Goal: Task Accomplishment & Management: Use online tool/utility

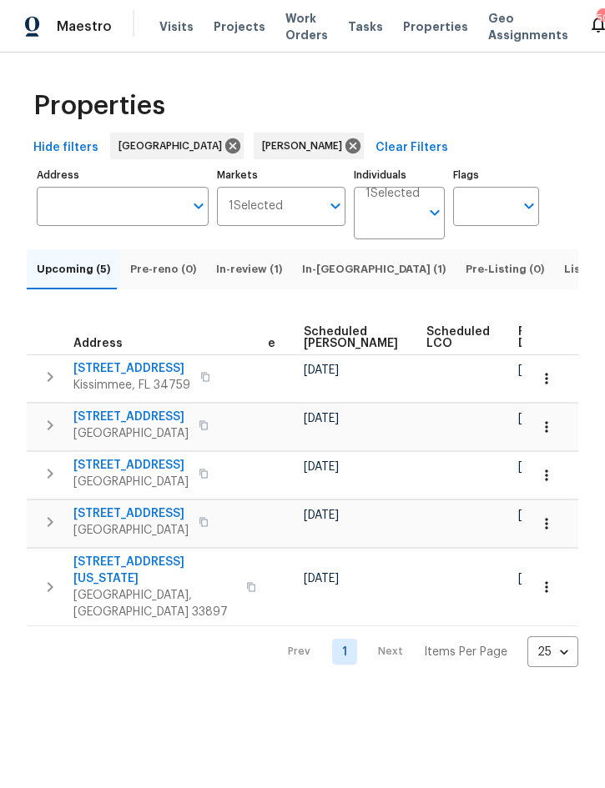
scroll to position [0, 509]
click at [519, 350] on span "Ready Date" at bounding box center [537, 337] width 37 height 23
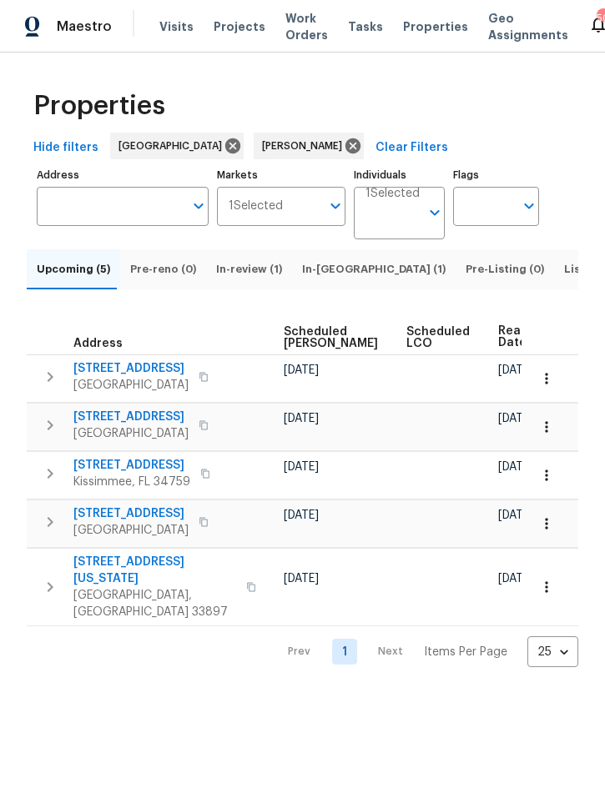
scroll to position [0, 529]
click at [550, 436] on icon "button" at bounding box center [546, 427] width 17 height 17
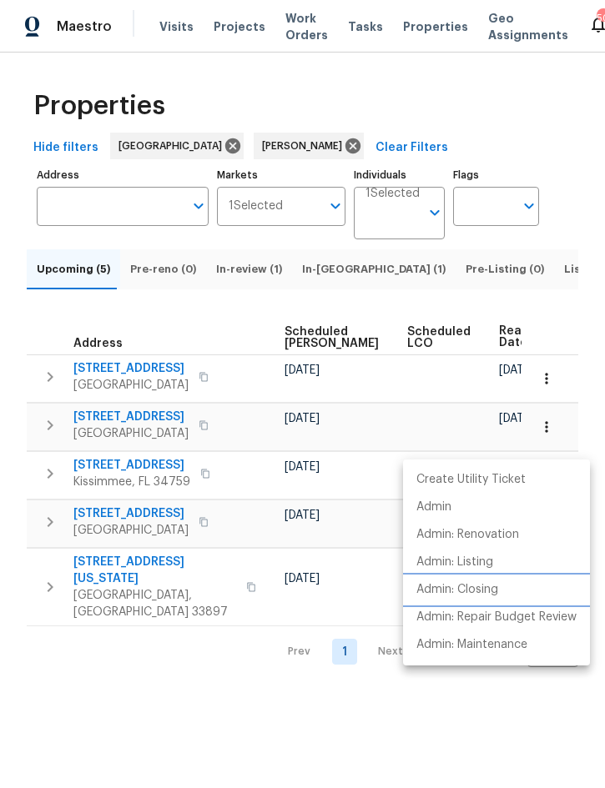
click at [486, 592] on p "Admin: Closing" at bounding box center [457, 591] width 82 height 18
click at [199, 708] on div at bounding box center [302, 394] width 605 height 788
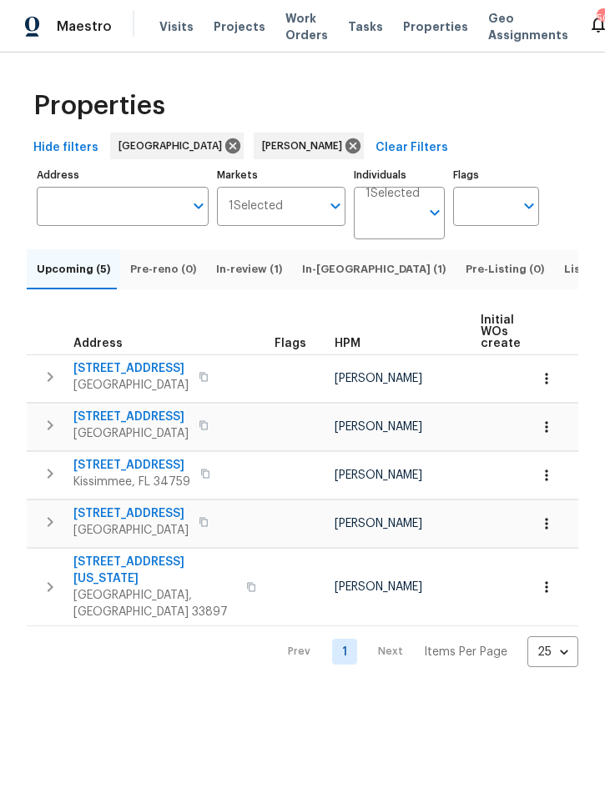
scroll to position [0, 0]
click at [548, 387] on icon "button" at bounding box center [546, 378] width 17 height 17
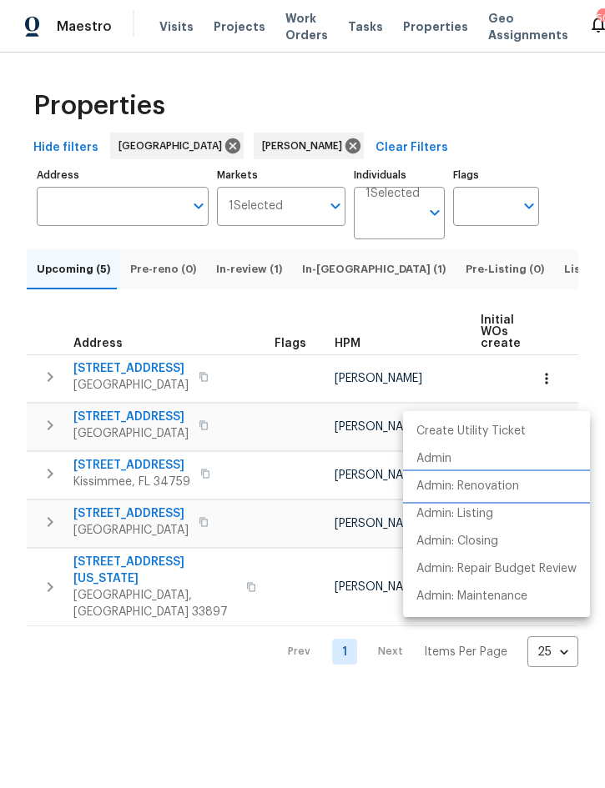
click at [497, 484] on p "Admin: Renovation" at bounding box center [467, 487] width 103 height 18
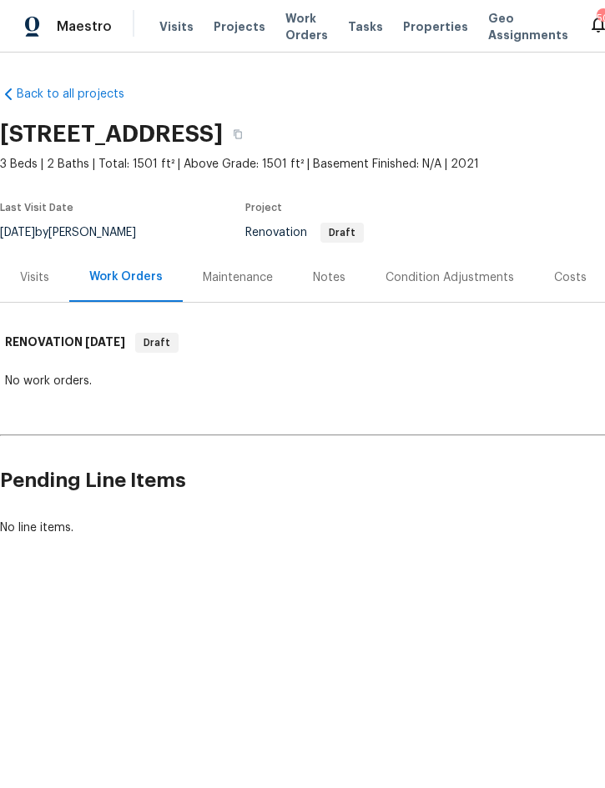
click at [442, 277] on div "Condition Adjustments" at bounding box center [449, 277] width 128 height 17
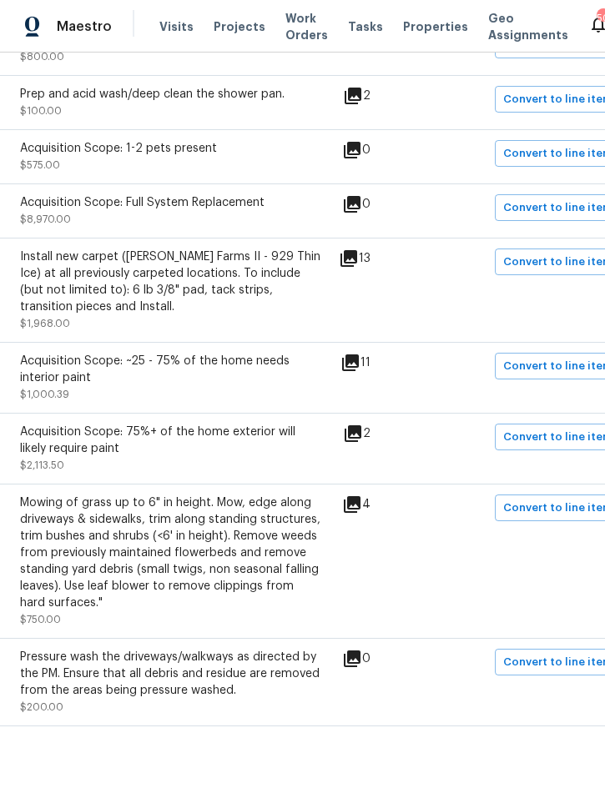
scroll to position [490, 303]
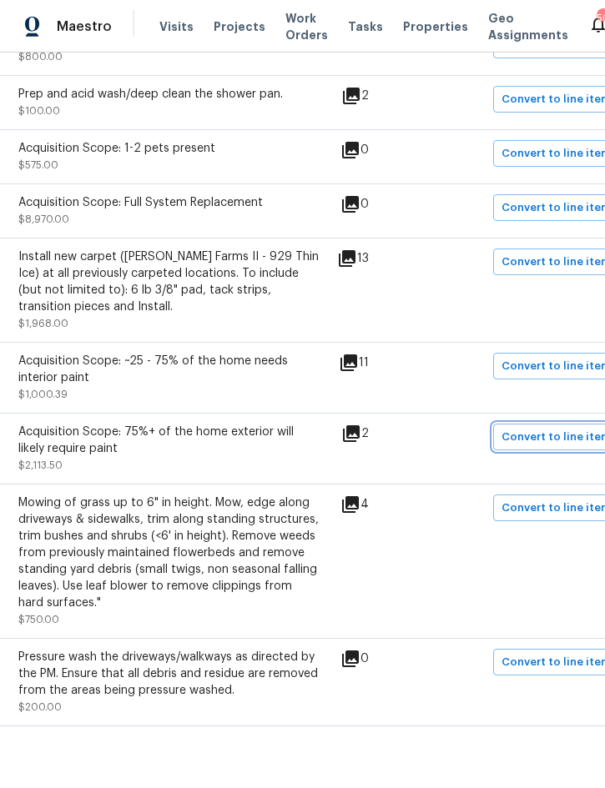
click at [544, 428] on span "Convert to line item" at bounding box center [555, 437] width 109 height 19
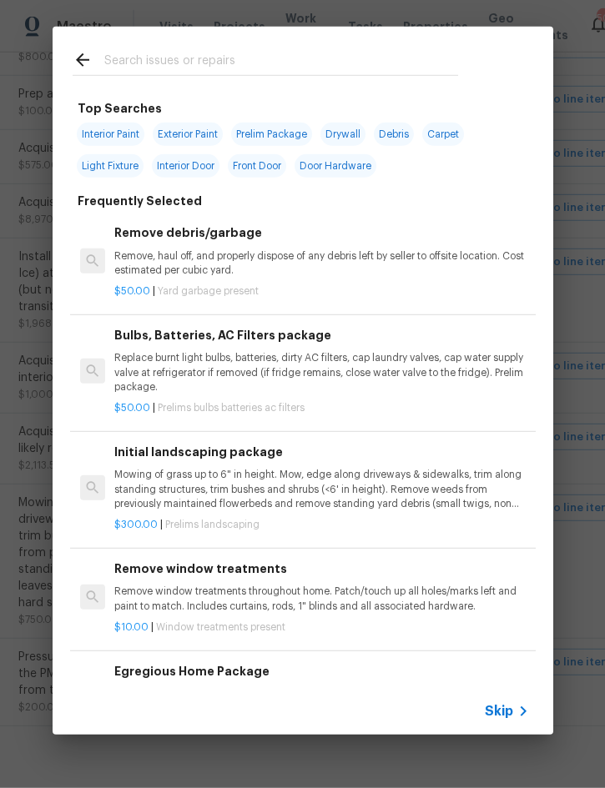
click at [505, 710] on span "Skip" at bounding box center [499, 711] width 28 height 17
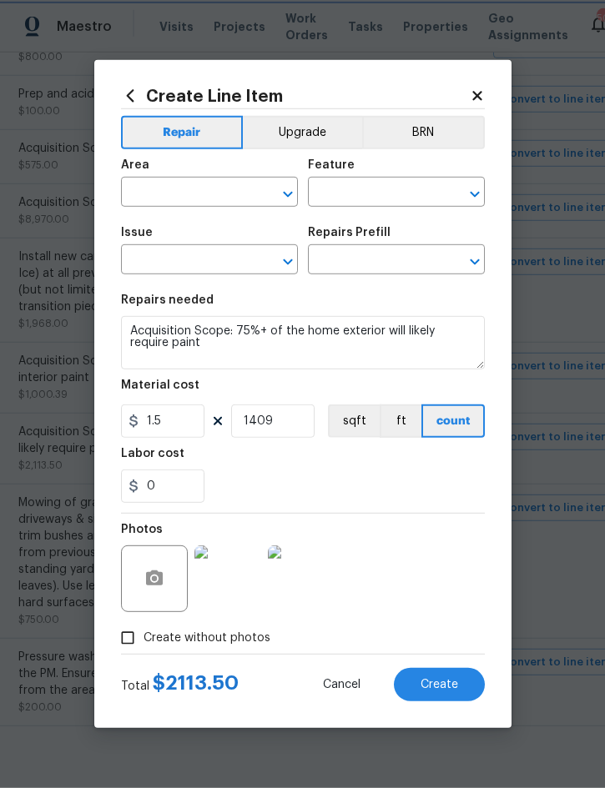
type input "Exterior Overall"
type input "Acquisition"
type input "ACQ: Paint"
click at [451, 195] on icon "Clear" at bounding box center [453, 194] width 10 height 10
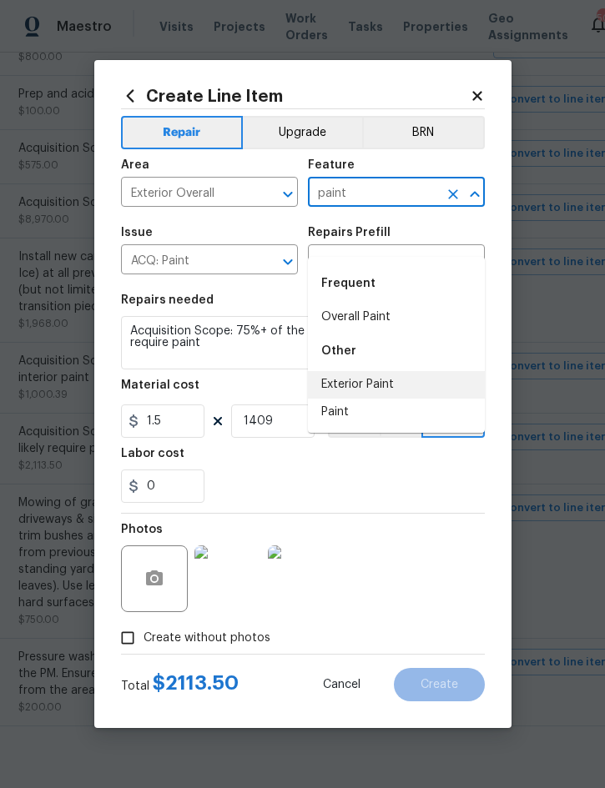
click at [372, 371] on li "Exterior Paint" at bounding box center [396, 385] width 177 height 28
type input "Exterior Paint"
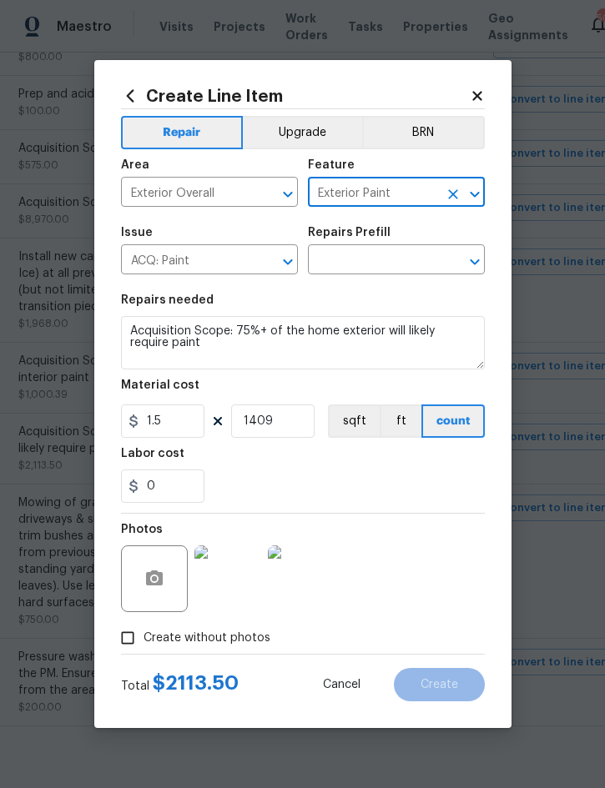
click at [267, 267] on icon "Clear" at bounding box center [266, 262] width 17 height 17
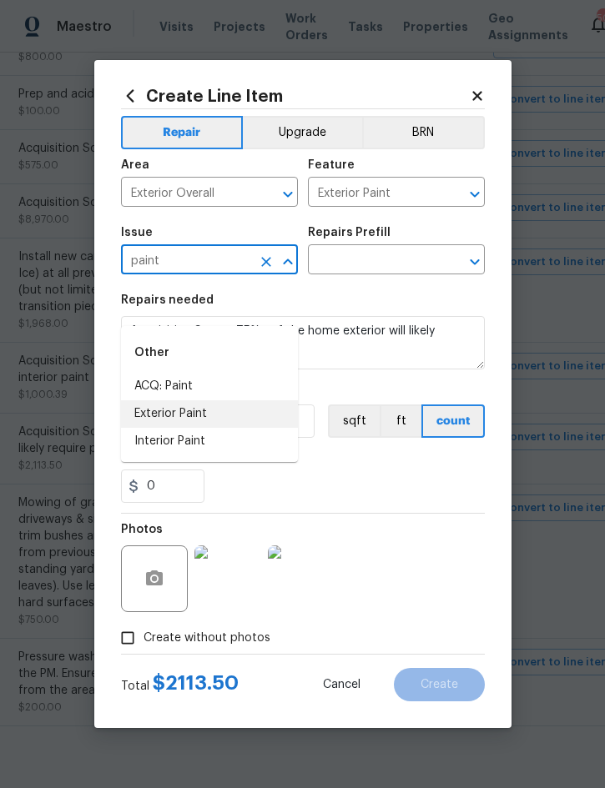
click at [207, 400] on li "Exterior Paint" at bounding box center [209, 414] width 177 height 28
type input "Exterior Paint"
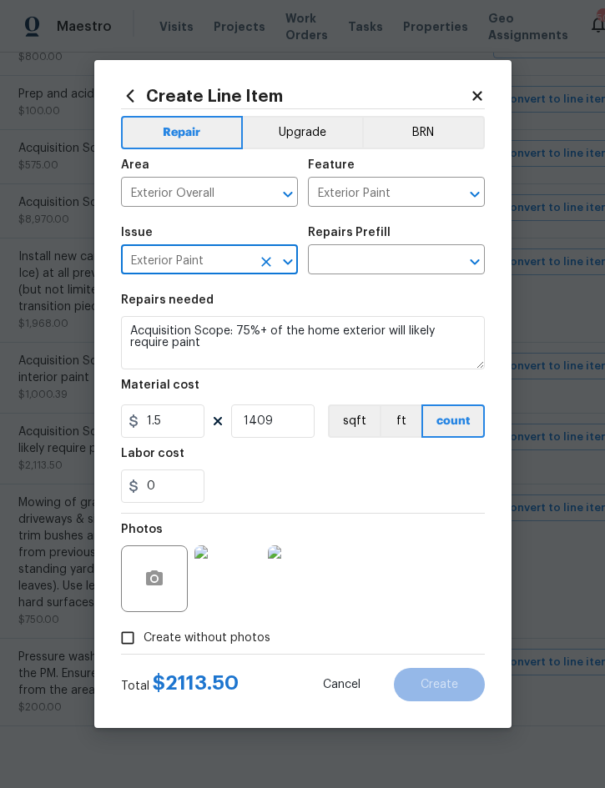
click at [374, 259] on input "text" at bounding box center [373, 262] width 130 height 26
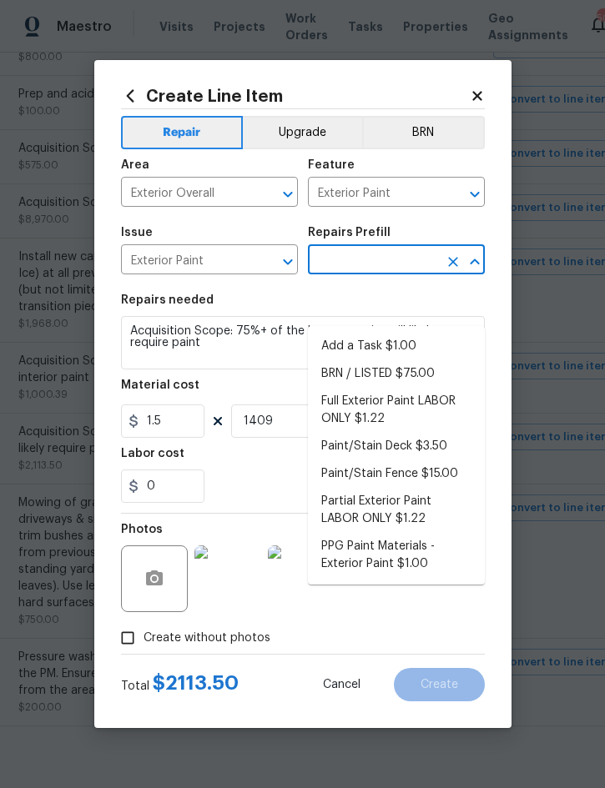
click at [389, 388] on li "Full Exterior Paint LABOR ONLY $1.22" at bounding box center [396, 410] width 177 height 45
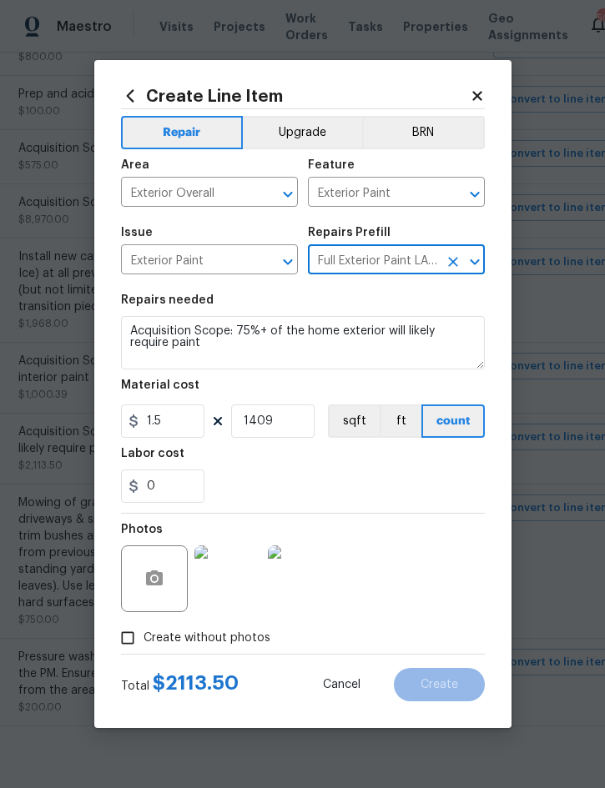
type input "Full Exterior Paint LABOR ONLY $1.22"
type input "Overall Paint"
type textarea "Full Exterior Paint - Prep, mask and paint the exterior of the home. Ensure tha…"
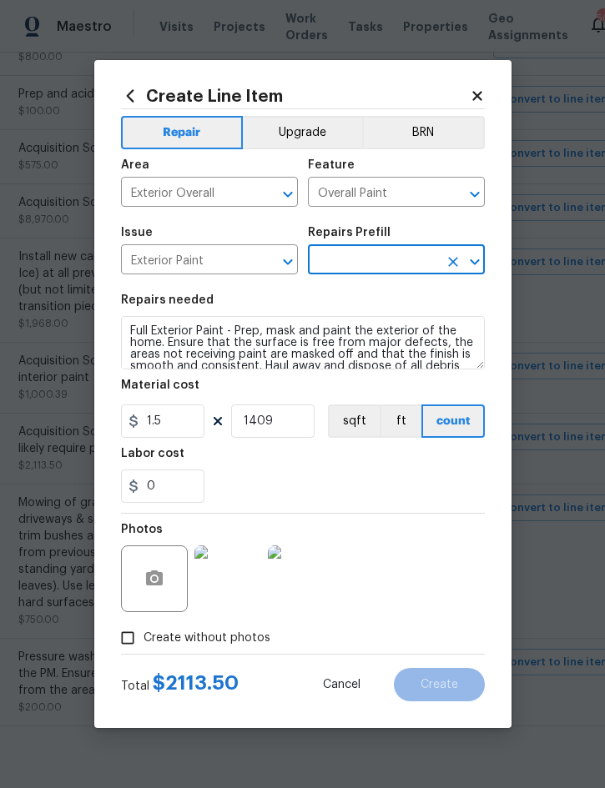
type input "Full Exterior Paint LABOR ONLY $1.22"
type input "1.22"
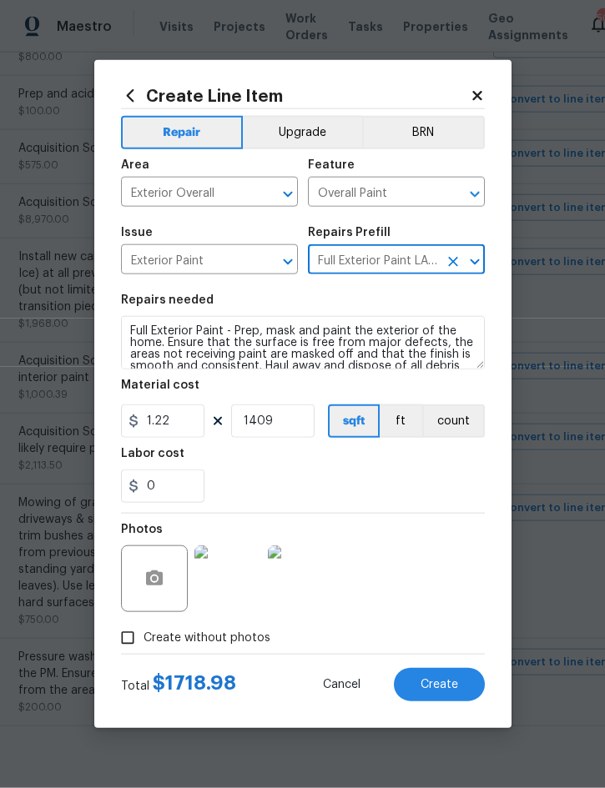
click at [444, 677] on button "Create" at bounding box center [439, 684] width 91 height 33
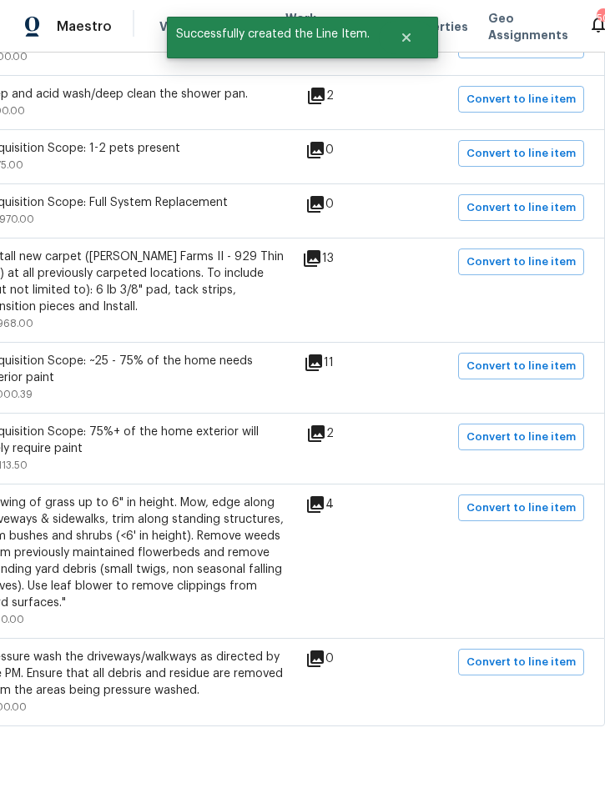
scroll to position [490, 338]
click at [523, 653] on span "Convert to line item" at bounding box center [520, 662] width 109 height 19
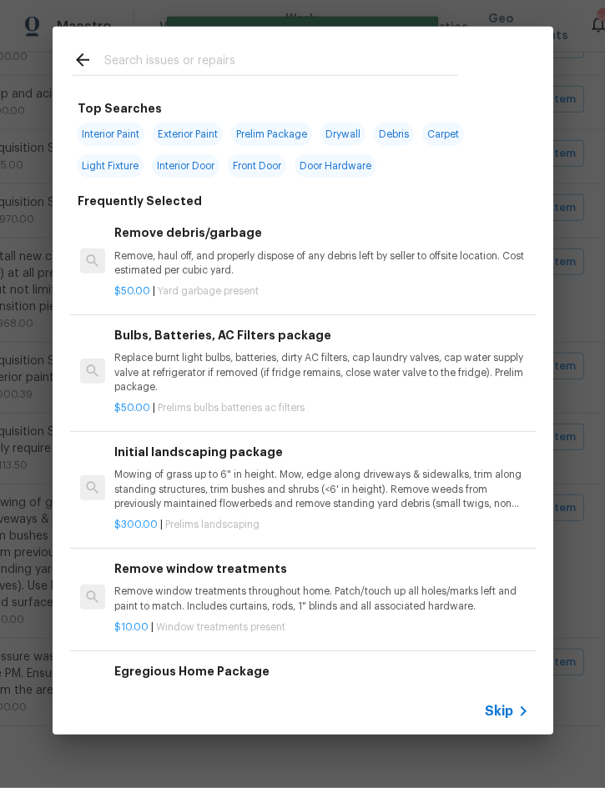
click at [498, 709] on span "Skip" at bounding box center [499, 711] width 28 height 17
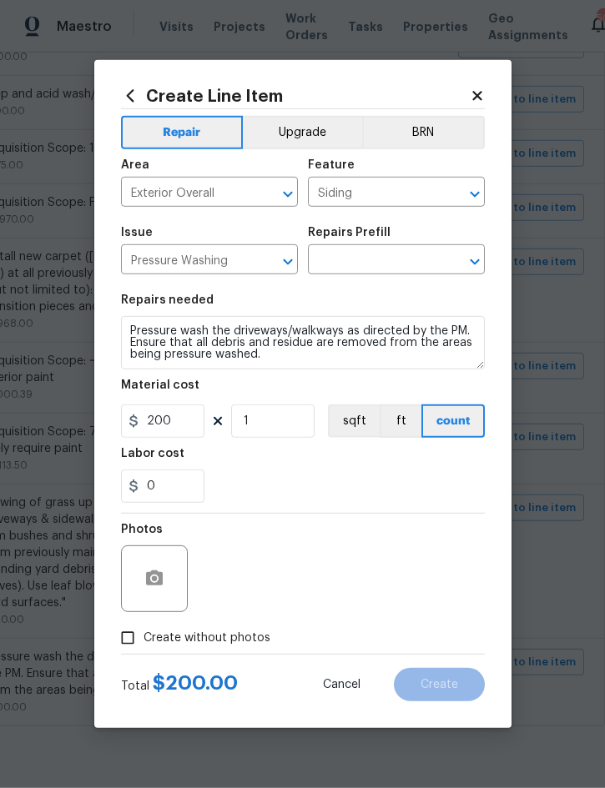
click at [386, 262] on input "text" at bounding box center [373, 262] width 130 height 26
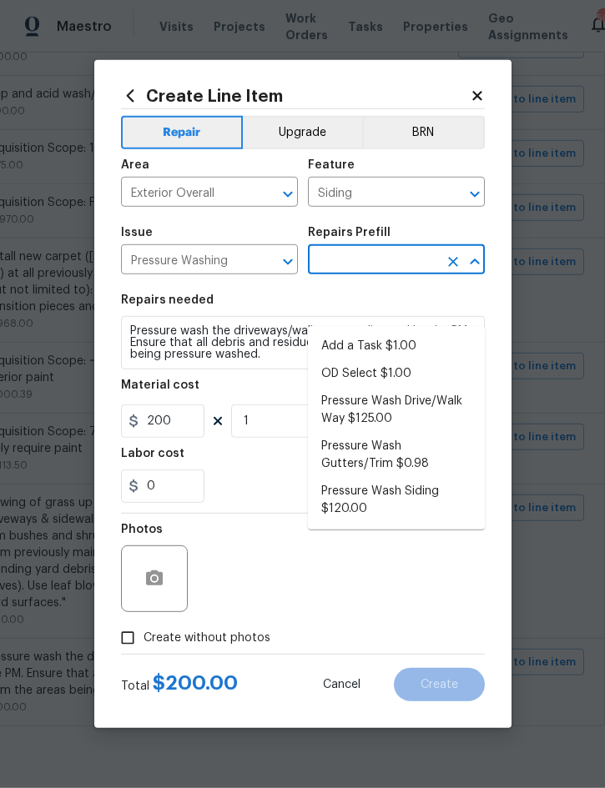
scroll to position [46, 0]
click at [381, 478] on li "Pressure Wash Siding $120.00" at bounding box center [396, 500] width 177 height 45
type input "Pressure Wash Siding $120.00"
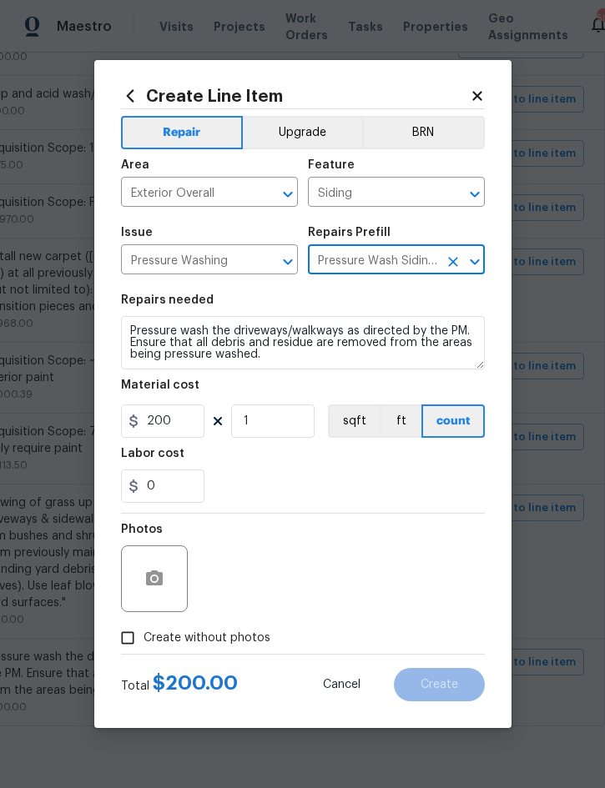
type textarea "Protect areas as needed for pressure washing. Pressure wash the siding on the h…"
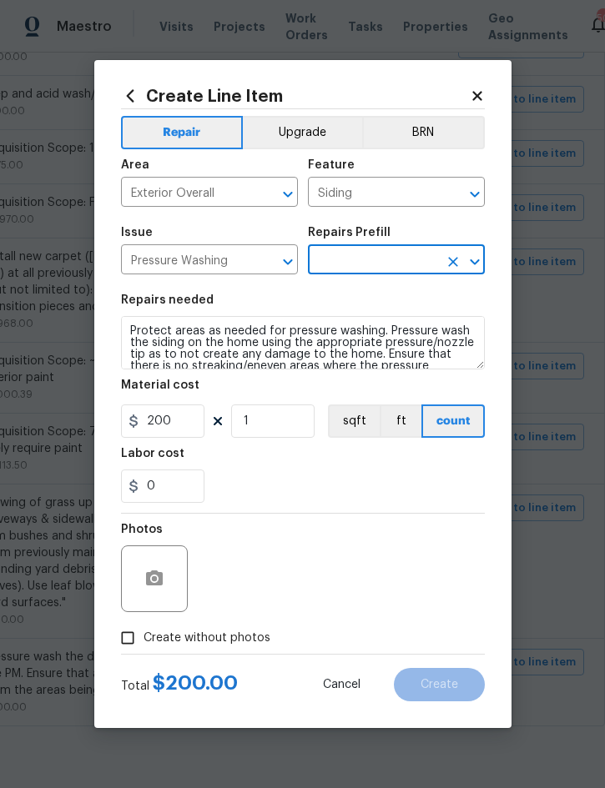
type input "Pressure Wash Siding $120.00"
click at [157, 421] on input "120" at bounding box center [162, 421] width 83 height 33
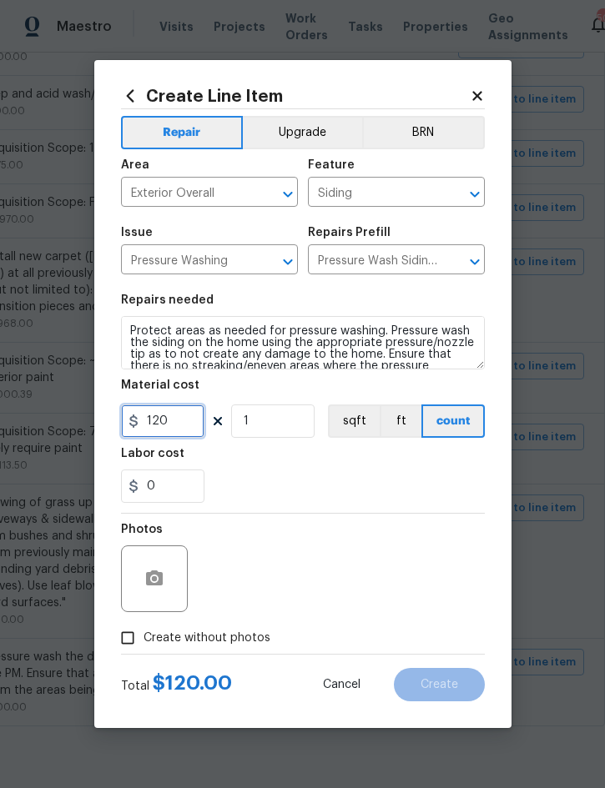
click at [157, 420] on input "120" at bounding box center [162, 421] width 83 height 33
click at [149, 426] on input "120" at bounding box center [162, 421] width 83 height 33
click at [148, 426] on input "120" at bounding box center [162, 421] width 83 height 33
type input "275"
click at [214, 651] on label "Create without photos" at bounding box center [191, 638] width 159 height 32
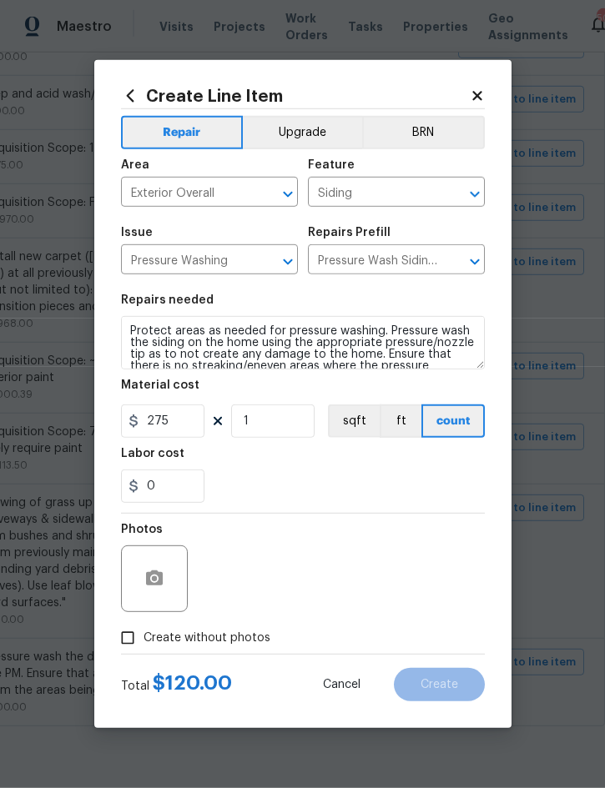
click at [144, 651] on input "Create without photos" at bounding box center [128, 638] width 32 height 32
checkbox input "true"
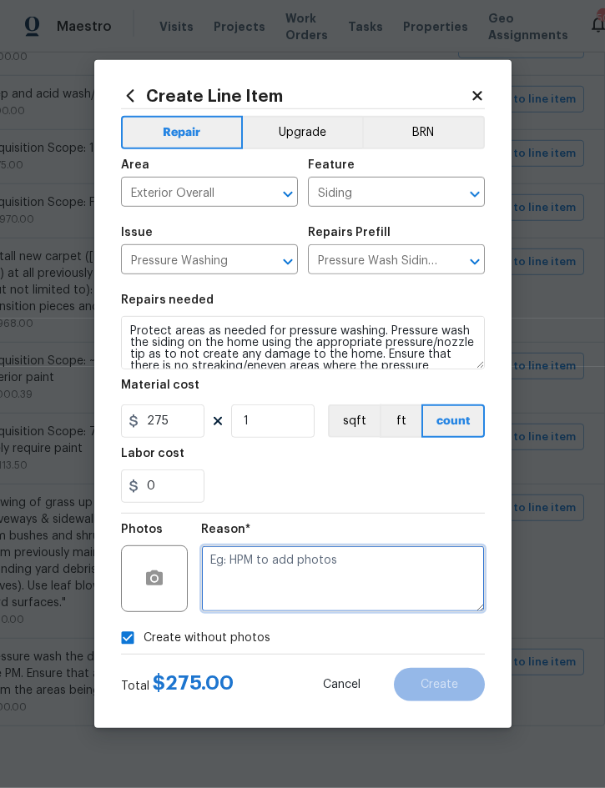
click at [337, 569] on textarea at bounding box center [343, 579] width 284 height 67
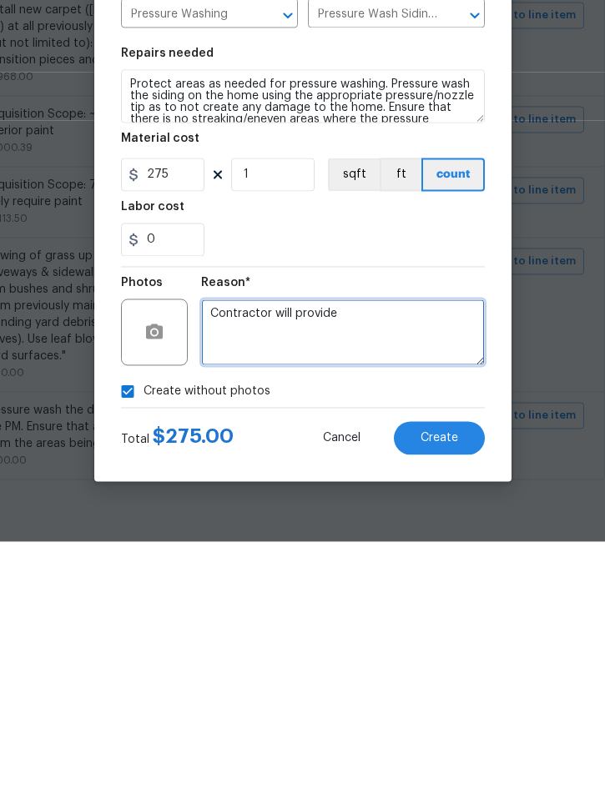
type textarea "Contractor will provide"
click at [431, 668] on button "Create" at bounding box center [439, 684] width 91 height 33
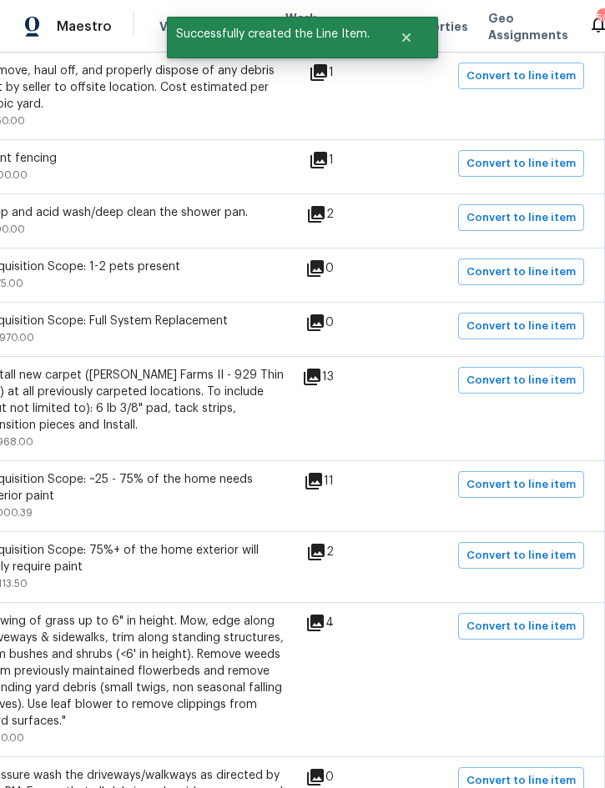
scroll to position [371, 338]
click at [517, 617] on span "Convert to line item" at bounding box center [520, 626] width 109 height 19
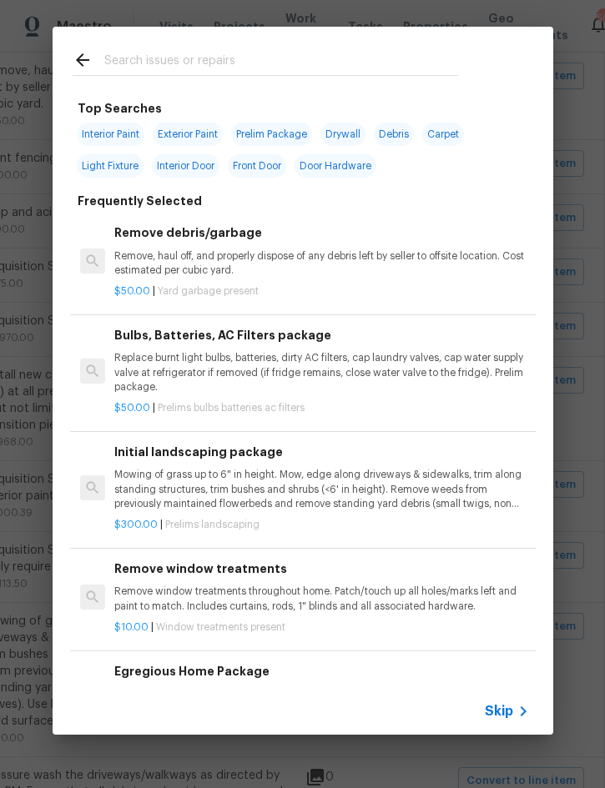
click at [496, 713] on span "Skip" at bounding box center [499, 711] width 28 height 17
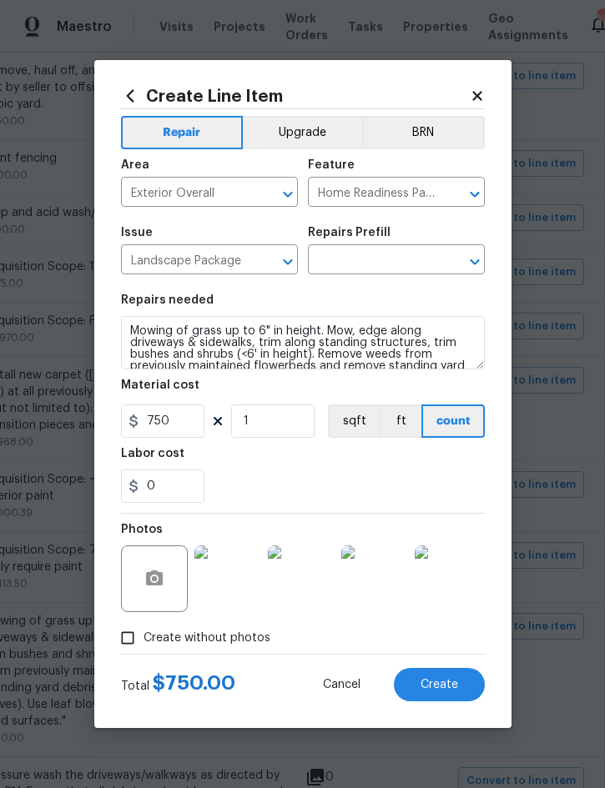
click at [383, 259] on input "text" at bounding box center [373, 262] width 130 height 26
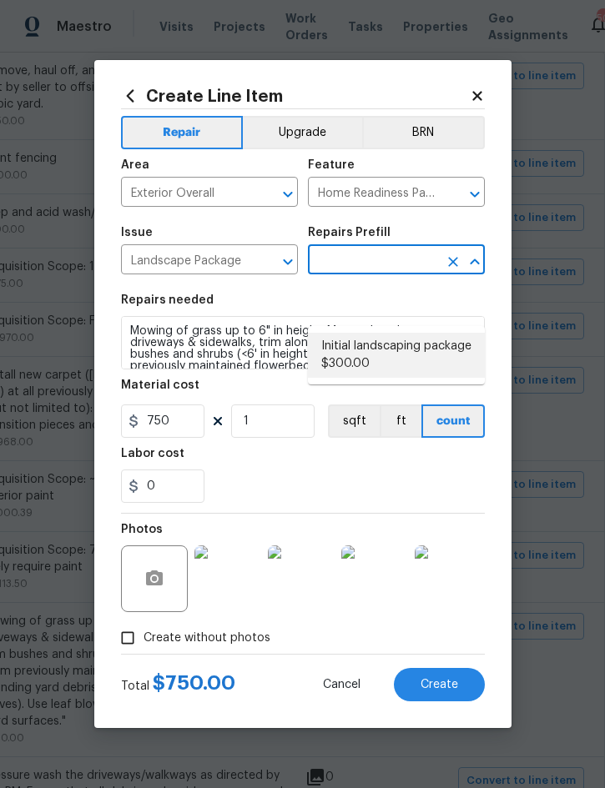
click at [392, 333] on li "Initial landscaping package $300.00" at bounding box center [396, 355] width 177 height 45
type input "Initial landscaping package $300.00"
type input "300"
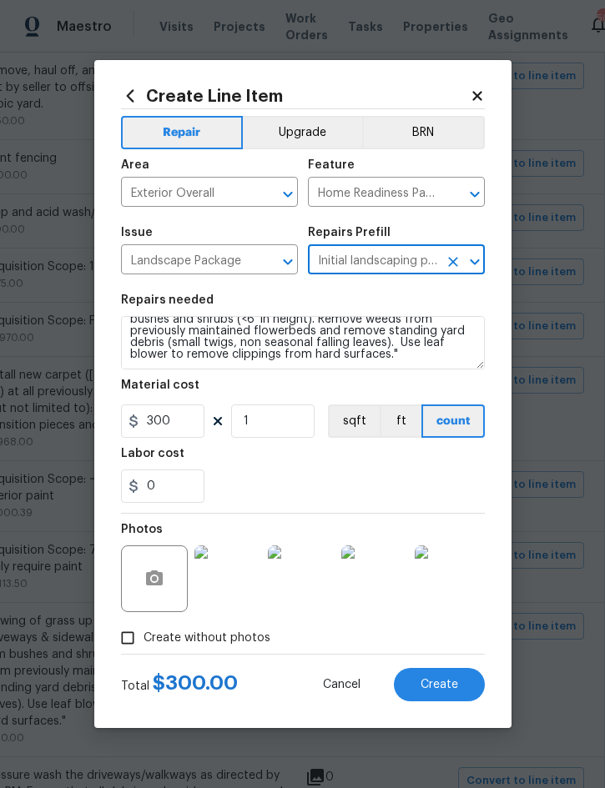
scroll to position [35, 0]
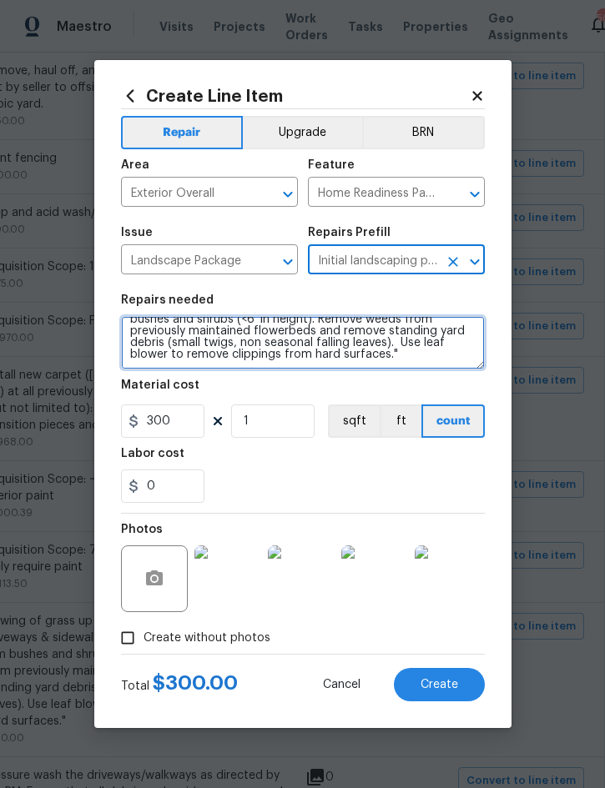
click at [385, 358] on textarea "Mowing of grass up to 6" in height. Mow, edge along driveways & sidewalks, trim…" at bounding box center [303, 342] width 364 height 53
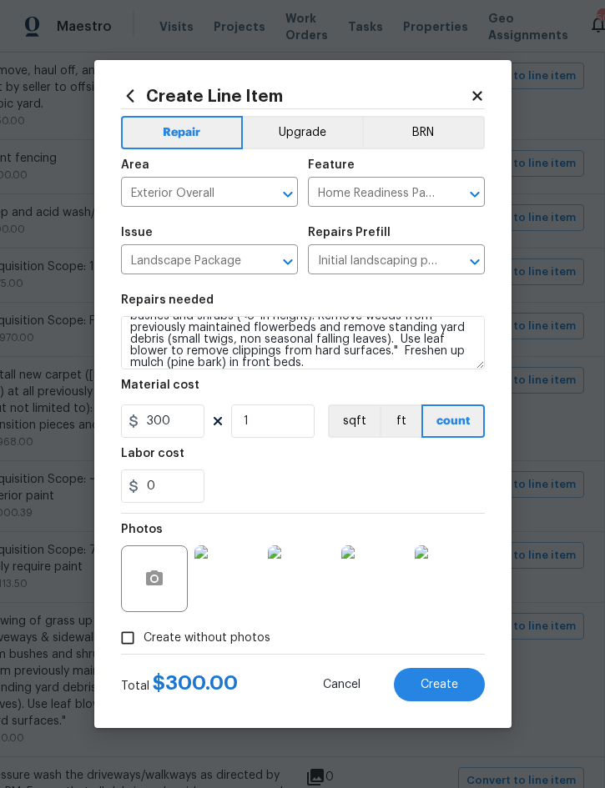
scroll to position [47, 0]
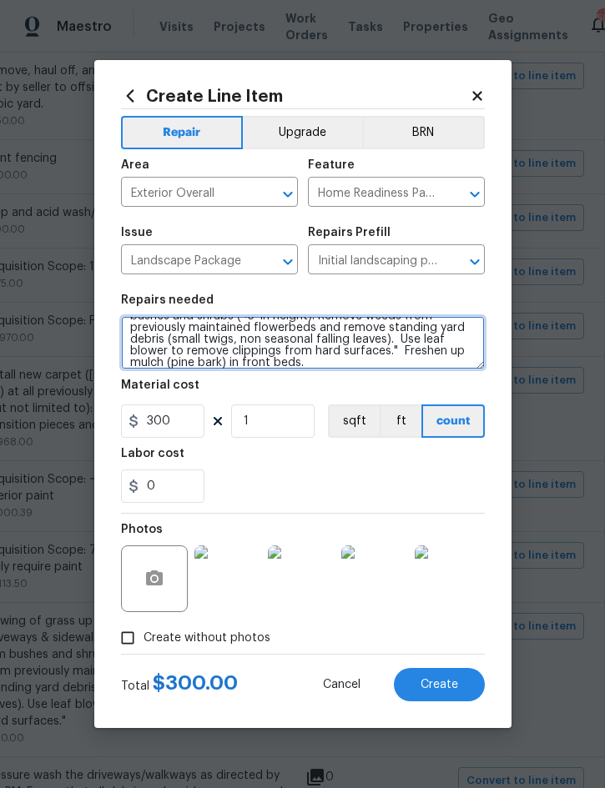
type textarea "Mowing of grass up to 6" in height. Mow, edge along driveways & sidewalks, trim…"
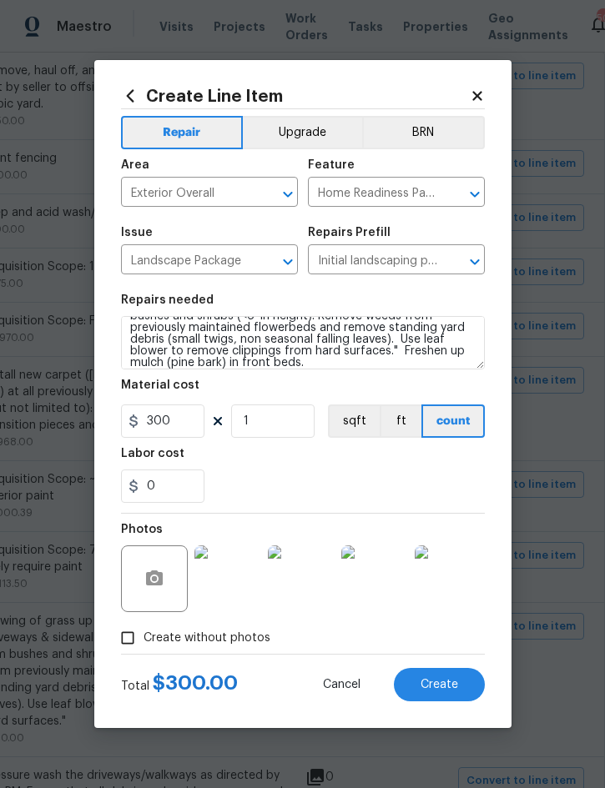
click at [439, 681] on span "Create" at bounding box center [440, 685] width 38 height 13
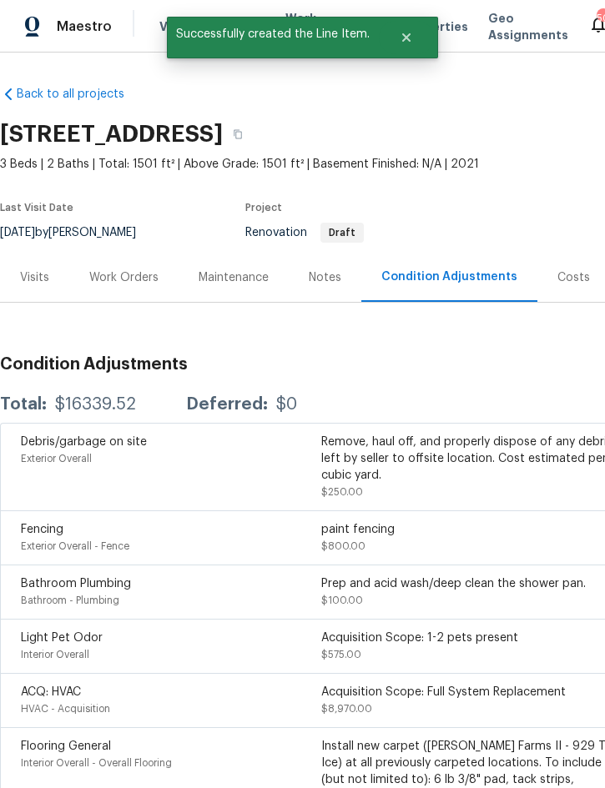
scroll to position [0, 0]
click at [127, 269] on div "Work Orders" at bounding box center [123, 277] width 69 height 17
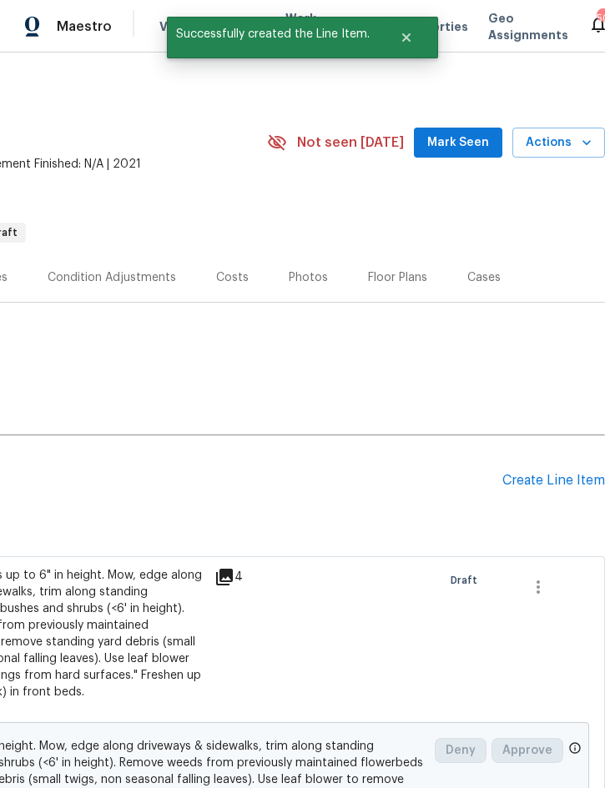
scroll to position [0, 338]
click at [530, 481] on div "Create Line Item" at bounding box center [553, 481] width 103 height 16
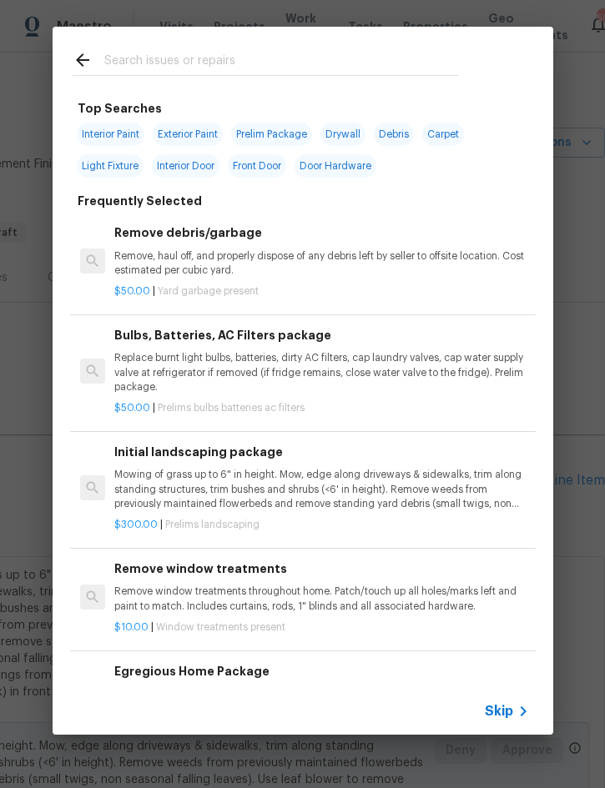
click at [269, 52] on input "text" at bounding box center [281, 62] width 354 height 25
type input "Clean"
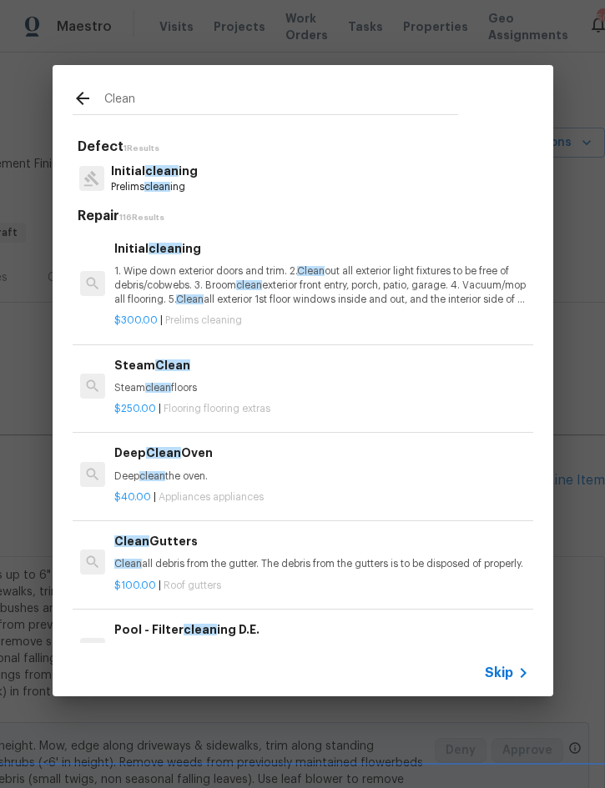
click at [241, 267] on p "1. Wipe down exterior doors and trim. 2. Clean out all exterior light fixtures …" at bounding box center [321, 285] width 414 height 43
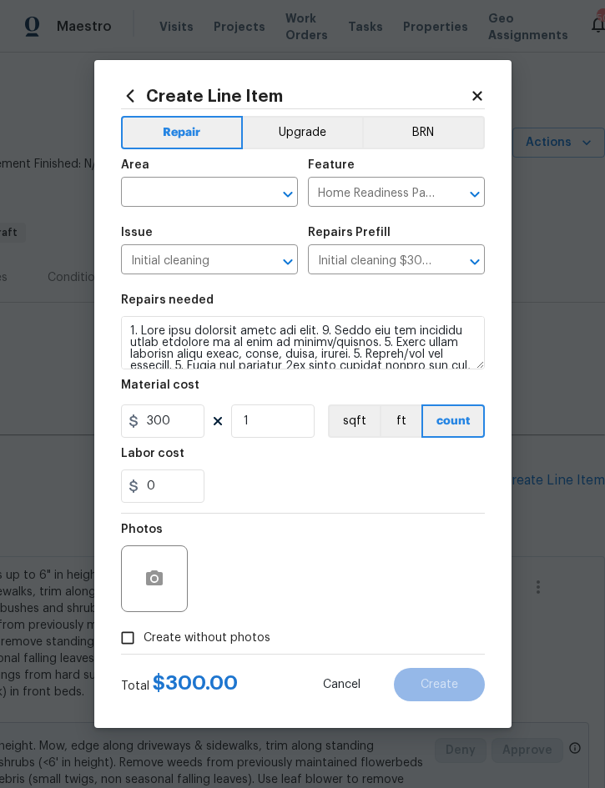
click at [241, 267] on input "Initial cleaning" at bounding box center [186, 262] width 130 height 26
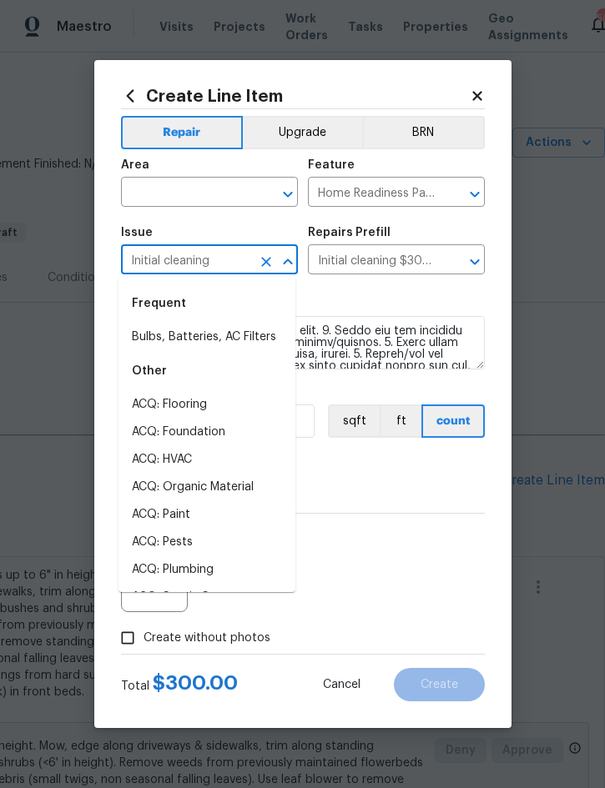
click at [199, 194] on input "text" at bounding box center [186, 194] width 130 height 26
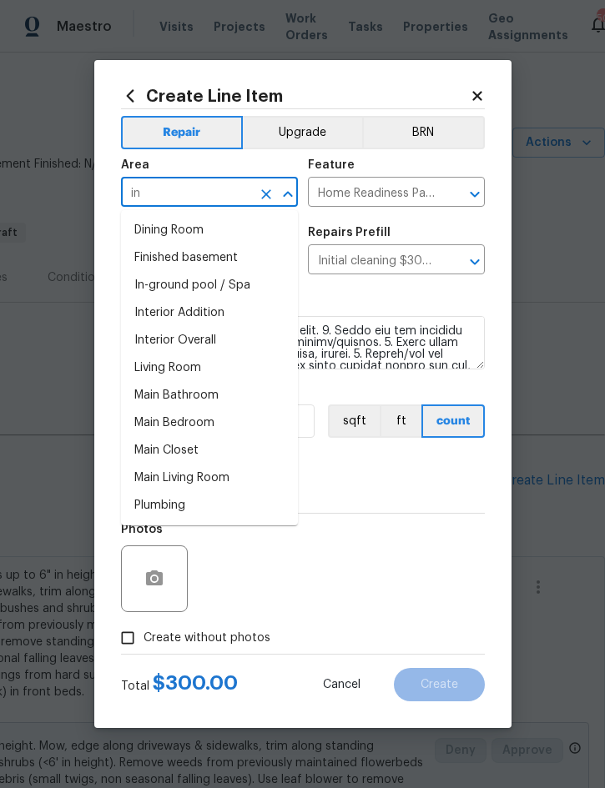
type input "i"
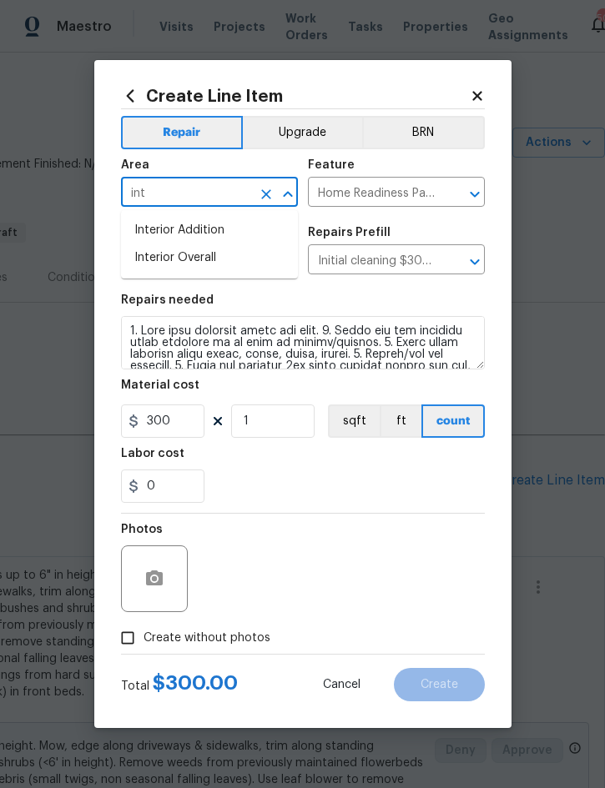
click at [205, 256] on li "Interior Overall" at bounding box center [209, 258] width 177 height 28
type input "Interior Overall"
click at [244, 637] on span "Create without photos" at bounding box center [207, 639] width 127 height 18
click at [144, 637] on input "Create without photos" at bounding box center [128, 638] width 32 height 32
checkbox input "true"
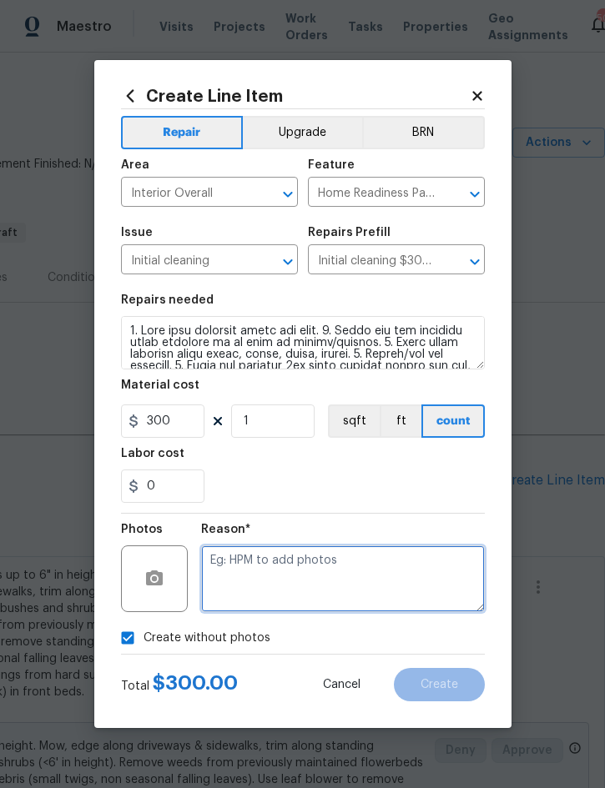
click at [350, 572] on textarea at bounding box center [343, 579] width 284 height 67
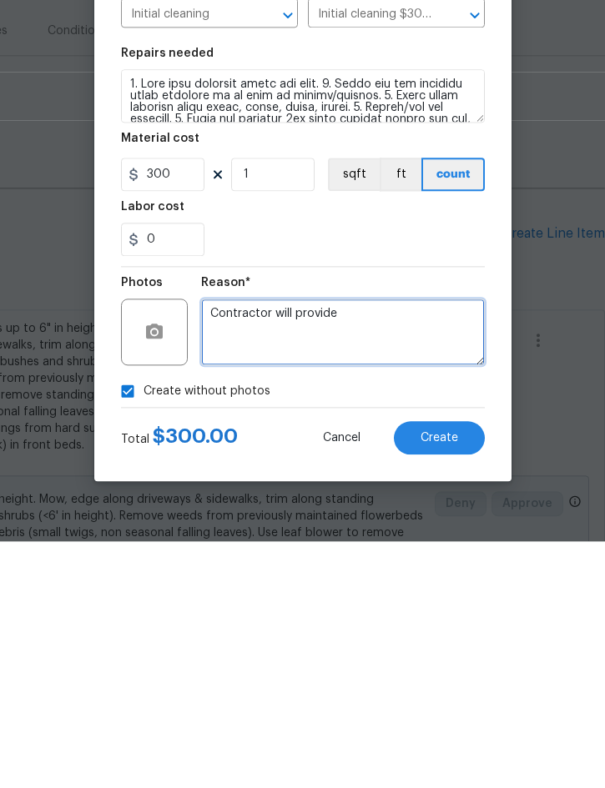
type textarea "Contractor will provide"
click at [436, 668] on button "Create" at bounding box center [439, 684] width 91 height 33
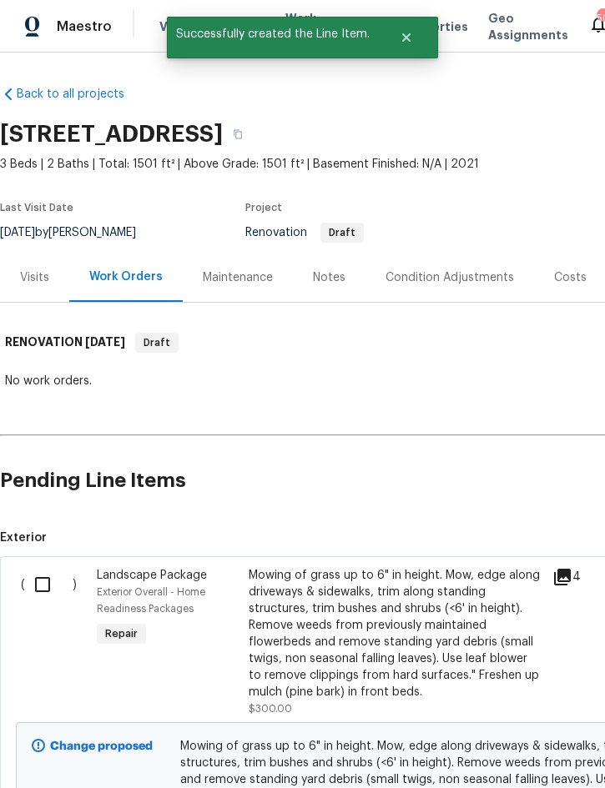
scroll to position [0, 0]
click at [48, 567] on input "checkbox" at bounding box center [49, 584] width 48 height 35
checkbox input "true"
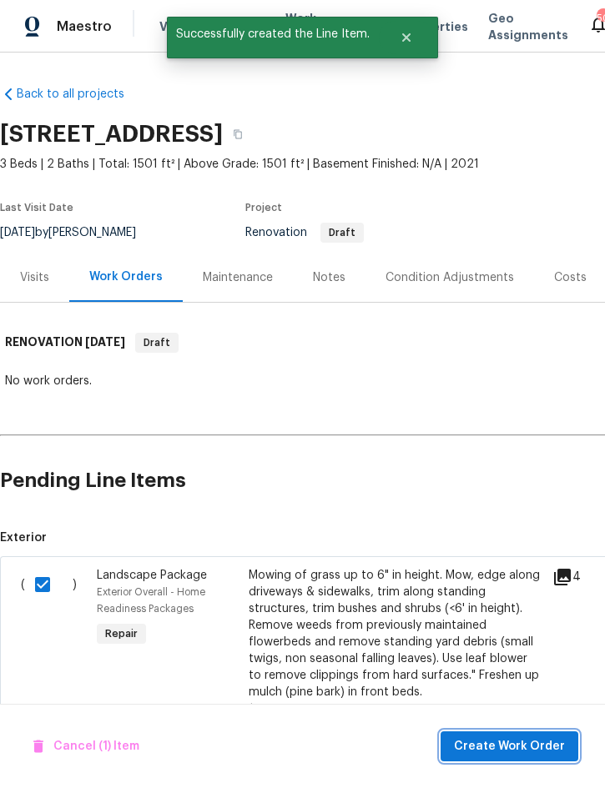
click at [528, 748] on span "Create Work Order" at bounding box center [509, 747] width 111 height 21
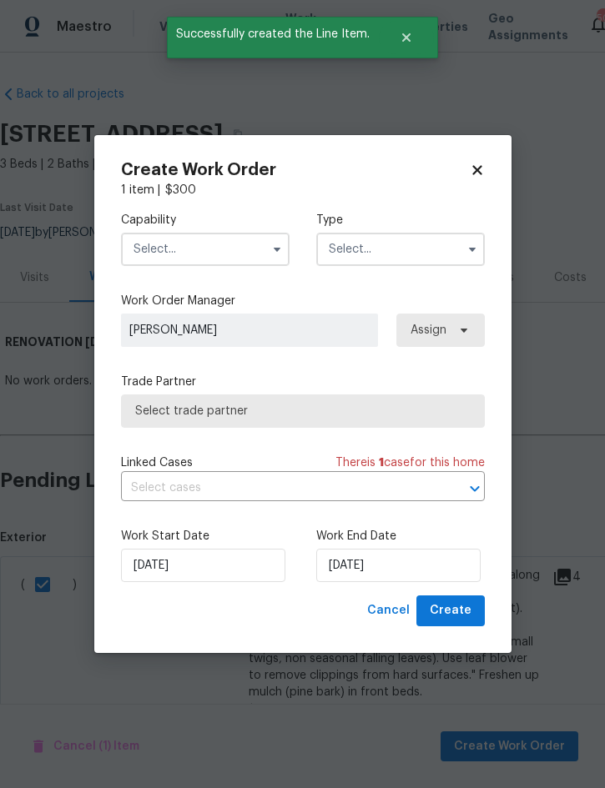
click at [219, 244] on input "text" at bounding box center [205, 249] width 169 height 33
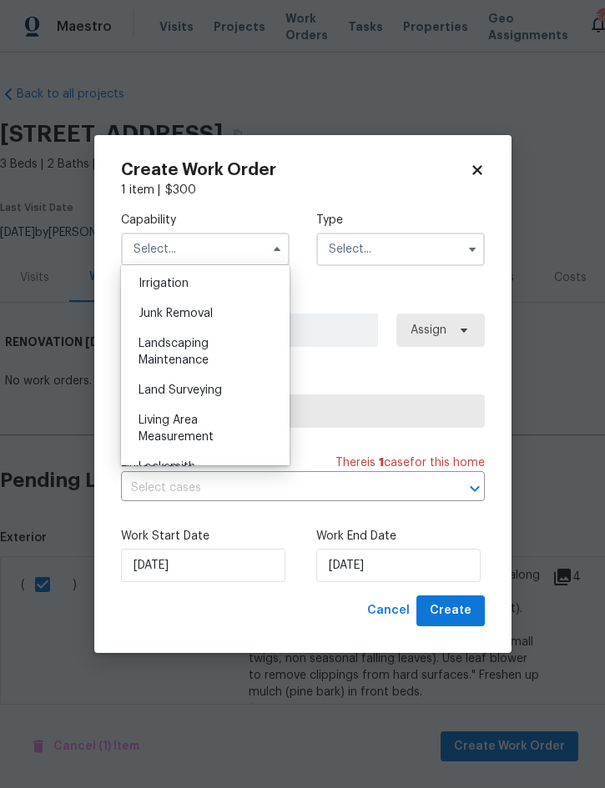
scroll to position [1038, 0]
click at [203, 350] on div "Landscaping Maintenance" at bounding box center [205, 353] width 160 height 47
type input "Landscaping Maintenance"
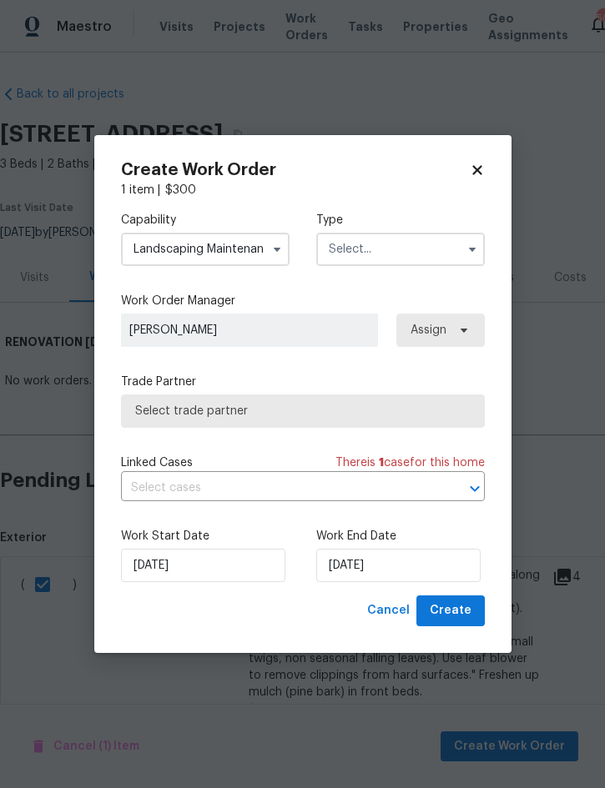
click at [394, 246] on input "text" at bounding box center [400, 249] width 169 height 33
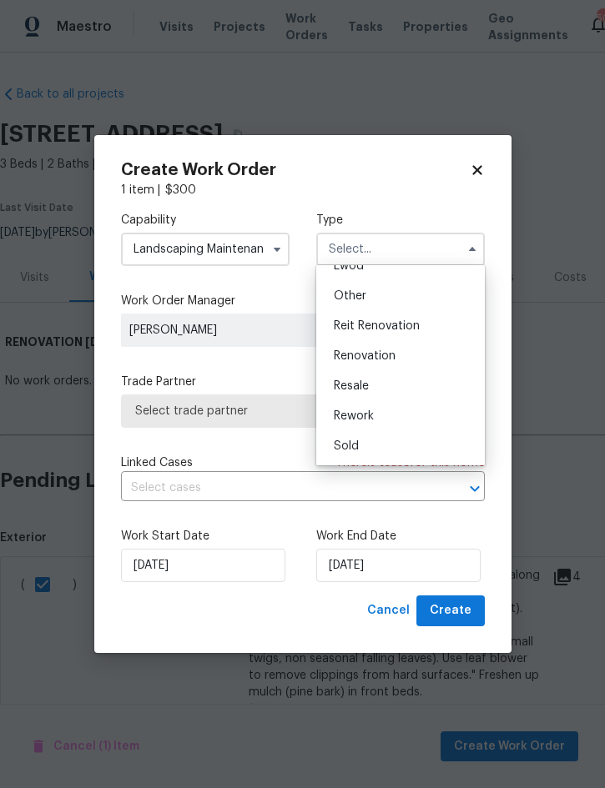
scroll to position [199, 0]
click at [389, 357] on span "Renovation" at bounding box center [365, 356] width 62 height 12
type input "Renovation"
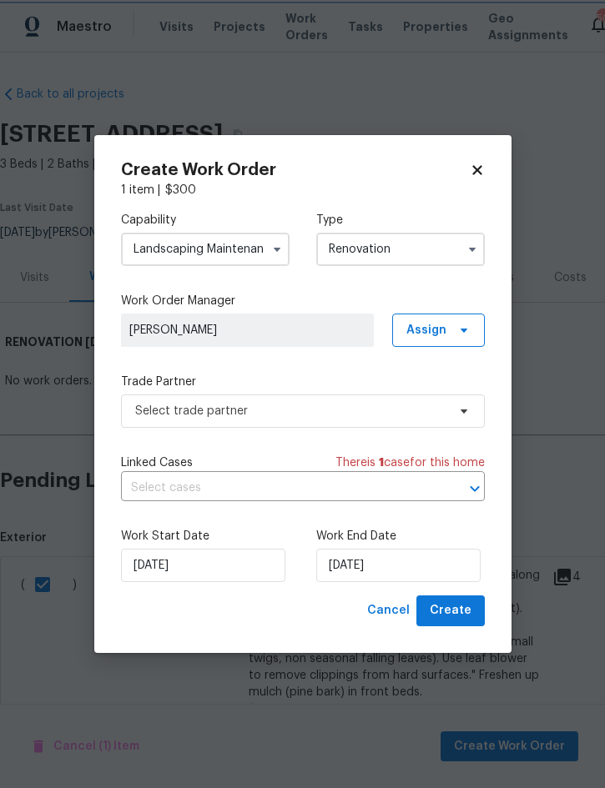
scroll to position [0, 0]
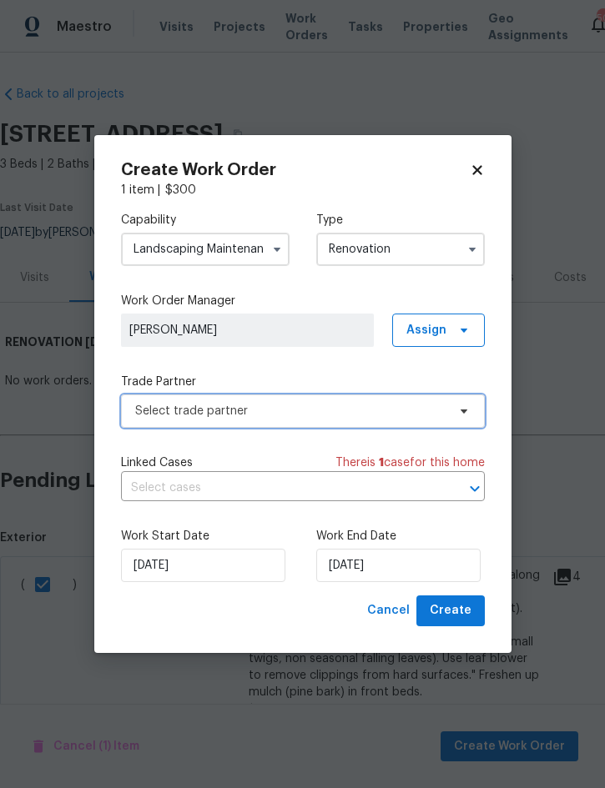
click at [300, 408] on span "Select trade partner" at bounding box center [290, 411] width 311 height 17
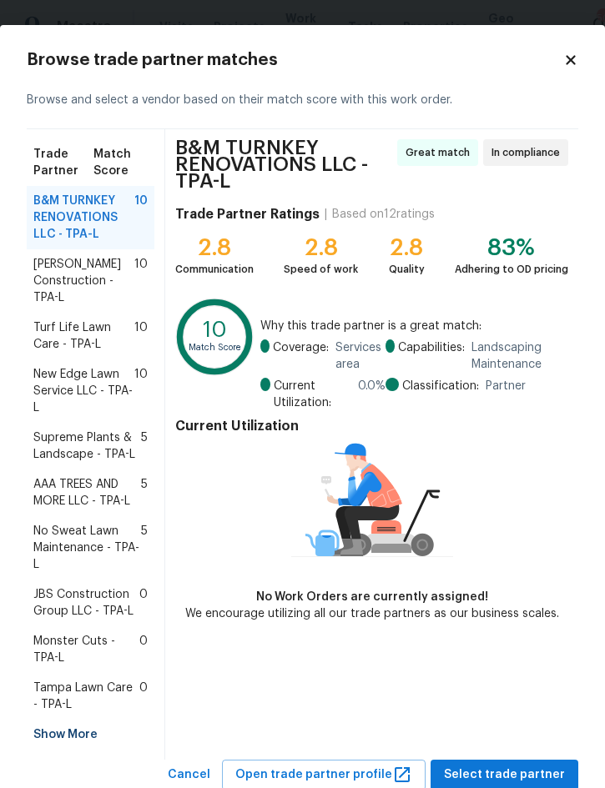
click at [81, 384] on span "New Edge Lawn Service LLC - TPA-L" at bounding box center [83, 391] width 101 height 50
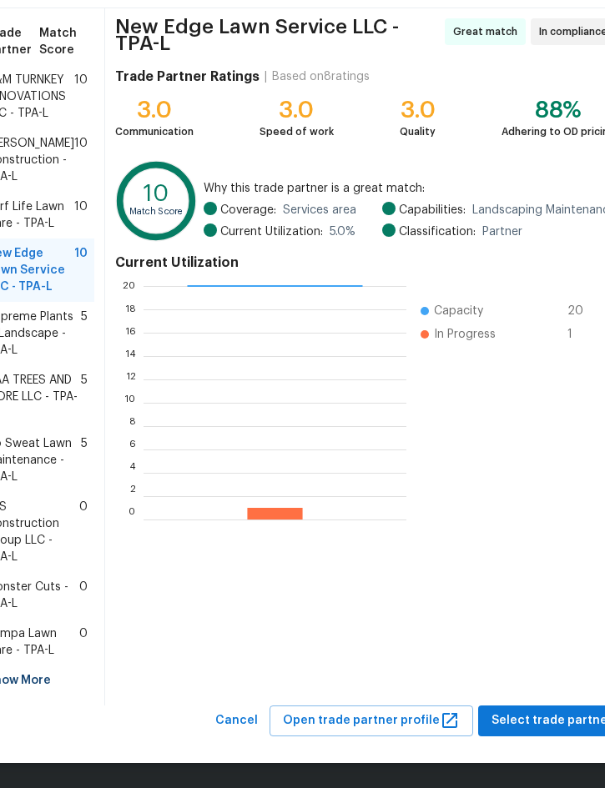
scroll to position [120, 0]
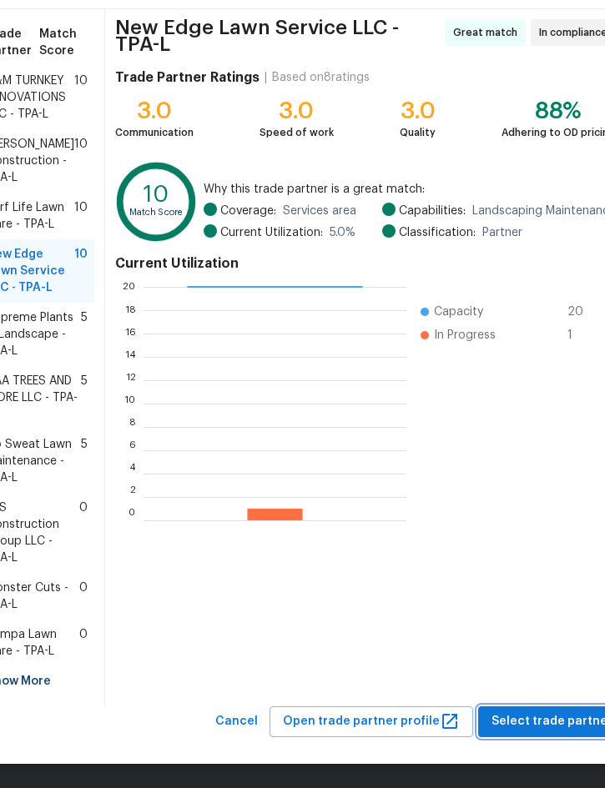
click at [557, 717] on span "Select trade partner" at bounding box center [551, 722] width 121 height 21
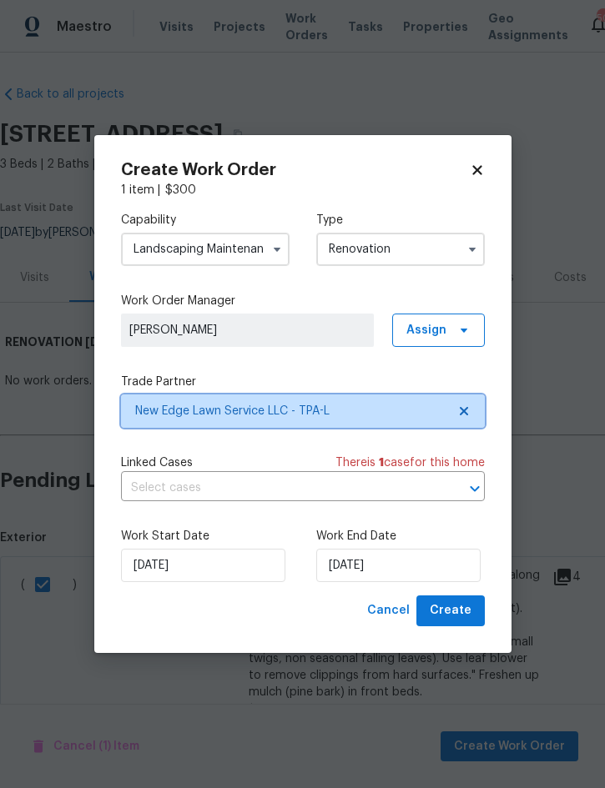
scroll to position [0, 0]
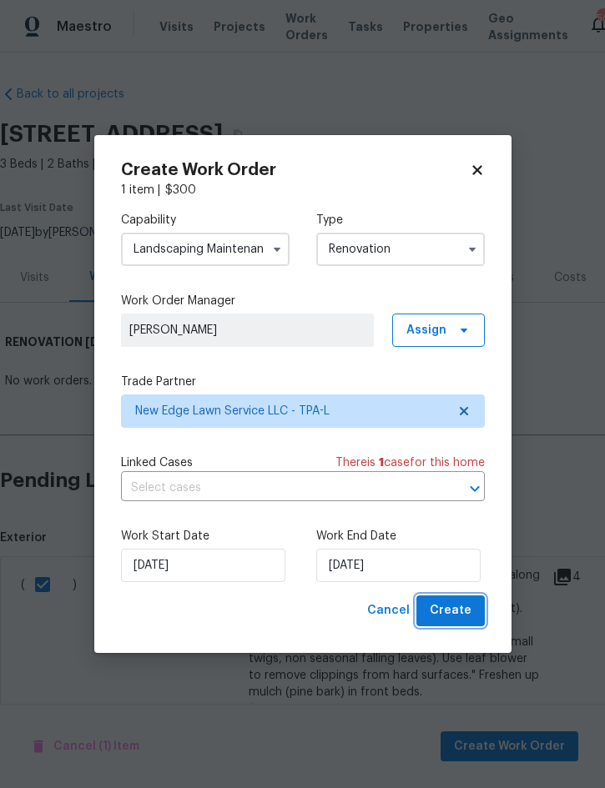
click at [455, 612] on span "Create" at bounding box center [451, 611] width 42 height 21
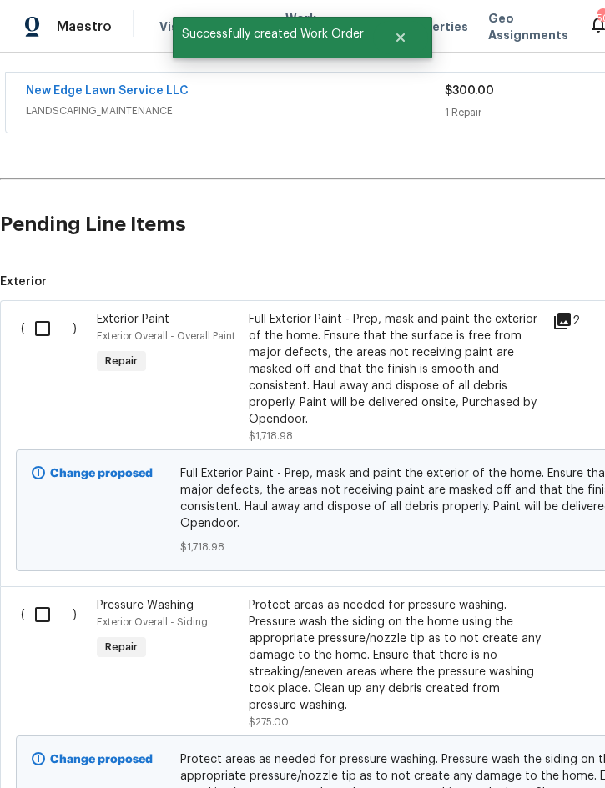
scroll to position [300, 0]
click at [43, 311] on input "checkbox" at bounding box center [49, 328] width 48 height 35
checkbox input "true"
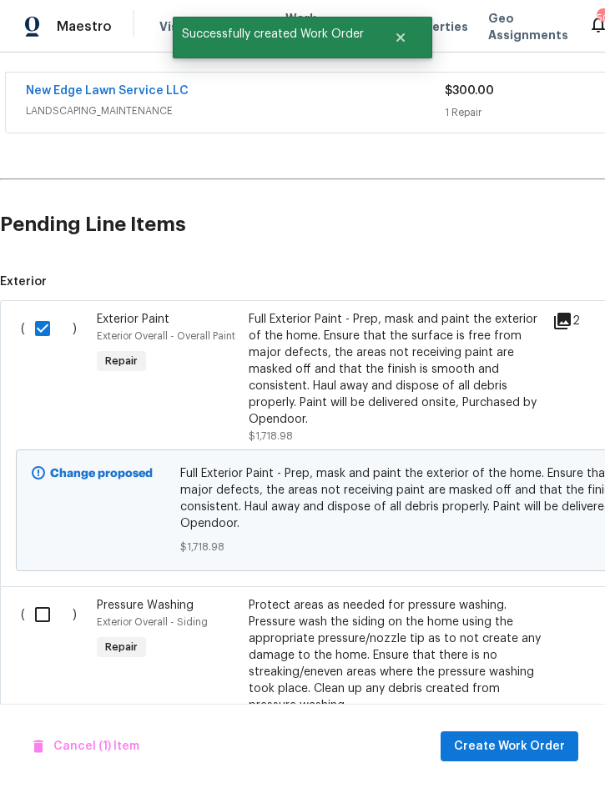
click at [48, 597] on input "checkbox" at bounding box center [49, 614] width 48 height 35
checkbox input "true"
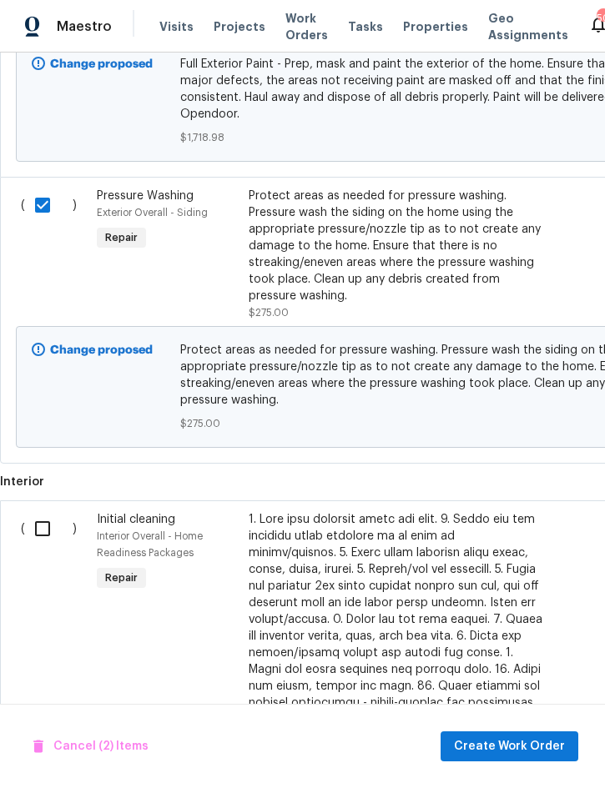
scroll to position [788, -1]
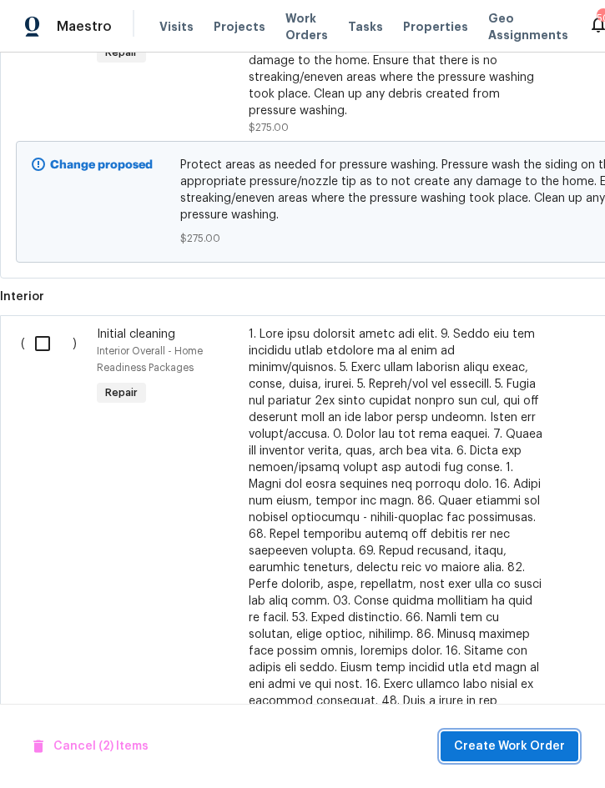
click at [521, 747] on span "Create Work Order" at bounding box center [509, 747] width 111 height 21
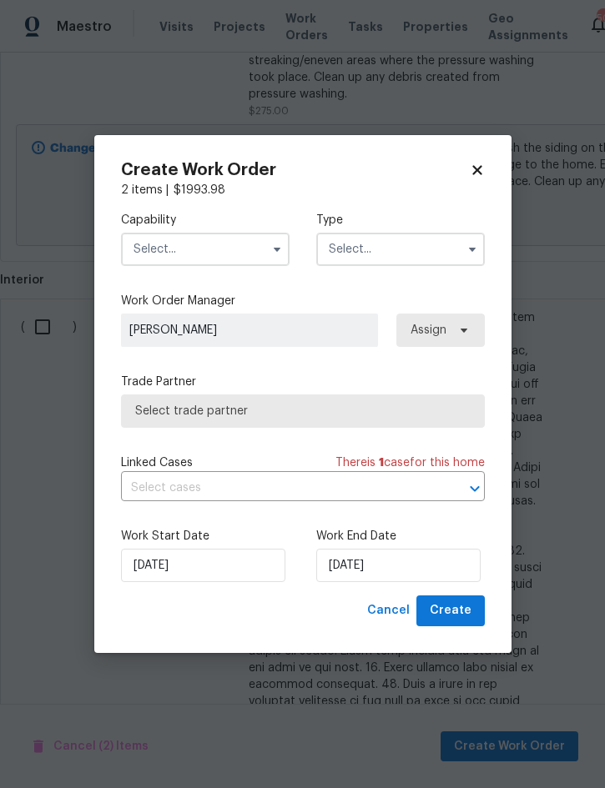
scroll to position [914, 0]
click at [221, 243] on input "text" at bounding box center [205, 249] width 169 height 33
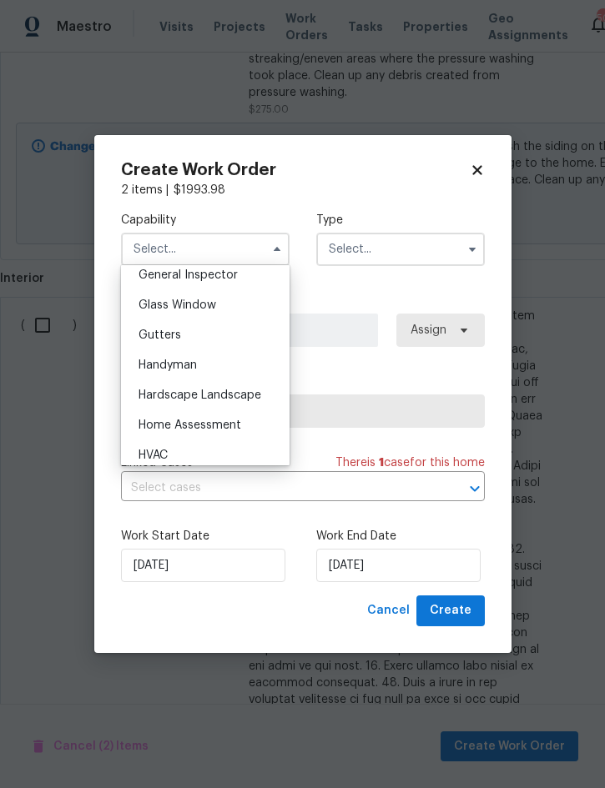
scroll to position [835, 0]
click at [204, 366] on div "Handyman" at bounding box center [205, 367] width 160 height 30
type input "Handyman"
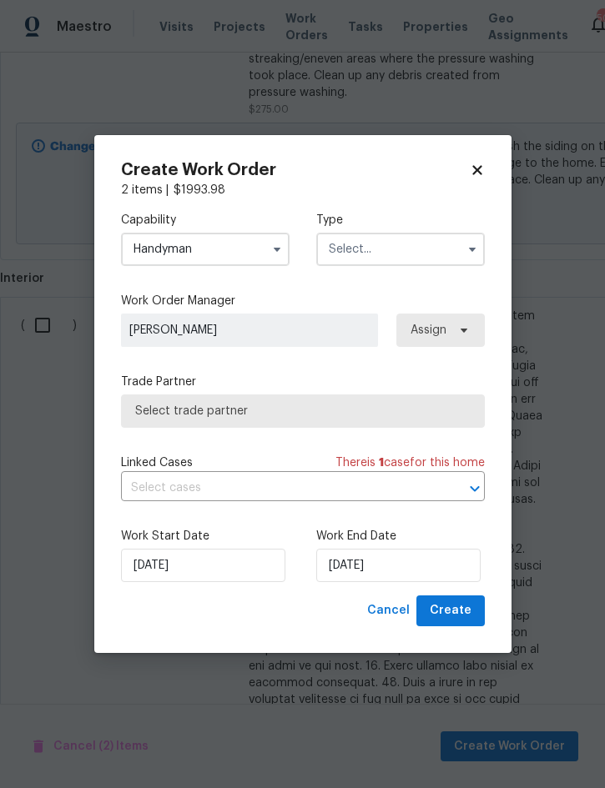
click at [419, 249] on input "text" at bounding box center [400, 249] width 169 height 33
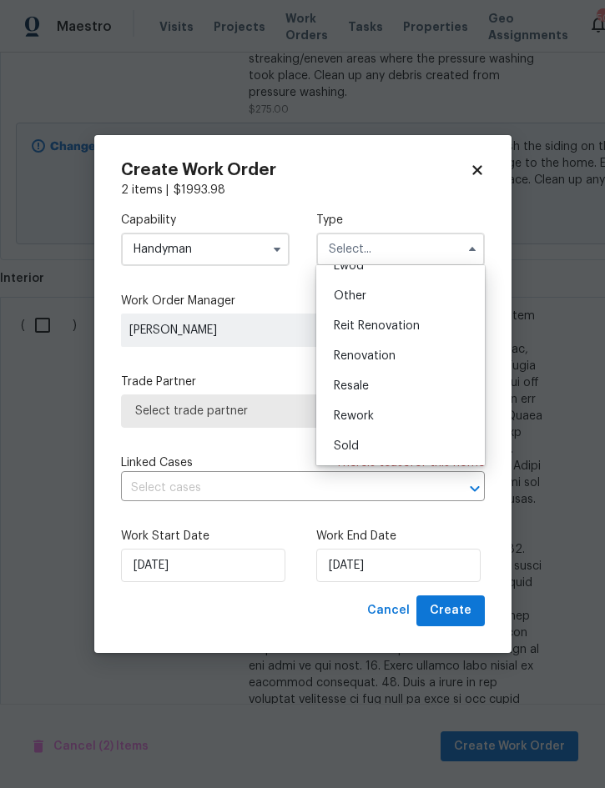
scroll to position [199, 0]
click at [389, 358] on span "Renovation" at bounding box center [365, 356] width 62 height 12
type input "Renovation"
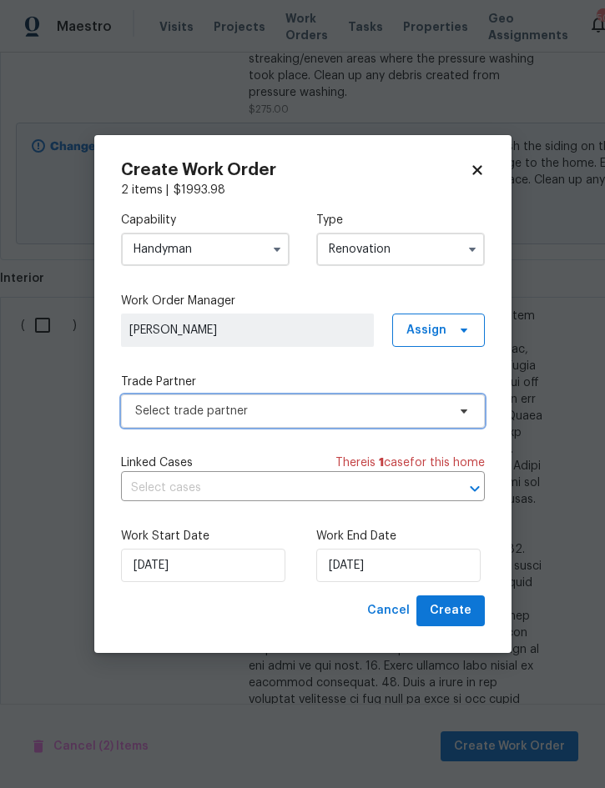
click at [282, 411] on span "Select trade partner" at bounding box center [290, 411] width 311 height 17
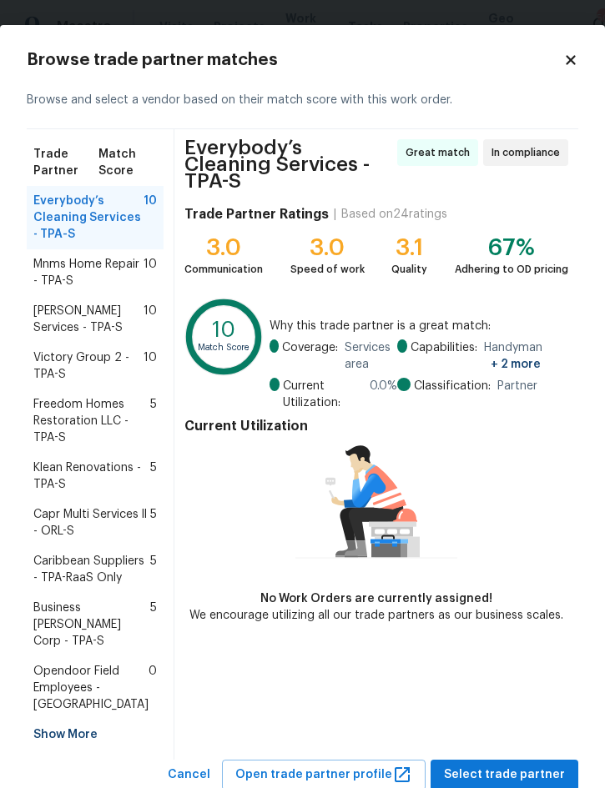
click at [75, 290] on span "Mnms Home Repair - TPA-S" at bounding box center [88, 272] width 110 height 33
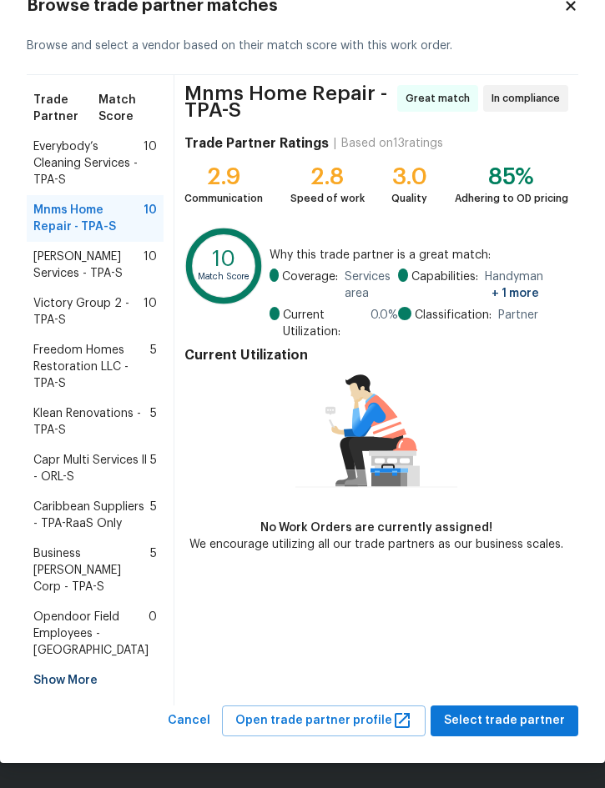
scroll to position [137, 0]
click at [512, 718] on span "Select trade partner" at bounding box center [504, 721] width 121 height 21
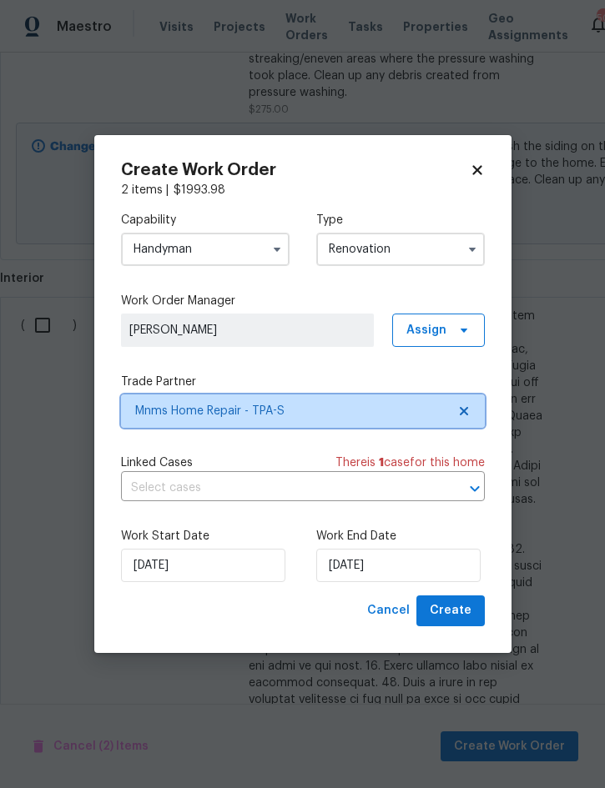
scroll to position [0, 0]
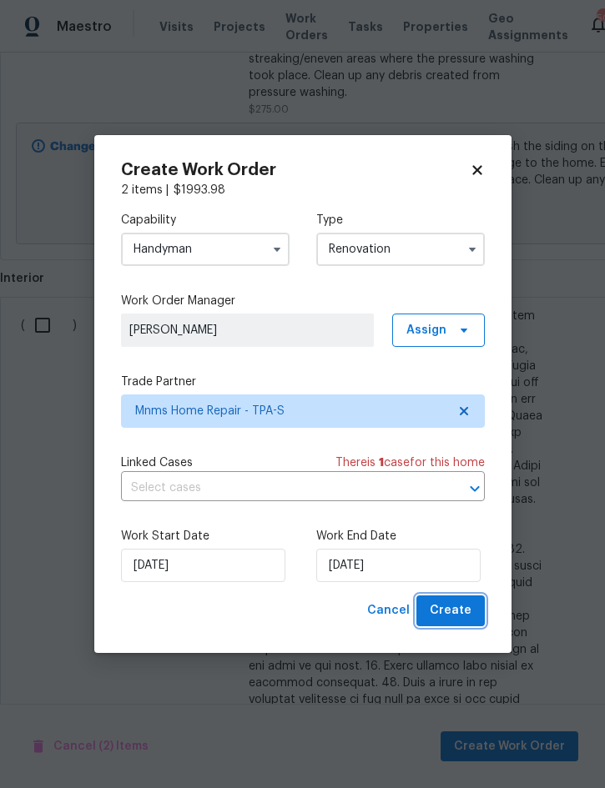
click at [446, 612] on span "Create" at bounding box center [451, 611] width 42 height 21
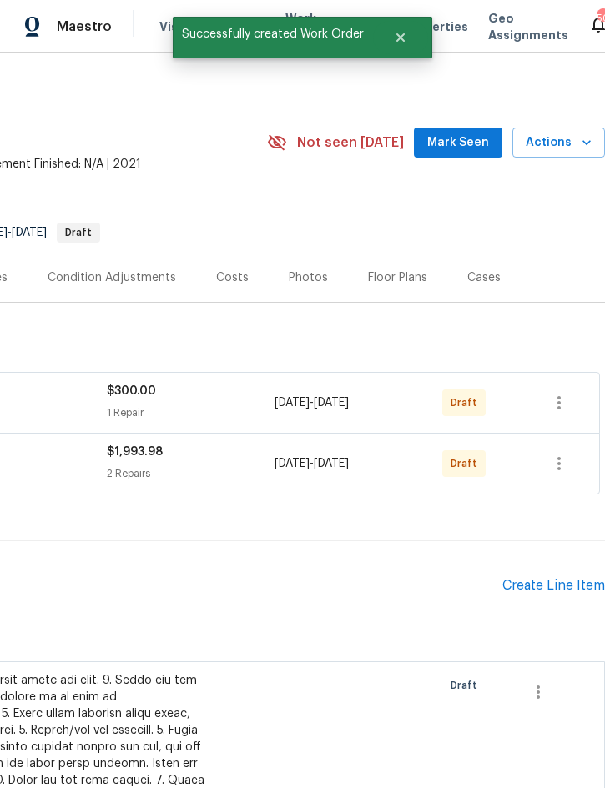
scroll to position [0, 338]
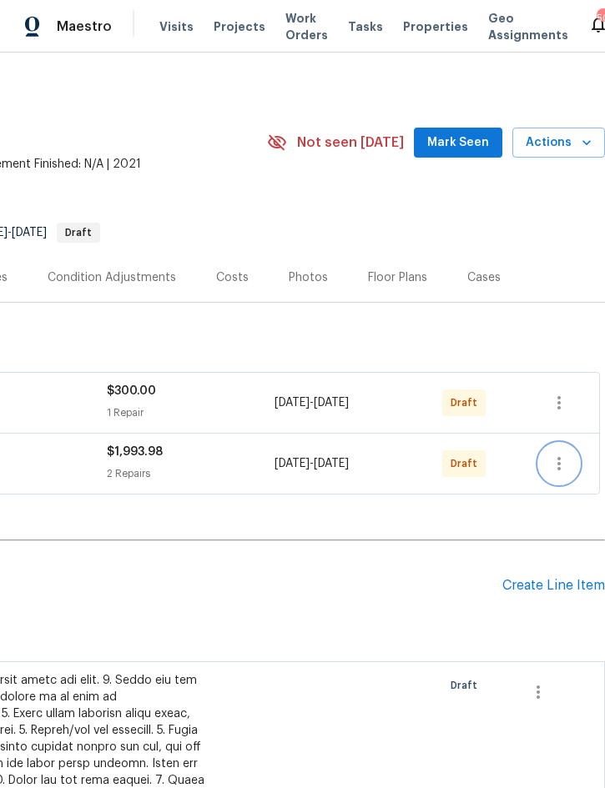
click at [563, 454] on icon "button" at bounding box center [559, 464] width 20 height 20
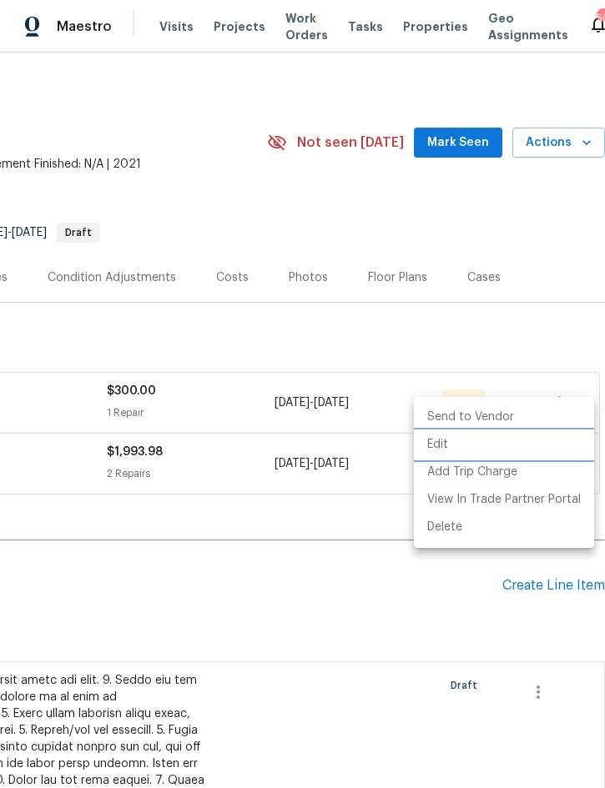
click at [459, 448] on li "Edit" at bounding box center [504, 445] width 180 height 28
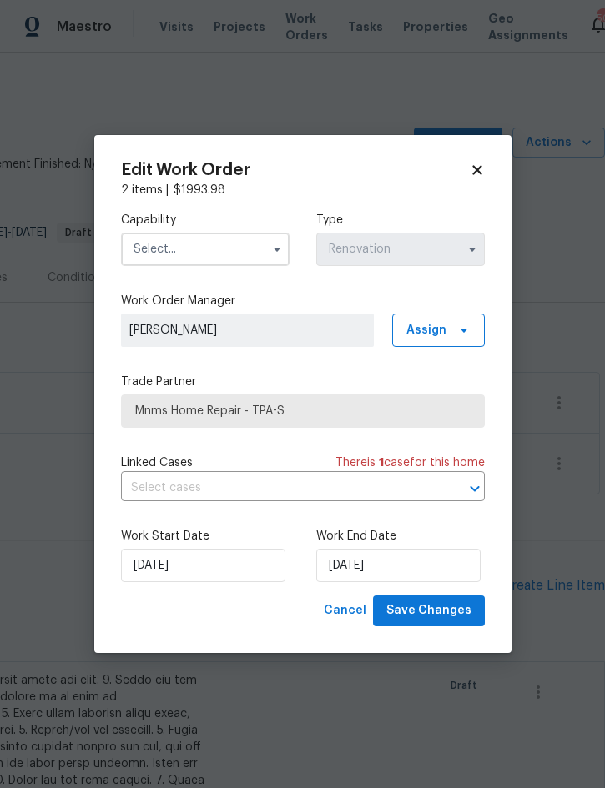
click at [205, 252] on input "text" at bounding box center [205, 249] width 169 height 33
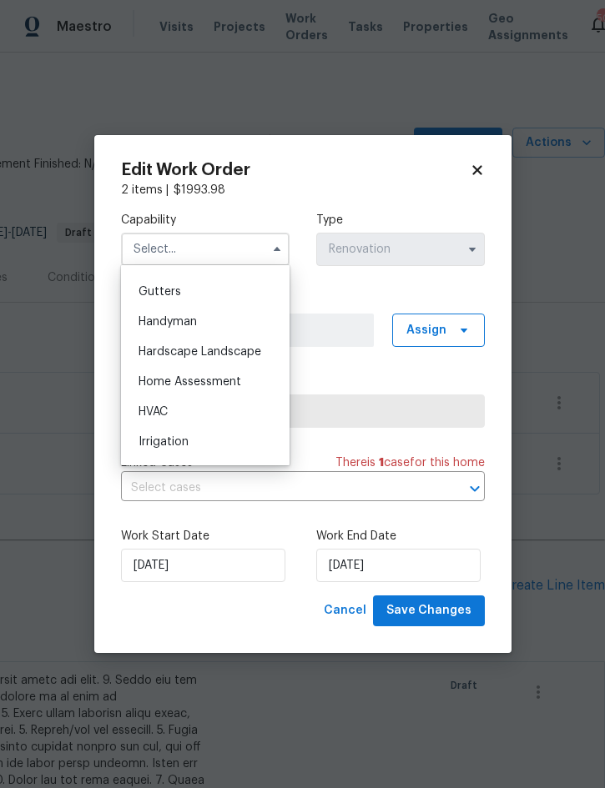
scroll to position [879, 0]
click at [196, 326] on span "Handyman" at bounding box center [168, 324] width 58 height 12
type input "Handyman"
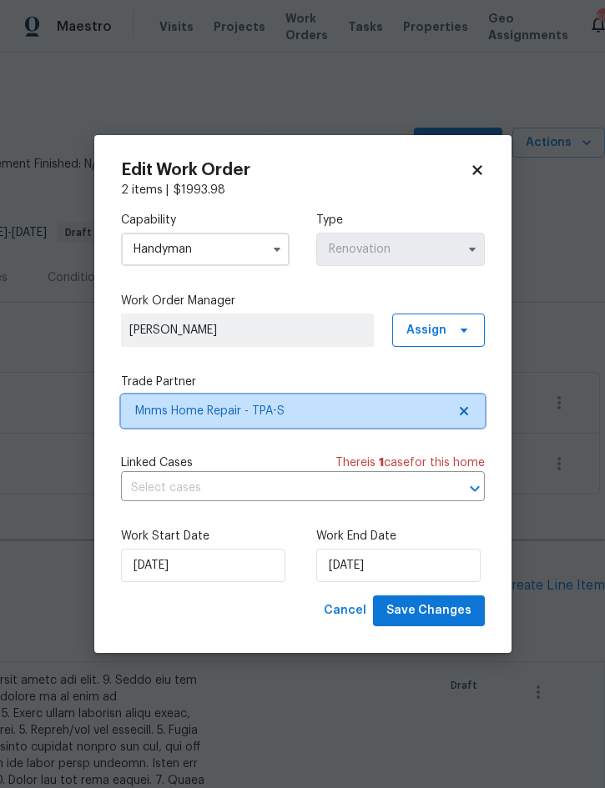
click at [328, 418] on span "Mnms Home Repair - TPA-S" at bounding box center [290, 411] width 311 height 17
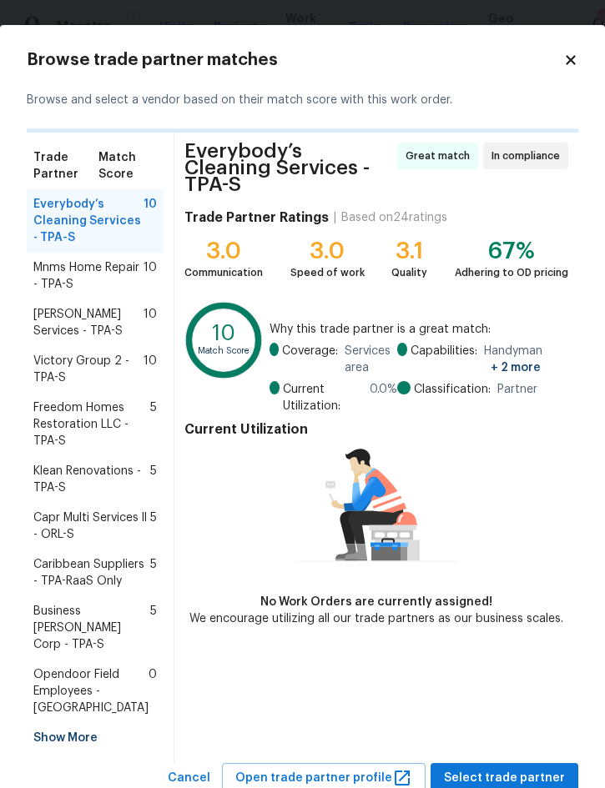
click at [62, 331] on span "Gabler Services - TPA-S" at bounding box center [88, 322] width 110 height 33
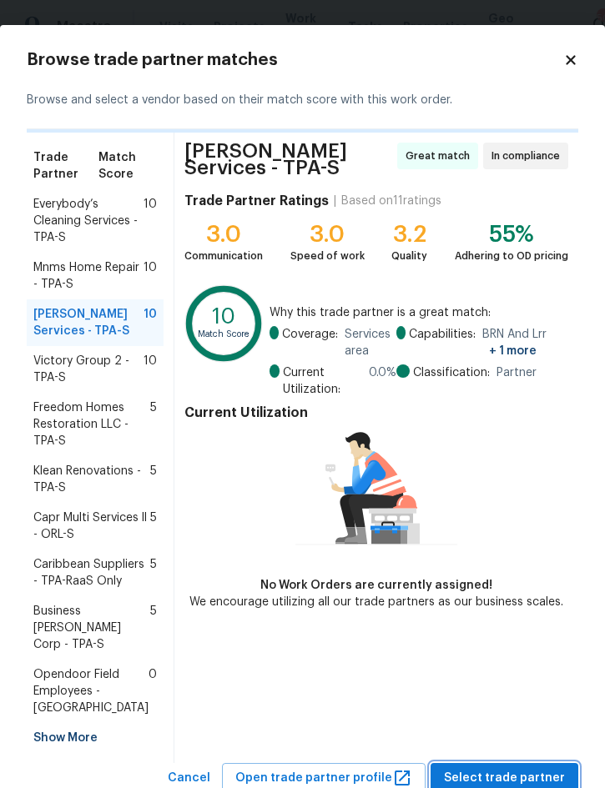
click at [511, 768] on span "Select trade partner" at bounding box center [504, 778] width 121 height 21
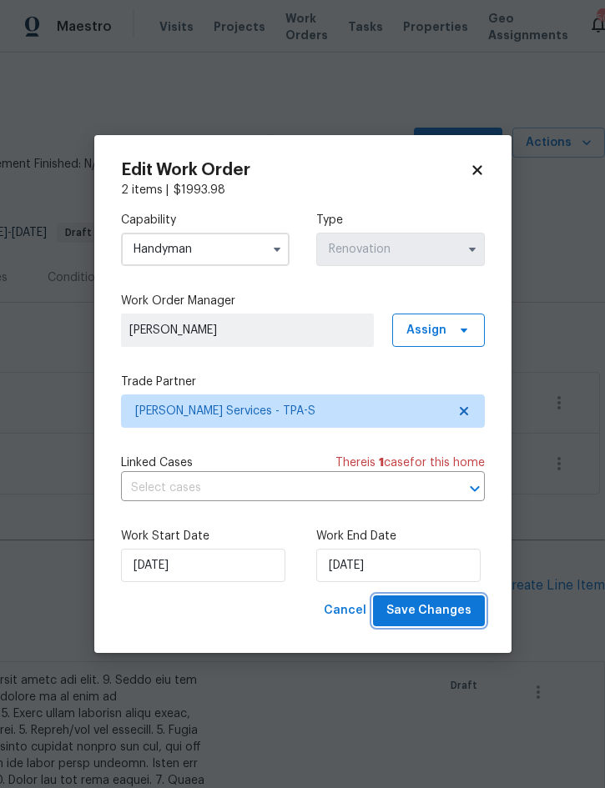
click at [431, 619] on span "Save Changes" at bounding box center [428, 611] width 85 height 21
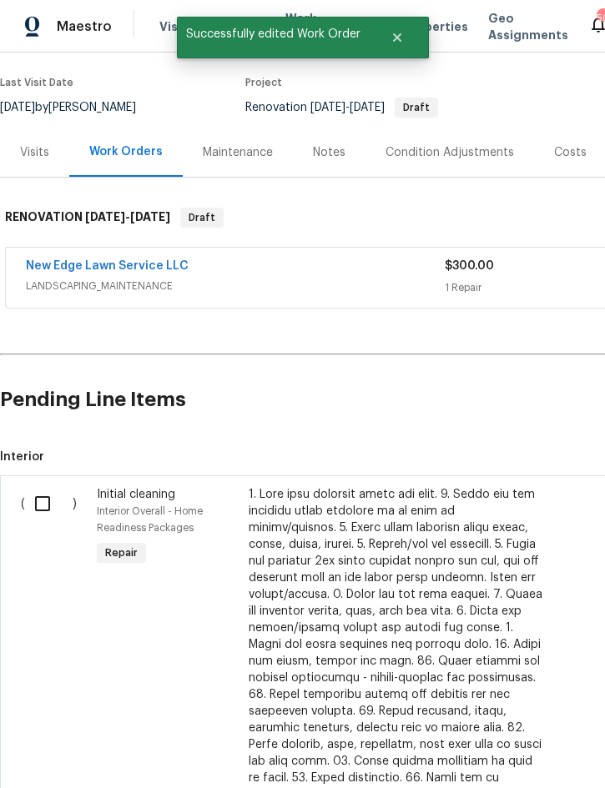
scroll to position [125, 0]
click at [38, 486] on input "checkbox" at bounding box center [49, 503] width 48 height 35
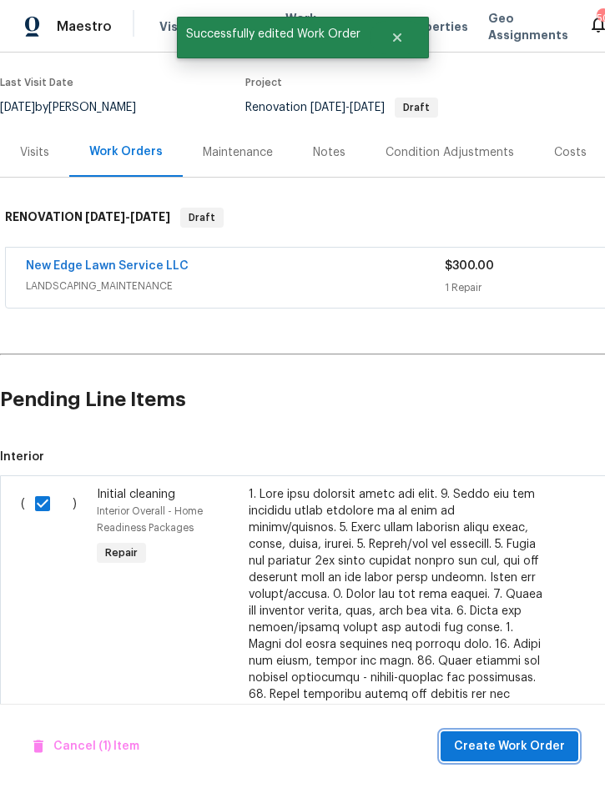
click at [512, 741] on span "Create Work Order" at bounding box center [509, 747] width 111 height 21
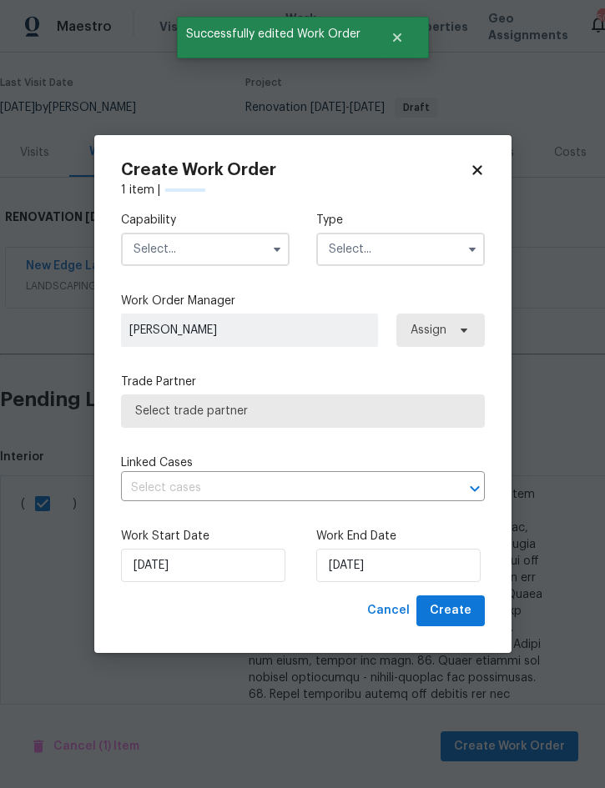
checkbox input "false"
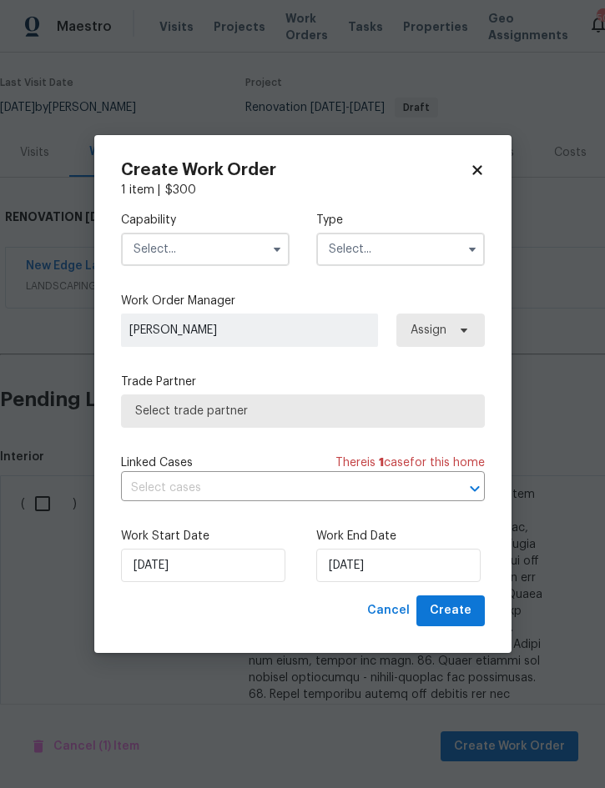
click at [210, 250] on input "text" at bounding box center [205, 249] width 169 height 33
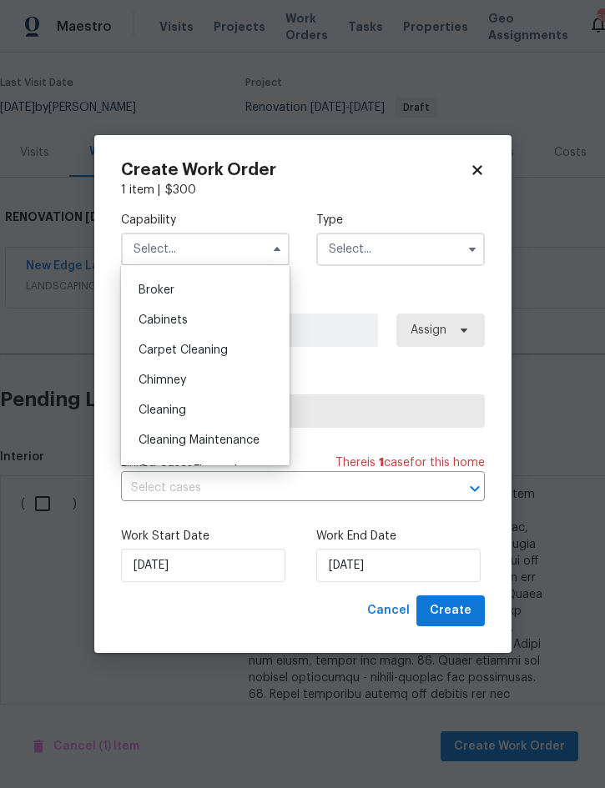
scroll to position [115, 0]
click at [191, 405] on div "Cleaning" at bounding box center [205, 410] width 160 height 30
type input "Cleaning"
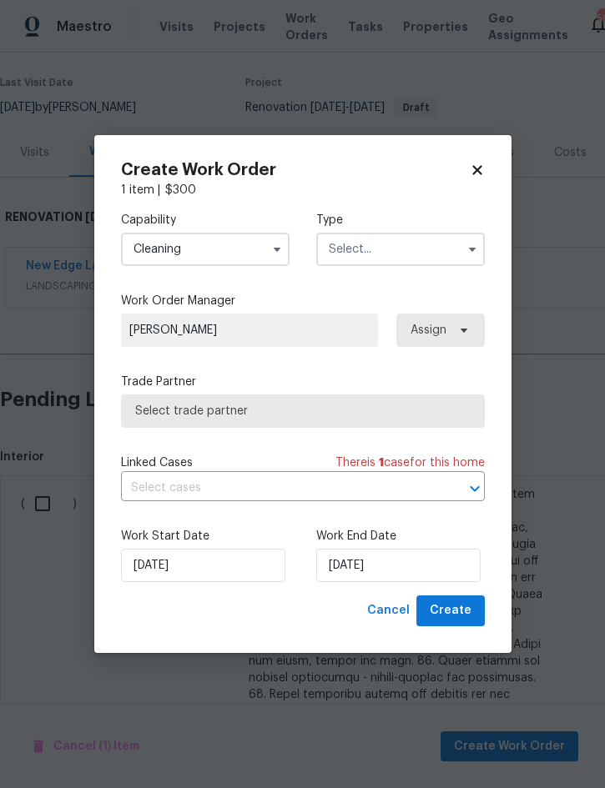
click at [395, 249] on input "text" at bounding box center [400, 249] width 169 height 33
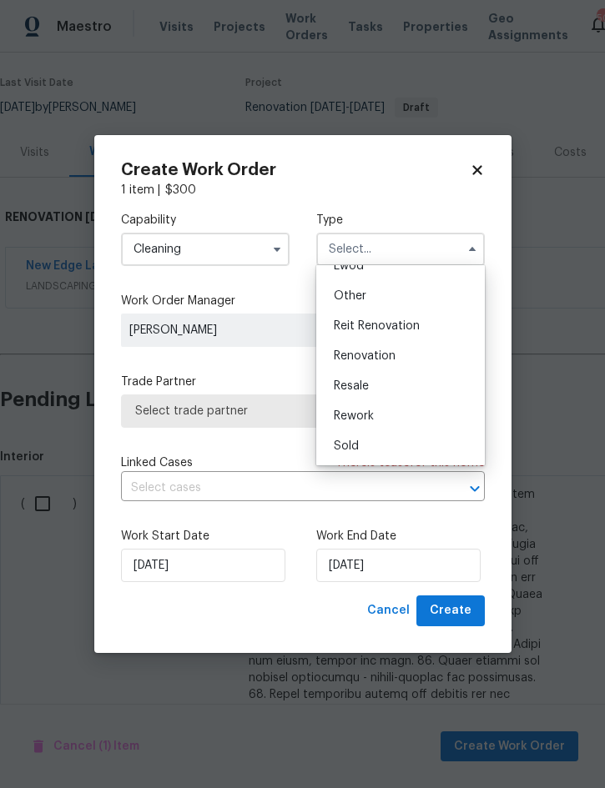
scroll to position [199, 0]
click at [390, 354] on span "Renovation" at bounding box center [365, 356] width 62 height 12
type input "Renovation"
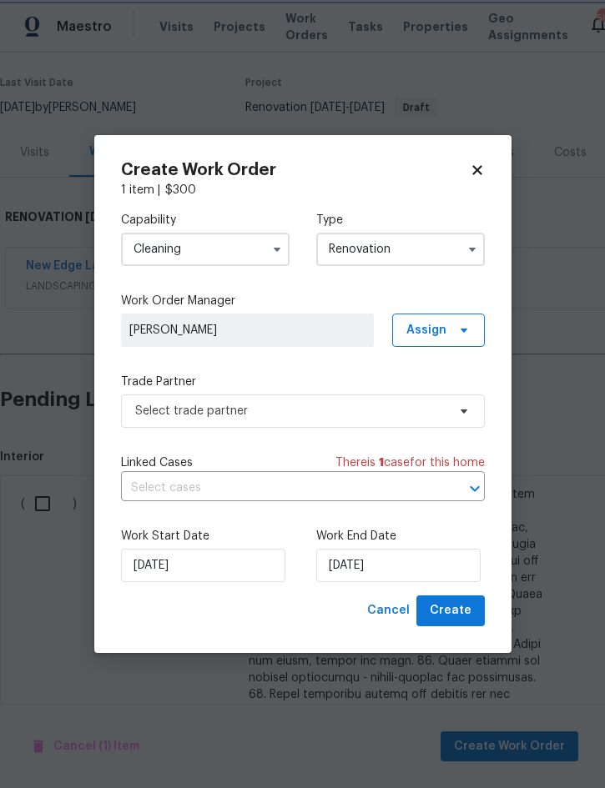
scroll to position [0, 0]
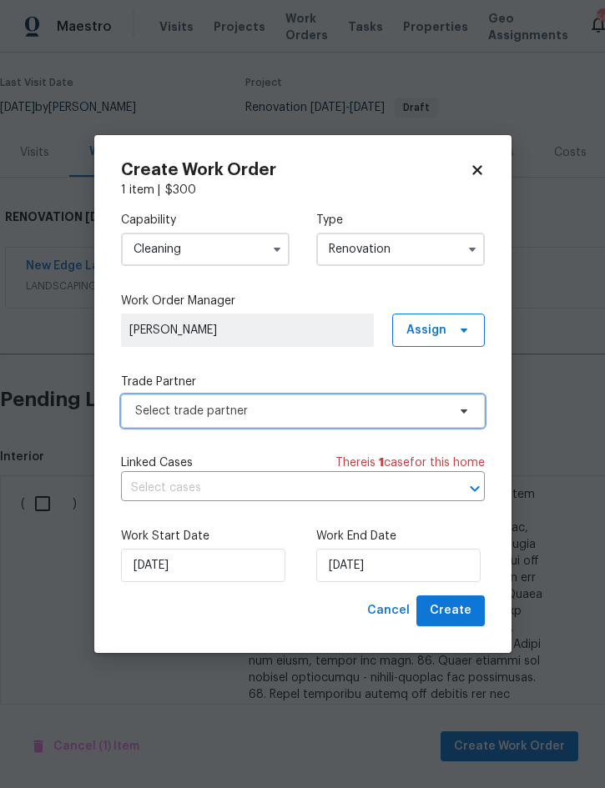
click at [285, 406] on span "Select trade partner" at bounding box center [290, 411] width 311 height 17
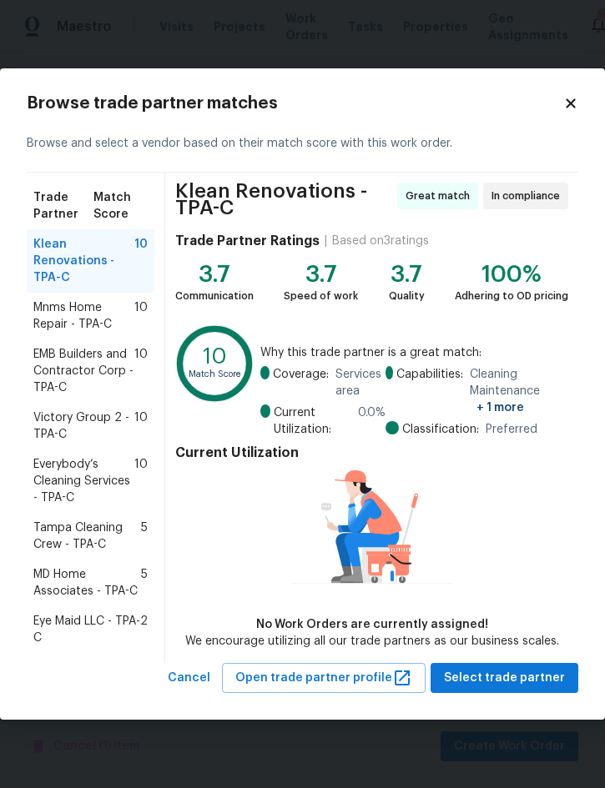
click at [81, 314] on span "Mnms Home Repair - TPA-C" at bounding box center [83, 316] width 101 height 33
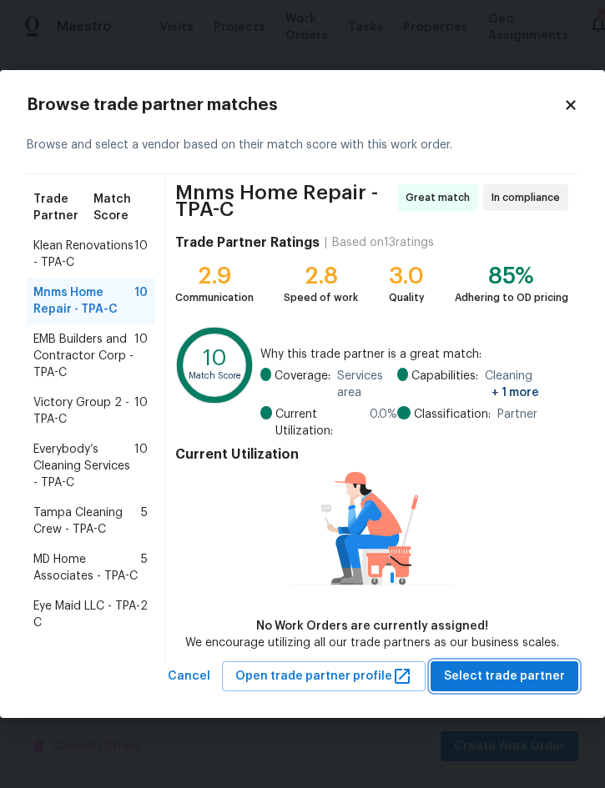
click at [525, 682] on span "Select trade partner" at bounding box center [504, 677] width 121 height 21
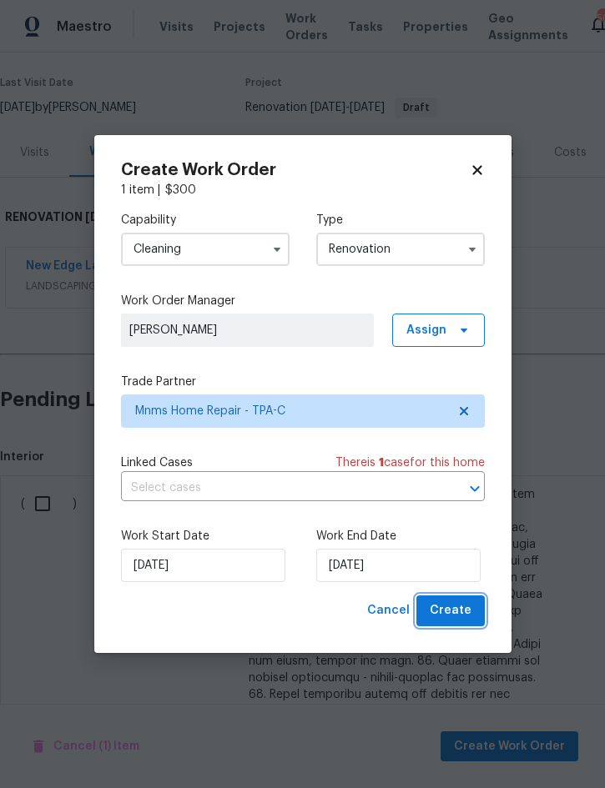
click at [455, 608] on span "Create" at bounding box center [451, 611] width 42 height 21
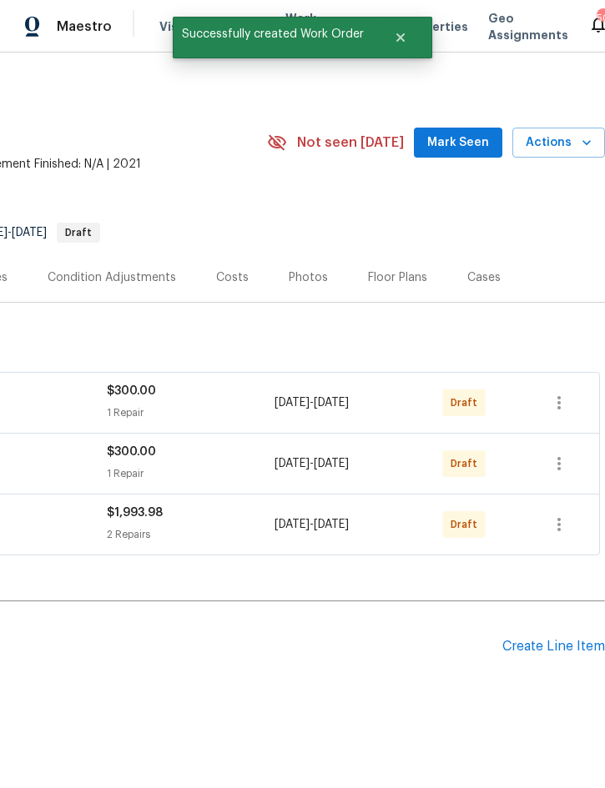
scroll to position [0, 338]
click at [562, 393] on icon "button" at bounding box center [559, 403] width 20 height 20
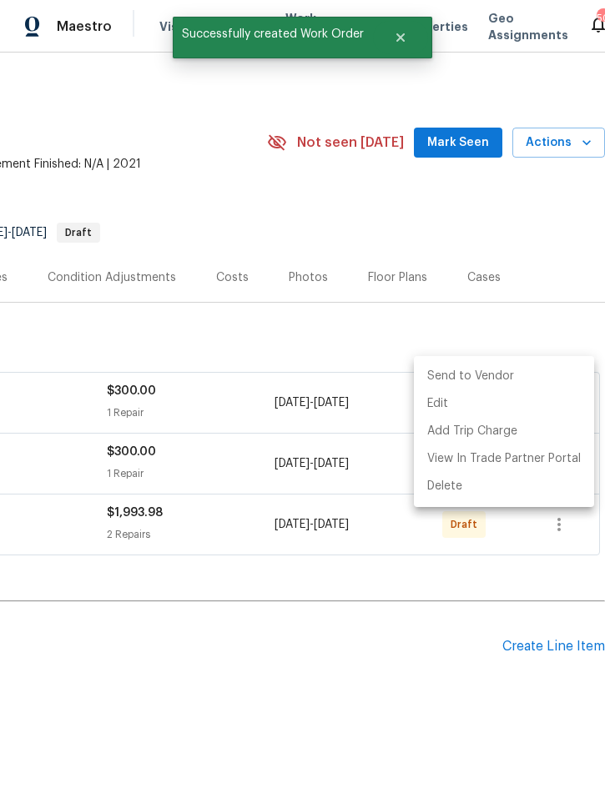
click at [519, 377] on li "Send to Vendor" at bounding box center [504, 377] width 180 height 28
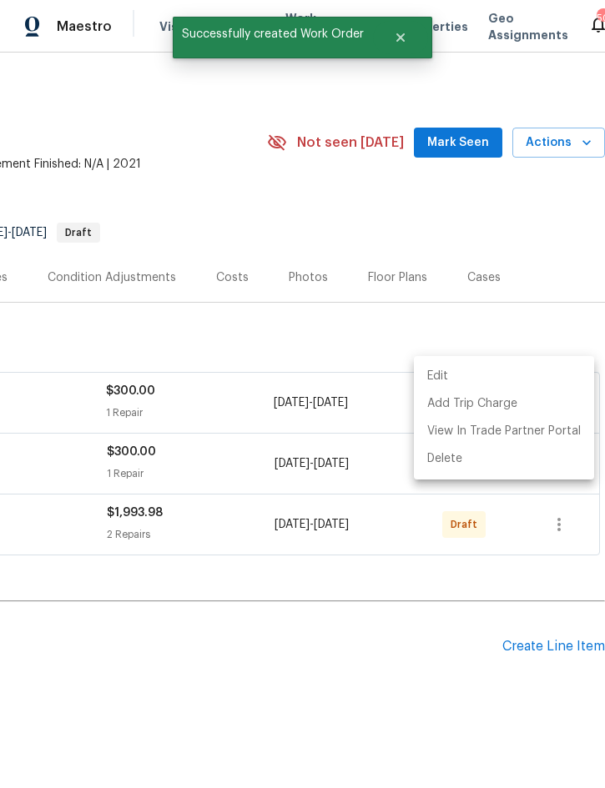
click at [366, 650] on div at bounding box center [302, 394] width 605 height 788
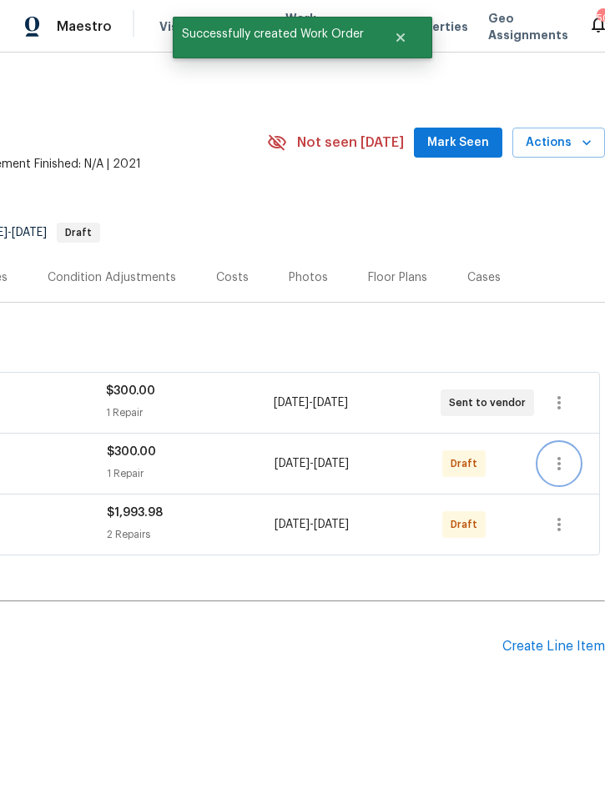
click at [567, 454] on icon "button" at bounding box center [559, 464] width 20 height 20
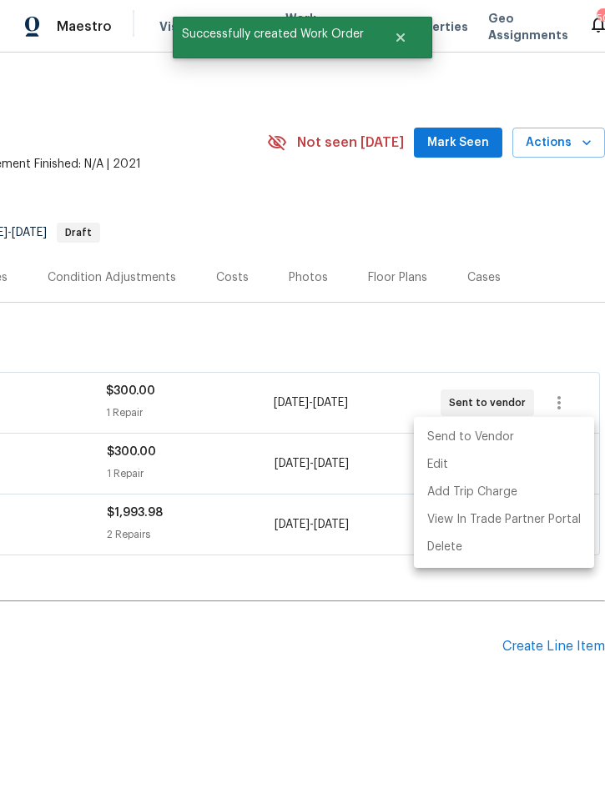
click at [517, 442] on li "Send to Vendor" at bounding box center [504, 438] width 180 height 28
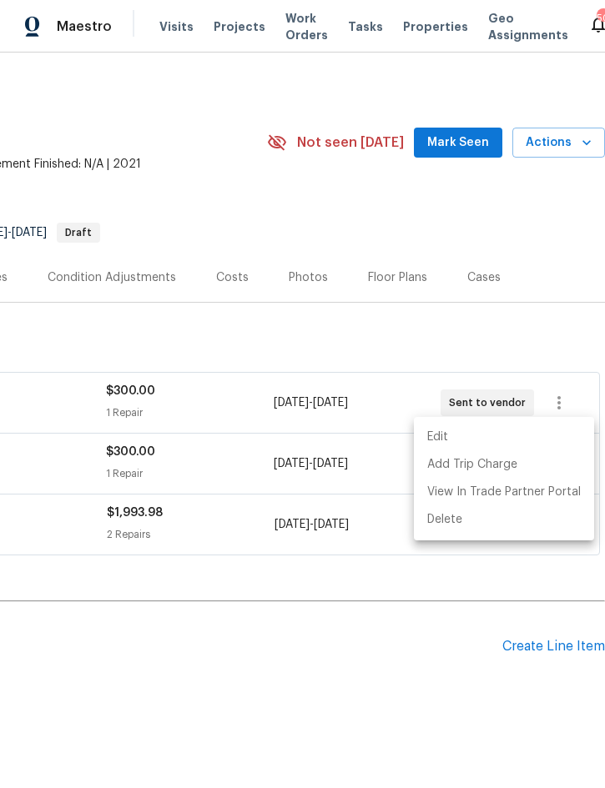
click at [328, 626] on div at bounding box center [302, 394] width 605 height 788
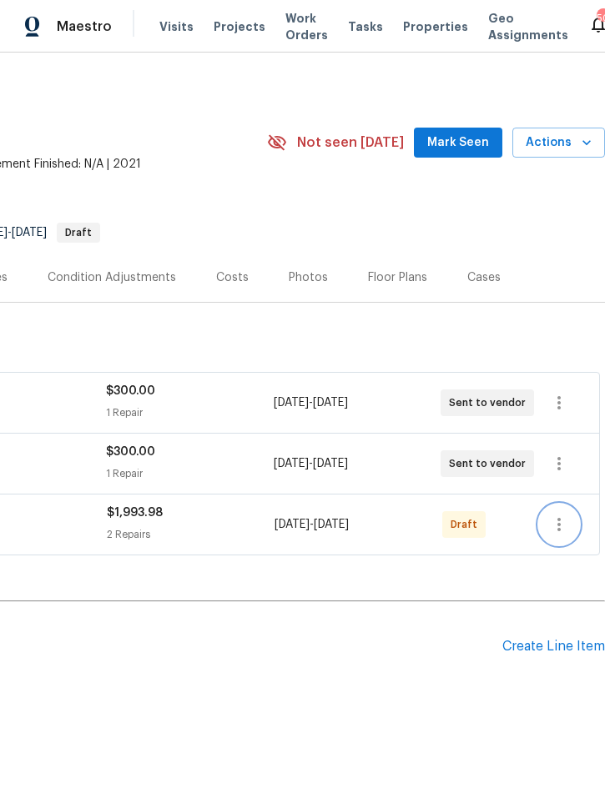
click at [562, 515] on icon "button" at bounding box center [559, 525] width 20 height 20
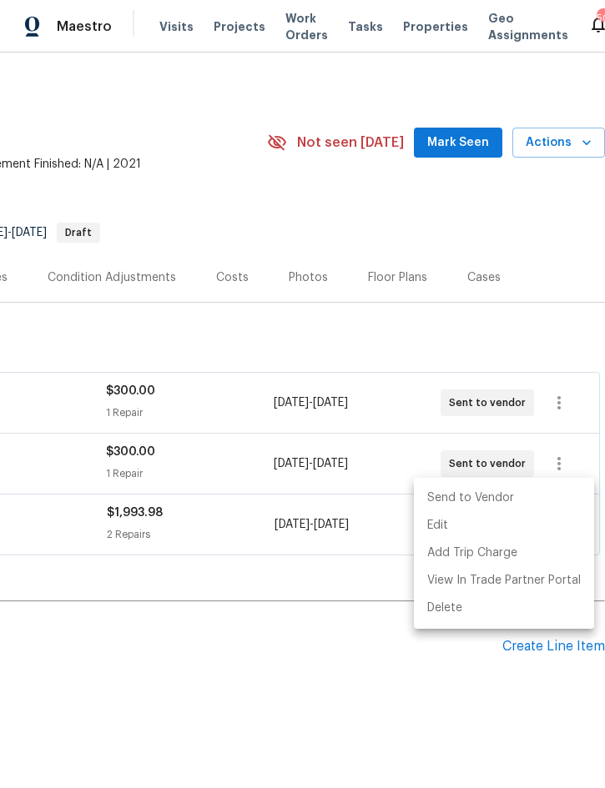
click at [501, 499] on li "Send to Vendor" at bounding box center [504, 499] width 180 height 28
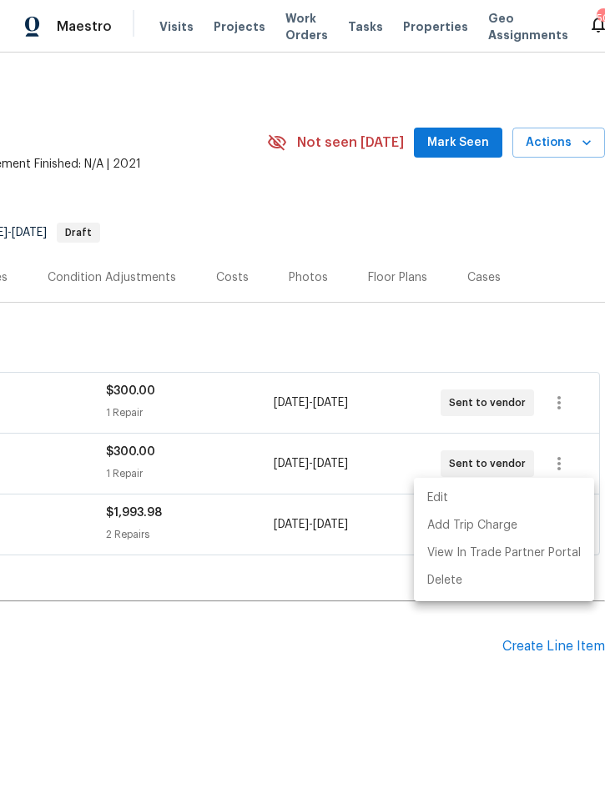
click at [262, 638] on div at bounding box center [302, 394] width 605 height 788
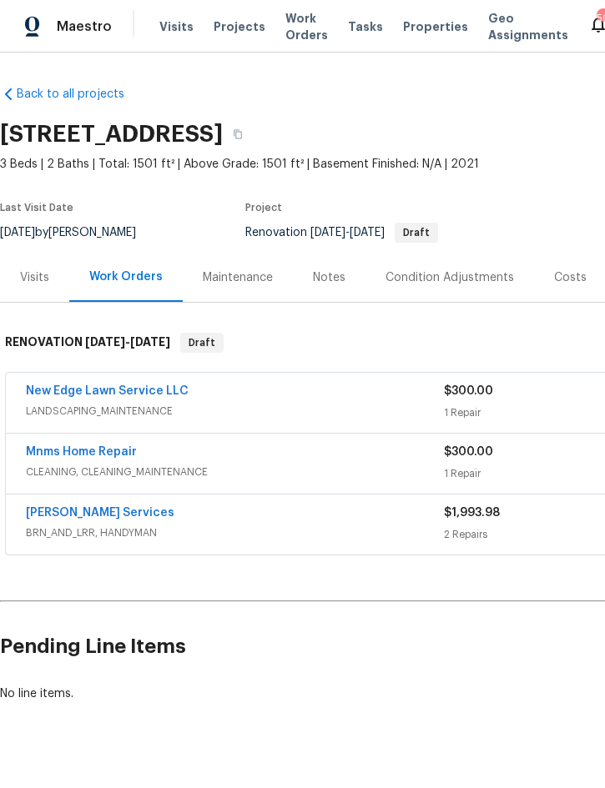
scroll to position [0, 0]
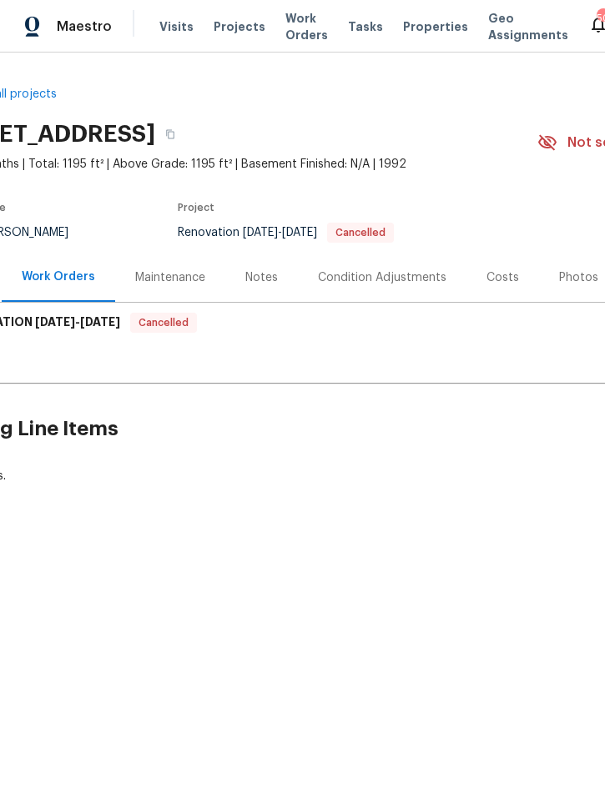
scroll to position [0, 74]
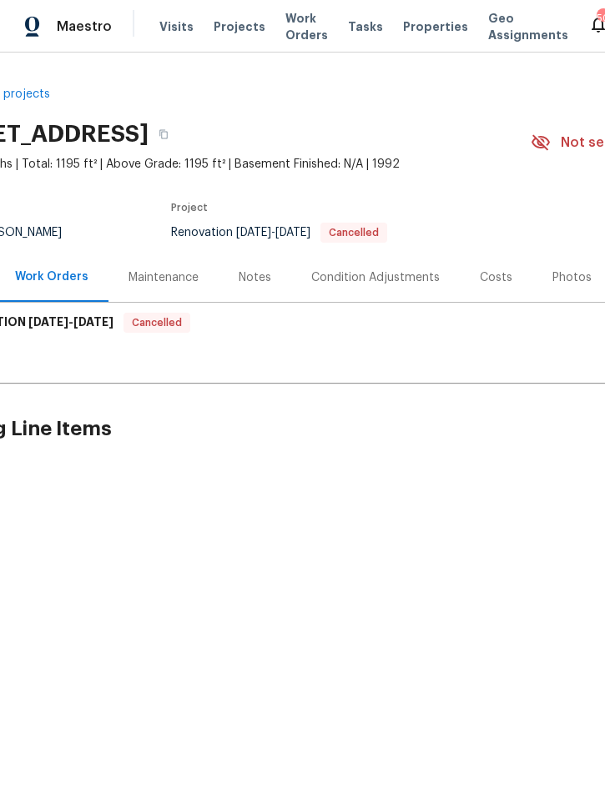
click at [374, 278] on div "Condition Adjustments" at bounding box center [375, 277] width 128 height 17
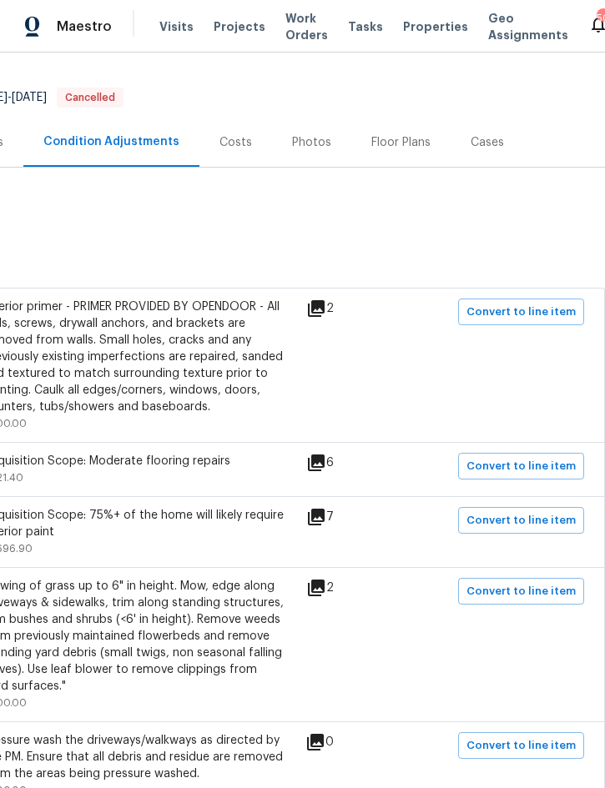
scroll to position [134, 338]
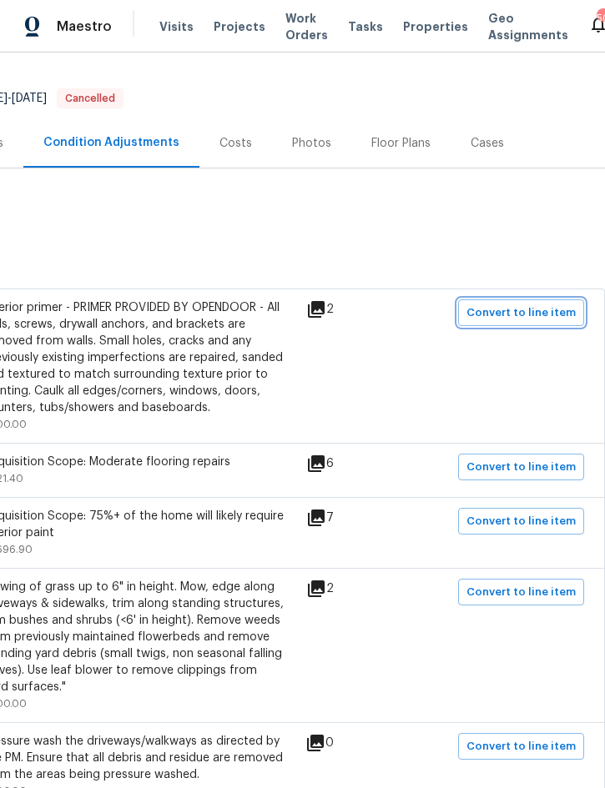
click at [557, 304] on span "Convert to line item" at bounding box center [520, 313] width 109 height 19
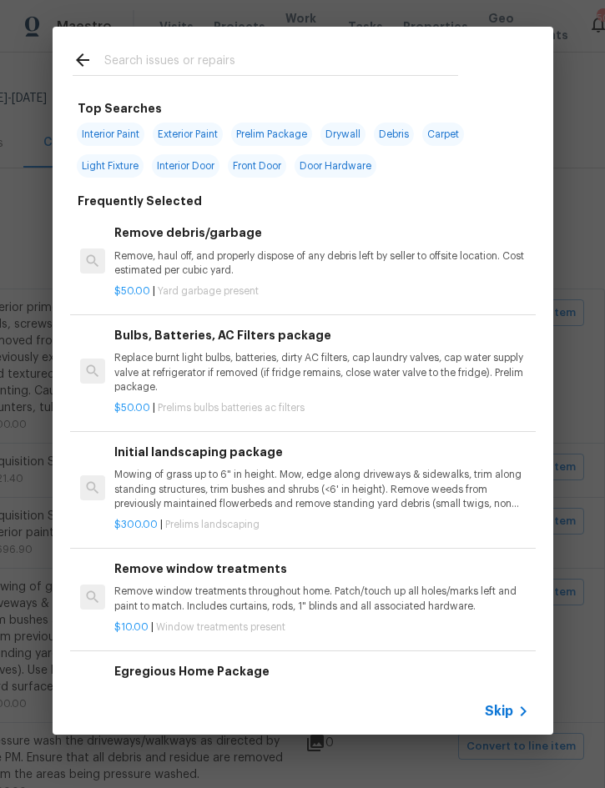
click at [493, 705] on span "Skip" at bounding box center [499, 711] width 28 height 17
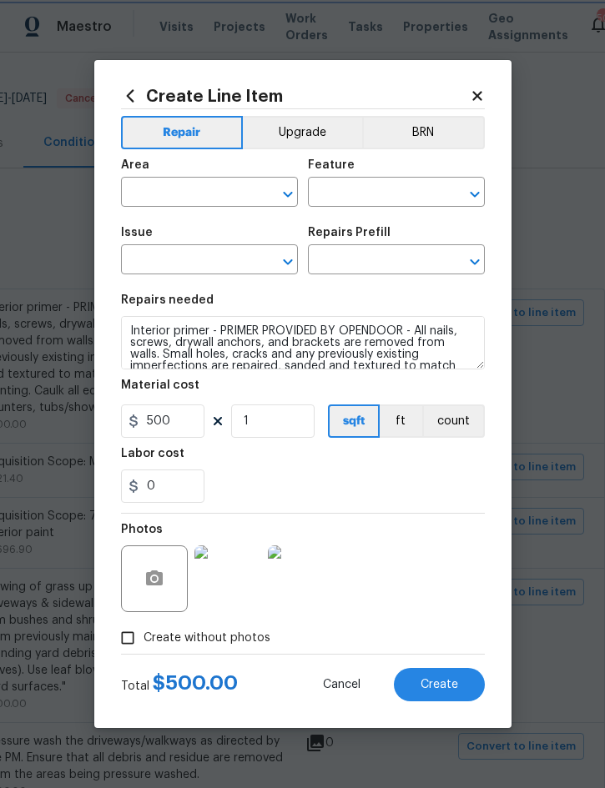
type input "Interior Overall"
type input "Overall Paint"
type input "Interior Paint"
click at [389, 253] on input "text" at bounding box center [373, 262] width 130 height 26
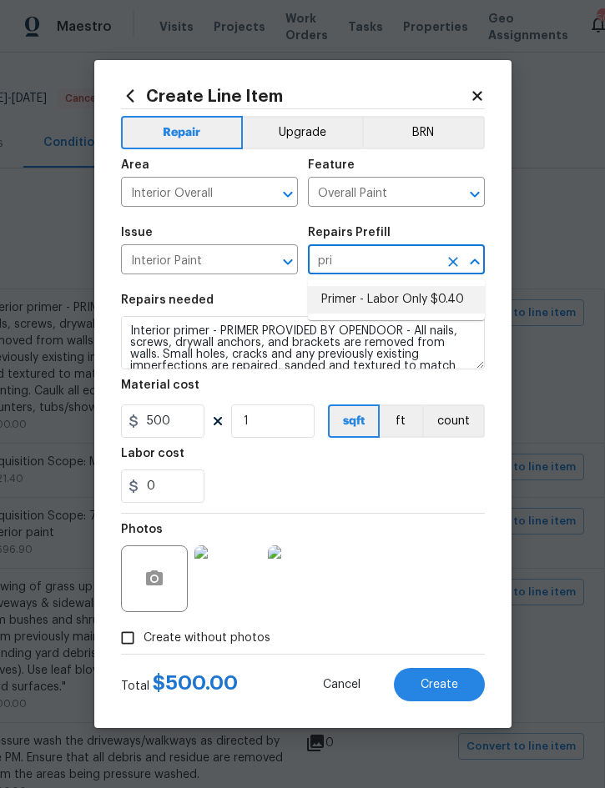
click at [436, 300] on li "Primer - Labor Only $0.40" at bounding box center [396, 300] width 177 height 28
type input "Primer - Labor Only $0.40"
type input "0.4"
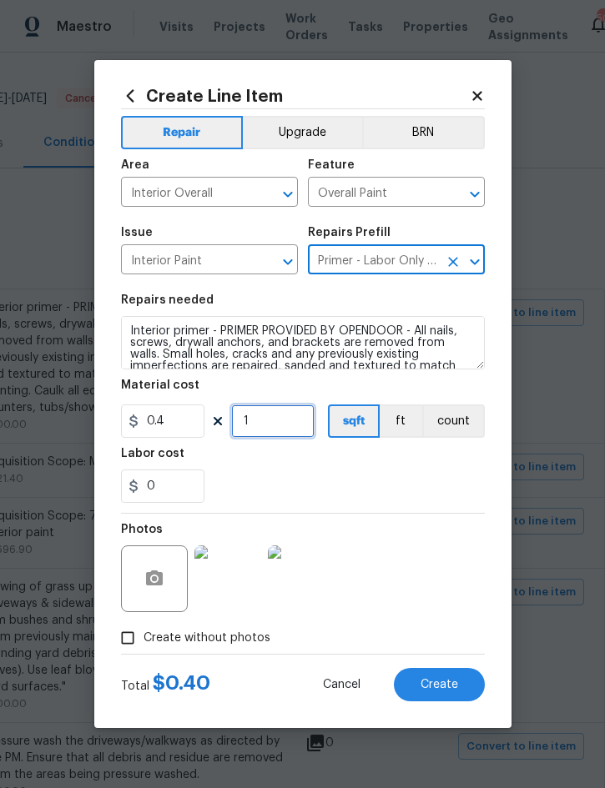
click at [281, 427] on input "1" at bounding box center [272, 421] width 83 height 33
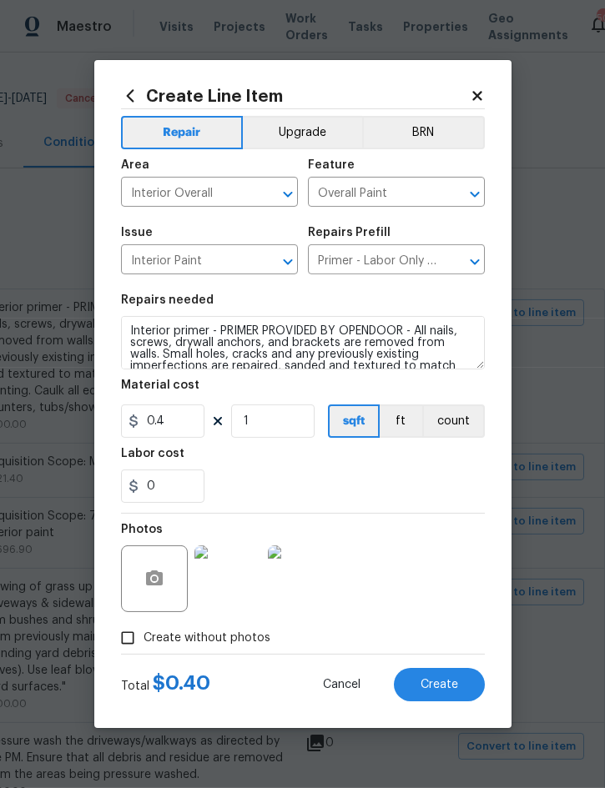
scroll to position [0, 0]
click at [278, 430] on input "1" at bounding box center [272, 421] width 83 height 33
type input "1400"
click at [449, 684] on span "Create" at bounding box center [440, 685] width 38 height 13
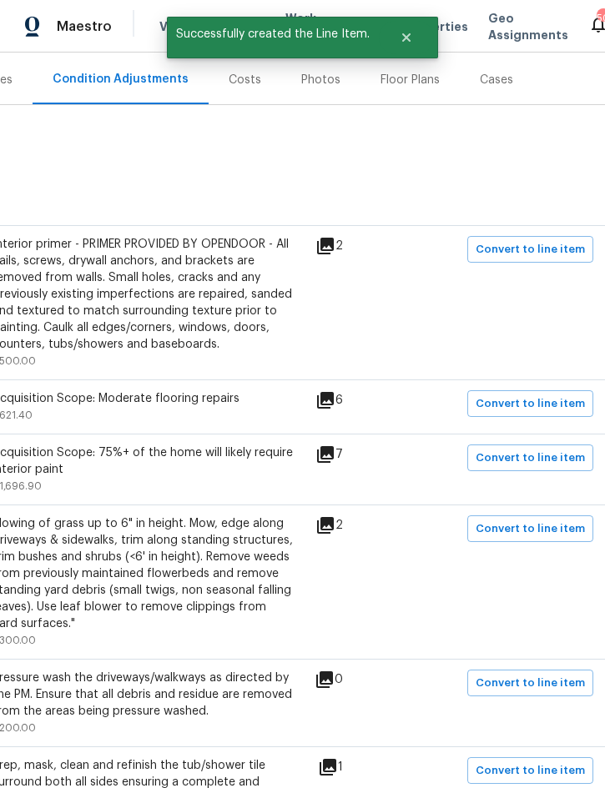
scroll to position [200, 336]
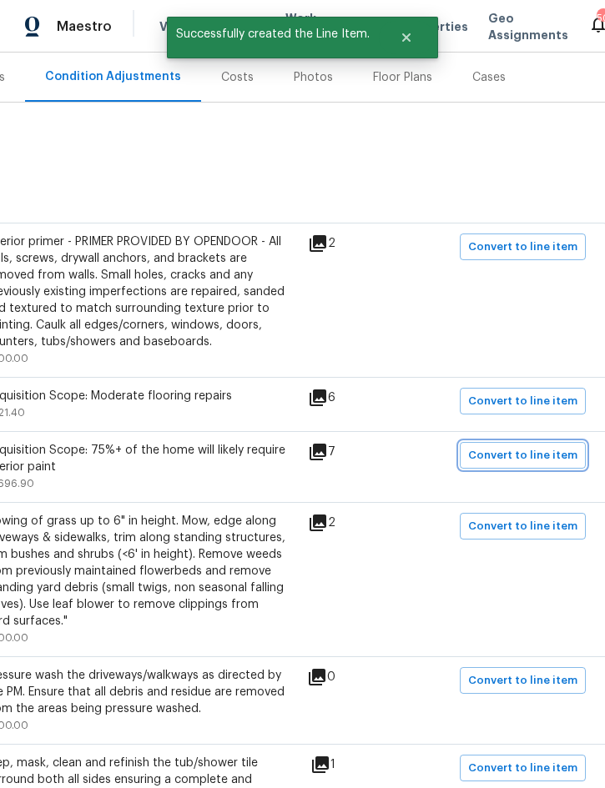
click at [538, 446] on span "Convert to line item" at bounding box center [522, 455] width 109 height 19
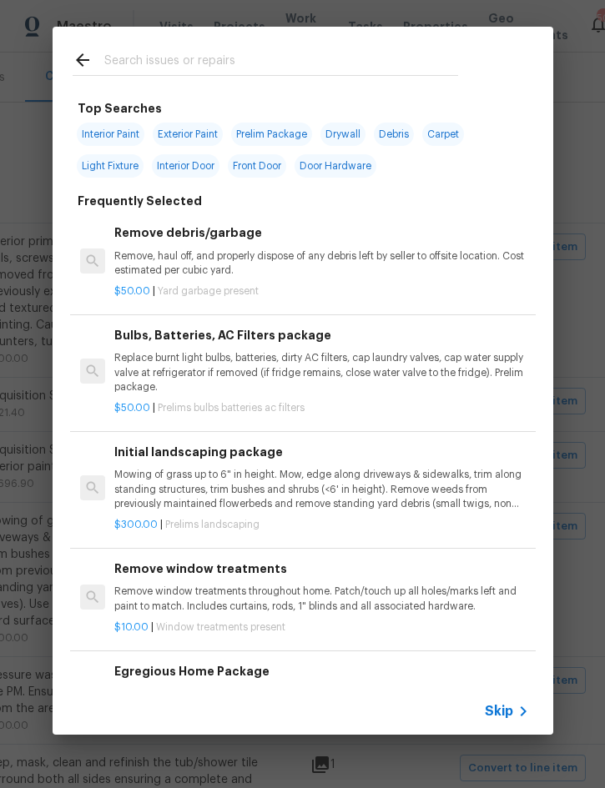
click at [511, 708] on span "Skip" at bounding box center [499, 711] width 28 height 17
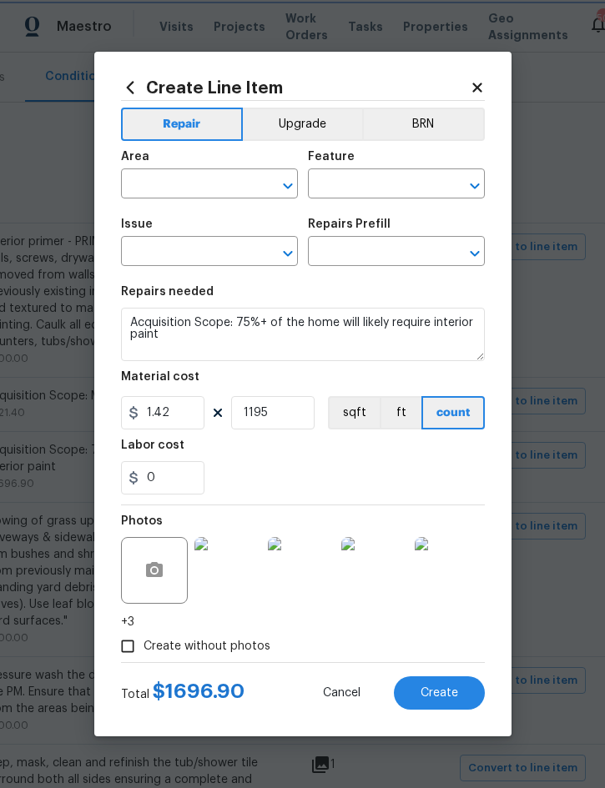
type input "Interior Overall"
type input "Acquisition"
type input "ACQ: Paint"
click at [269, 255] on icon "Clear" at bounding box center [266, 253] width 17 height 17
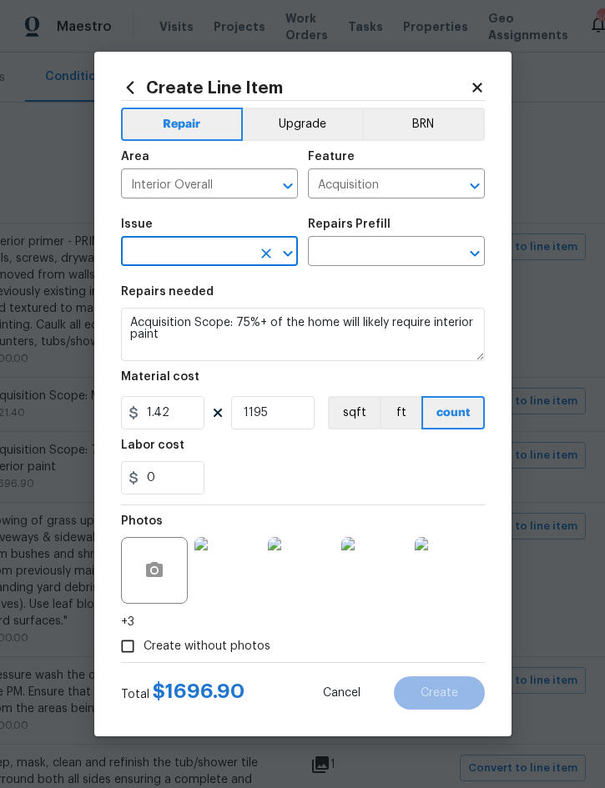
click at [453, 190] on icon "Clear" at bounding box center [453, 186] width 17 height 17
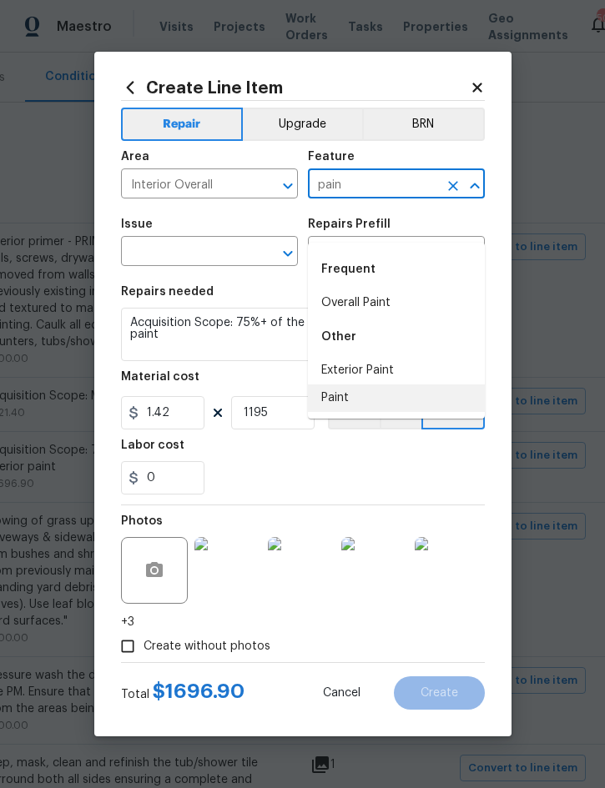
click at [357, 385] on li "Paint" at bounding box center [396, 399] width 177 height 28
type input "Paint"
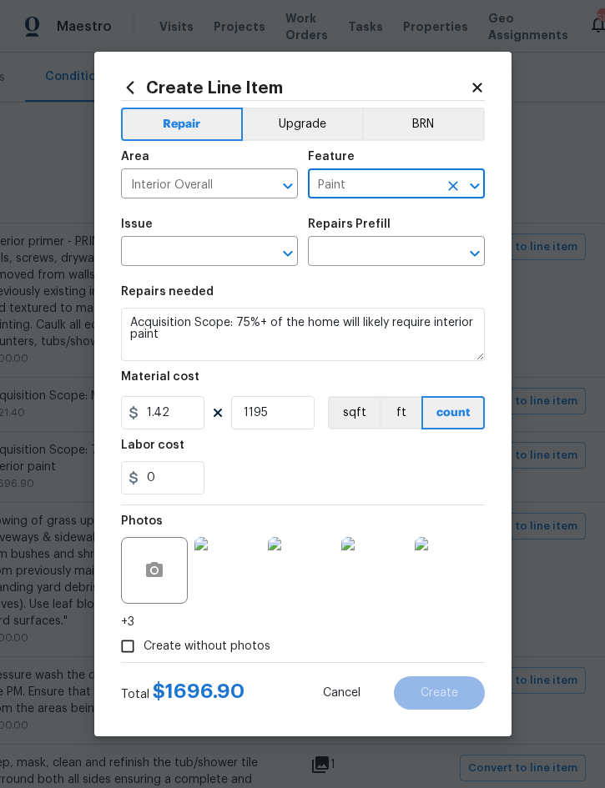
click at [210, 256] on input "text" at bounding box center [186, 253] width 130 height 26
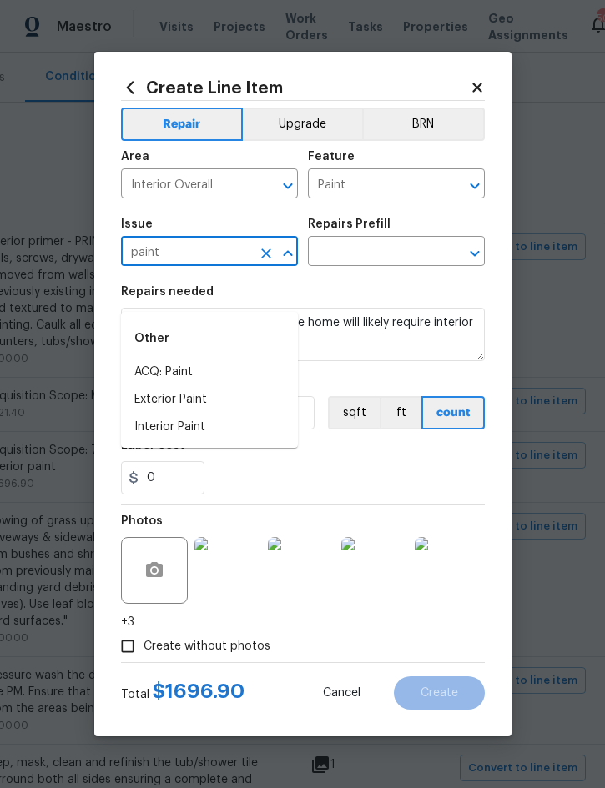
click at [206, 414] on li "Interior Paint" at bounding box center [209, 428] width 177 height 28
type input "Interior Paint"
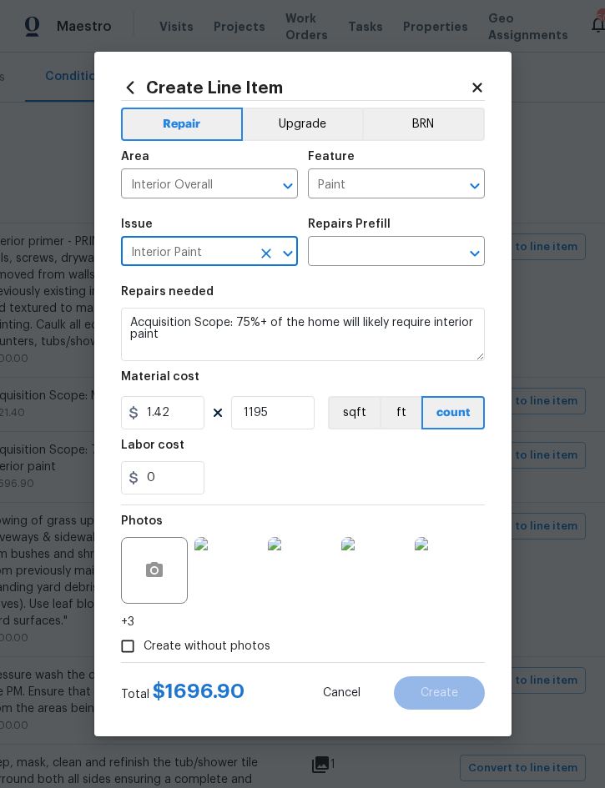
click at [397, 249] on input "text" at bounding box center [373, 253] width 130 height 26
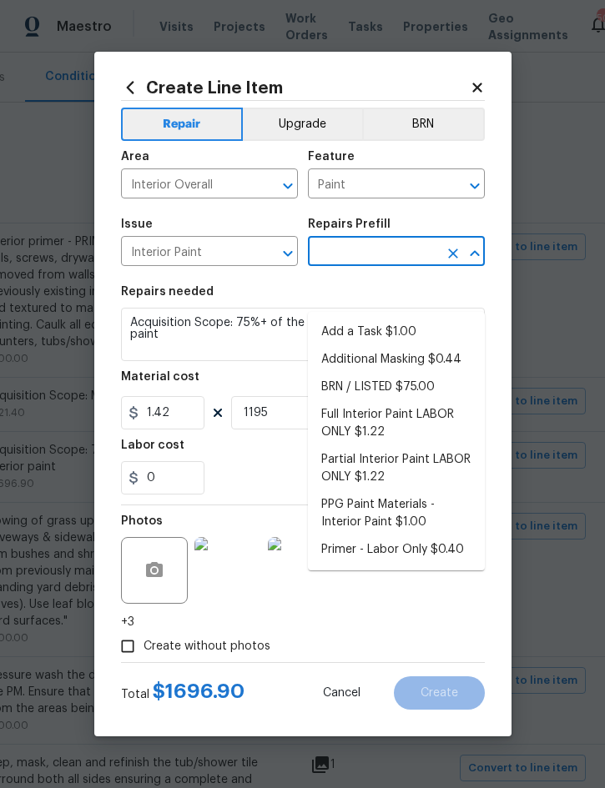
click at [403, 446] on li "Partial Interior Paint LABOR ONLY $1.22" at bounding box center [396, 468] width 177 height 45
type input "Partial Interior Paint LABOR ONLY $1.22"
type input "Overall Paint"
type textarea "Partial Interior paint - Prep, mask, and paint specified interior areas. Ensure…"
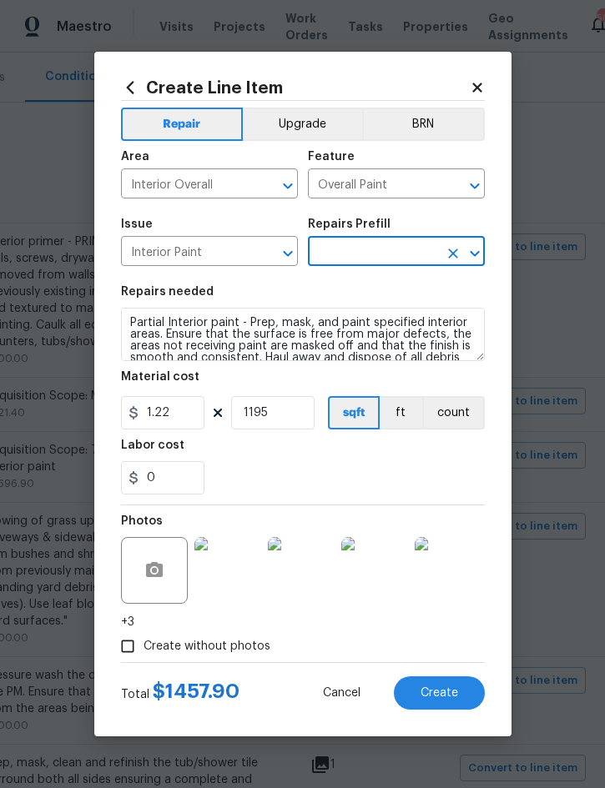
type input "Partial Interior Paint LABOR ONLY $1.22"
type input "1.22"
click at [433, 695] on span "Create" at bounding box center [440, 694] width 38 height 13
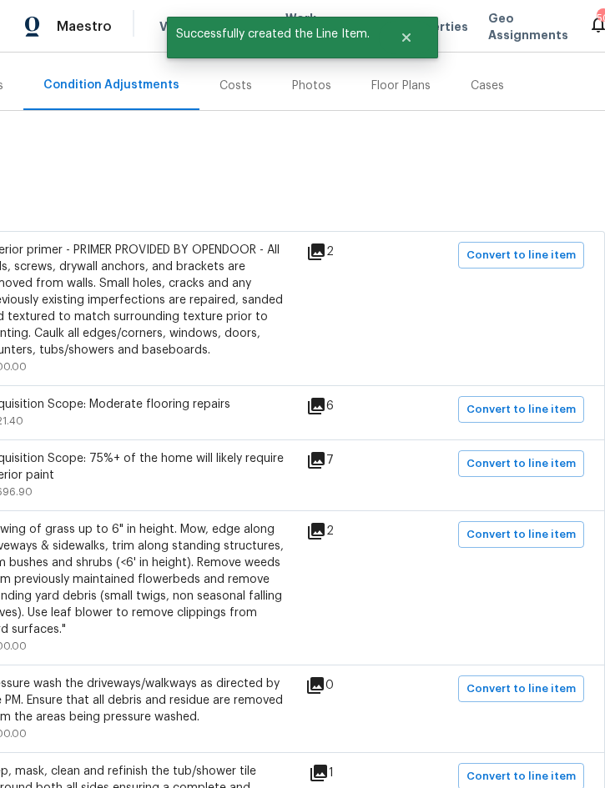
scroll to position [192, 338]
click at [519, 526] on span "Convert to line item" at bounding box center [520, 535] width 109 height 19
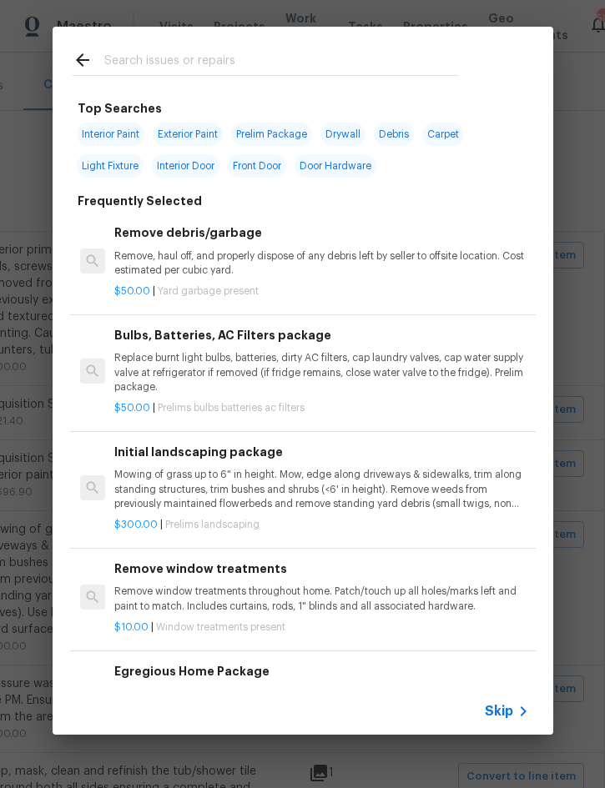
click at [501, 718] on span "Skip" at bounding box center [499, 711] width 28 height 17
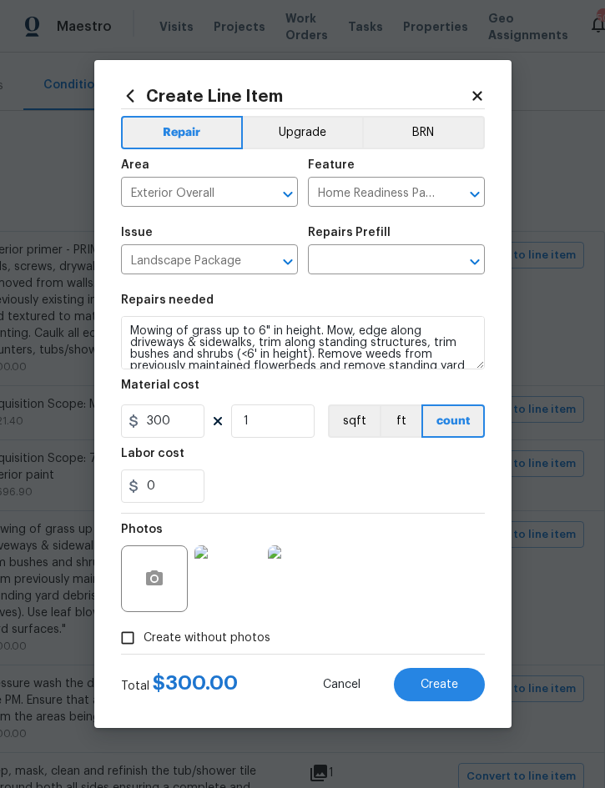
click at [387, 261] on input "text" at bounding box center [373, 262] width 130 height 26
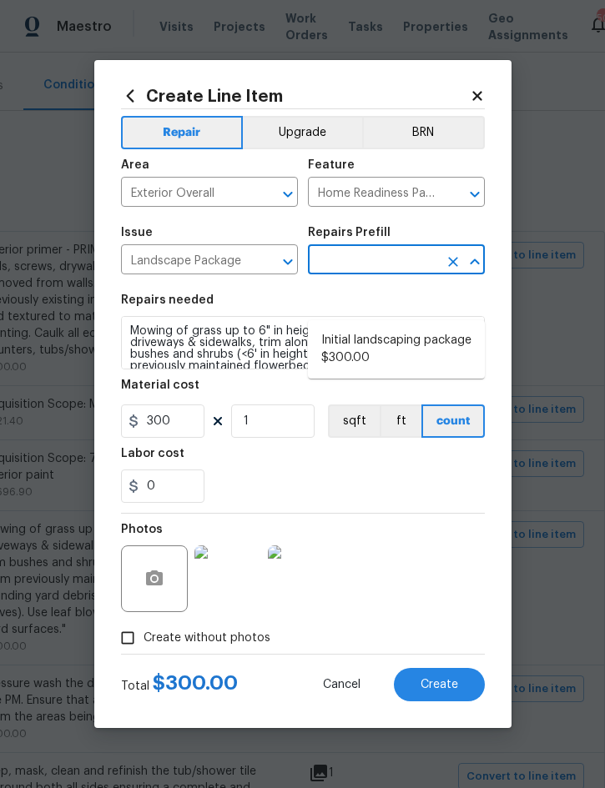
scroll to position [41, 0]
click at [390, 327] on li "Initial landscaping package $300.00" at bounding box center [396, 349] width 177 height 45
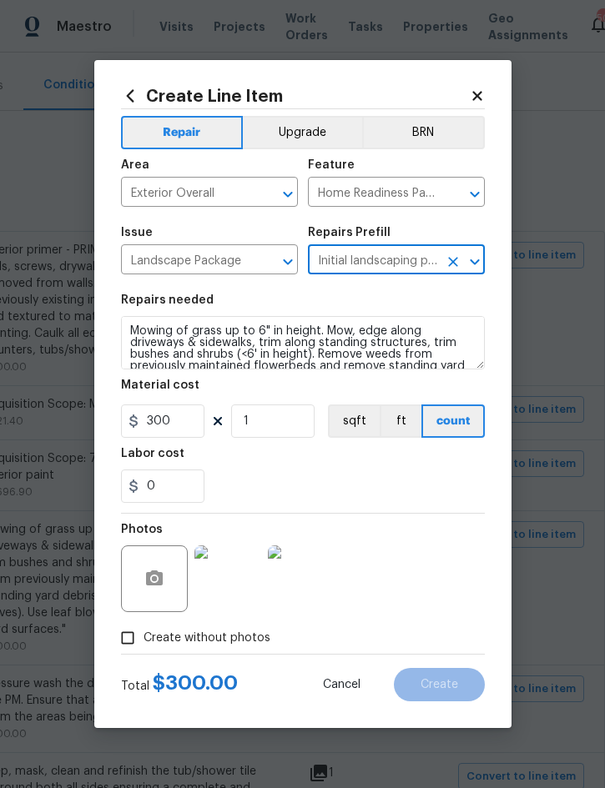
type input "Initial landscaping package $300.00"
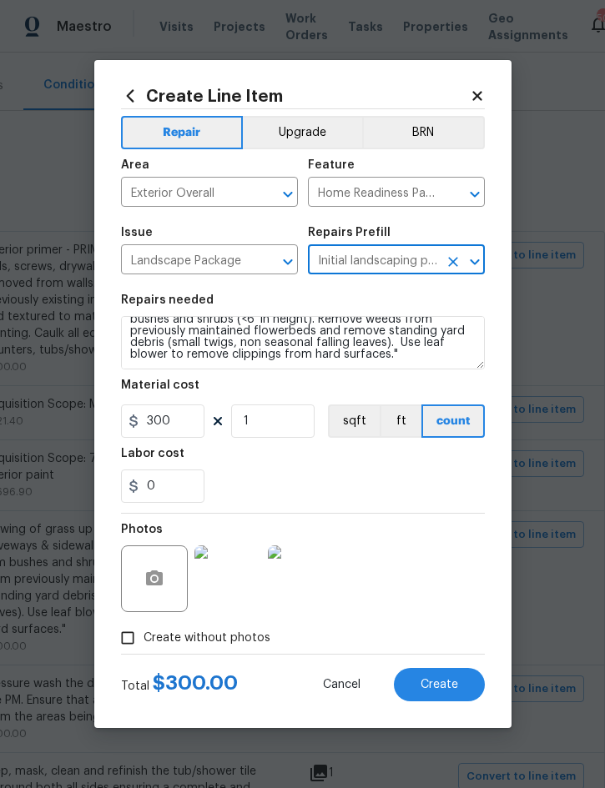
scroll to position [35, 0]
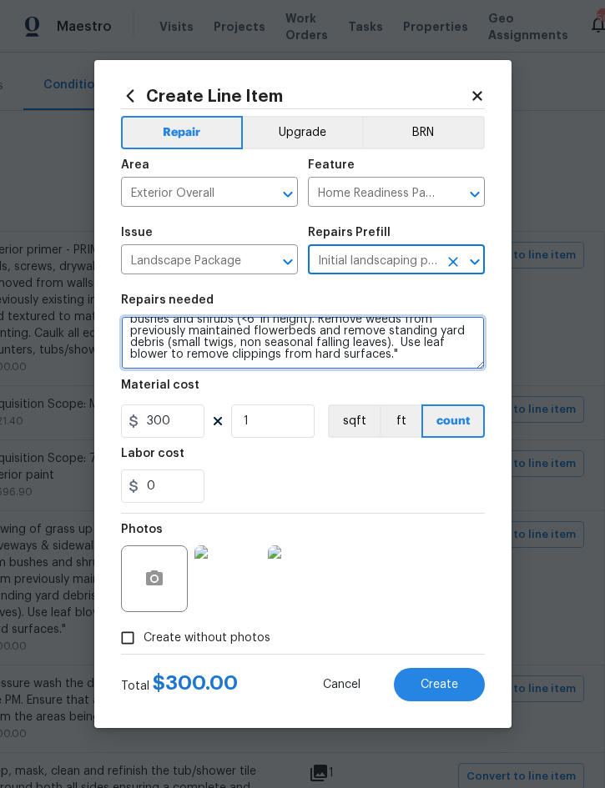
click at [384, 360] on textarea "Mowing of grass up to 6" in height. Mow, edge along driveways & sidewalks, trim…" at bounding box center [303, 342] width 364 height 53
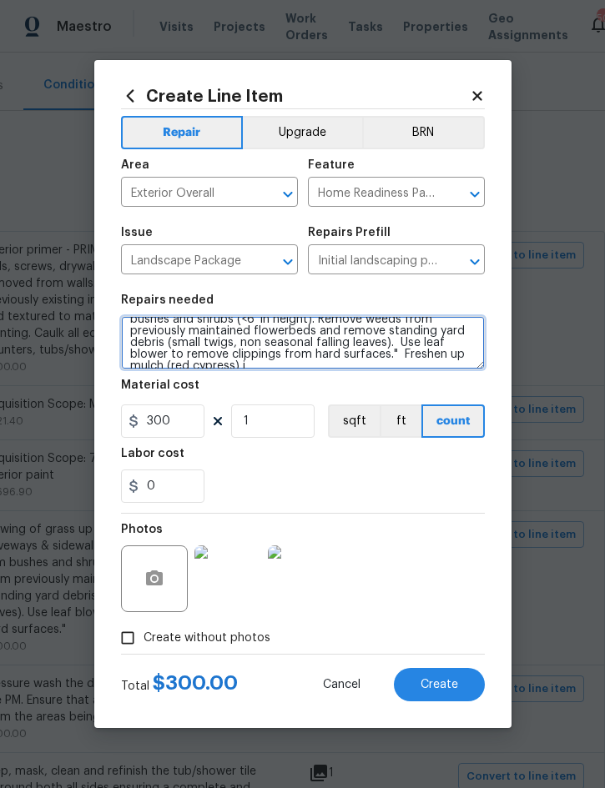
scroll to position [39, 0]
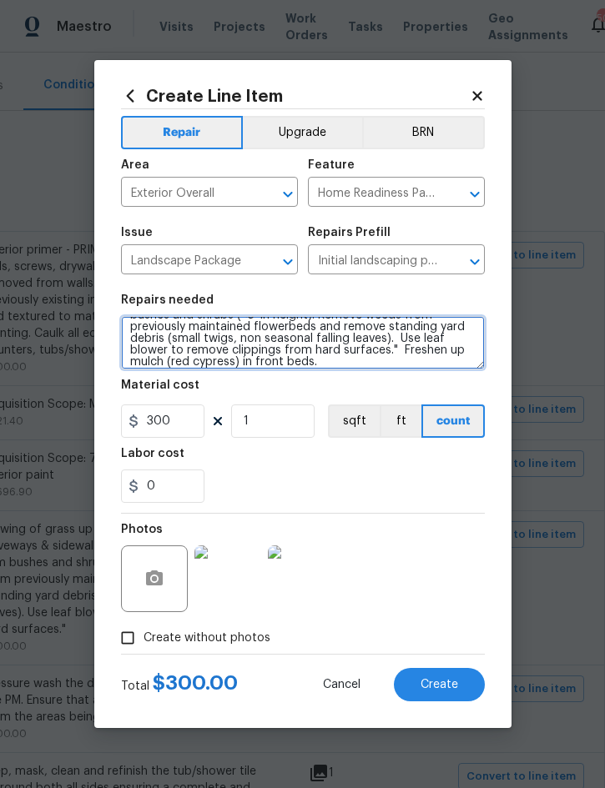
type textarea "Mowing of grass up to 6" in height. Mow, edge along driveways & sidewalks, trim…"
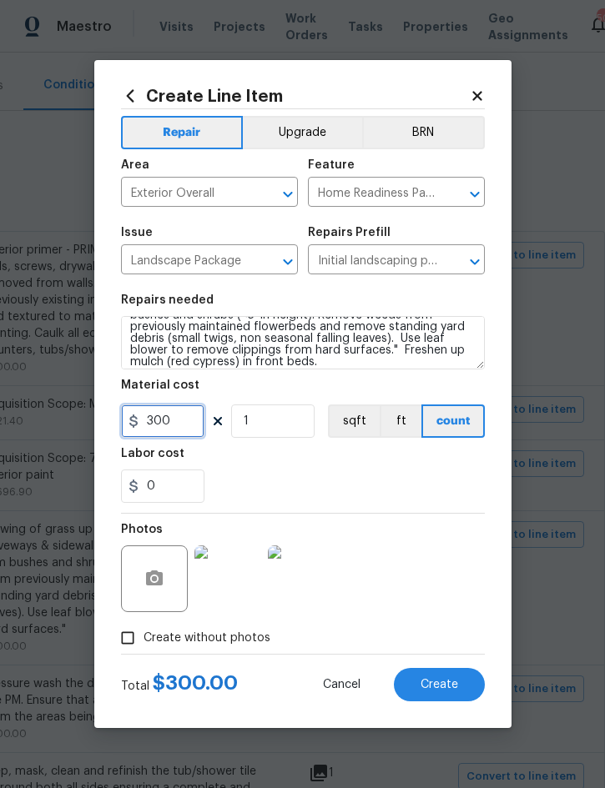
click at [167, 421] on input "300" at bounding box center [162, 421] width 83 height 33
click at [154, 428] on input "300" at bounding box center [162, 421] width 83 height 33
click at [154, 427] on input "300" at bounding box center [162, 421] width 83 height 33
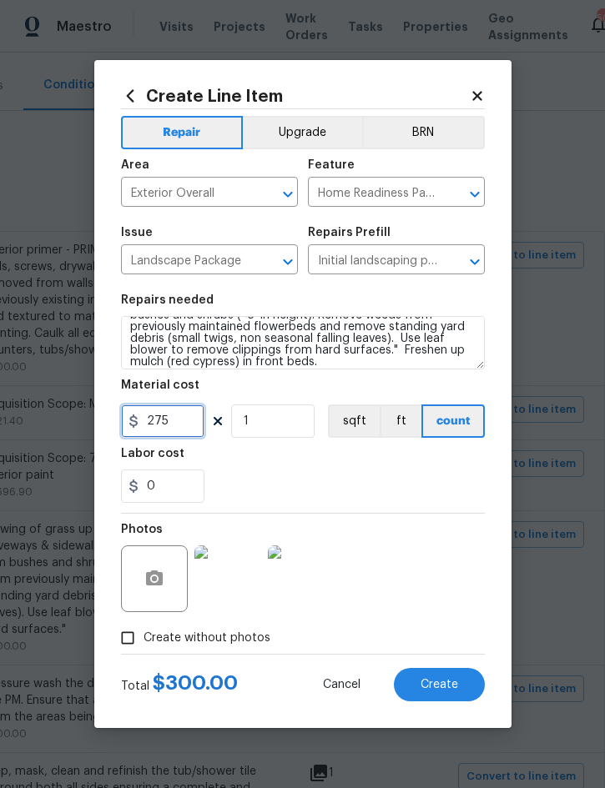
type input "275"
click at [442, 678] on button "Create" at bounding box center [439, 684] width 91 height 33
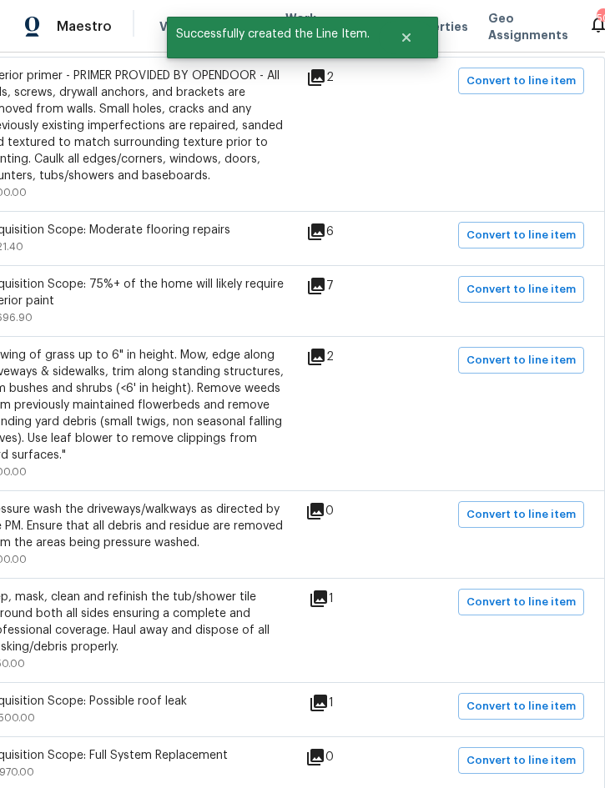
scroll to position [365, 338]
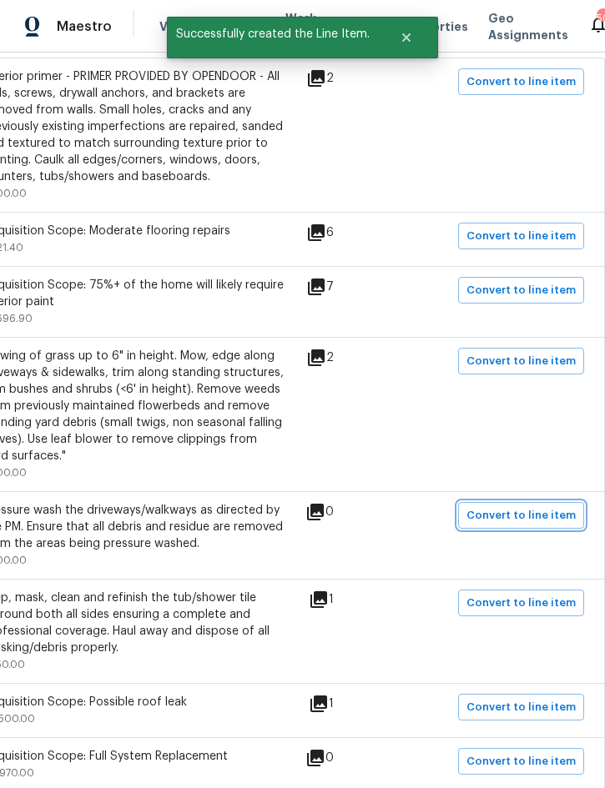
click at [523, 506] on span "Convert to line item" at bounding box center [520, 515] width 109 height 19
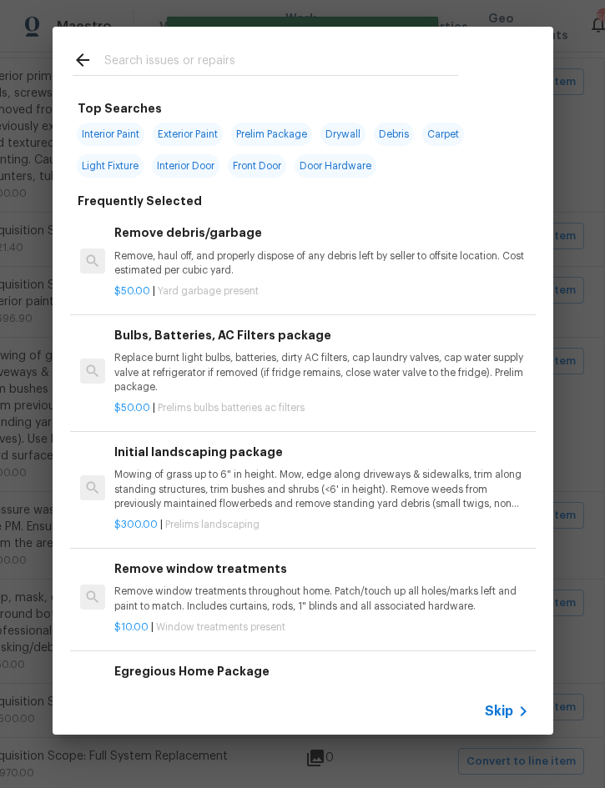
click at [507, 704] on span "Skip" at bounding box center [499, 711] width 28 height 17
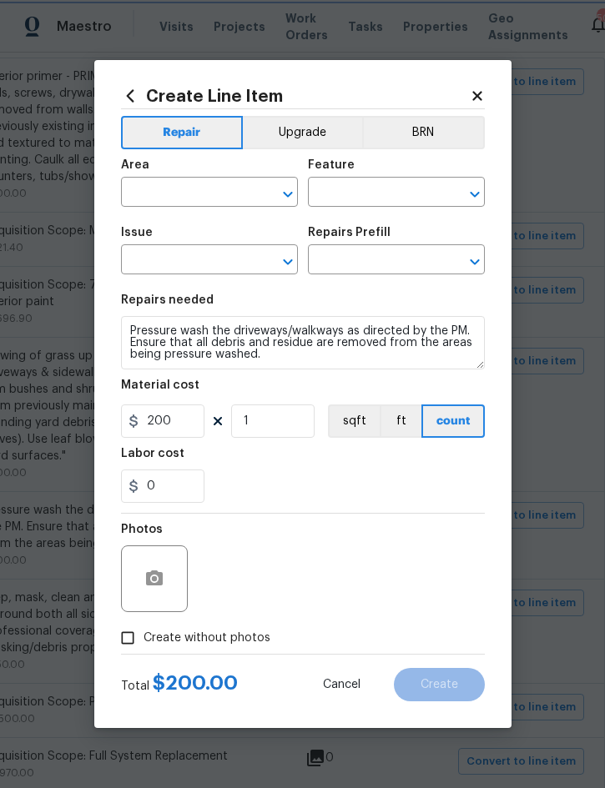
type input "Exterior Overall"
type input "Siding"
type input "Pressure Washing"
click at [388, 261] on input "text" at bounding box center [373, 262] width 130 height 26
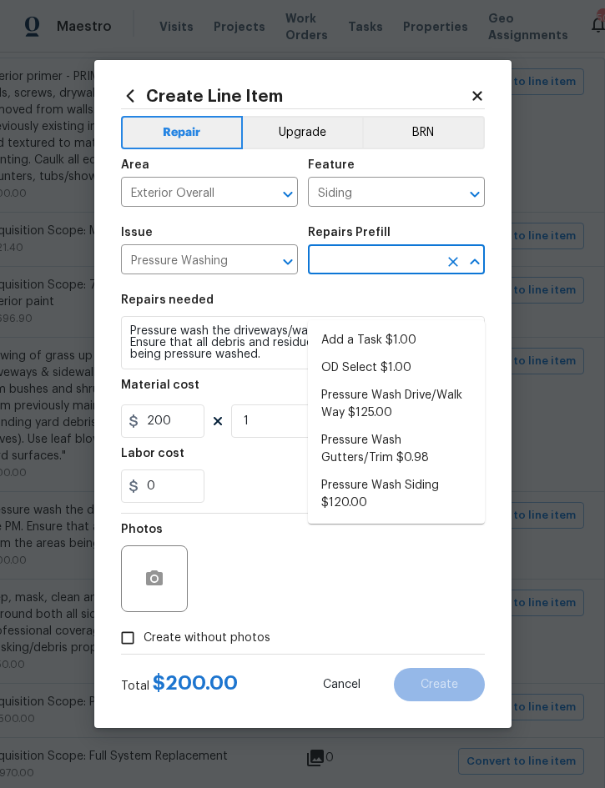
scroll to position [41, 0]
click at [391, 472] on li "Pressure Wash Siding $120.00" at bounding box center [396, 494] width 177 height 45
type input "Pressure Wash Siding $120.00"
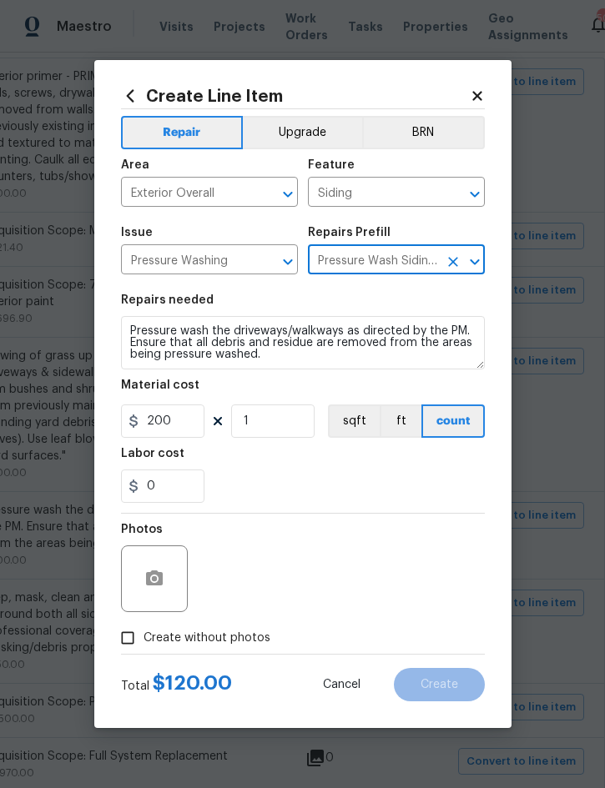
type textarea "Protect areas as needed for pressure washing. Pressure wash the siding on the h…"
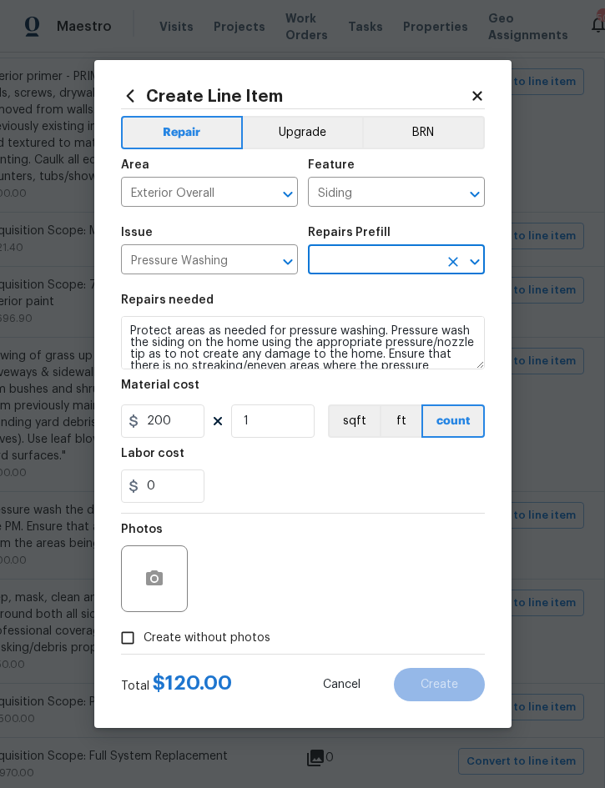
type input "Pressure Wash Siding $120.00"
click at [159, 417] on input "120" at bounding box center [162, 421] width 83 height 33
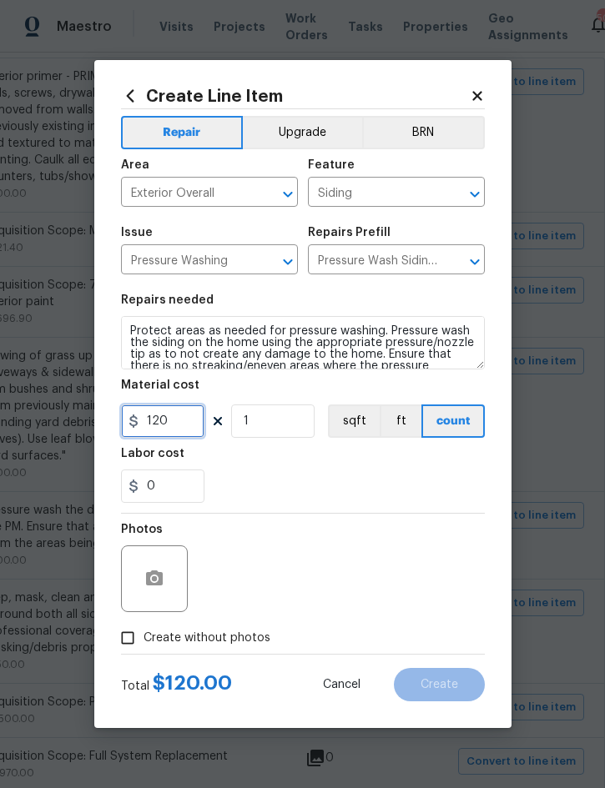
click at [159, 416] on input "120" at bounding box center [162, 421] width 83 height 33
click at [159, 426] on input "120" at bounding box center [162, 421] width 83 height 33
type input "275"
click at [248, 637] on span "Create without photos" at bounding box center [207, 639] width 127 height 18
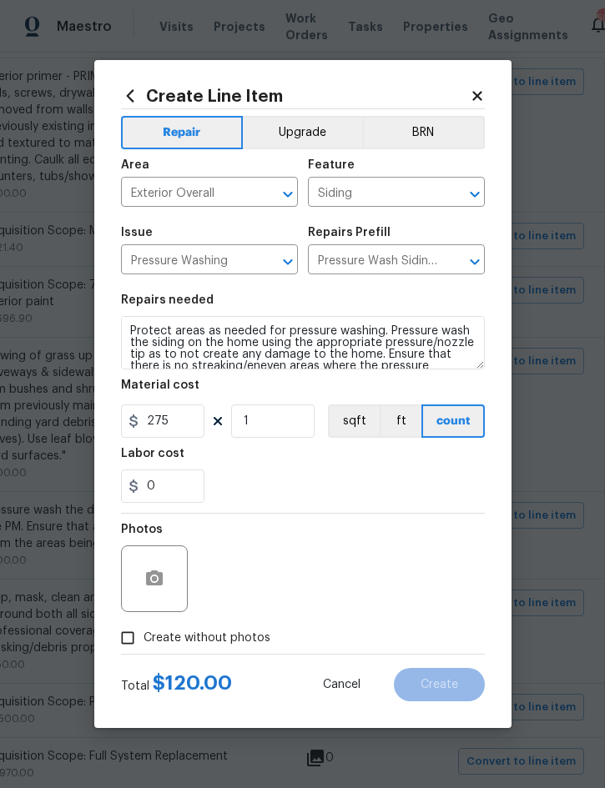
click at [144, 637] on input "Create without photos" at bounding box center [128, 638] width 32 height 32
checkbox input "true"
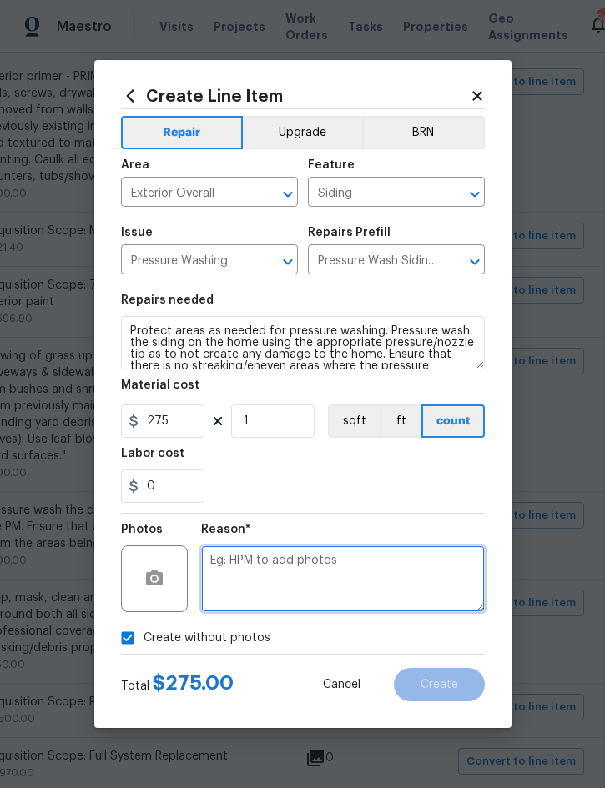
click at [335, 558] on textarea at bounding box center [343, 579] width 284 height 67
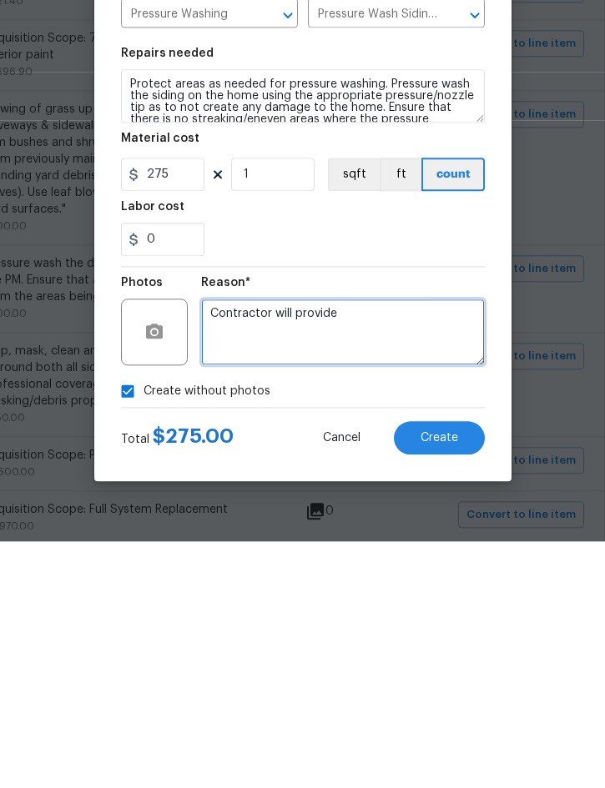
type textarea "Contractor will provide"
click at [443, 679] on span "Create" at bounding box center [440, 685] width 38 height 13
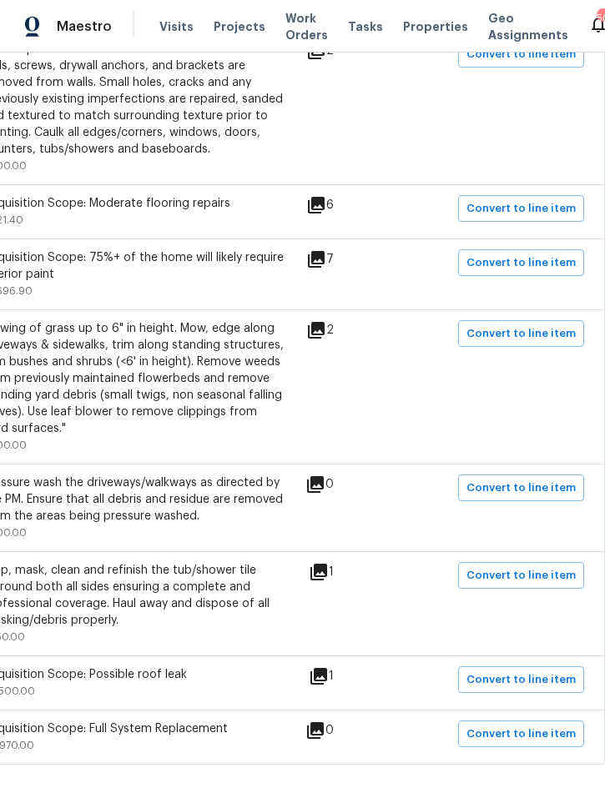
scroll to position [393, 338]
click at [533, 567] on span "Convert to line item" at bounding box center [520, 576] width 109 height 19
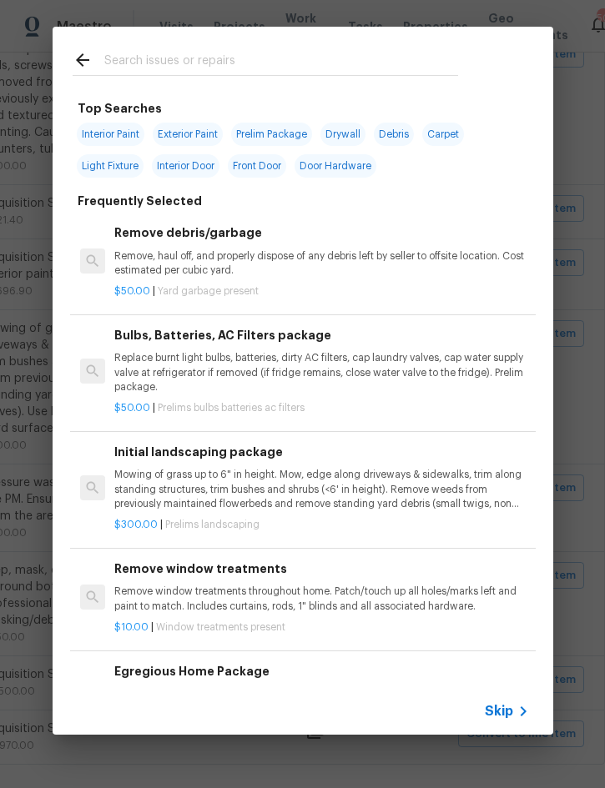
click at [506, 708] on span "Skip" at bounding box center [499, 711] width 28 height 17
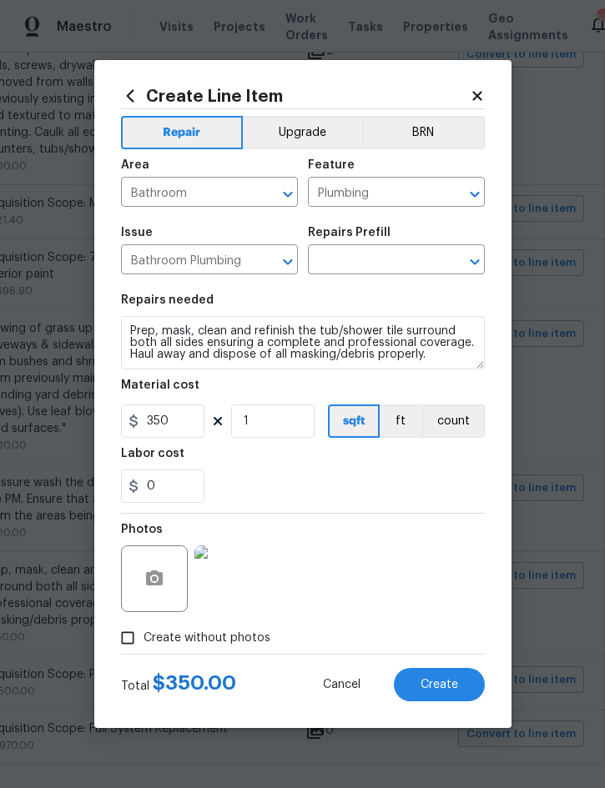
click at [380, 266] on input "text" at bounding box center [373, 262] width 130 height 26
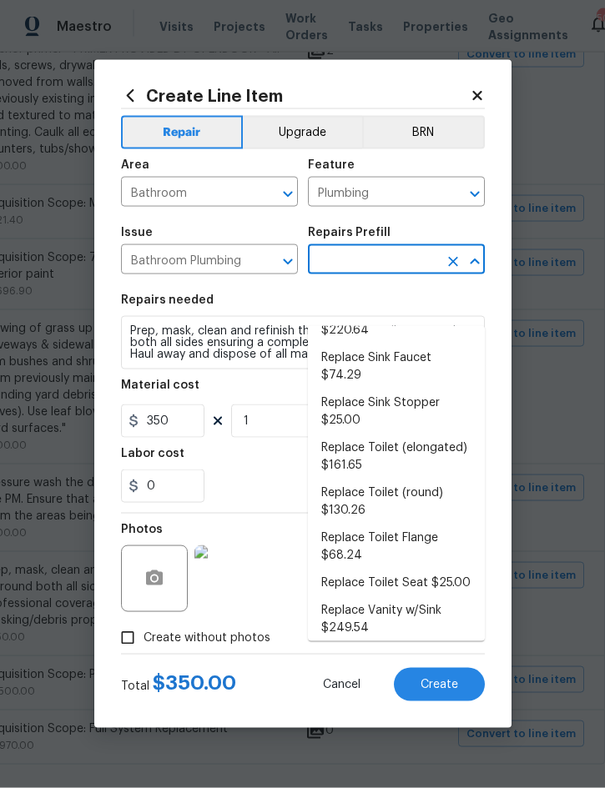
scroll to position [783, 0]
click at [400, 643] on li "Tub/Shower Surround Refinish $6.38" at bounding box center [396, 665] width 177 height 45
type input "Tub/Shower Surround Refinish $6.38"
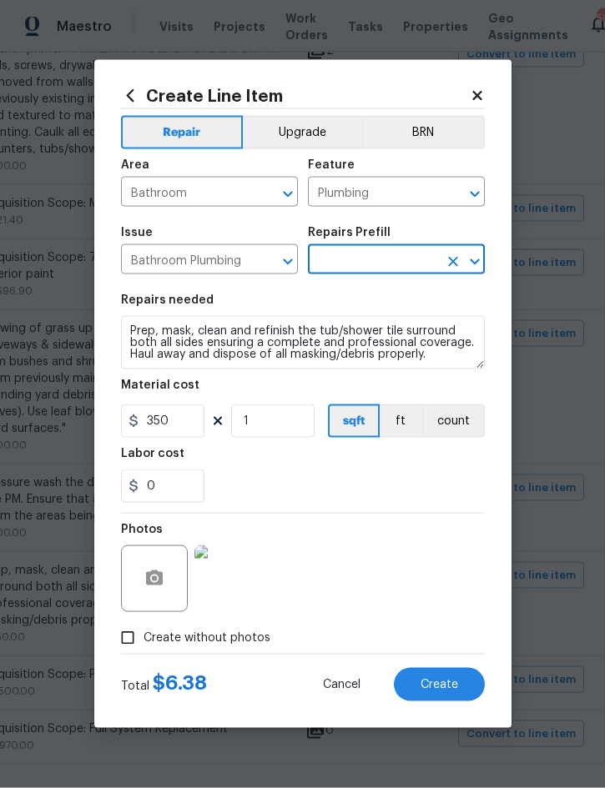
type input "Tub/Shower Surround Refinish $6.38"
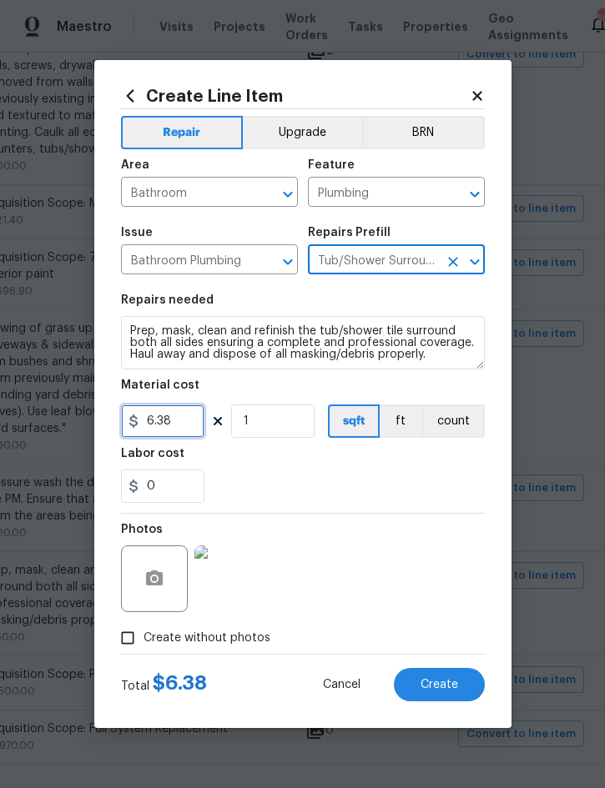
click at [181, 433] on input "6.38" at bounding box center [162, 421] width 83 height 33
type input "300"
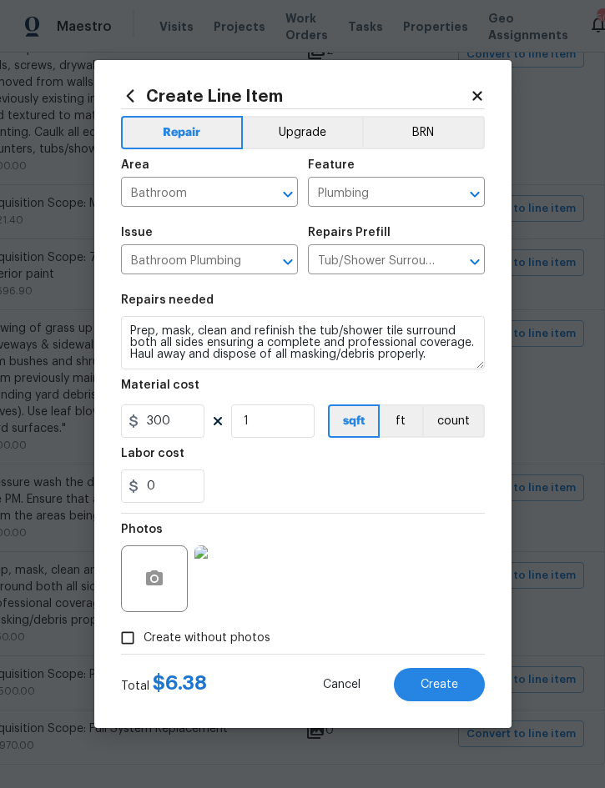
click at [450, 683] on span "Create" at bounding box center [440, 685] width 38 height 13
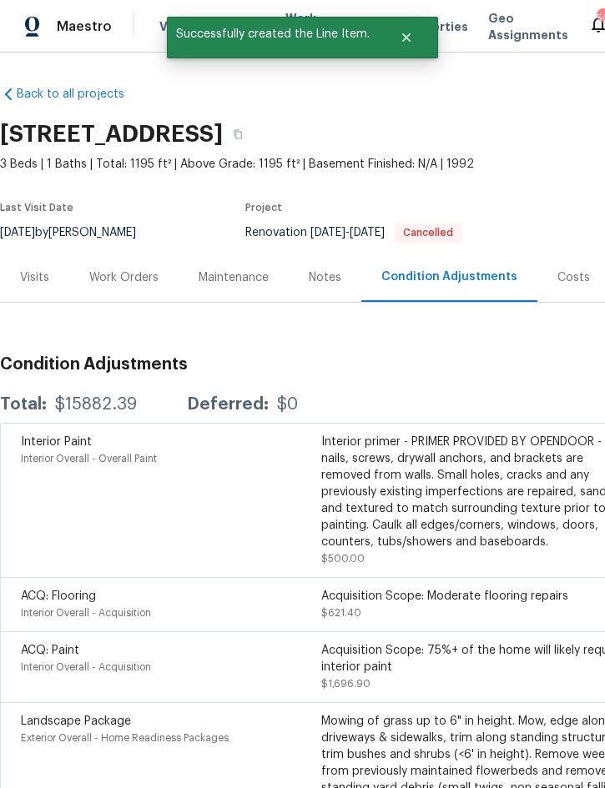
scroll to position [0, 0]
click at [131, 269] on div "Work Orders" at bounding box center [123, 277] width 69 height 17
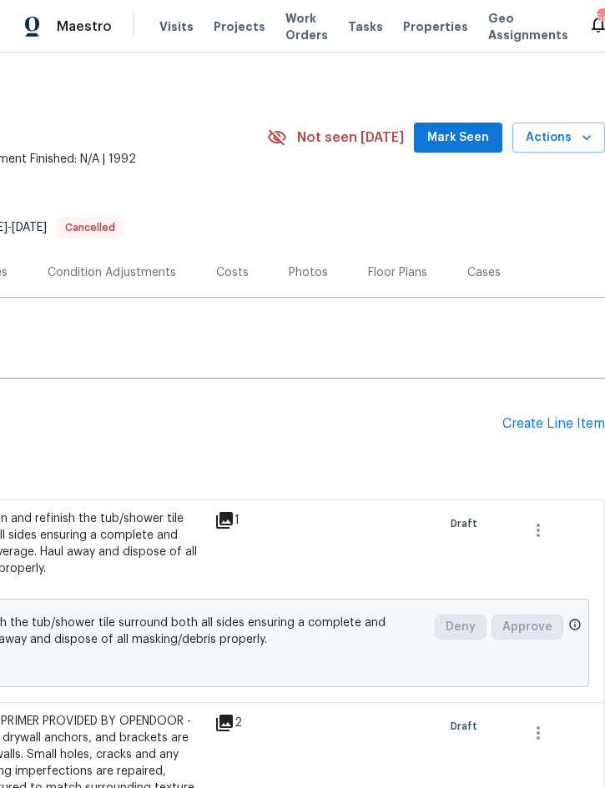
scroll to position [5, 338]
click at [550, 427] on div "Create Line Item" at bounding box center [553, 424] width 103 height 16
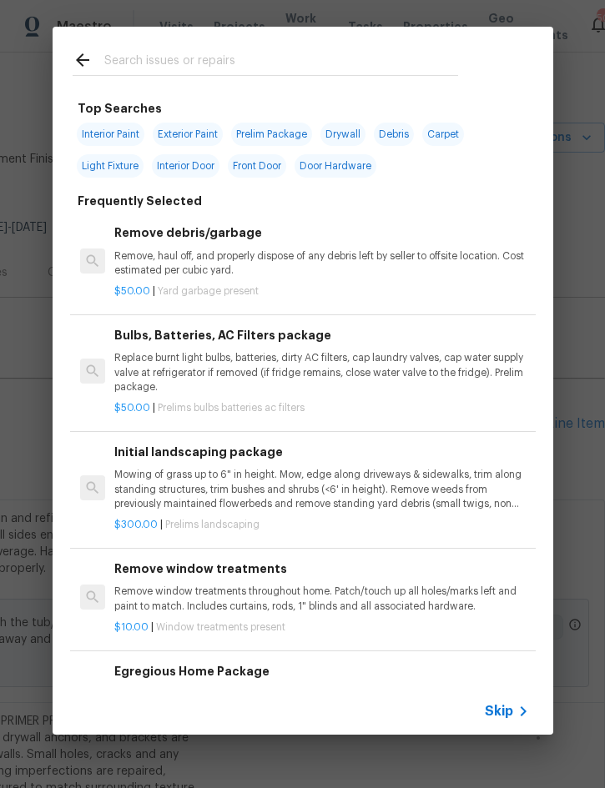
click at [296, 51] on input "text" at bounding box center [281, 62] width 354 height 25
type input "Clean"
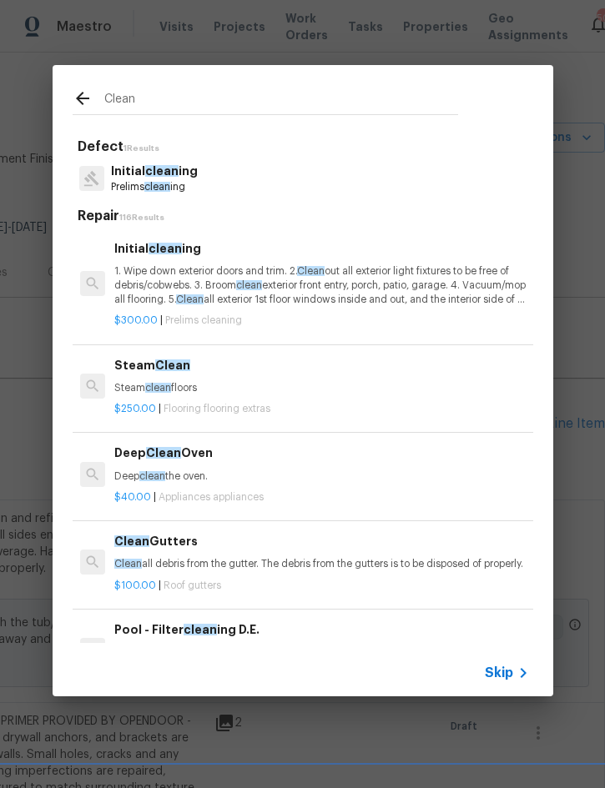
click at [229, 267] on p "1. Wipe down exterior doors and trim. 2. Clean out all exterior light fixtures …" at bounding box center [321, 285] width 414 height 43
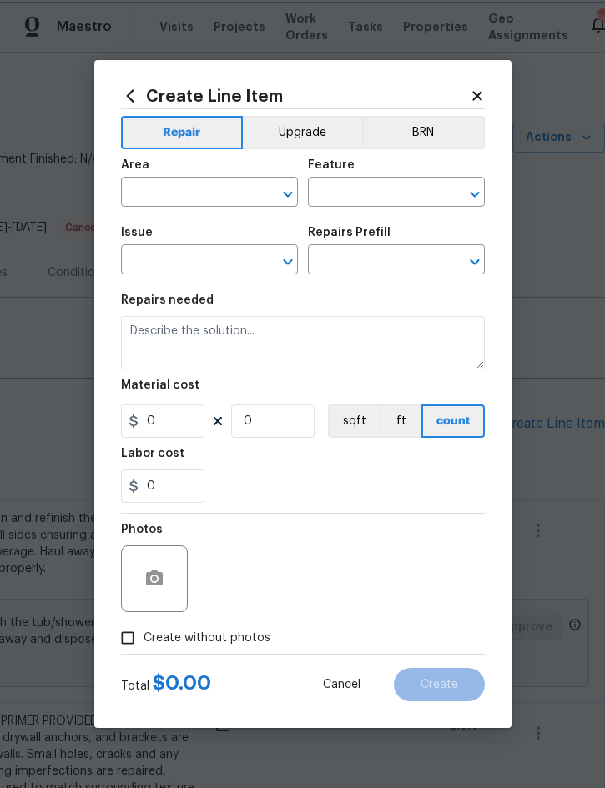
type input "Home Readiness Packages"
type input "Initial cleaning"
type textarea "1. Wipe down exterior doors and trim. 2. Clean out all exterior light fixtures …"
type input "1"
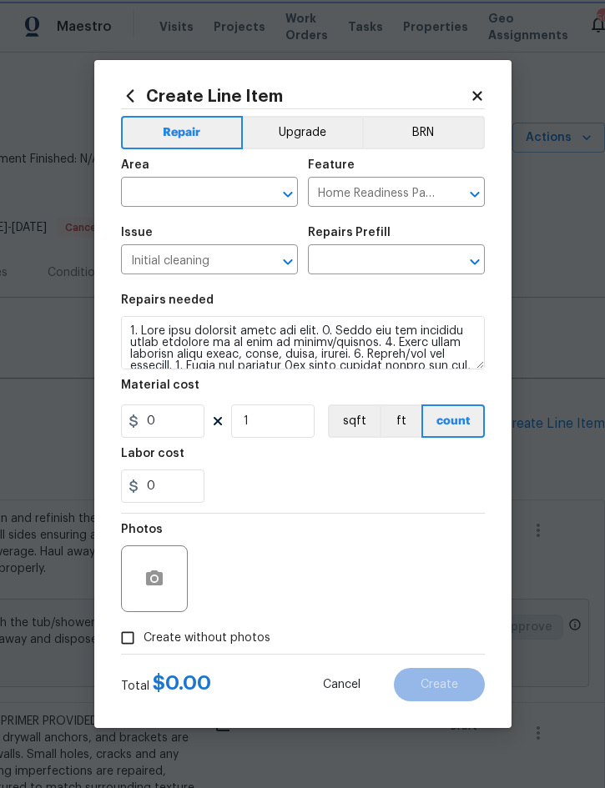
type input "Initial cleaning $300.00"
type input "300"
click at [219, 186] on input "text" at bounding box center [186, 194] width 130 height 26
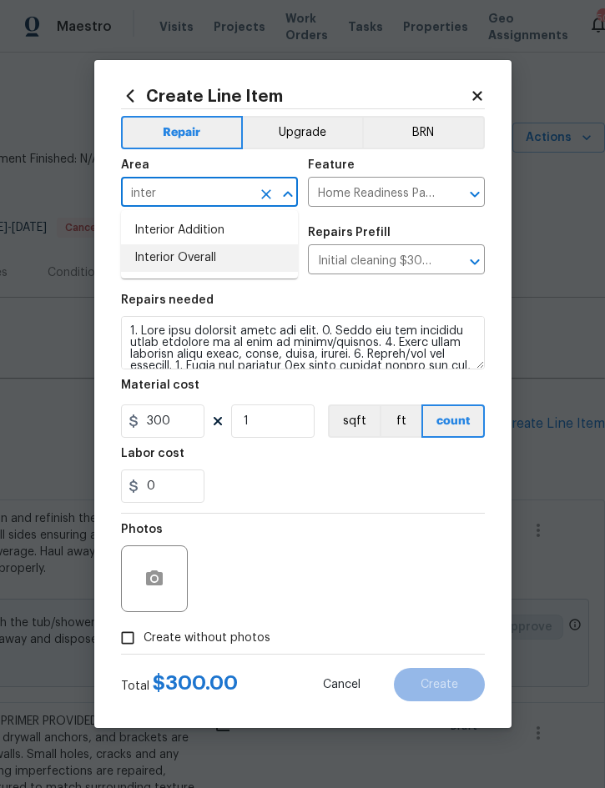
click at [204, 264] on li "Interior Overall" at bounding box center [209, 258] width 177 height 28
type input "Interior Overall"
click at [204, 263] on input "Initial cleaning" at bounding box center [186, 262] width 130 height 26
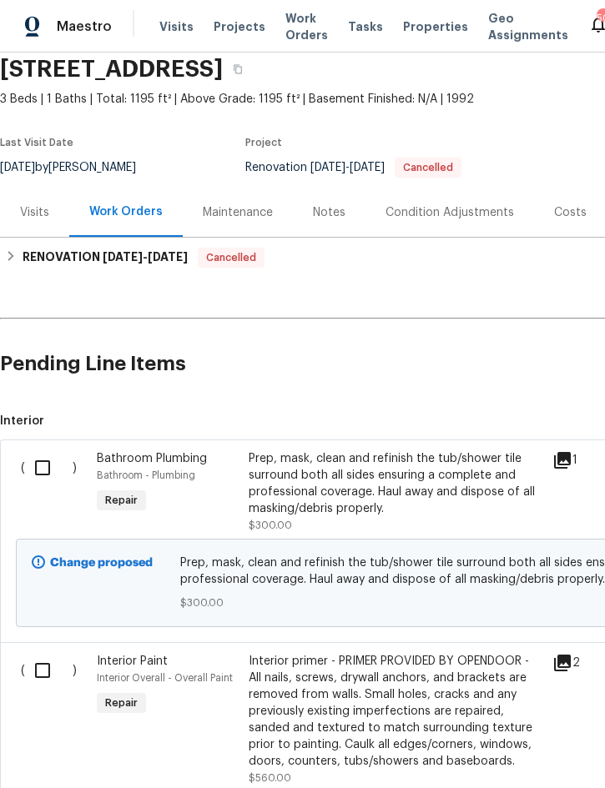
scroll to position [65, 0]
click at [123, 205] on div "Work Orders" at bounding box center [125, 212] width 73 height 17
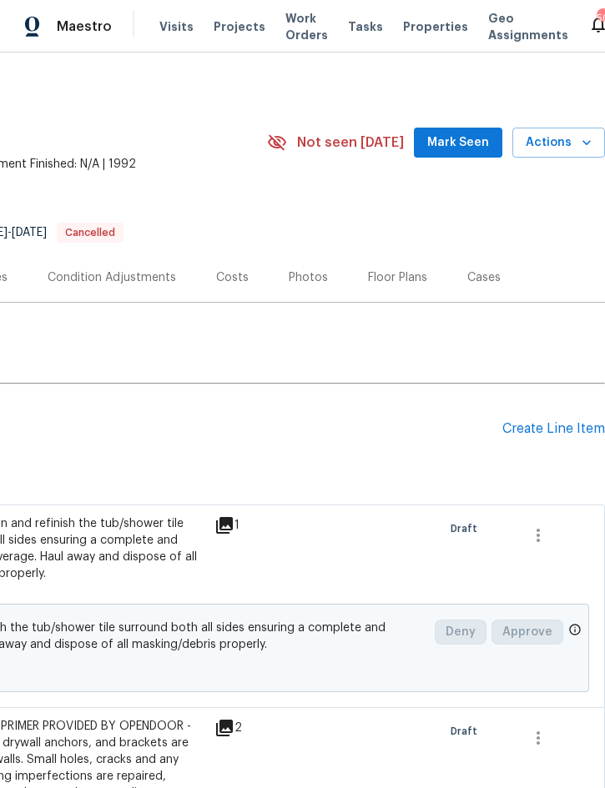
scroll to position [0, 338]
click at [547, 434] on div "Create Line Item" at bounding box center [553, 429] width 103 height 16
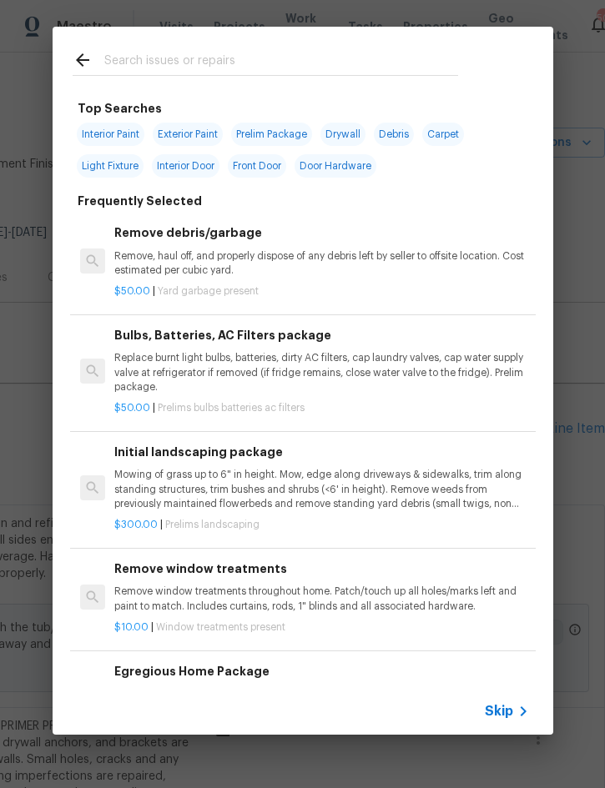
click at [297, 53] on input "text" at bounding box center [281, 62] width 354 height 25
type input "Clean"
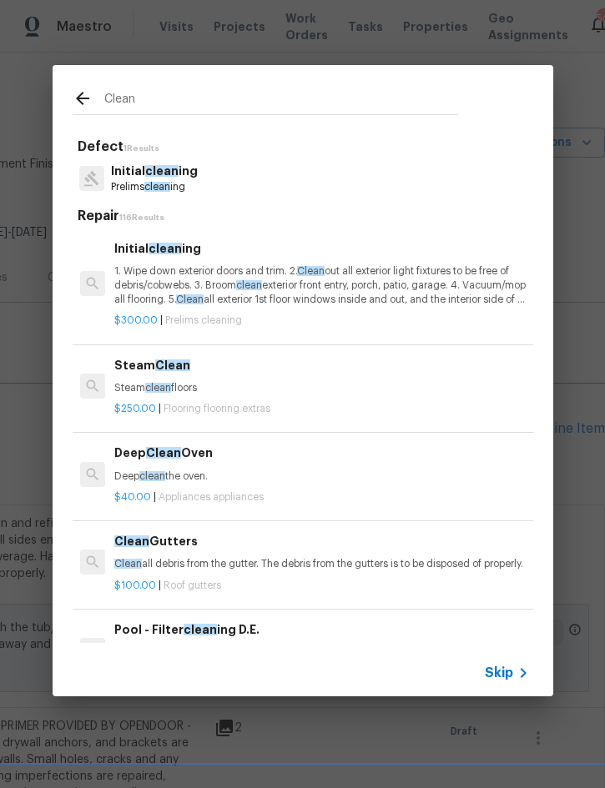
click at [236, 270] on p "1. Wipe down exterior doors and trim. 2. Clean out all exterior light fixtures …" at bounding box center [321, 285] width 414 height 43
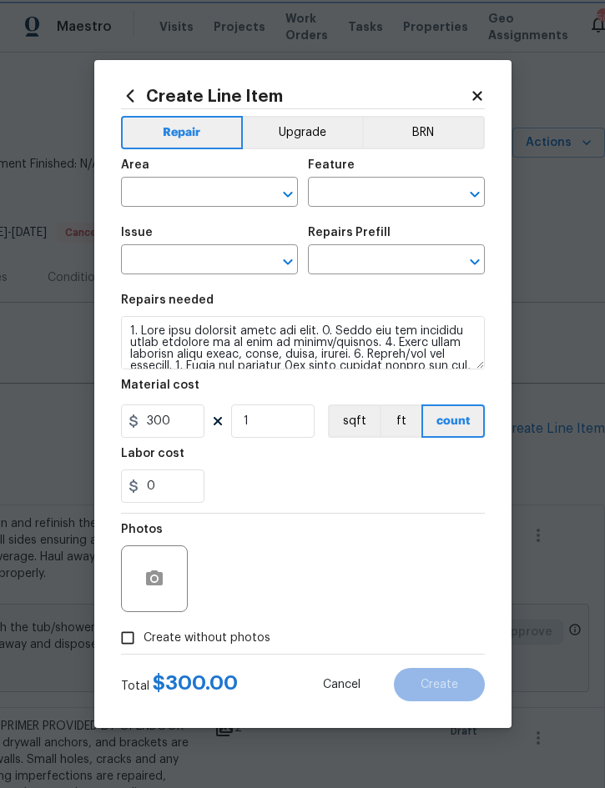
type input "Interior Overall"
type input "Home Readiness Packages"
type input "Initial cleaning"
type input "Initial cleaning $300.00"
click at [225, 641] on span "Create without photos" at bounding box center [207, 639] width 127 height 18
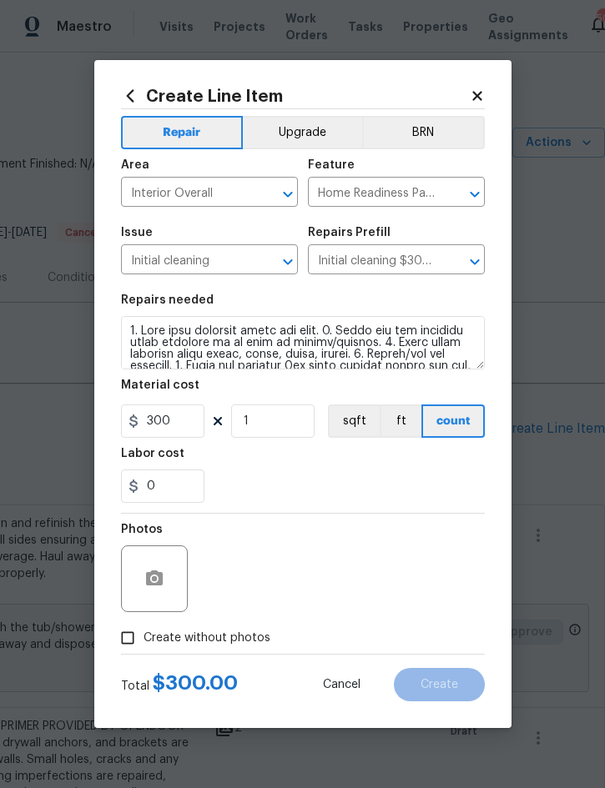
click at [144, 641] on input "Create without photos" at bounding box center [128, 638] width 32 height 32
checkbox input "true"
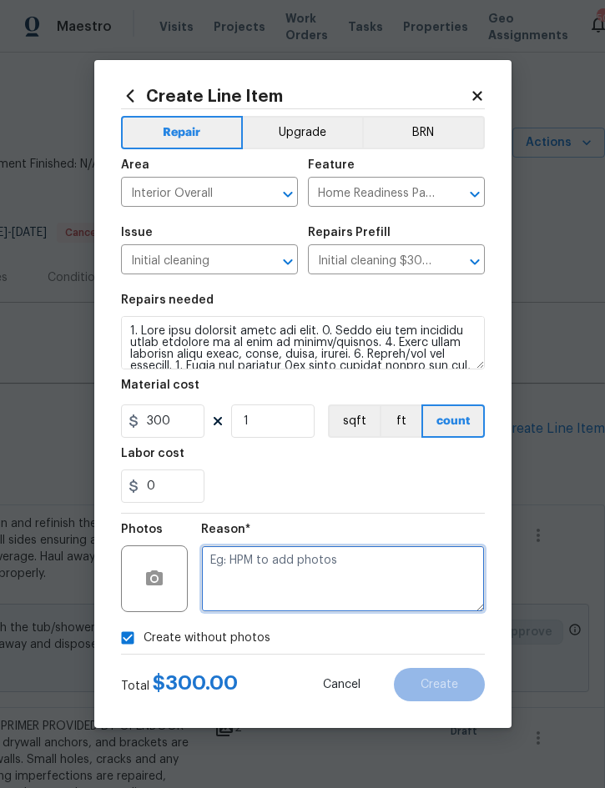
click at [326, 572] on textarea at bounding box center [343, 579] width 284 height 67
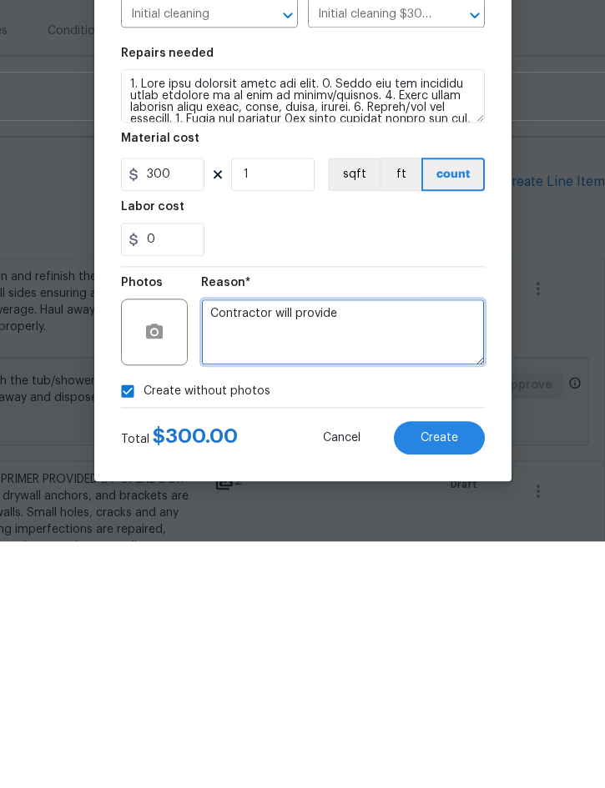
type textarea "Contractor will provide"
click at [447, 668] on button "Create" at bounding box center [439, 684] width 91 height 33
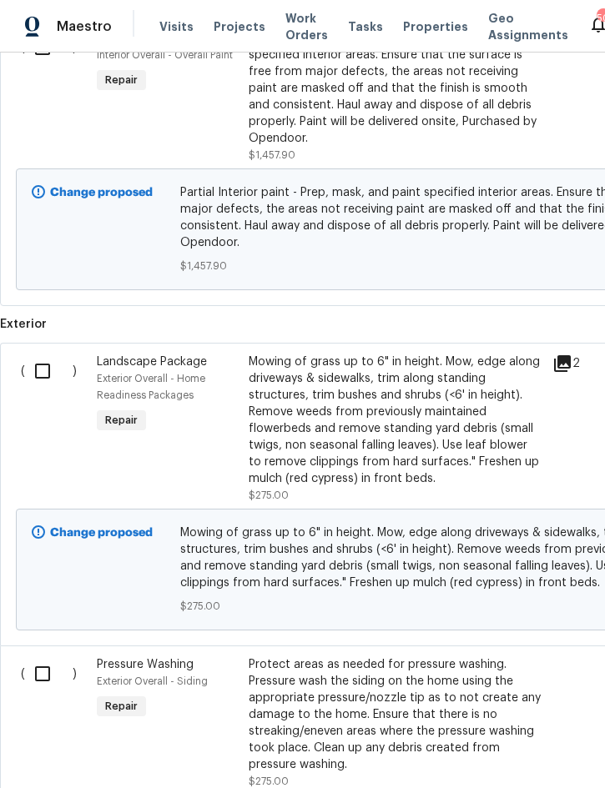
scroll to position [1743, 0]
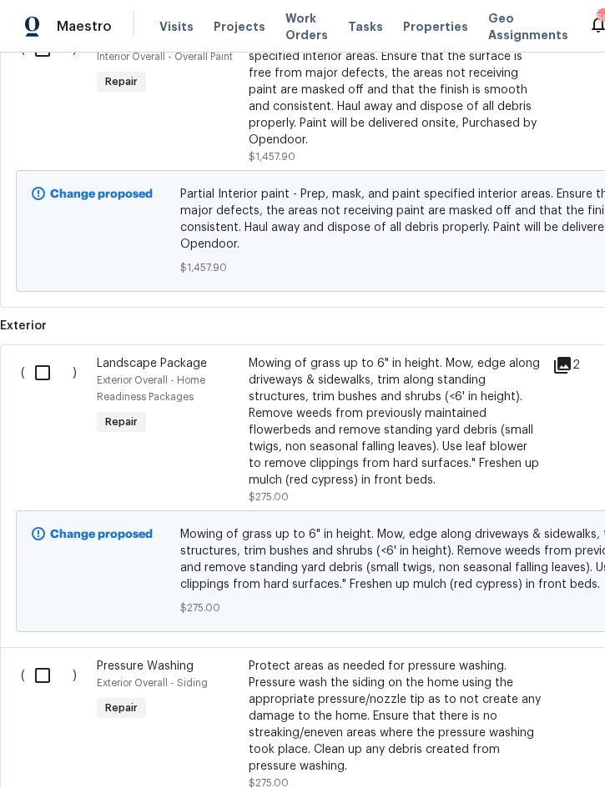
click at [36, 658] on input "checkbox" at bounding box center [49, 675] width 48 height 35
checkbox input "true"
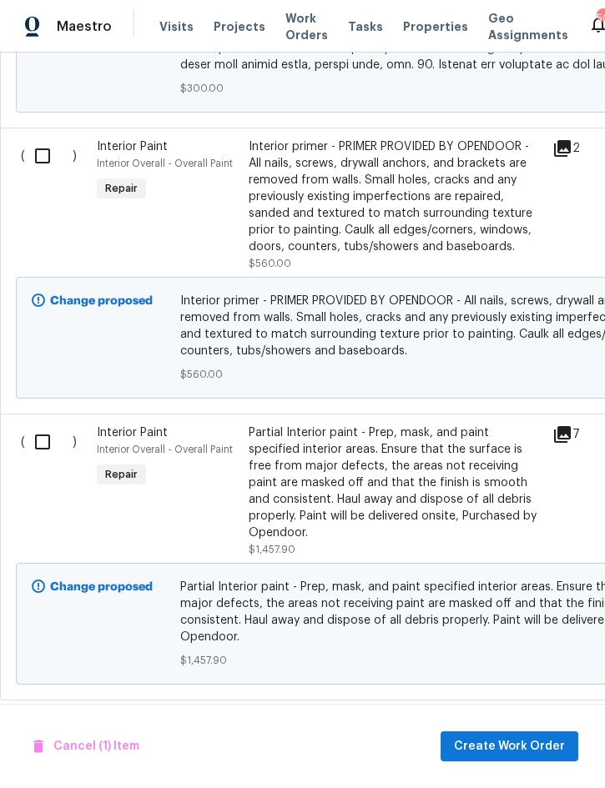
scroll to position [1350, 0]
click at [38, 425] on input "checkbox" at bounding box center [49, 442] width 48 height 35
checkbox input "true"
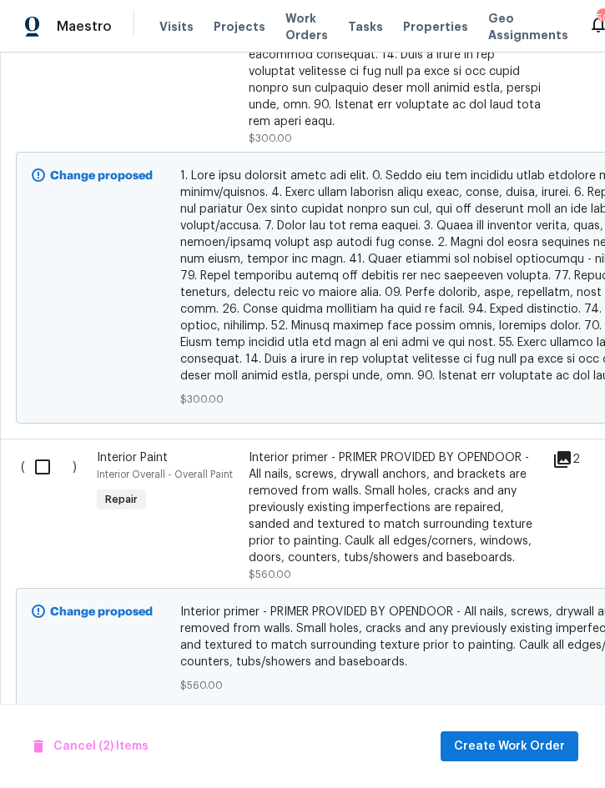
scroll to position [1036, 0]
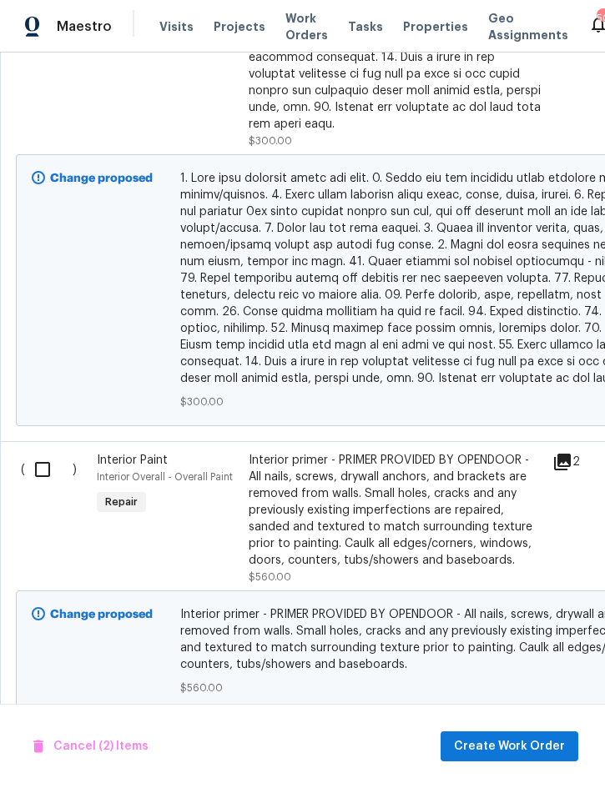
click at [53, 452] on input "checkbox" at bounding box center [49, 469] width 48 height 35
checkbox input "true"
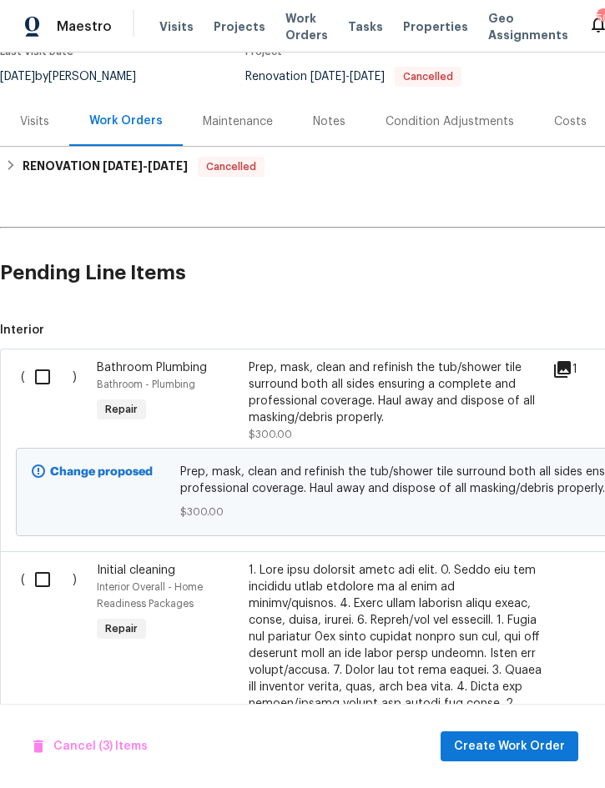
scroll to position [155, 0]
click at [36, 360] on input "checkbox" at bounding box center [49, 377] width 48 height 35
checkbox input "true"
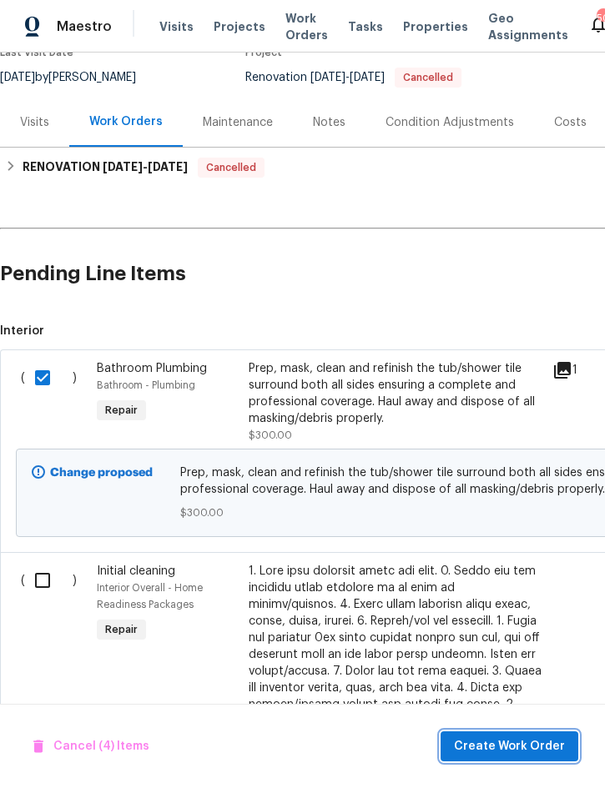
click at [516, 742] on span "Create Work Order" at bounding box center [509, 747] width 111 height 21
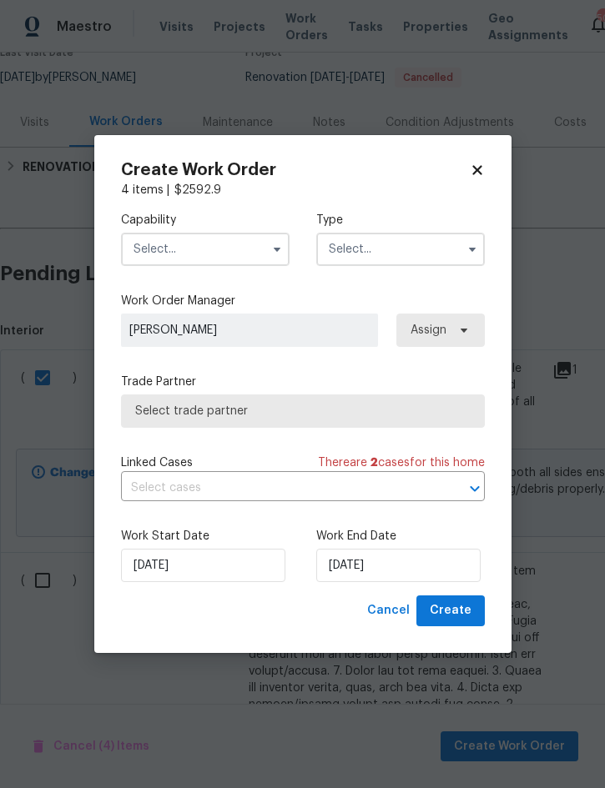
click at [222, 257] on input "text" at bounding box center [205, 249] width 169 height 33
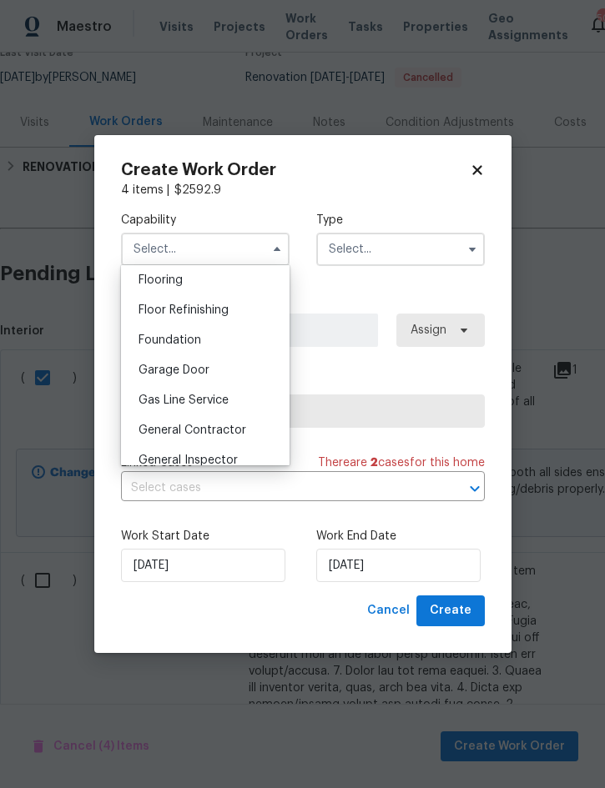
scroll to position [705, 0]
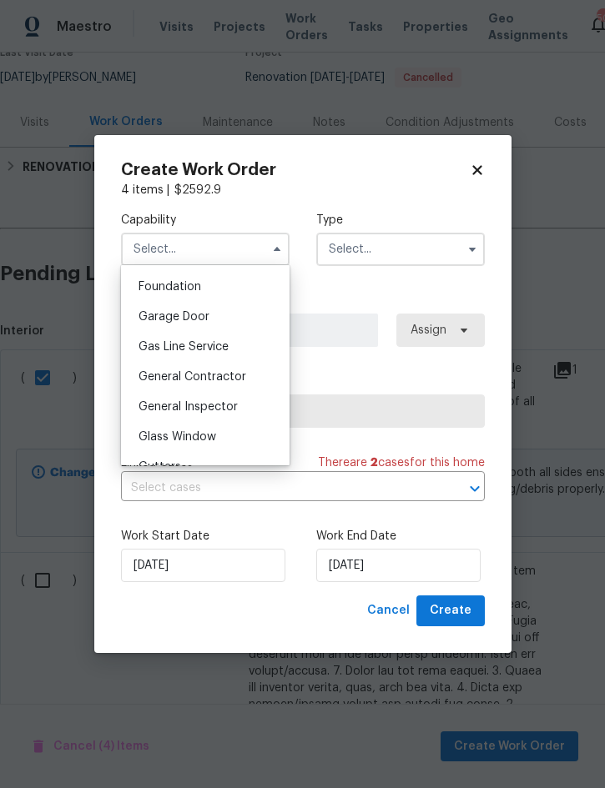
click at [236, 380] on span "General Contractor" at bounding box center [193, 377] width 108 height 12
type input "General Contractor"
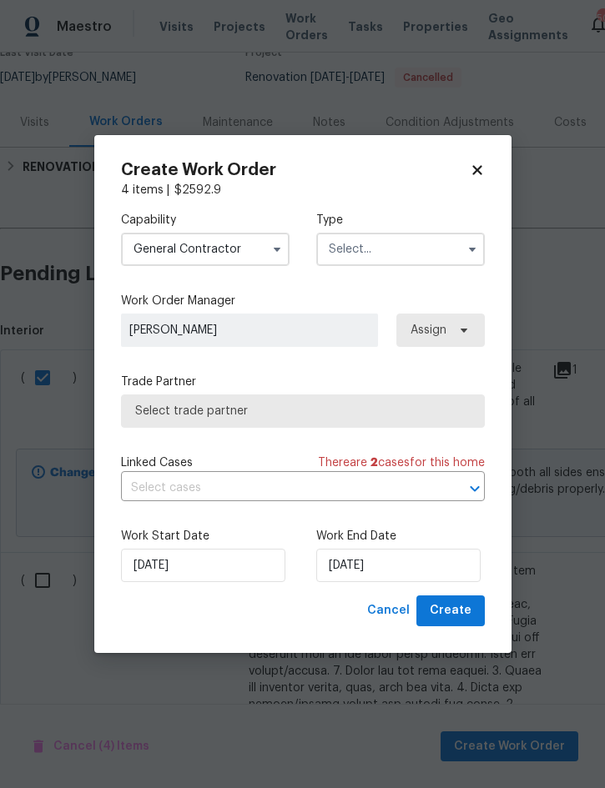
click at [400, 239] on input "text" at bounding box center [400, 249] width 169 height 33
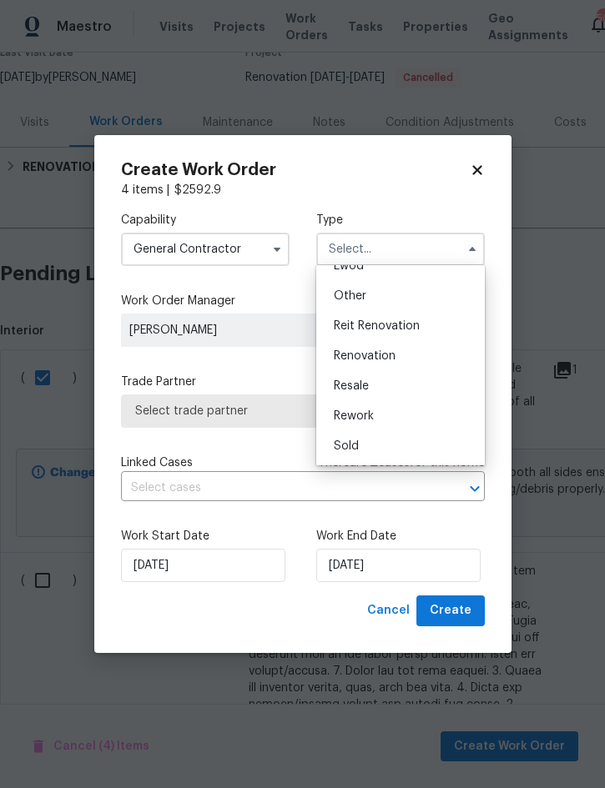
scroll to position [199, 0]
click at [401, 355] on div "Renovation" at bounding box center [400, 356] width 160 height 30
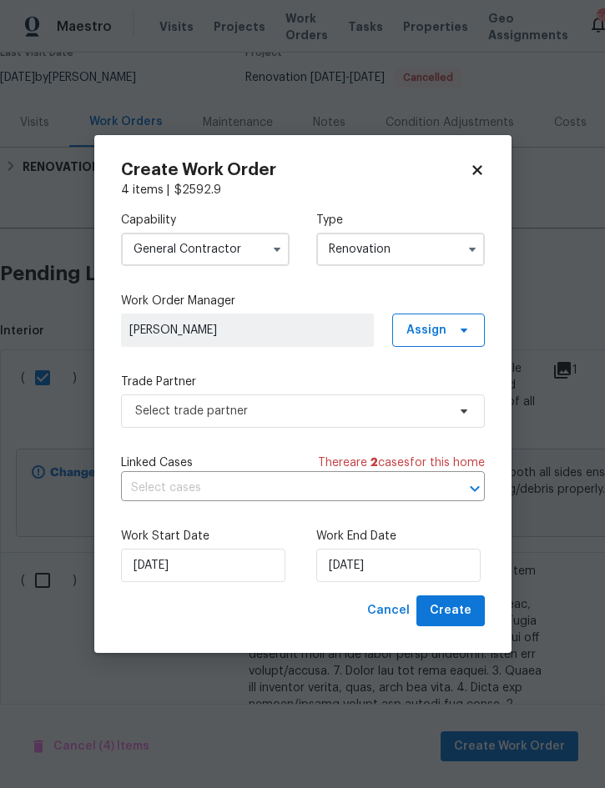
type input "Renovation"
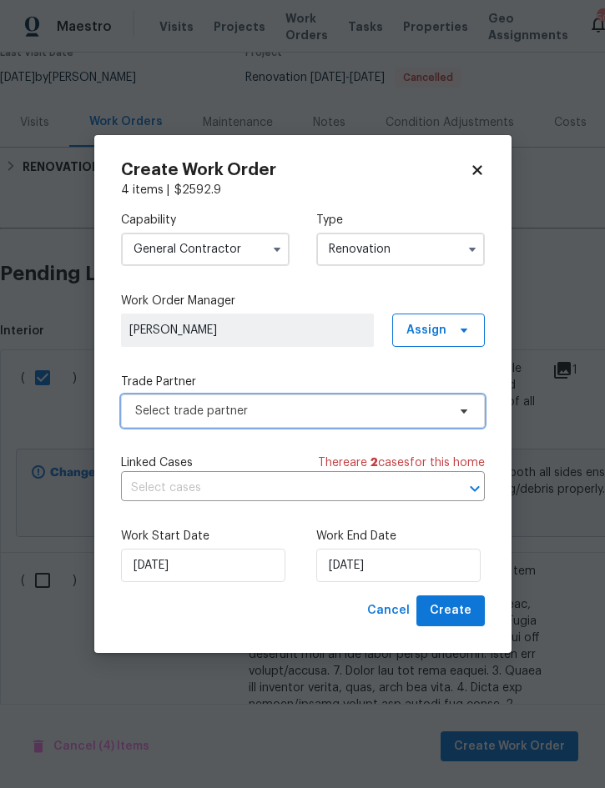
click at [296, 407] on span "Select trade partner" at bounding box center [290, 411] width 311 height 17
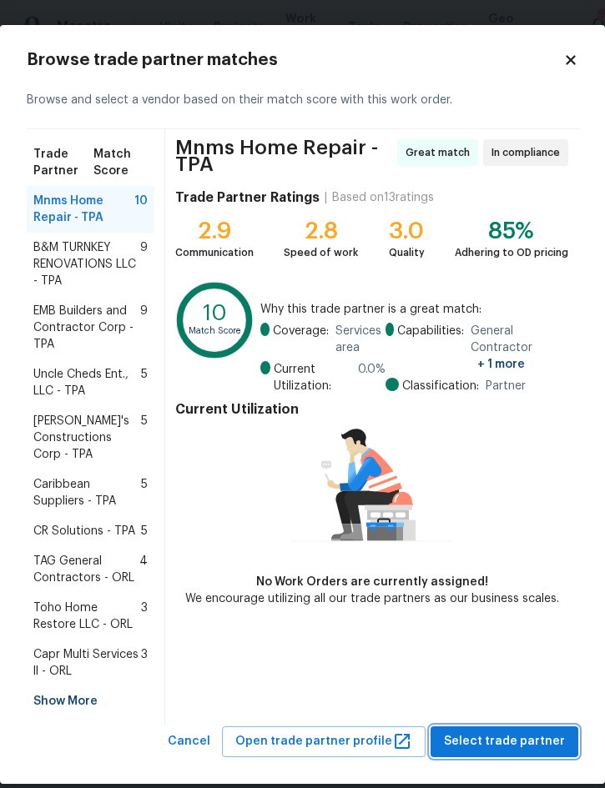
click at [506, 741] on span "Select trade partner" at bounding box center [504, 742] width 121 height 21
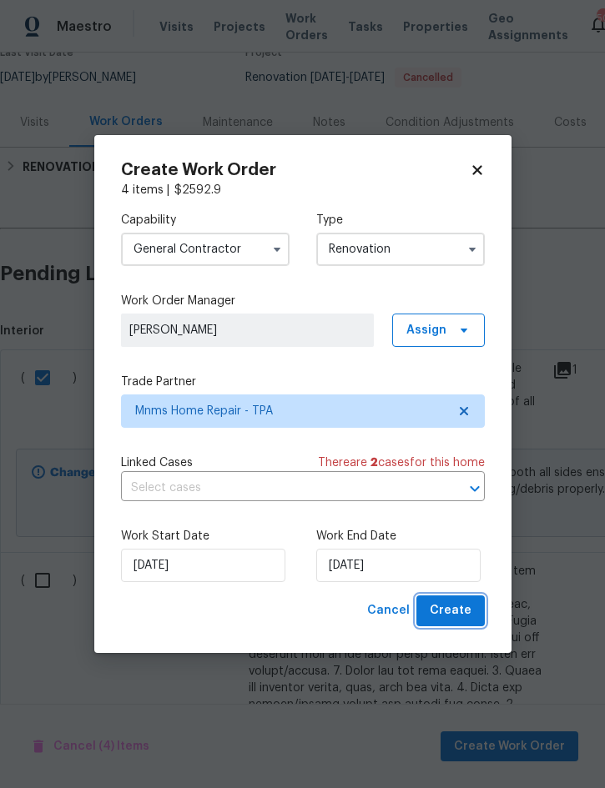
click at [455, 616] on span "Create" at bounding box center [451, 611] width 42 height 21
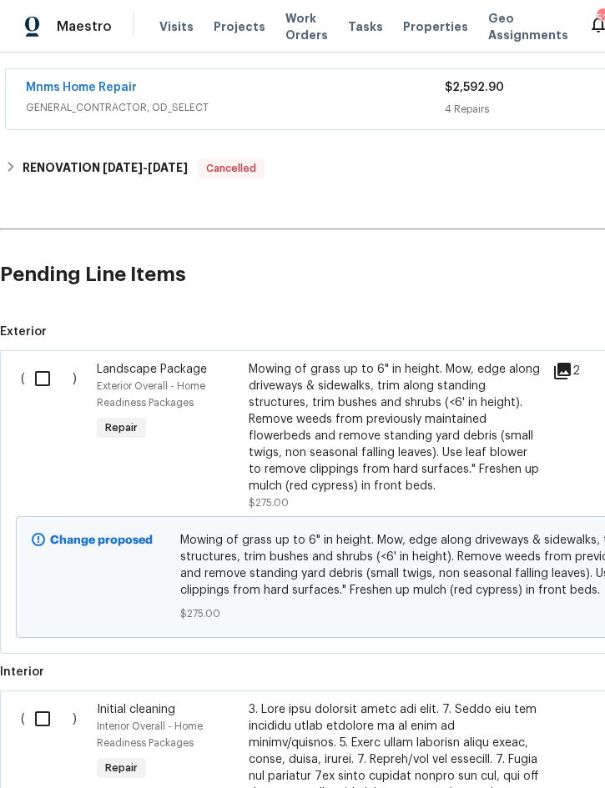
scroll to position [306, 0]
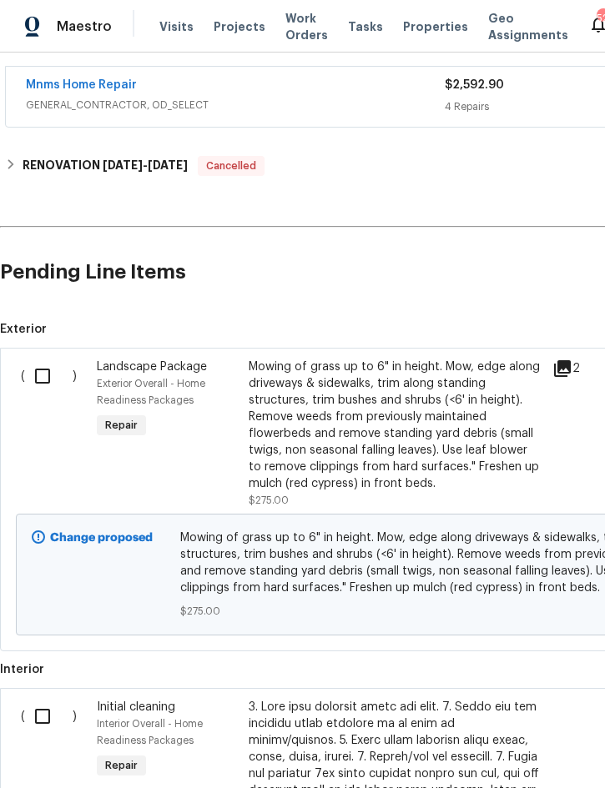
click at [54, 377] on input "checkbox" at bounding box center [49, 376] width 48 height 35
checkbox input "true"
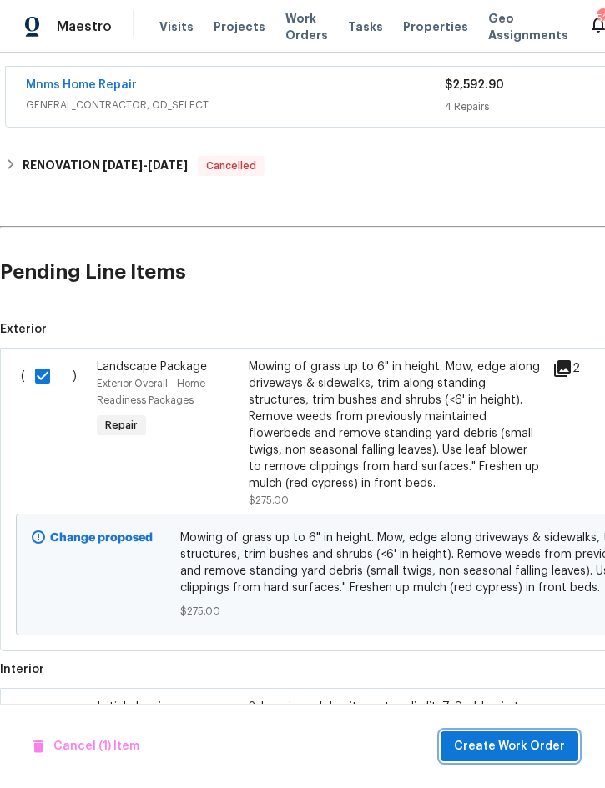
click at [505, 734] on button "Create Work Order" at bounding box center [510, 747] width 138 height 31
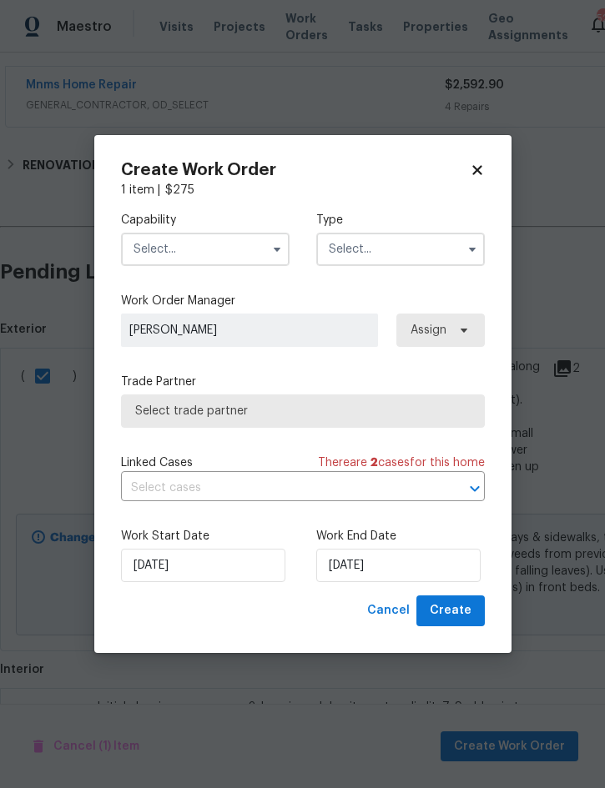
click at [235, 255] on input "text" at bounding box center [205, 249] width 169 height 33
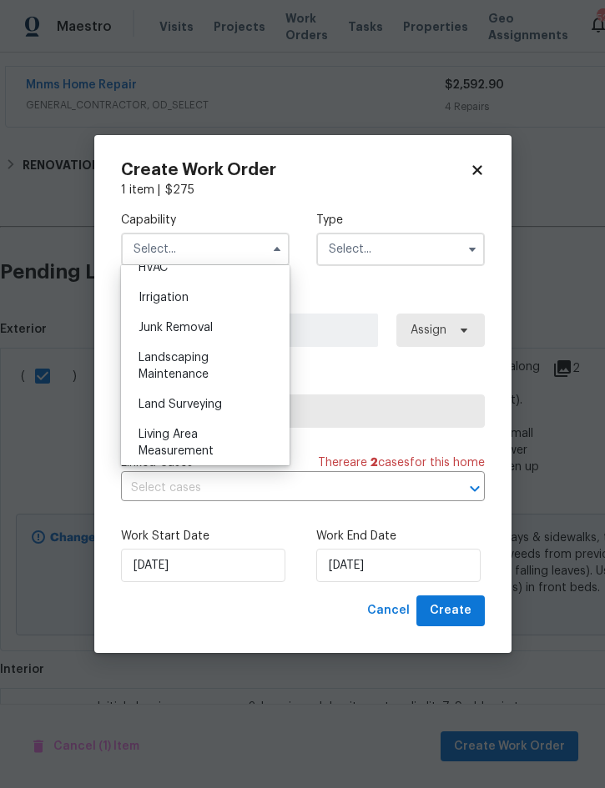
scroll to position [1023, 0]
click at [205, 369] on div "Landscaping Maintenance" at bounding box center [205, 368] width 160 height 47
type input "Landscaping Maintenance"
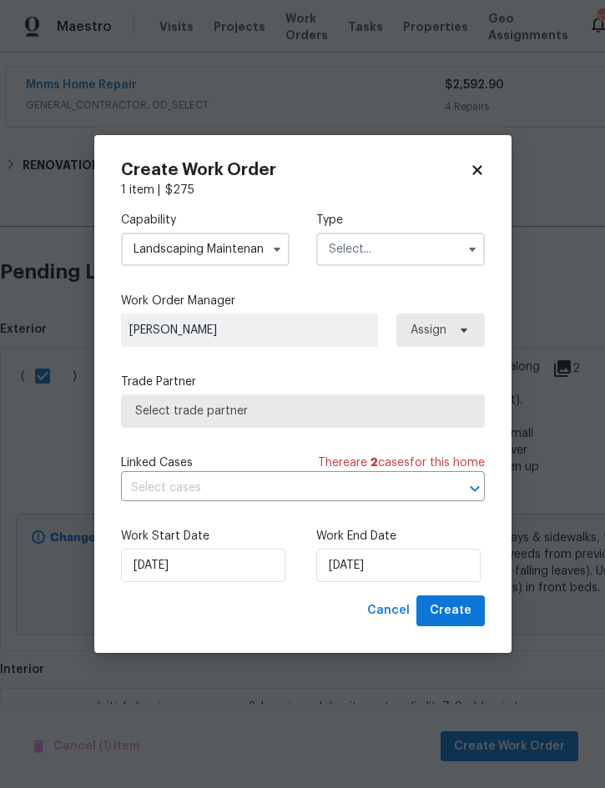
click at [402, 244] on input "text" at bounding box center [400, 249] width 169 height 33
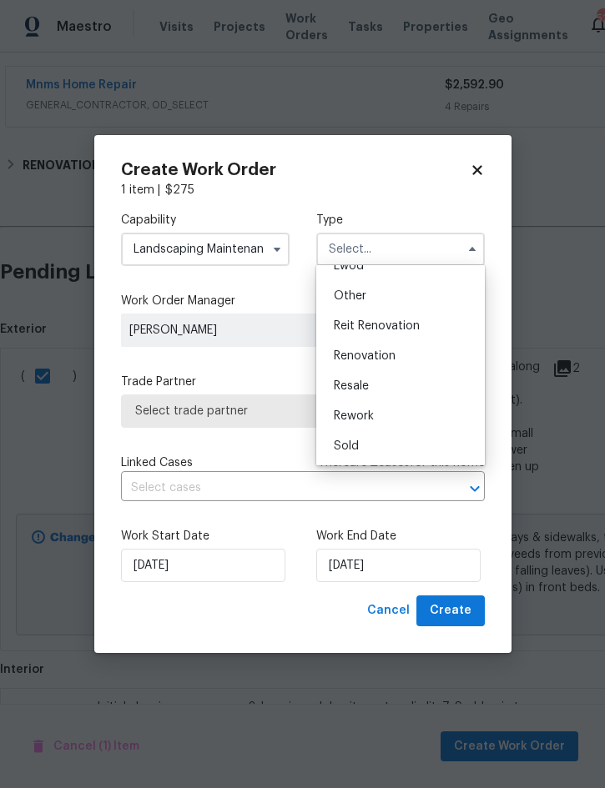
scroll to position [199, 0]
click at [383, 357] on span "Renovation" at bounding box center [365, 356] width 62 height 12
type input "Renovation"
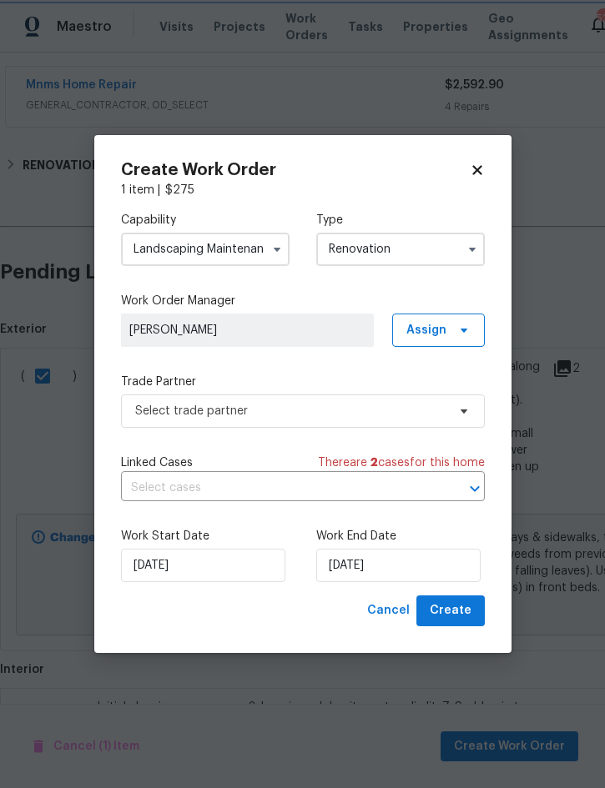
scroll to position [0, 0]
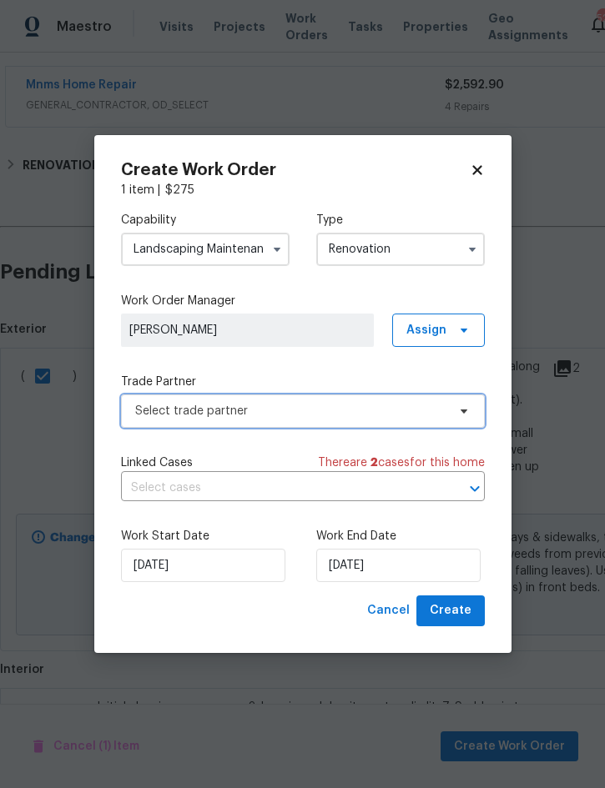
click at [325, 414] on span "Select trade partner" at bounding box center [290, 411] width 311 height 17
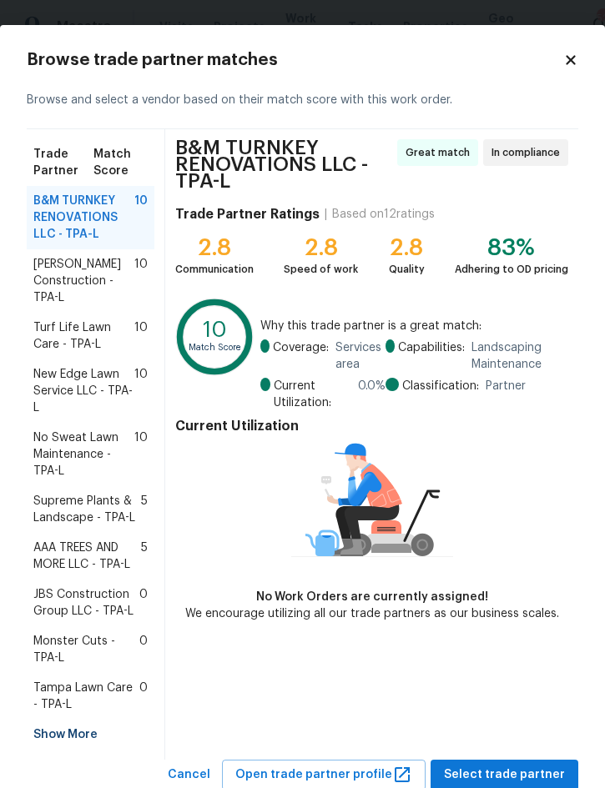
click at [88, 393] on span "New Edge Lawn Service LLC - TPA-L" at bounding box center [83, 391] width 101 height 50
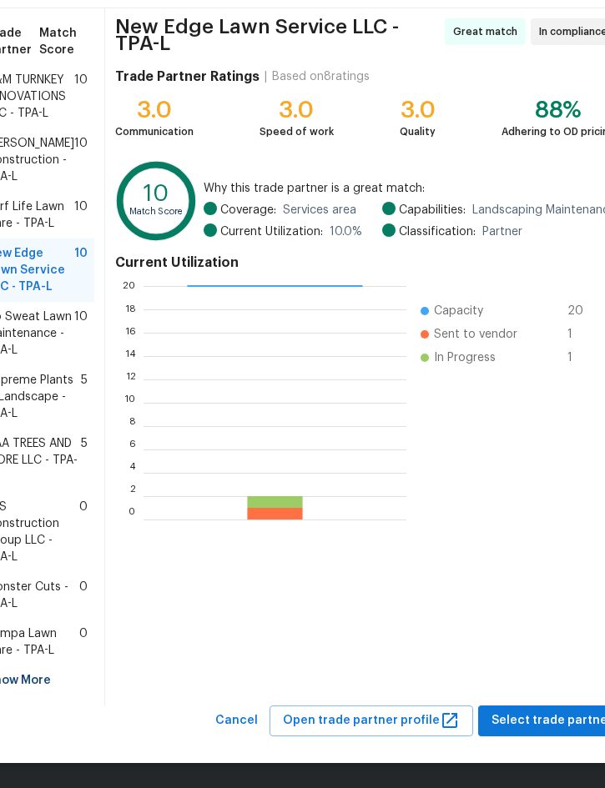
scroll to position [137, 0]
click at [533, 716] on span "Select trade partner" at bounding box center [551, 721] width 121 height 21
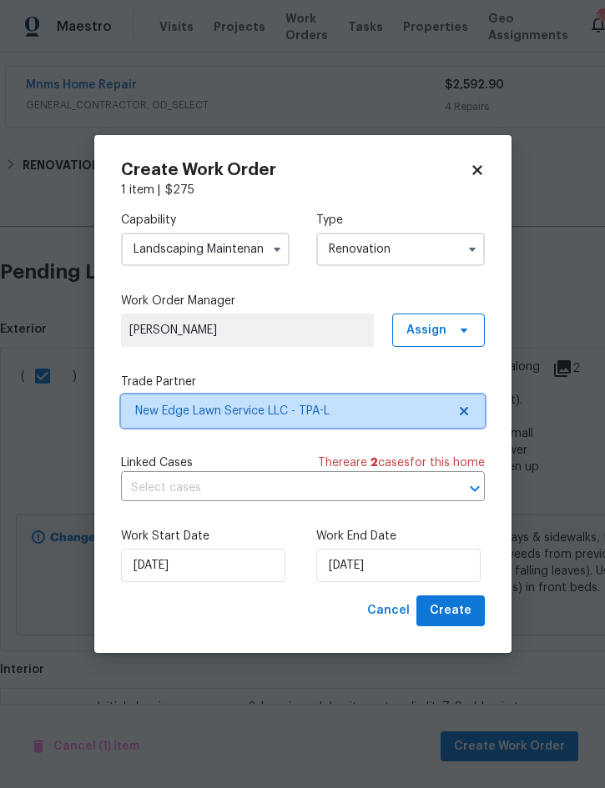
scroll to position [0, 0]
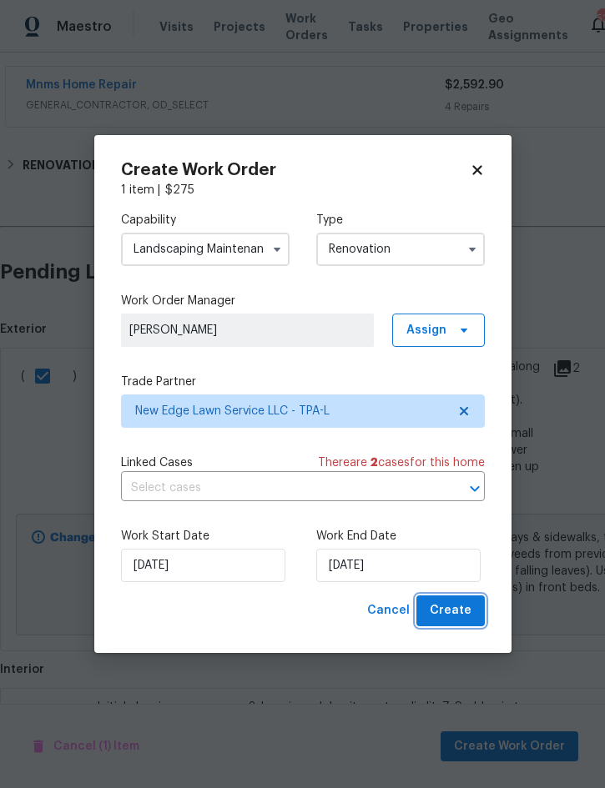
click at [451, 616] on span "Create" at bounding box center [451, 611] width 42 height 21
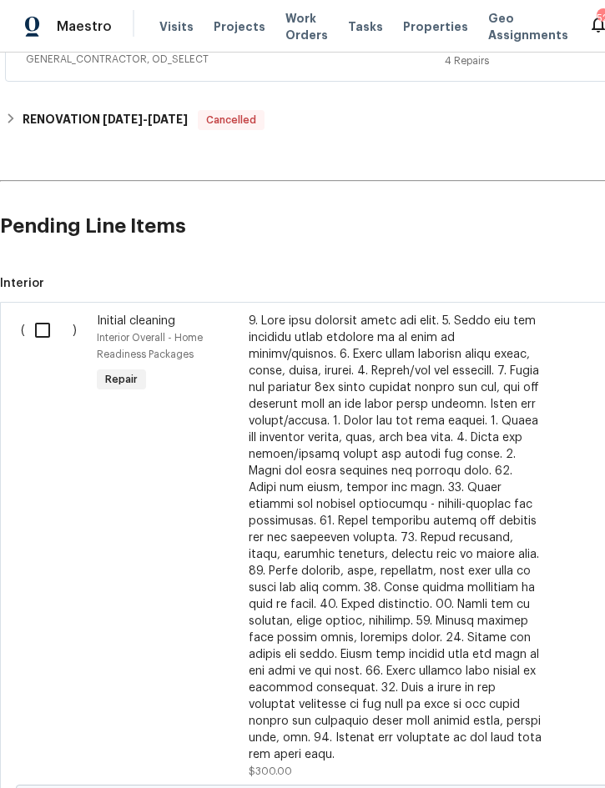
scroll to position [418, 0]
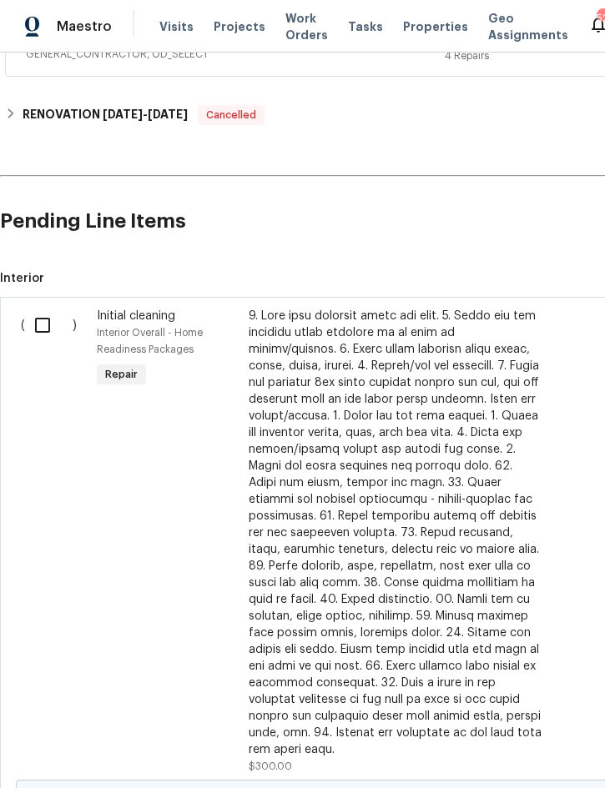
click at [46, 321] on input "checkbox" at bounding box center [49, 325] width 48 height 35
checkbox input "true"
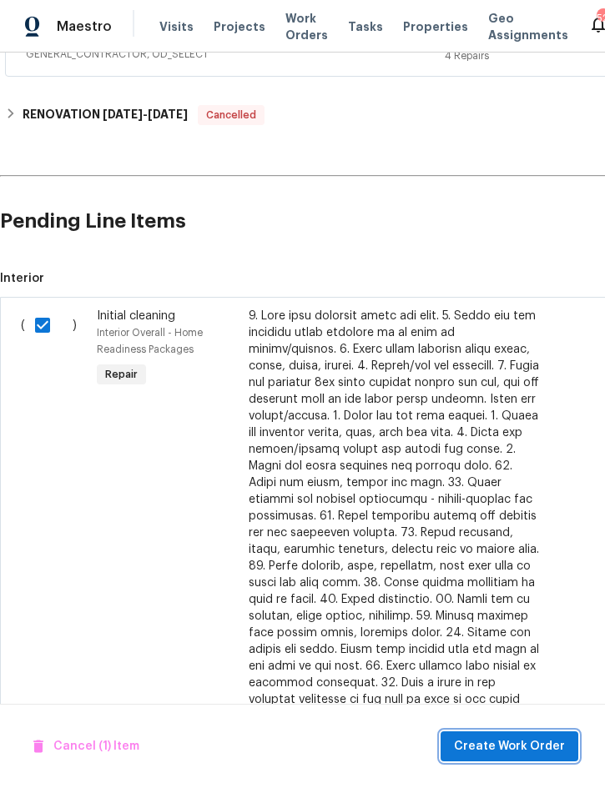
click at [522, 738] on span "Create Work Order" at bounding box center [509, 747] width 111 height 21
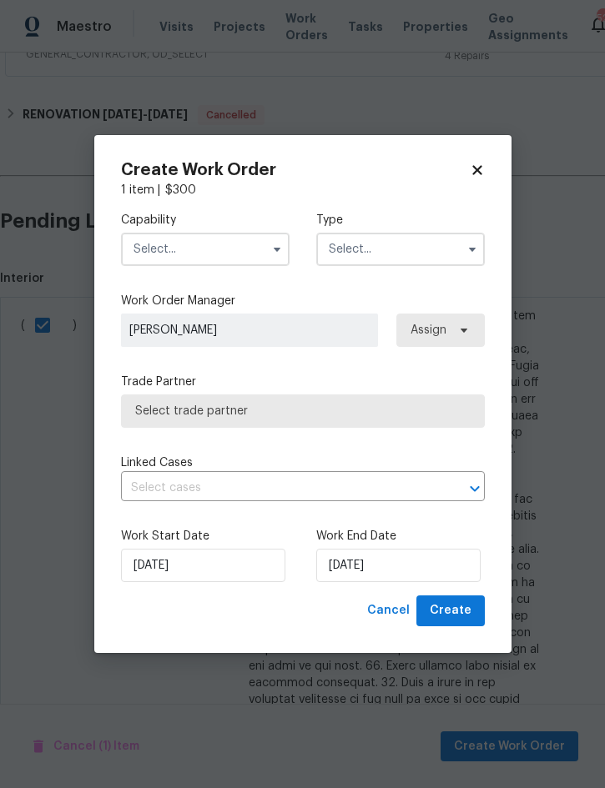
click at [230, 249] on input "text" at bounding box center [205, 249] width 169 height 33
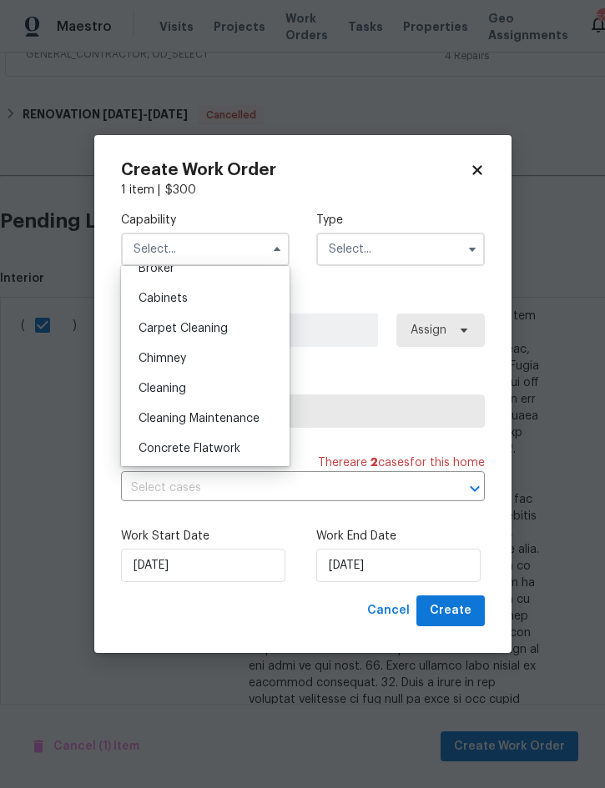
scroll to position [135, 0]
click at [204, 390] on div "Cleaning" at bounding box center [205, 390] width 160 height 30
type input "Cleaning"
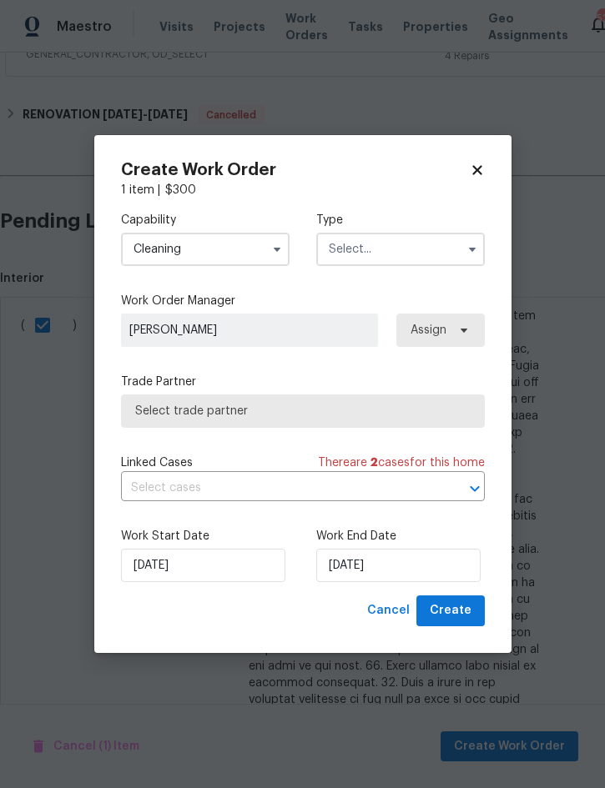
click at [411, 249] on input "text" at bounding box center [400, 249] width 169 height 33
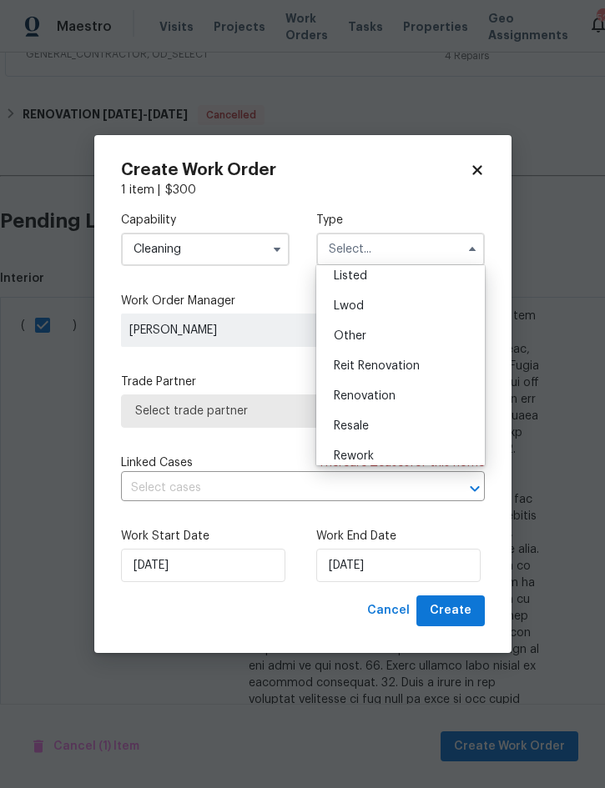
scroll to position [170, 0]
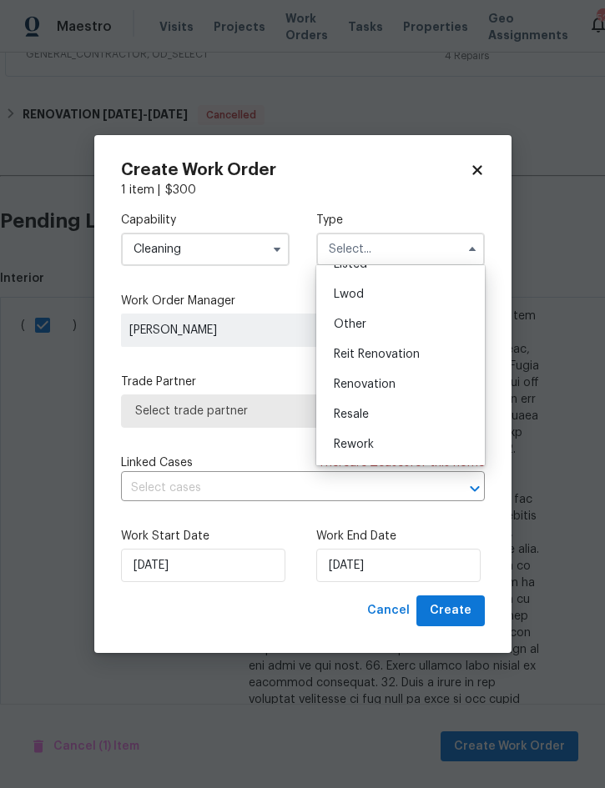
click at [411, 388] on div "Renovation" at bounding box center [400, 385] width 160 height 30
type input "Renovation"
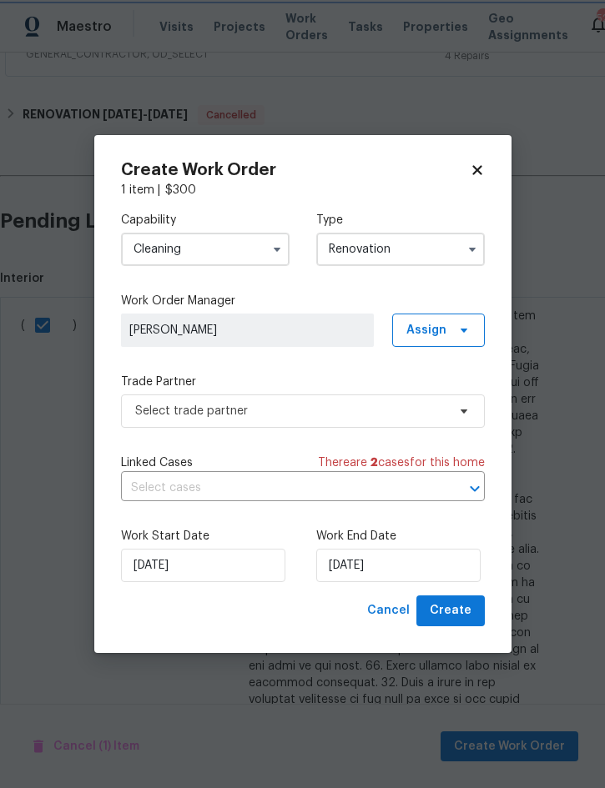
scroll to position [0, 0]
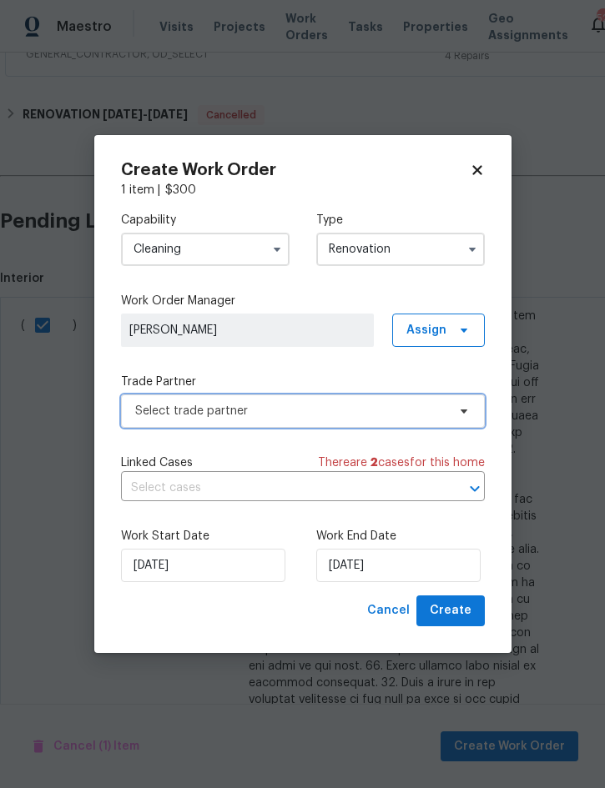
click at [372, 421] on span "Select trade partner" at bounding box center [303, 411] width 364 height 33
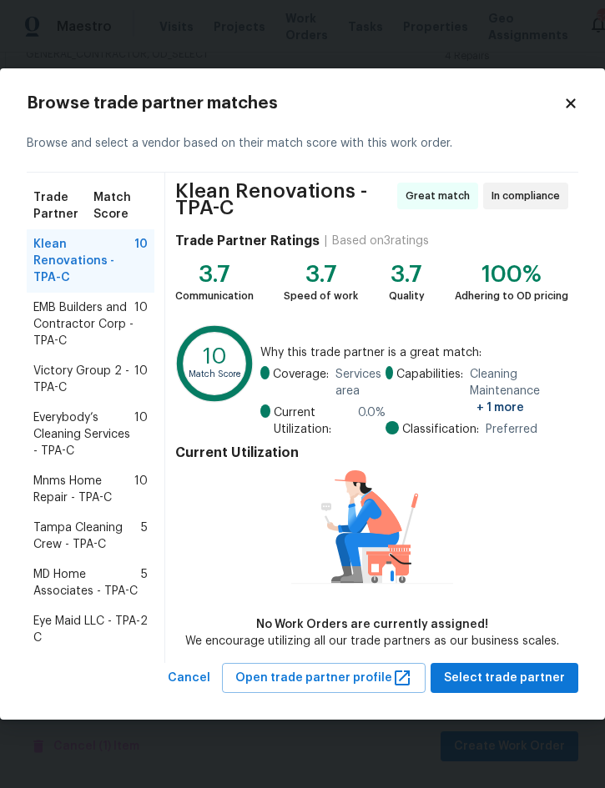
click at [67, 486] on span "Mnms Home Repair - TPA-C" at bounding box center [83, 489] width 101 height 33
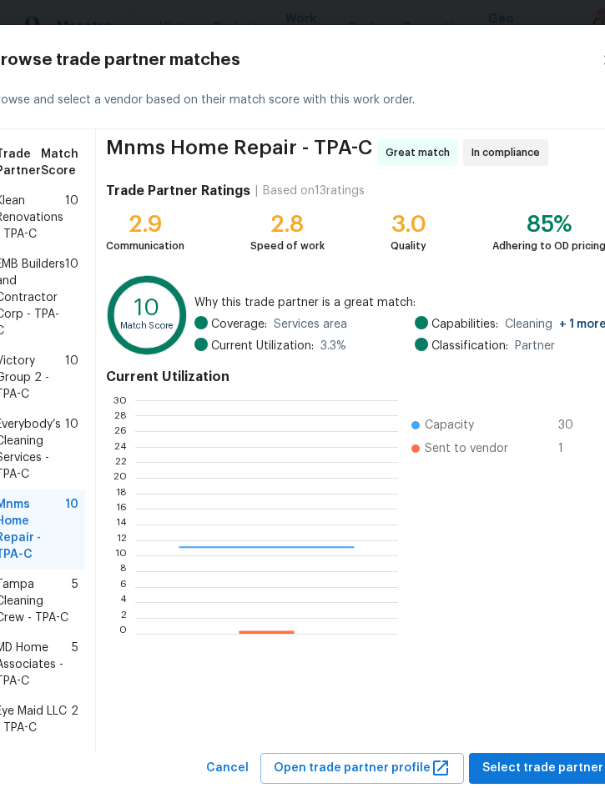
scroll to position [234, 262]
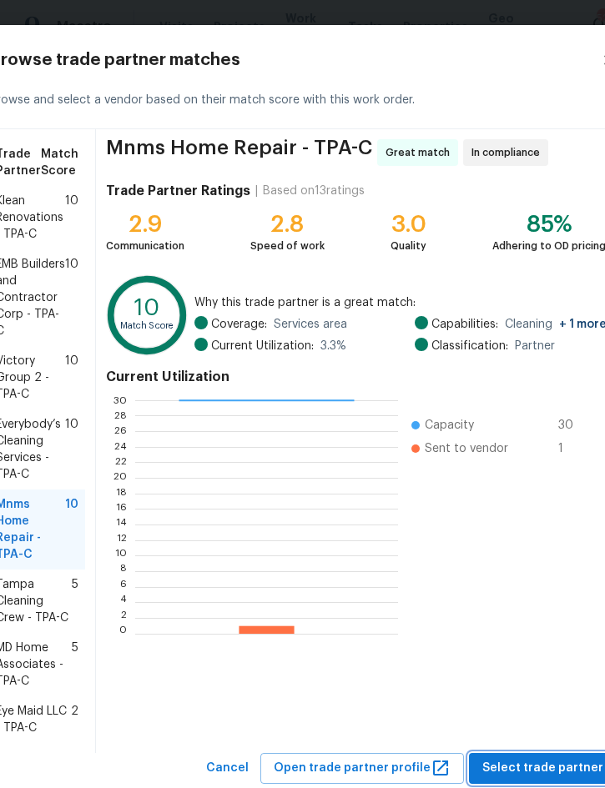
click at [538, 778] on span "Select trade partner" at bounding box center [542, 768] width 121 height 21
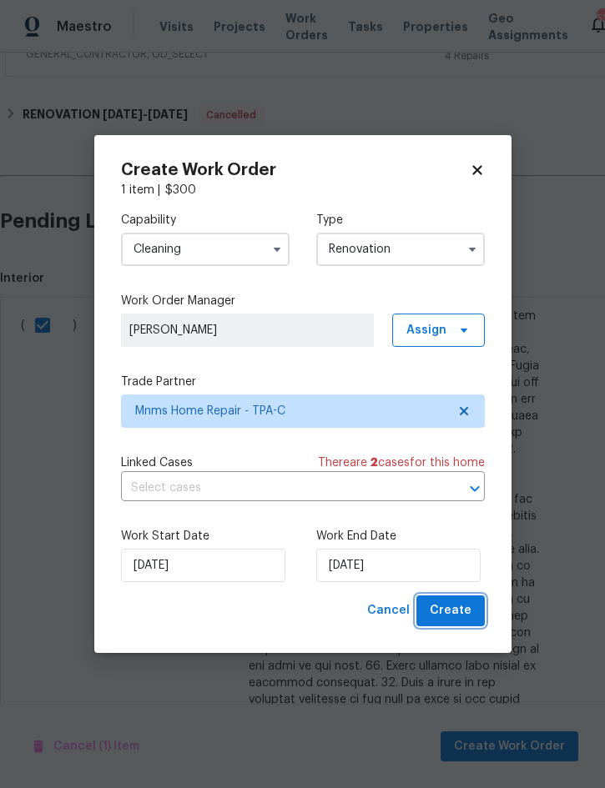
click at [463, 609] on span "Create" at bounding box center [451, 611] width 42 height 21
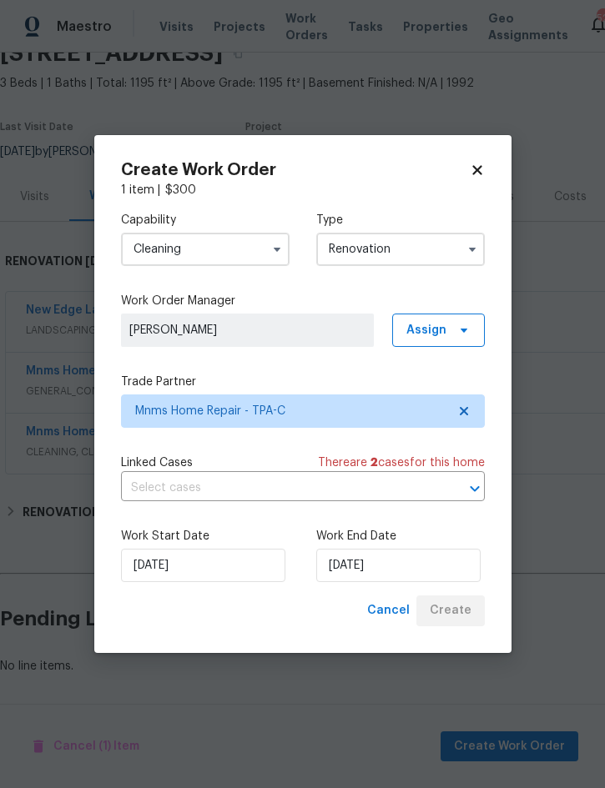
scroll to position [33, 0]
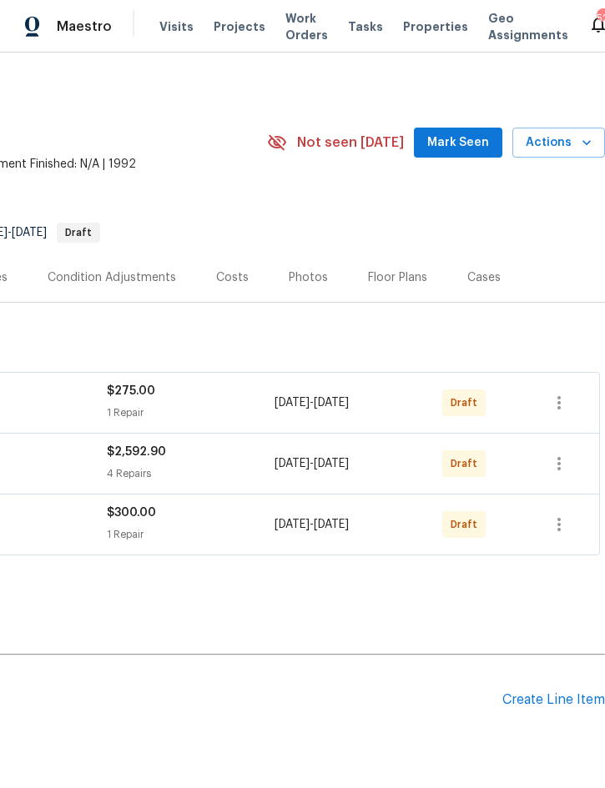
scroll to position [0, 338]
click at [561, 408] on icon "button" at bounding box center [558, 402] width 3 height 13
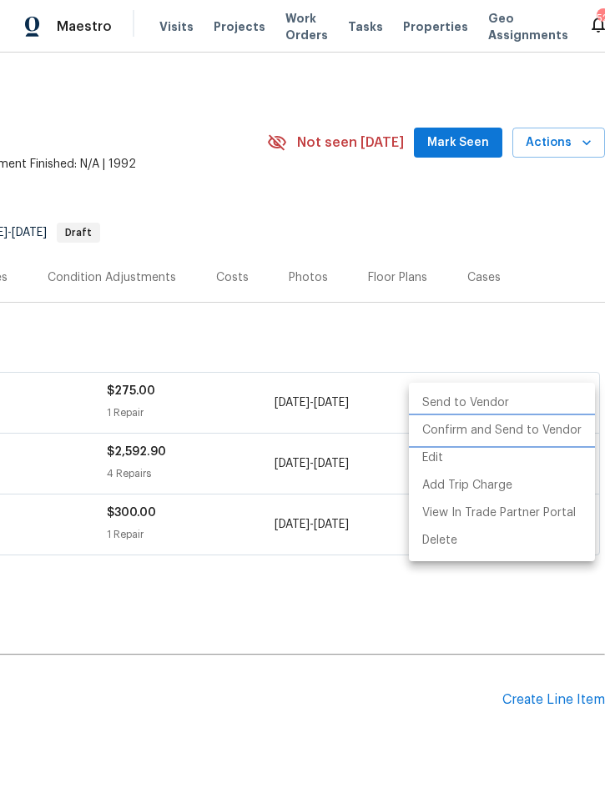
click at [540, 431] on li "Confirm and Send to Vendor" at bounding box center [502, 431] width 186 height 28
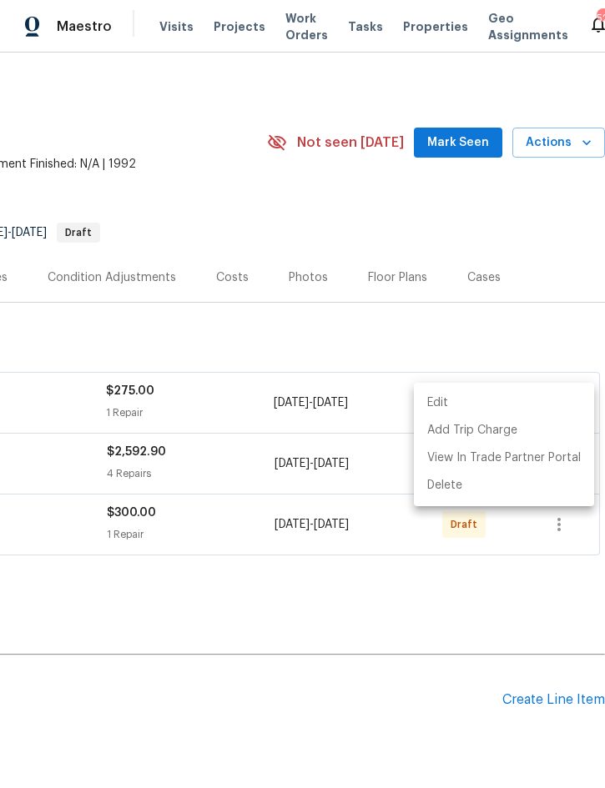
click at [370, 617] on div at bounding box center [302, 394] width 605 height 788
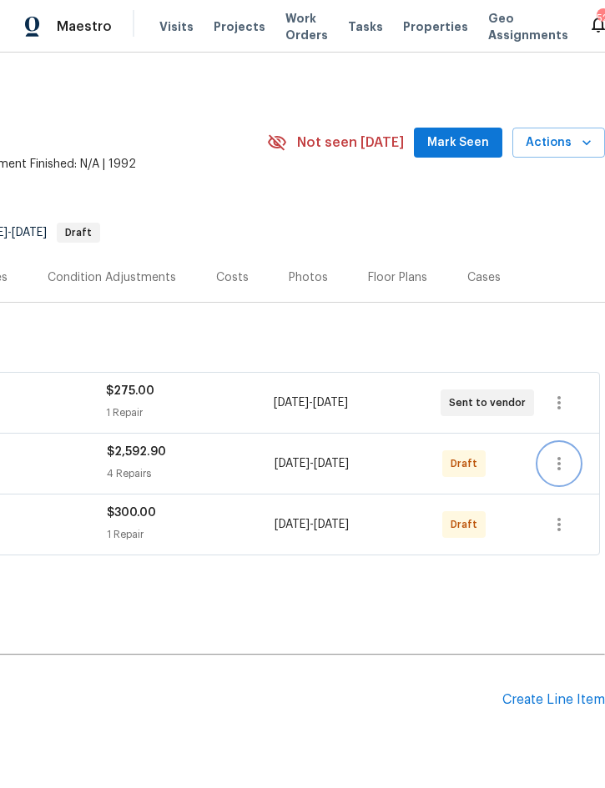
click at [569, 450] on button "button" at bounding box center [559, 464] width 40 height 40
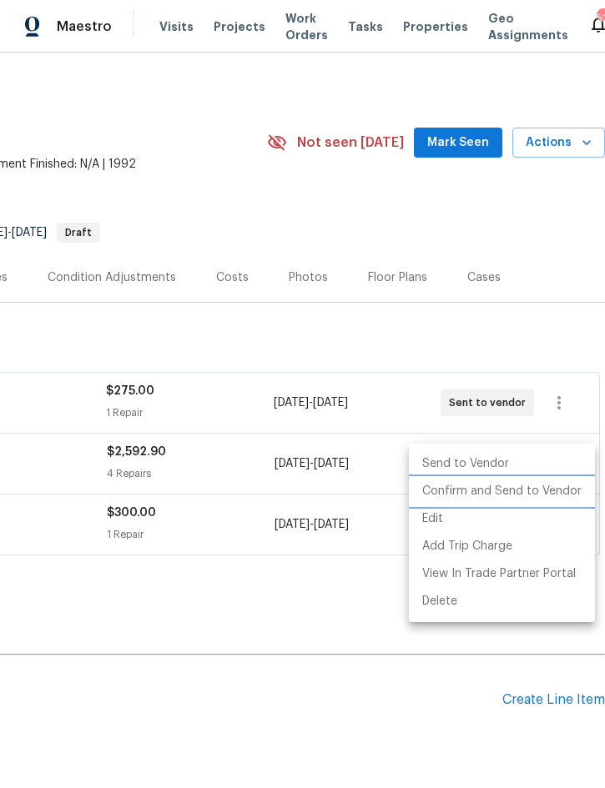
click at [552, 489] on li "Confirm and Send to Vendor" at bounding box center [502, 492] width 186 height 28
click at [323, 641] on div at bounding box center [302, 394] width 605 height 788
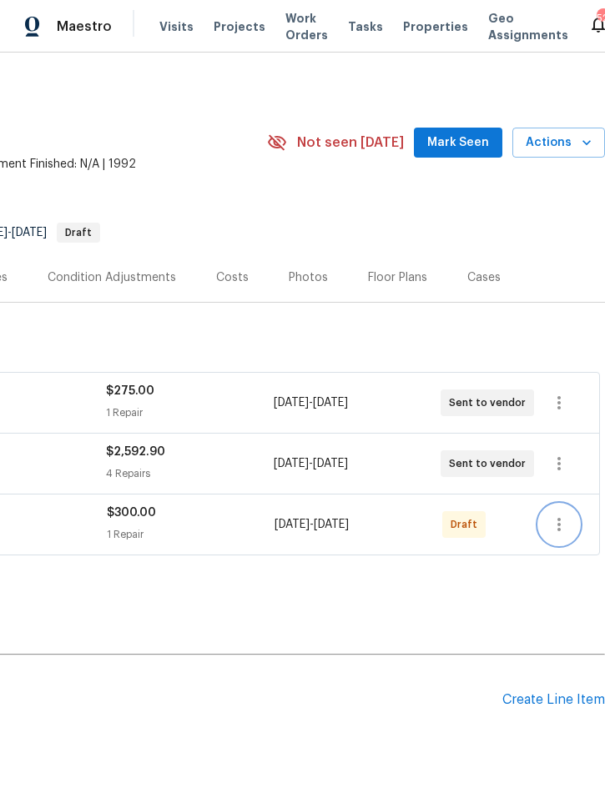
click at [567, 521] on icon "button" at bounding box center [559, 525] width 20 height 20
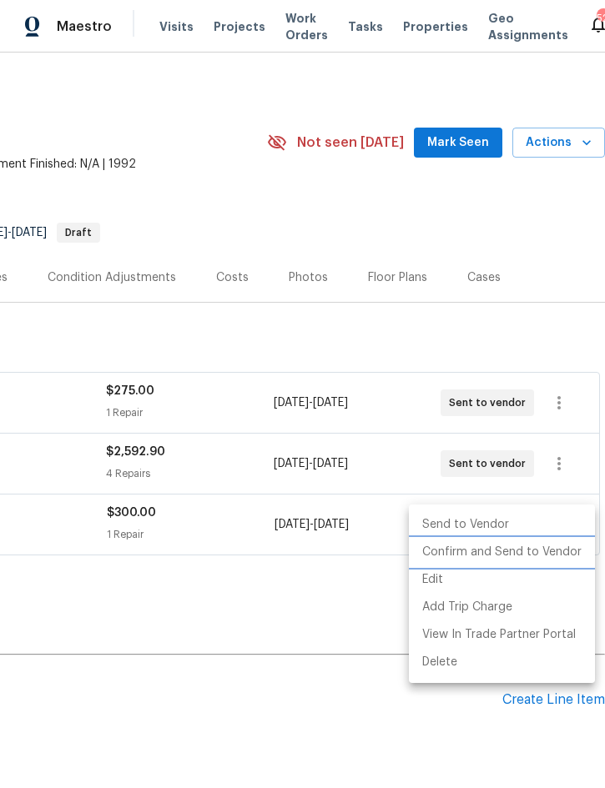
click at [528, 555] on li "Confirm and Send to Vendor" at bounding box center [502, 553] width 186 height 28
click at [305, 614] on div at bounding box center [302, 394] width 605 height 788
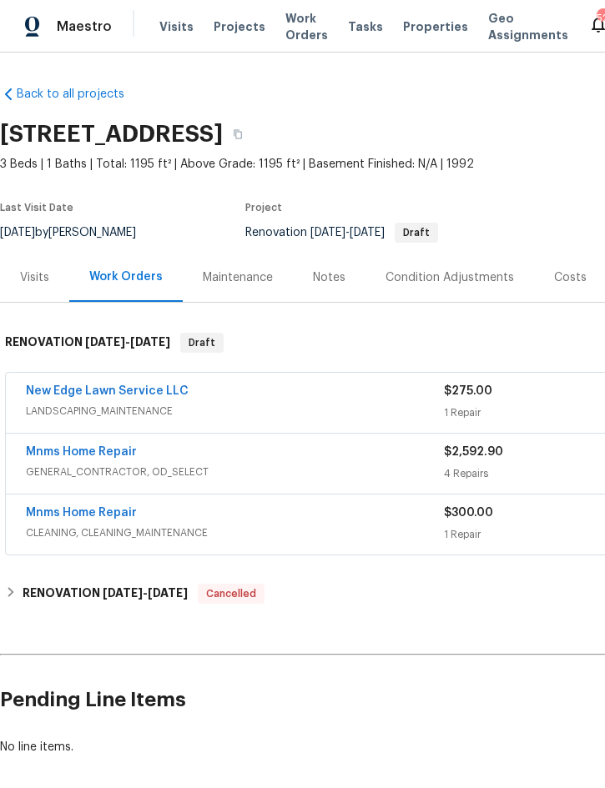
scroll to position [0, 0]
click at [64, 447] on link "Mnms Home Repair" at bounding box center [81, 452] width 111 height 12
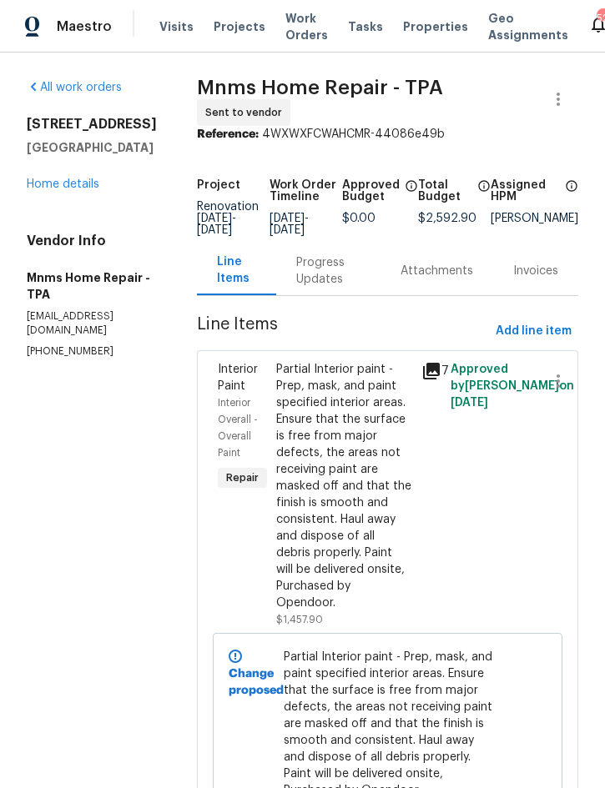
click at [341, 269] on div "Progress Updates" at bounding box center [328, 270] width 64 height 33
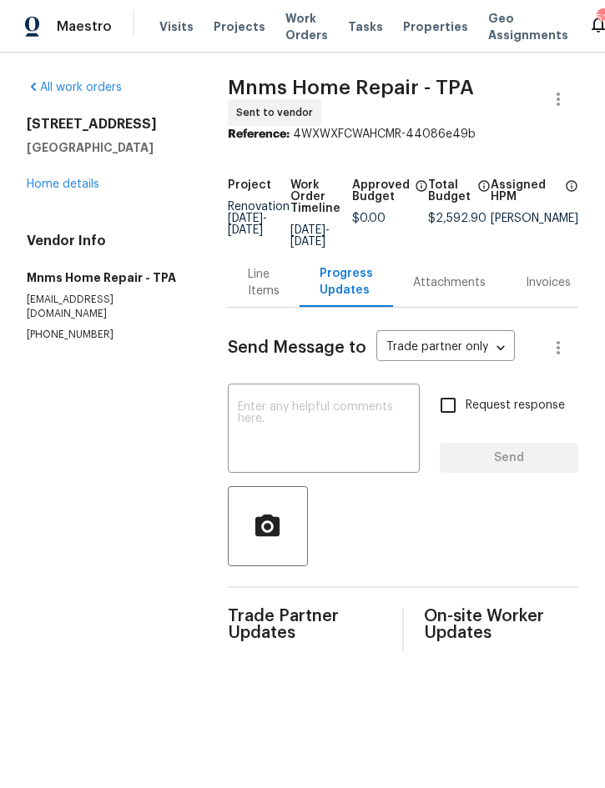
click at [274, 401] on textarea at bounding box center [324, 430] width 172 height 58
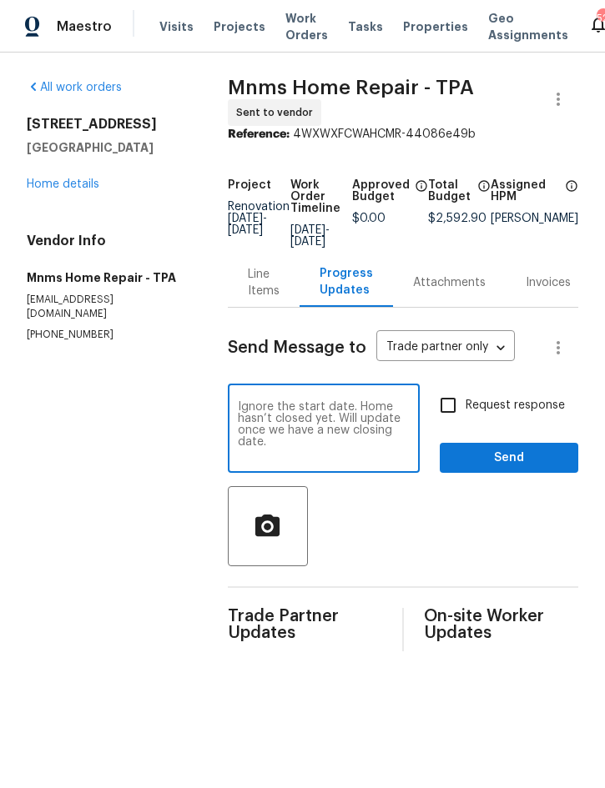
click at [238, 401] on textarea "Ignore the start date. Home hasn’t closed yet. Will update once we have a new c…" at bounding box center [324, 430] width 172 height 58
type textarea "Ignore the start date. Home hasn’t closed yet. Will update once we have a new c…"
click at [234, 388] on div "Ignore the start date. Home hasn’t closed yet. Will update once we have a new c…" at bounding box center [324, 430] width 192 height 85
click at [515, 449] on span "Send" at bounding box center [509, 458] width 112 height 21
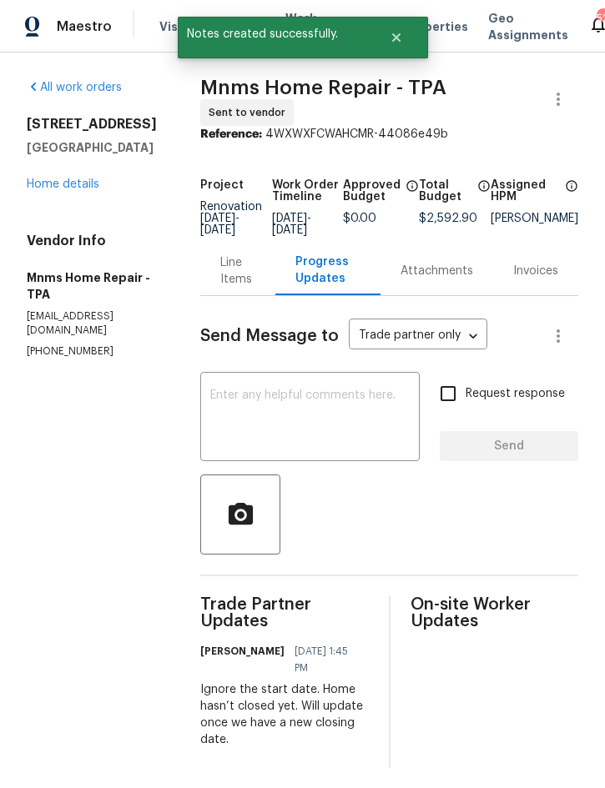
click at [72, 179] on link "Home details" at bounding box center [63, 185] width 73 height 12
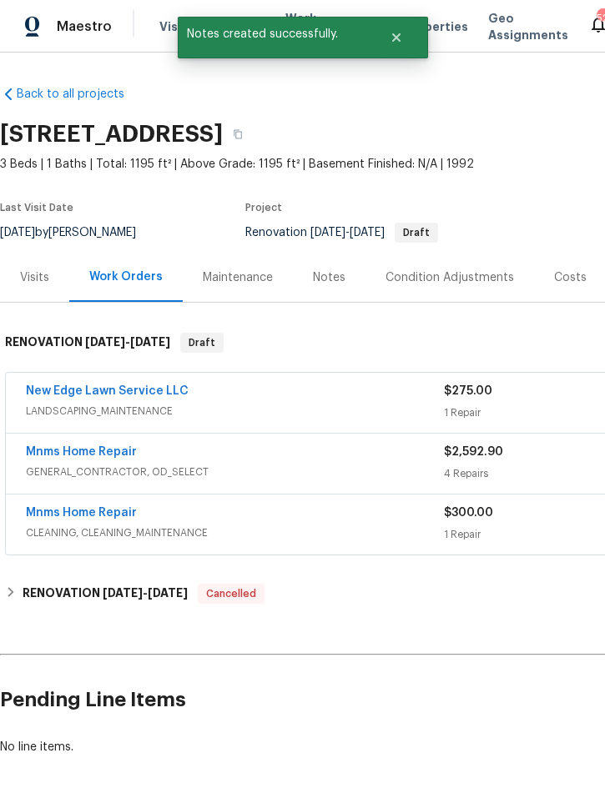
click at [157, 386] on link "New Edge Lawn Service LLC" at bounding box center [107, 391] width 163 height 12
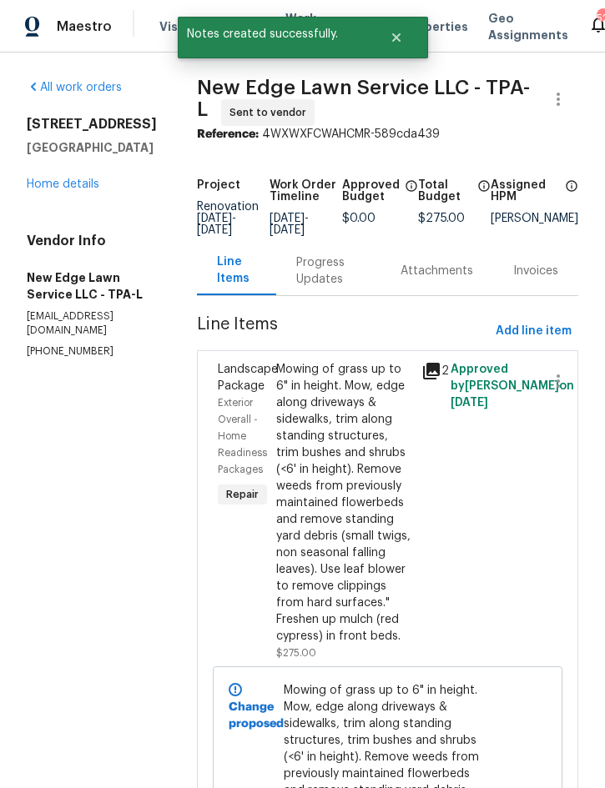
click at [345, 274] on div "Progress Updates" at bounding box center [328, 270] width 64 height 33
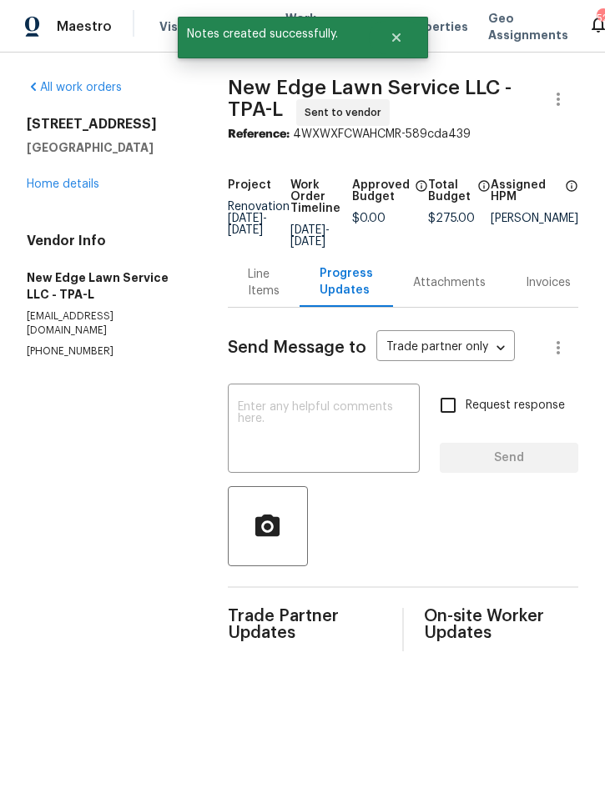
click at [269, 401] on textarea at bounding box center [324, 430] width 172 height 58
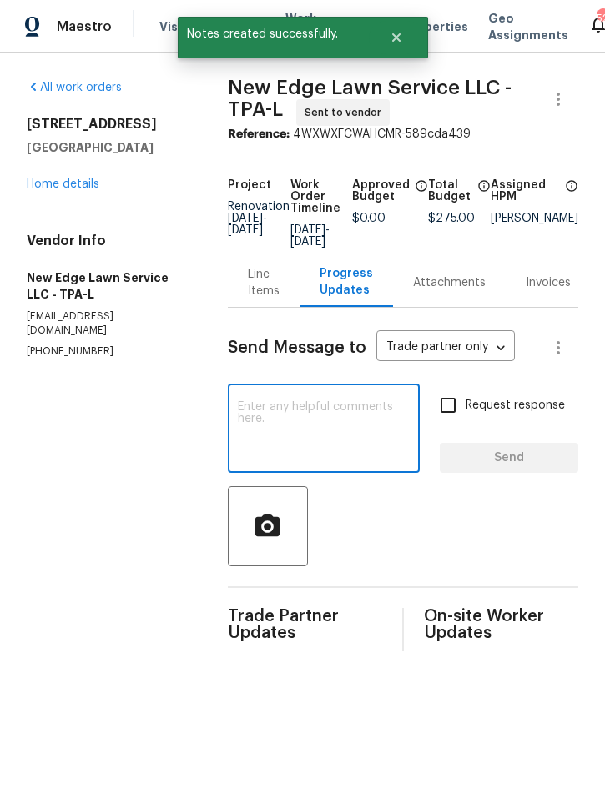
click at [253, 401] on textarea at bounding box center [324, 430] width 172 height 58
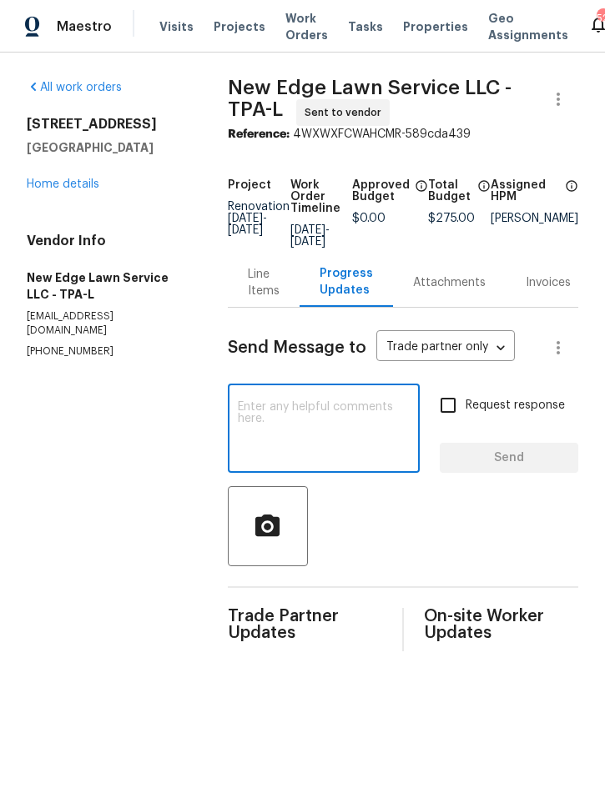
paste textarea "Ignore the start date. Home hasn’t closed yet. Will update once we have a new c…"
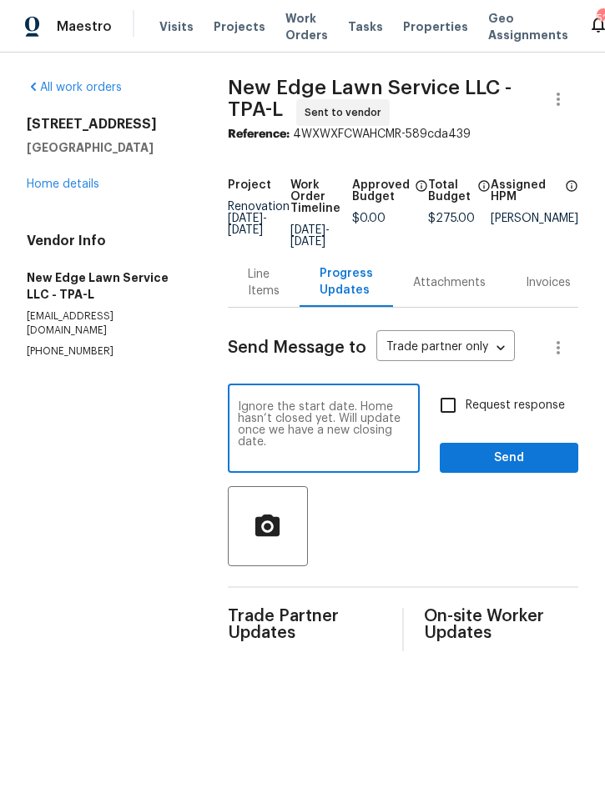
type textarea "Ignore the start date. Home hasn’t closed yet. Will update once we have a new c…"
click at [519, 448] on span "Send" at bounding box center [509, 458] width 112 height 21
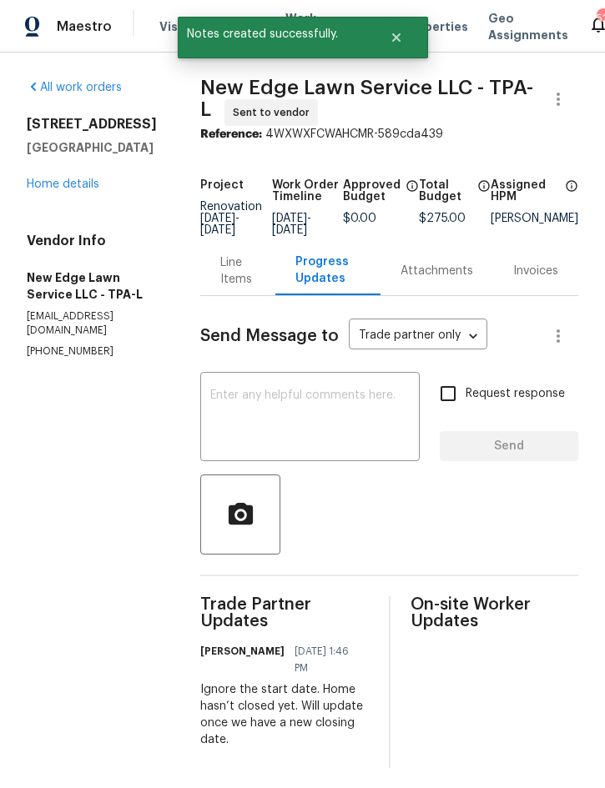
click at [255, 264] on div "Line Items" at bounding box center [237, 270] width 35 height 33
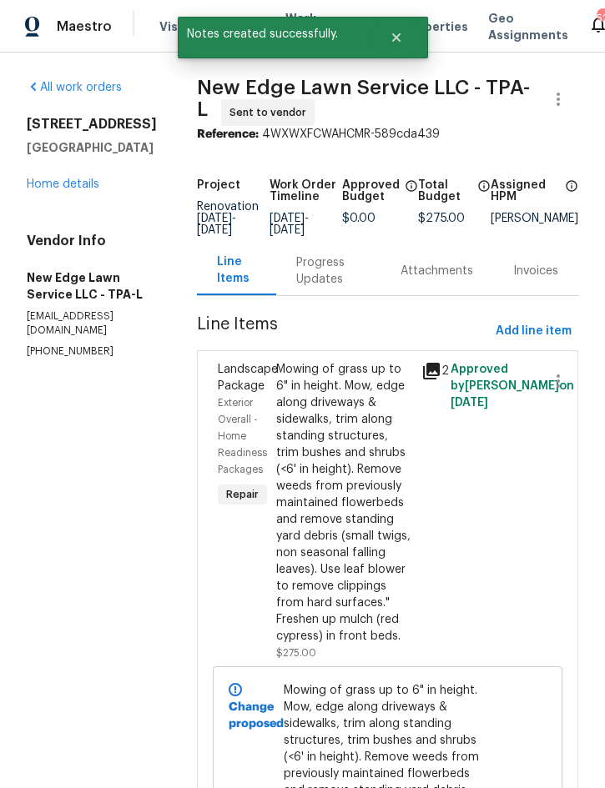
click at [68, 189] on link "Home details" at bounding box center [63, 185] width 73 height 12
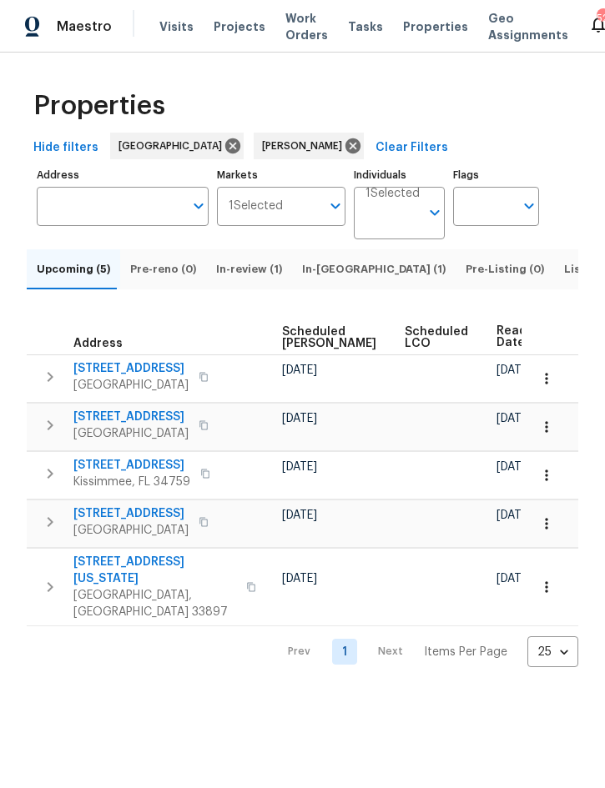
click at [281, 637] on nav "Prev 1 Next Items Per Page 25 25 ​" at bounding box center [425, 652] width 306 height 31
click at [550, 484] on icon "button" at bounding box center [546, 475] width 17 height 17
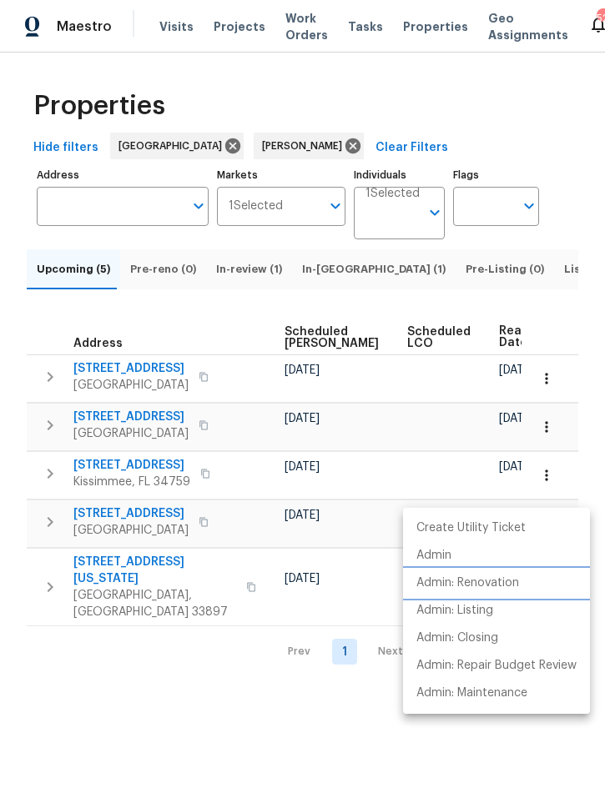
click at [500, 582] on p "Admin: Renovation" at bounding box center [467, 584] width 103 height 18
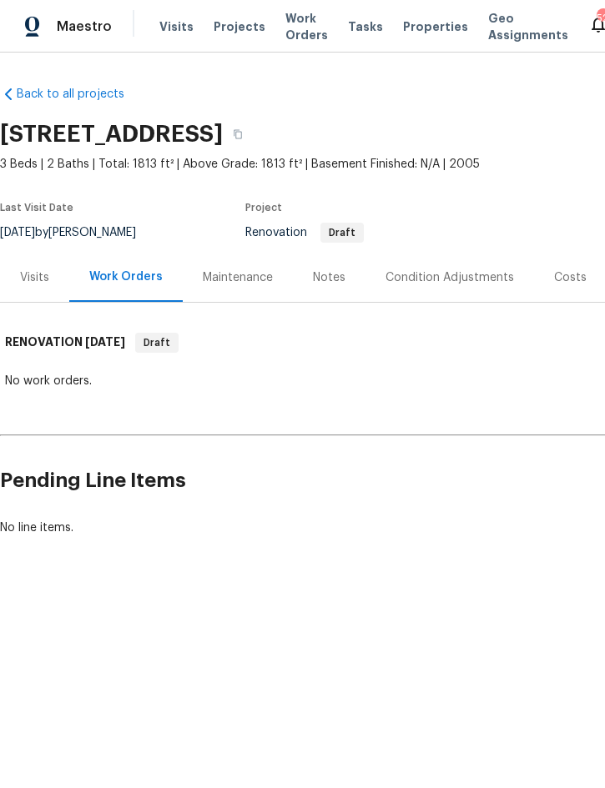
click at [445, 279] on div "Condition Adjustments" at bounding box center [449, 277] width 128 height 17
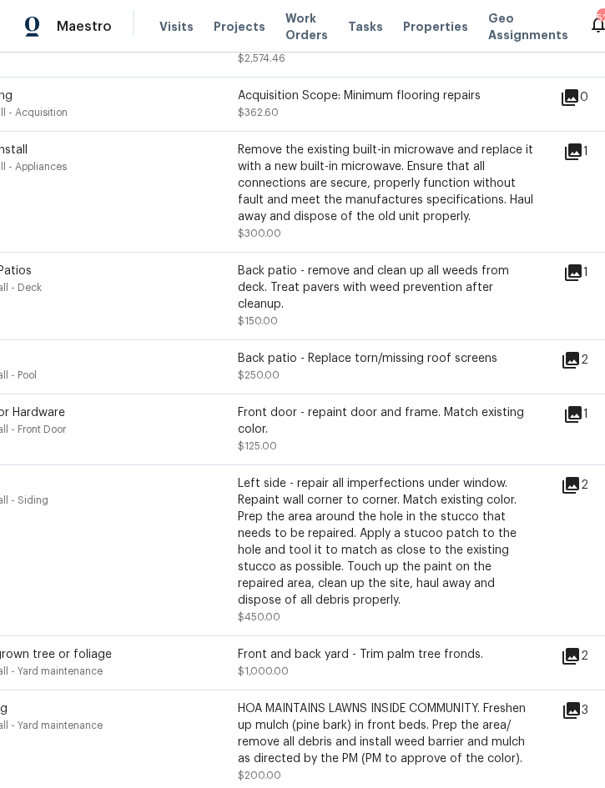
scroll to position [872, 84]
click at [576, 477] on icon at bounding box center [570, 485] width 17 height 17
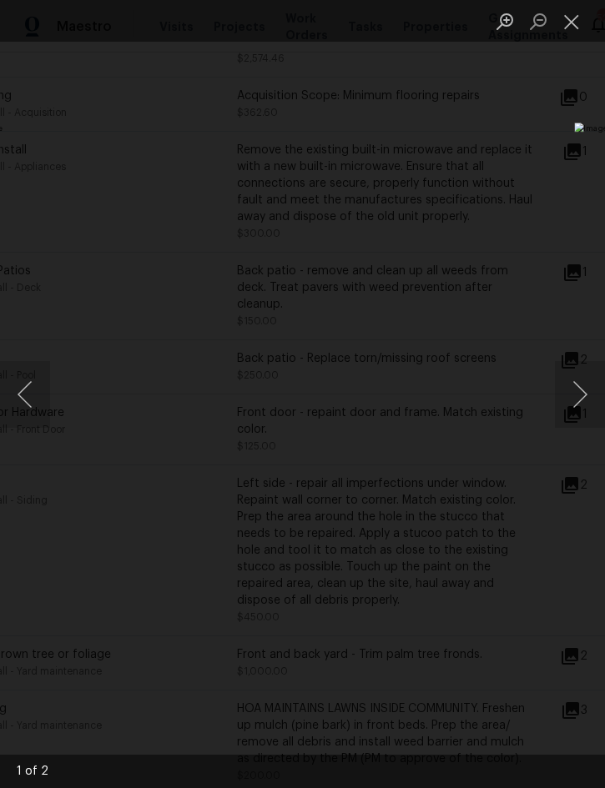
click at [584, 395] on button "Next image" at bounding box center [580, 394] width 50 height 67
click at [571, 26] on button "Close lightbox" at bounding box center [571, 21] width 33 height 29
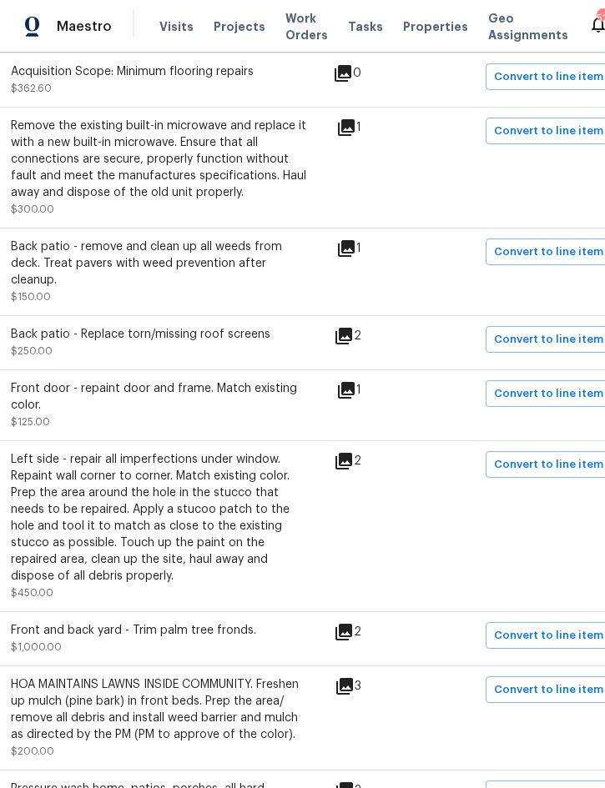
scroll to position [897, 336]
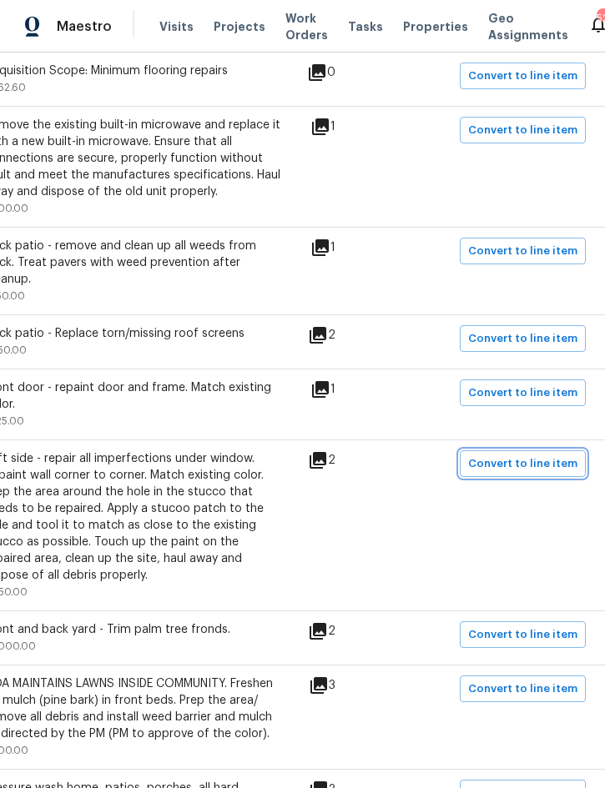
click at [540, 455] on span "Convert to line item" at bounding box center [522, 464] width 109 height 19
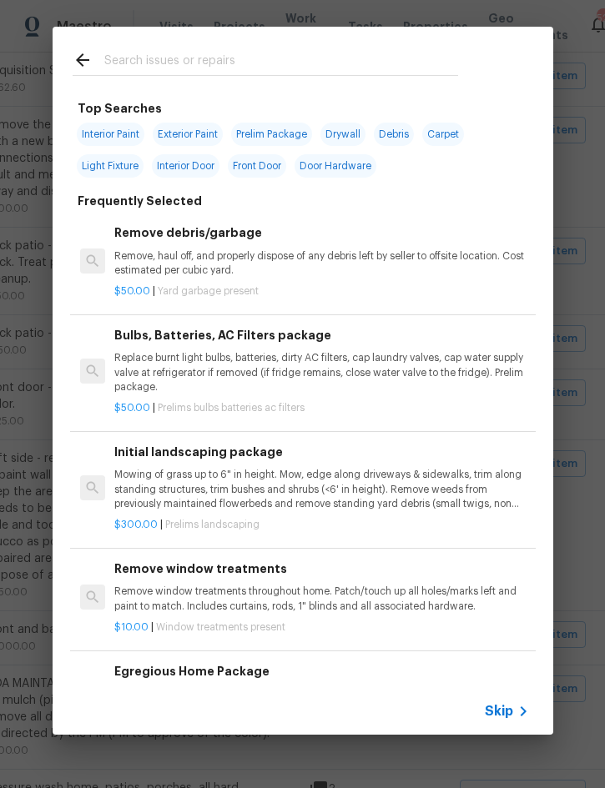
click at [506, 719] on span "Skip" at bounding box center [499, 711] width 28 height 17
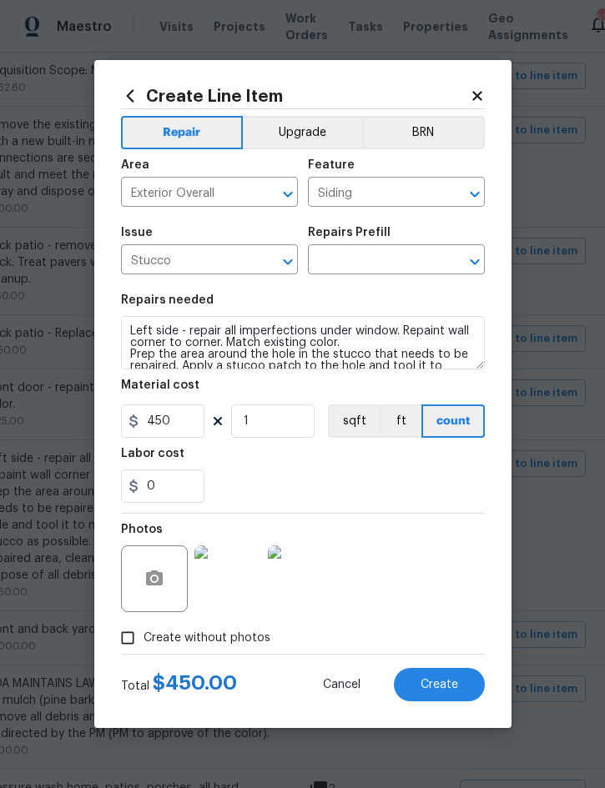
click at [360, 264] on input "text" at bounding box center [373, 262] width 130 height 26
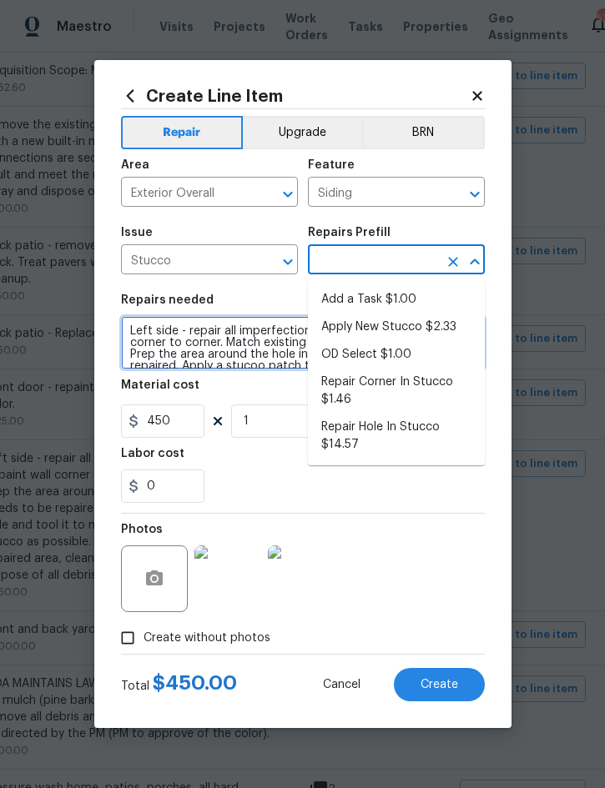
click at [132, 334] on textarea "Left side - repair all imperfections under window. Repaint wall corner to corne…" at bounding box center [303, 342] width 364 height 53
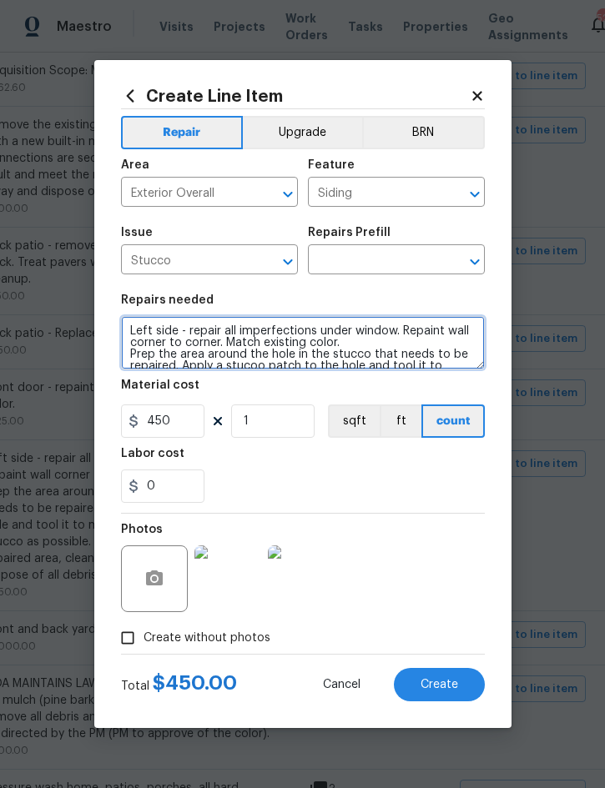
click at [133, 335] on textarea "Left side - repair all imperfections under window. Repaint wall corner to corne…" at bounding box center [303, 342] width 364 height 53
click at [132, 335] on textarea "Left side - repair all imperfections under window. Repaint wall corner to corne…" at bounding box center [303, 342] width 364 height 53
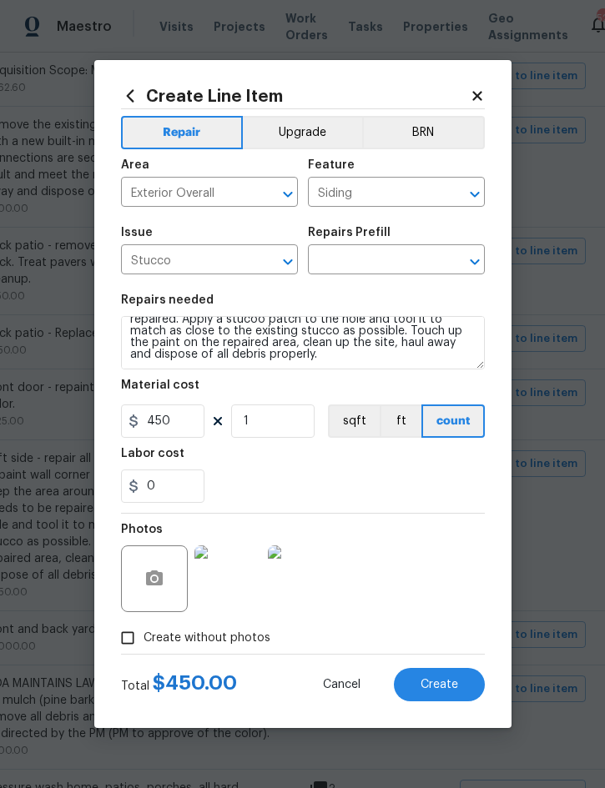
click at [376, 260] on input "text" at bounding box center [373, 262] width 130 height 26
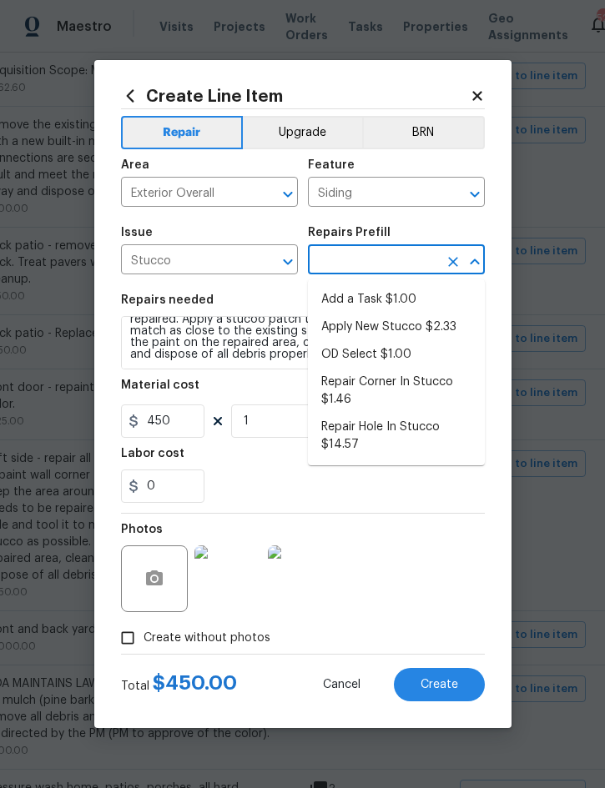
click at [370, 434] on li "Repair Hole In Stucco $14.57" at bounding box center [396, 436] width 177 height 45
type input "Repair Hole In Stucco $14.57"
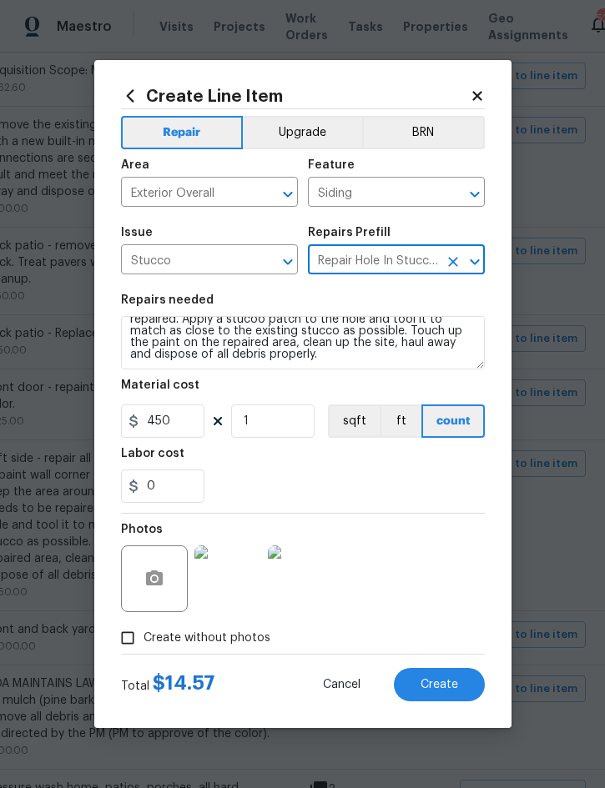
type textarea "Prep the area around the hole in the stucco that needs to be repaired. Apply a …"
type input "Repair Hole In Stucco $14.57"
type input "14.57"
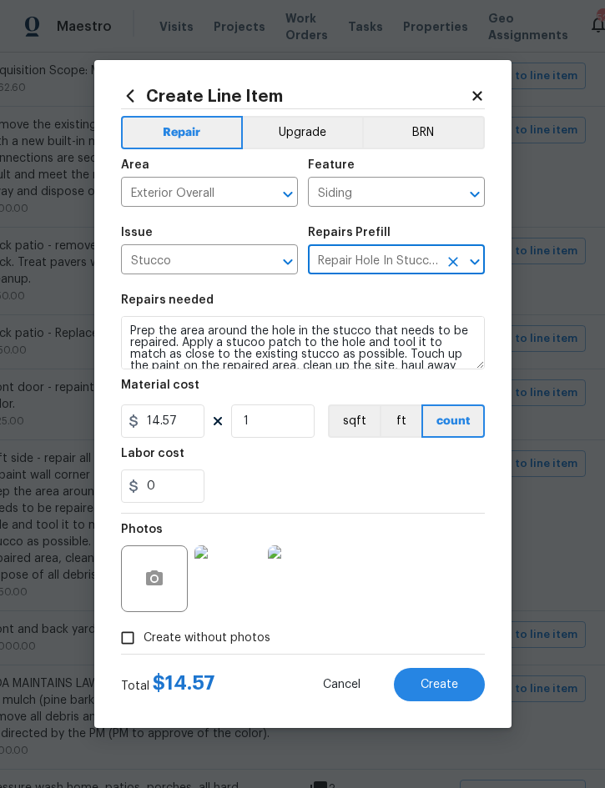
scroll to position [0, 0]
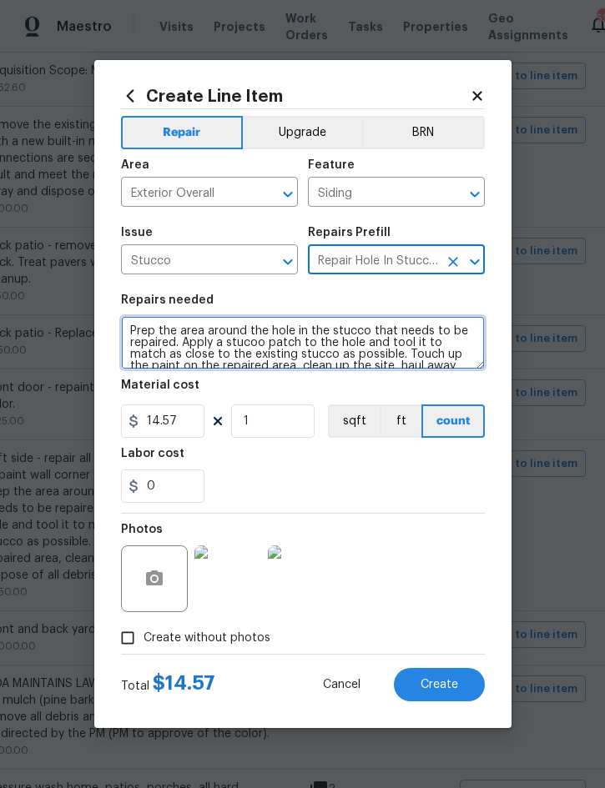
click at [133, 325] on textarea "Prep the area around the hole in the stucco that needs to be repaired. Apply a …" at bounding box center [303, 342] width 364 height 53
click at [133, 326] on textarea "Prep the area around the hole in the stucco that needs to be repaired. Apply a …" at bounding box center [303, 342] width 364 height 53
click at [132, 325] on textarea "Prep the area around the hole in the stucco that needs to be repaired. Apply a …" at bounding box center [303, 342] width 364 height 53
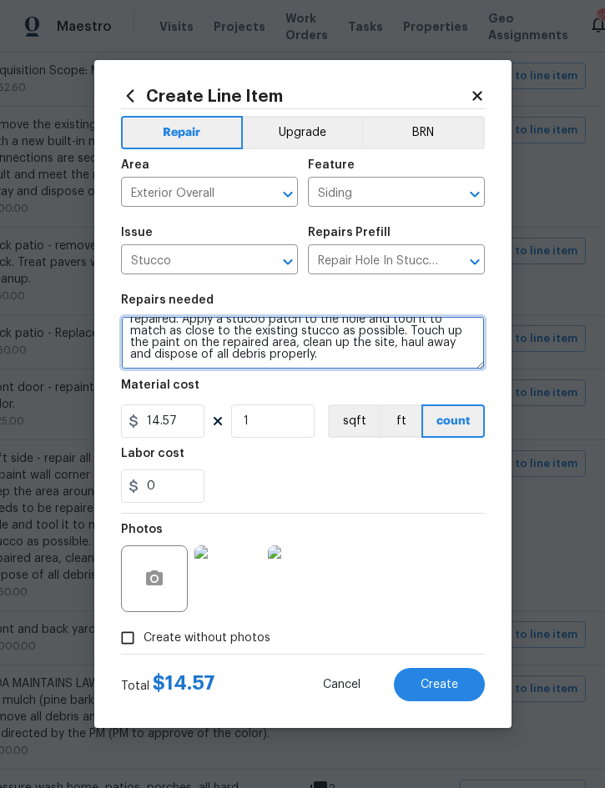
paste textarea "Left side - repair all imperfections under window. Repaint wall corner to corne…"
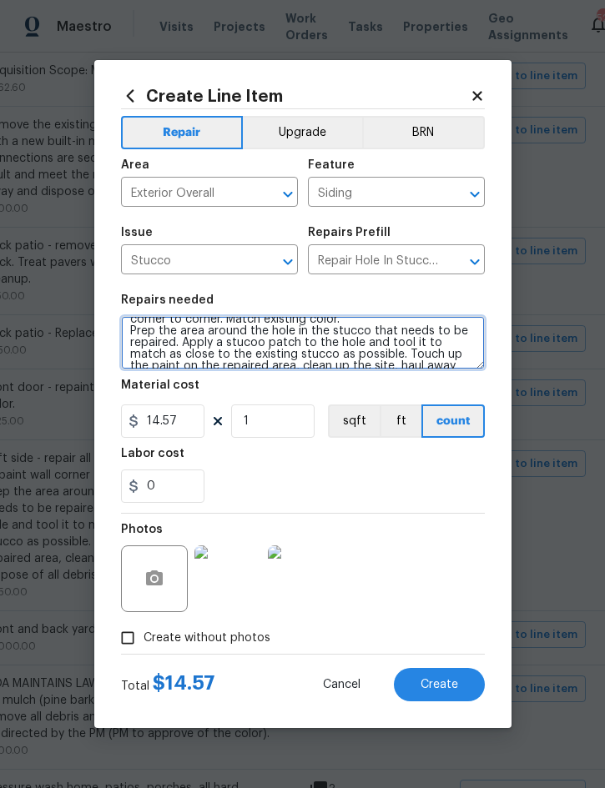
scroll to position [47, 0]
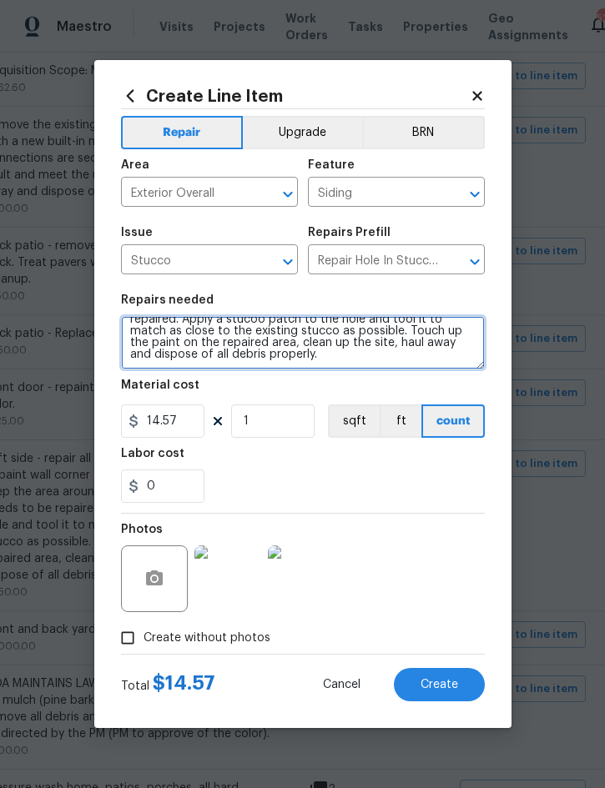
type textarea "Left side - repair all imperfections under window. Repaint wall corner to corne…"
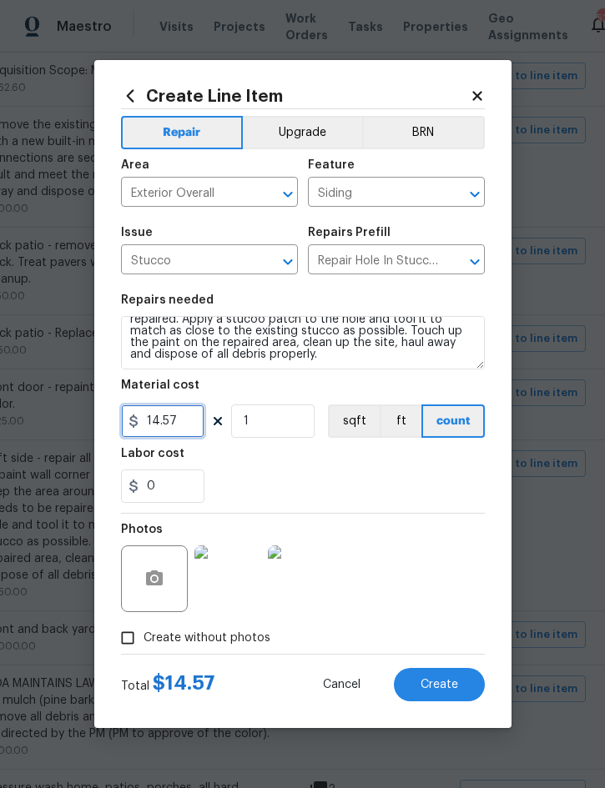
click at [189, 431] on input "14.57" at bounding box center [162, 421] width 83 height 33
type input "450"
click at [440, 684] on span "Create" at bounding box center [440, 685] width 38 height 13
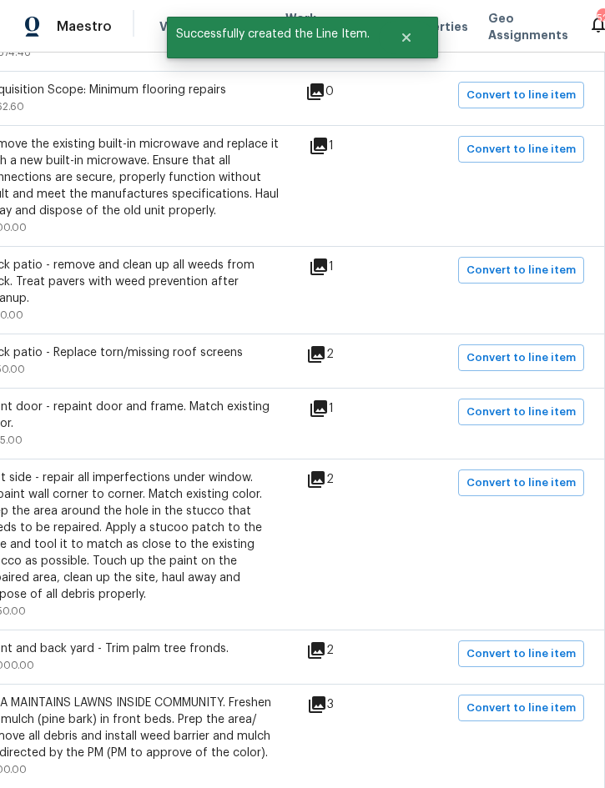
scroll to position [878, 338]
click at [533, 349] on span "Convert to line item" at bounding box center [520, 358] width 109 height 19
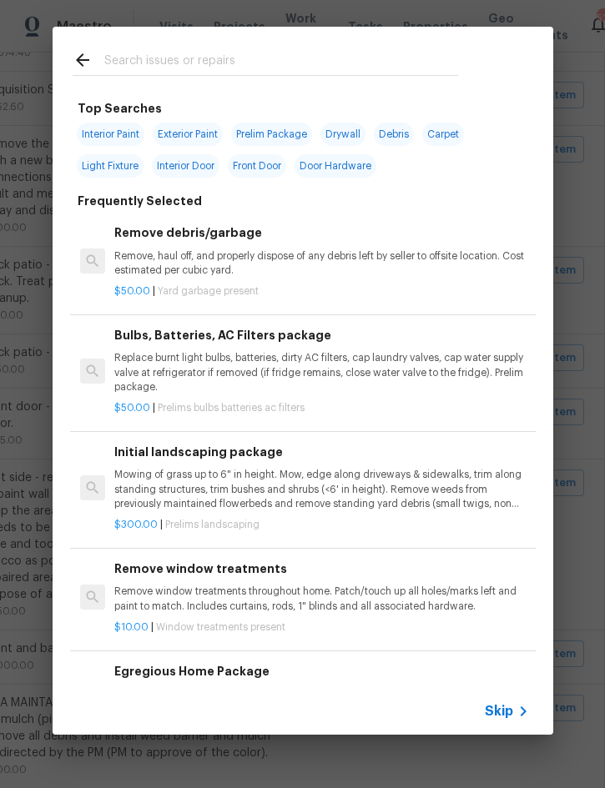
click at [502, 709] on span "Skip" at bounding box center [499, 711] width 28 height 17
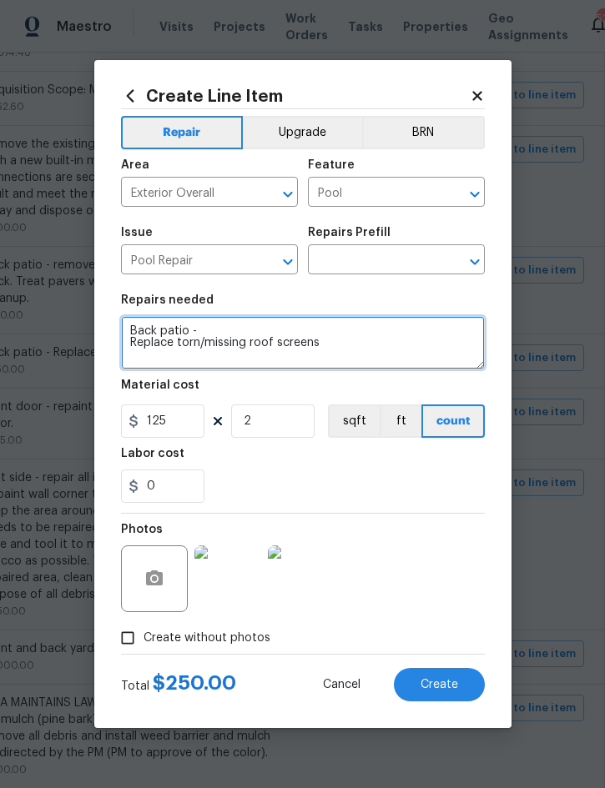
click at [139, 330] on textarea "Back patio - Replace torn/missing roof screens" at bounding box center [303, 342] width 364 height 53
click at [138, 330] on textarea "Back patio - Replace torn/missing roof screens" at bounding box center [303, 342] width 364 height 53
click at [135, 330] on textarea "Back patio - Replace torn/missing roof screens" at bounding box center [303, 342] width 364 height 53
click at [134, 330] on textarea "Back patio - Replace torn/missing roof screens" at bounding box center [303, 342] width 364 height 53
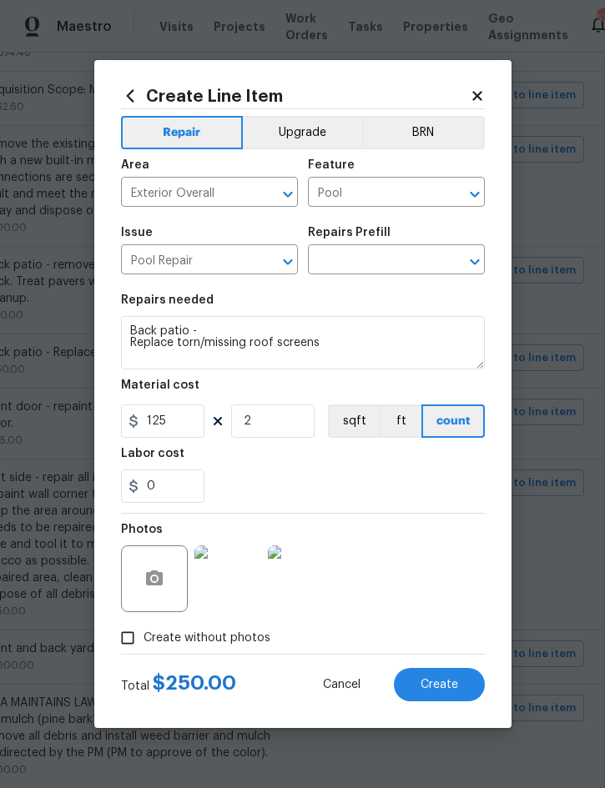
click at [378, 259] on input "text" at bounding box center [373, 262] width 130 height 26
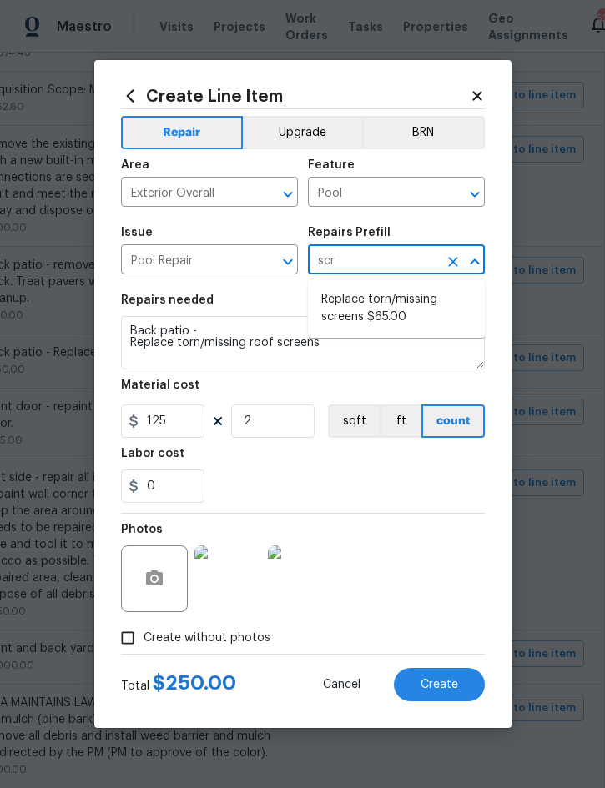
click at [401, 306] on li "Replace torn/missing screens $65.00" at bounding box center [396, 308] width 177 height 45
type input "Replace torn/missing screens $65.00"
type textarea "Replace torn/missing screens"
type input "Replace torn/missing screens $65.00"
type input "65"
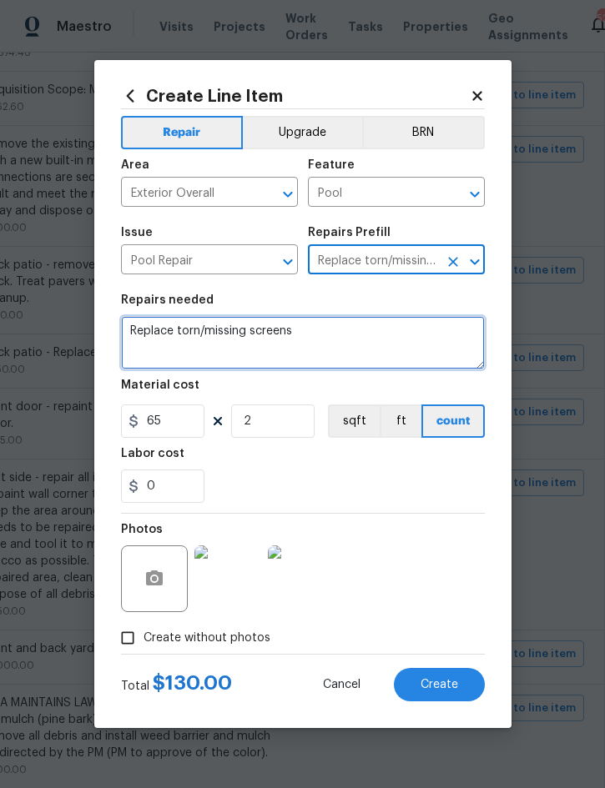
click at [143, 330] on textarea "Replace torn/missing screens" at bounding box center [303, 342] width 364 height 53
click at [141, 326] on textarea "Replace torn/missing screens" at bounding box center [303, 342] width 364 height 53
click at [140, 325] on textarea "Replace torn/missing screens" at bounding box center [303, 342] width 364 height 53
paste textarea "Back patio - Replace torn/missing roof"
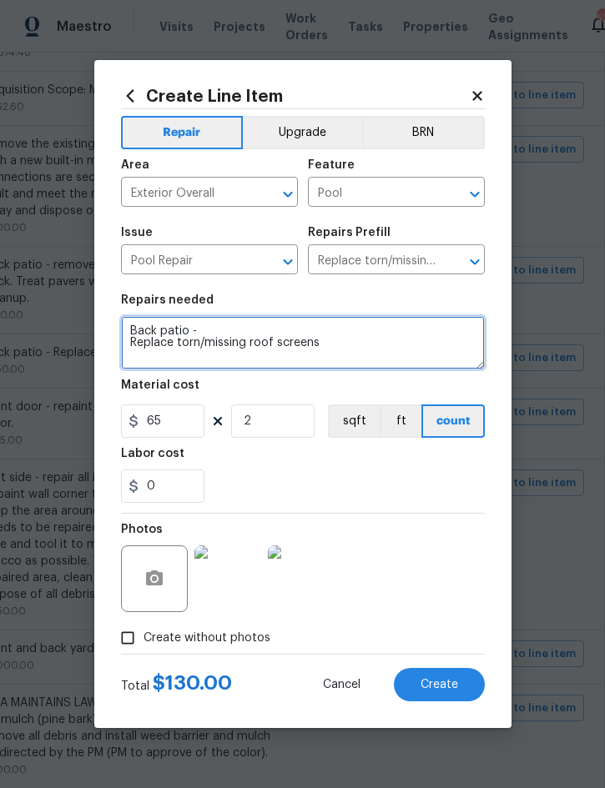
type textarea "Back patio - Replace torn/missing roof screens"
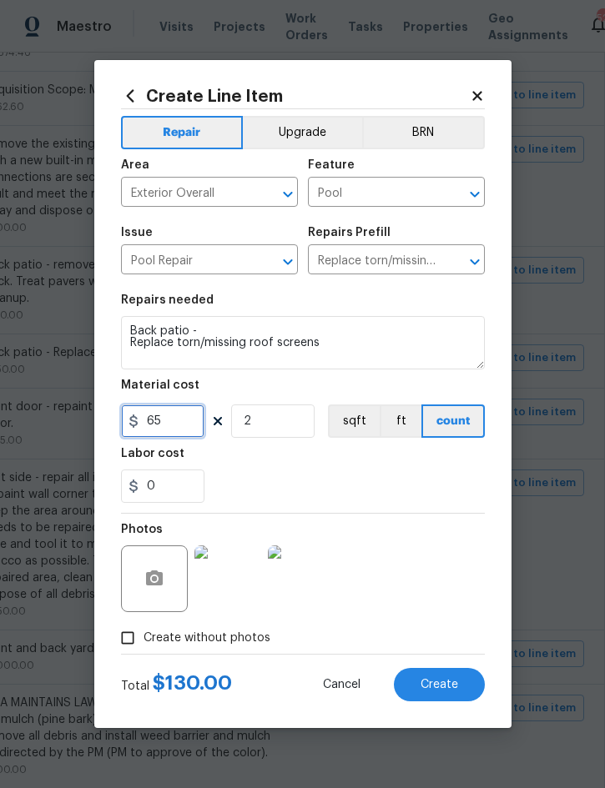
click at [177, 430] on input "65" at bounding box center [162, 421] width 83 height 33
type input "200"
click at [276, 429] on input "2" at bounding box center [272, 421] width 83 height 33
type input "1"
click at [451, 681] on span "Create" at bounding box center [440, 685] width 38 height 13
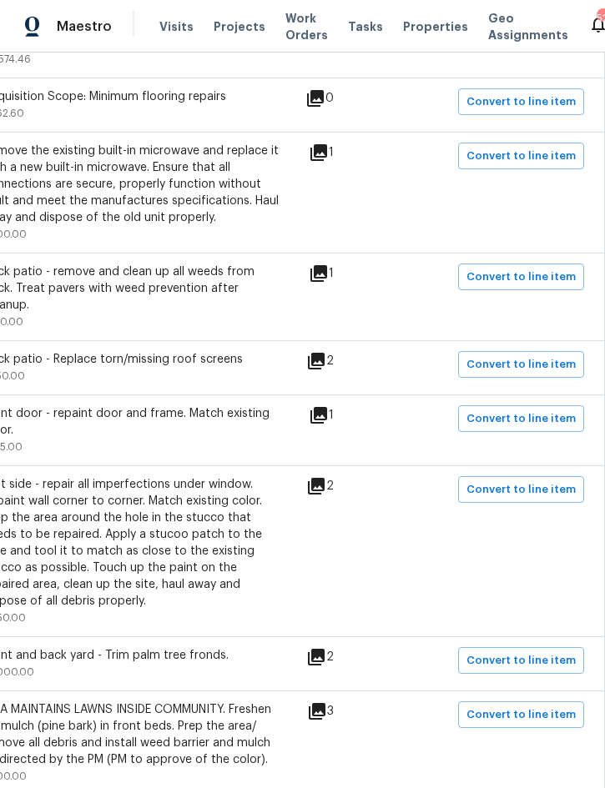
scroll to position [871, 338]
click at [530, 410] on span "Convert to line item" at bounding box center [520, 419] width 109 height 19
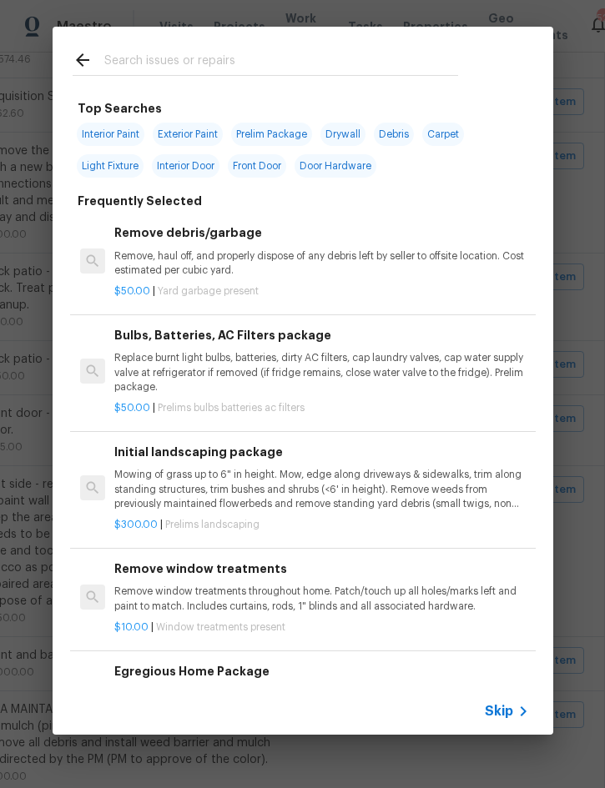
click at [503, 715] on span "Skip" at bounding box center [499, 711] width 28 height 17
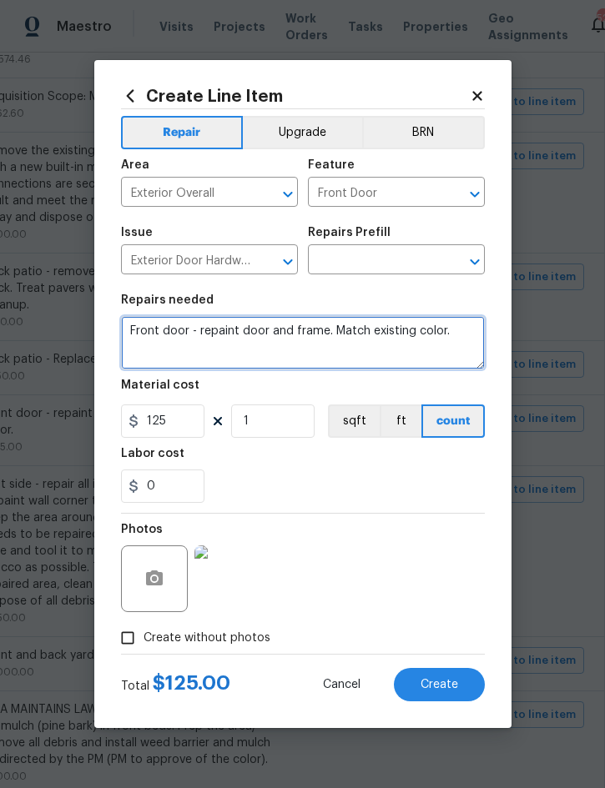
click at [133, 329] on textarea "Front door - repaint door and frame. Match existing color." at bounding box center [303, 342] width 364 height 53
click at [132, 328] on textarea "Front door - repaint door and frame. Match existing color." at bounding box center [303, 342] width 364 height 53
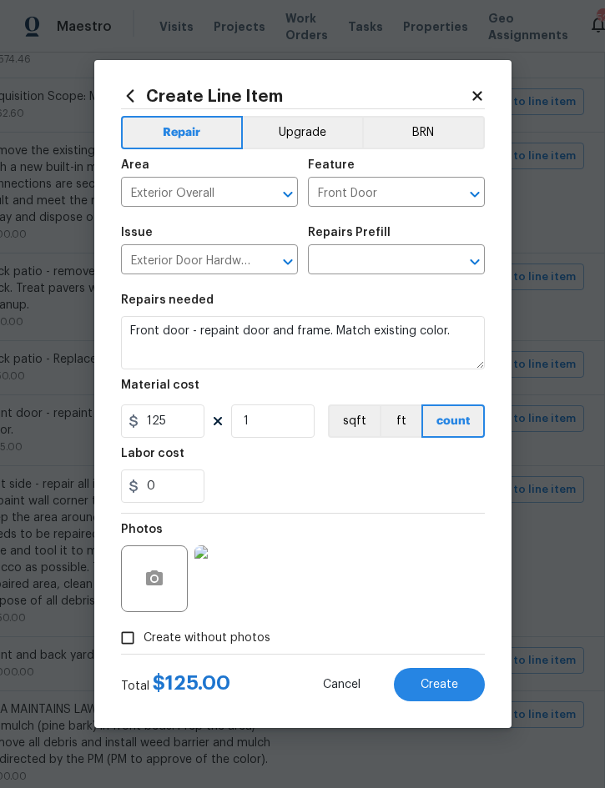
click at [378, 258] on input "text" at bounding box center [373, 262] width 130 height 26
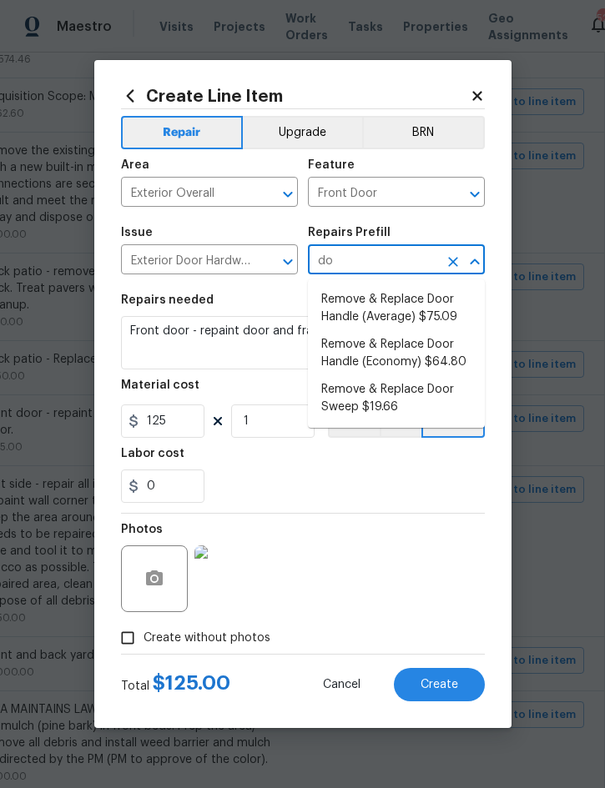
type input "d"
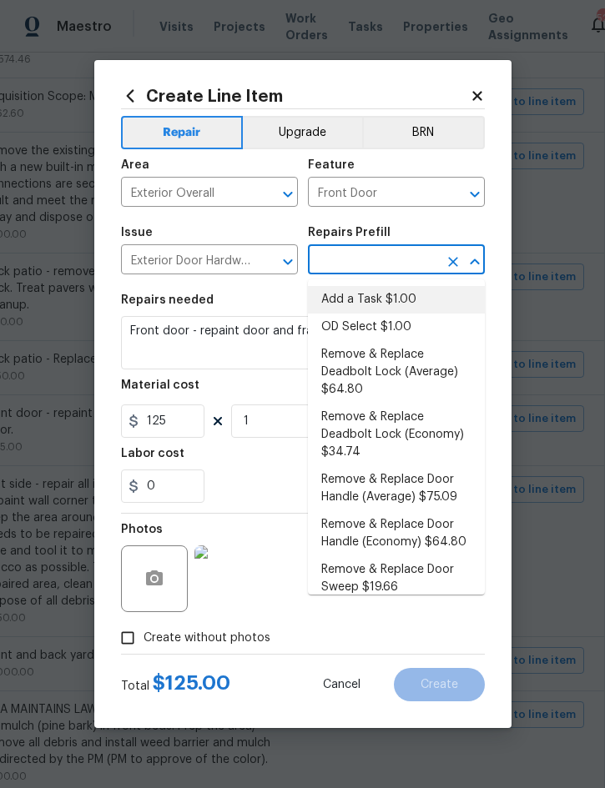
click at [402, 295] on li "Add a Task $1.00" at bounding box center [396, 300] width 177 height 28
type input "Add a Task $1.00"
type input "Interior Door"
type textarea "HPM to detail"
type input "Add a Task $1.00"
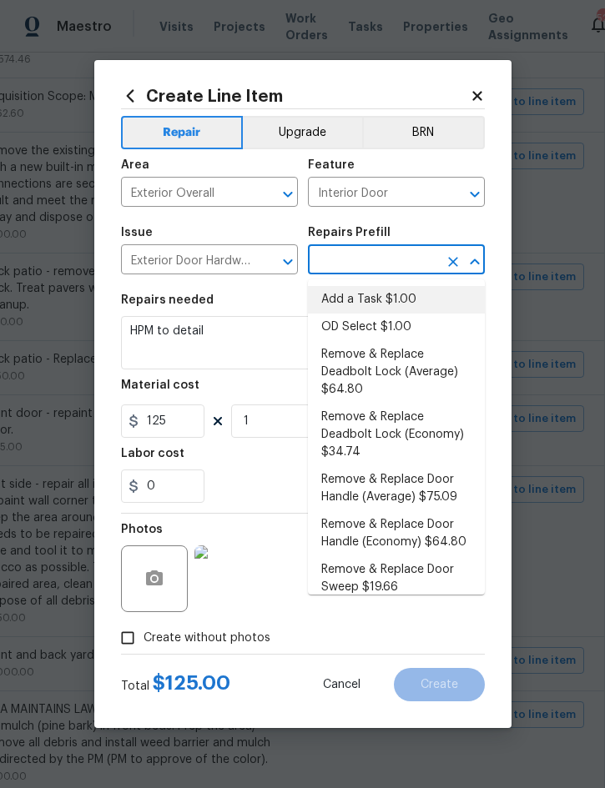
type input "1"
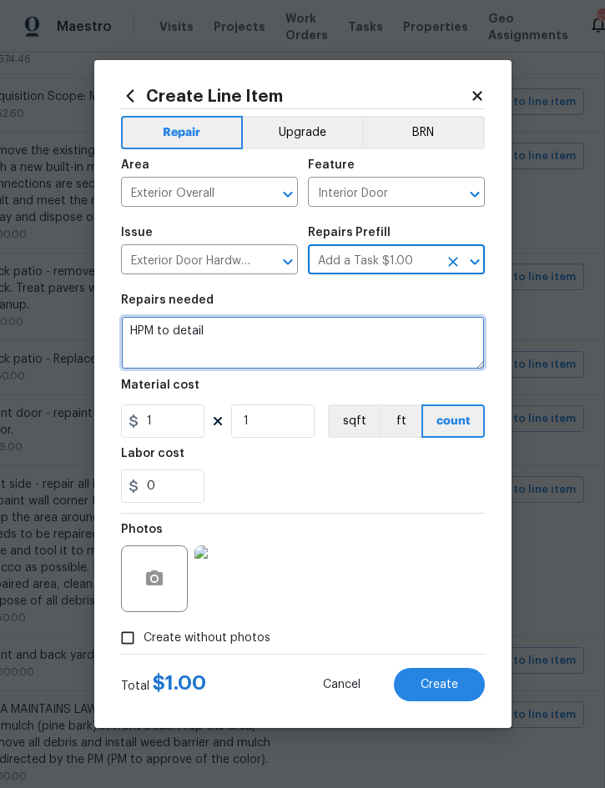
click at [132, 325] on textarea "HPM to detail" at bounding box center [303, 342] width 364 height 53
paste textarea "Front door - repaint door and frame. Match existing color."
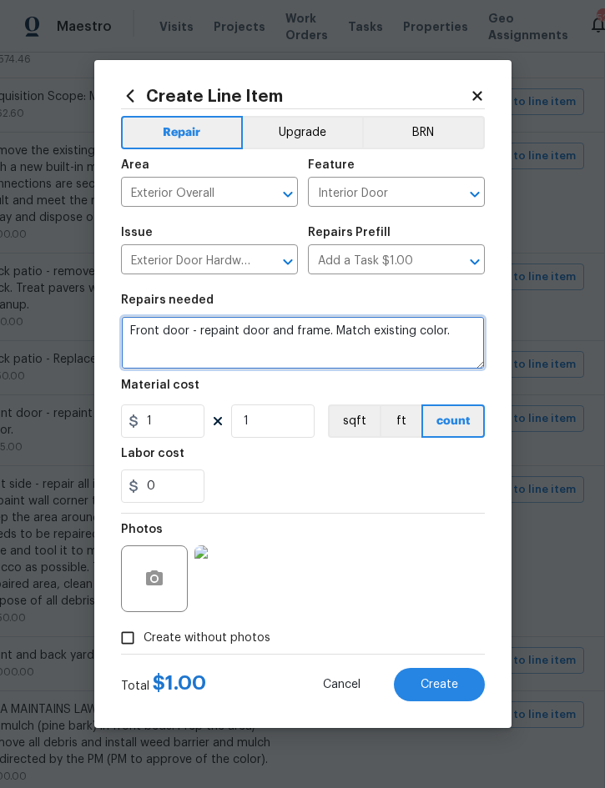
type textarea "Front door - repaint door and frame. Match existing color."
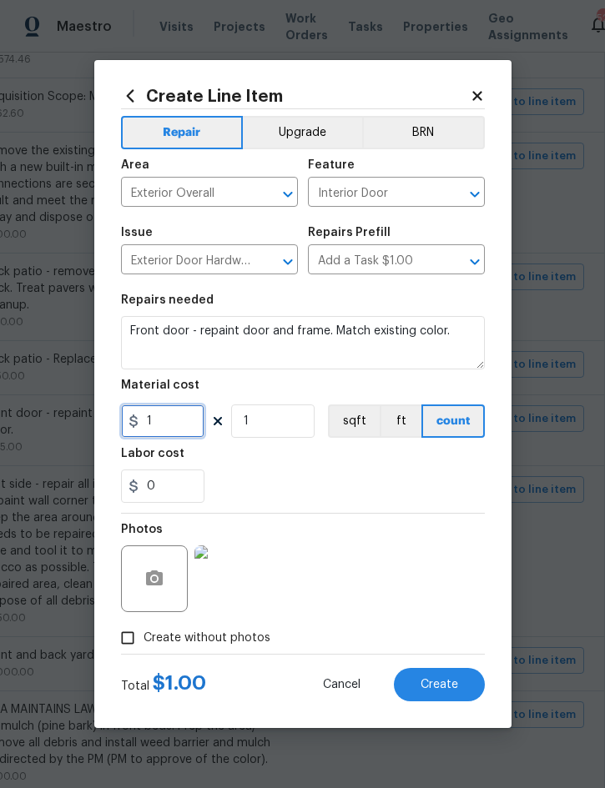
click at [179, 424] on input "1" at bounding box center [162, 421] width 83 height 33
type input "125"
click at [444, 688] on span "Create" at bounding box center [440, 685] width 38 height 13
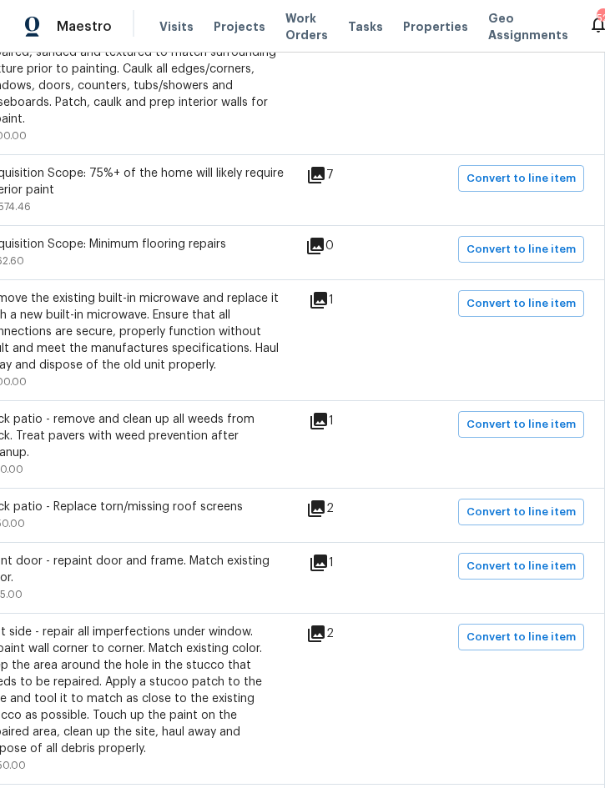
scroll to position [723, 338]
click at [532, 417] on span "Convert to line item" at bounding box center [520, 425] width 109 height 19
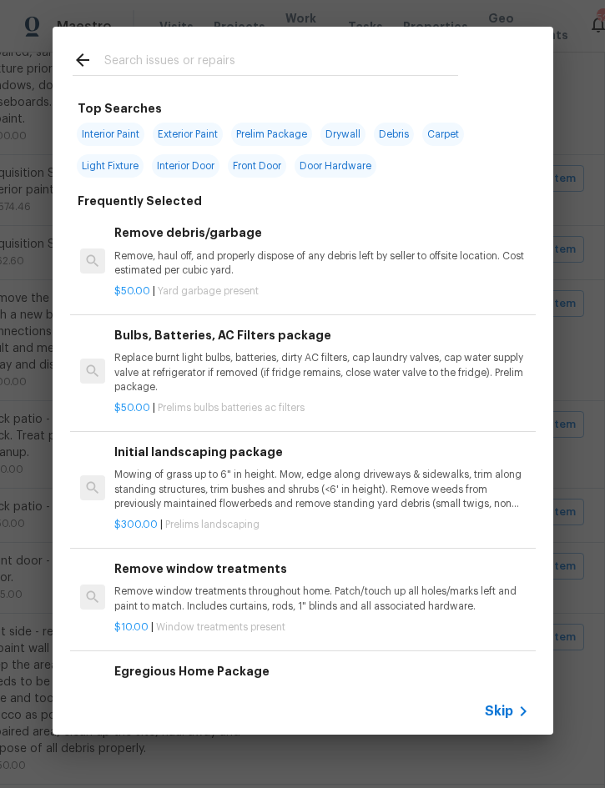
click at [499, 702] on div "Skip" at bounding box center [509, 712] width 48 height 20
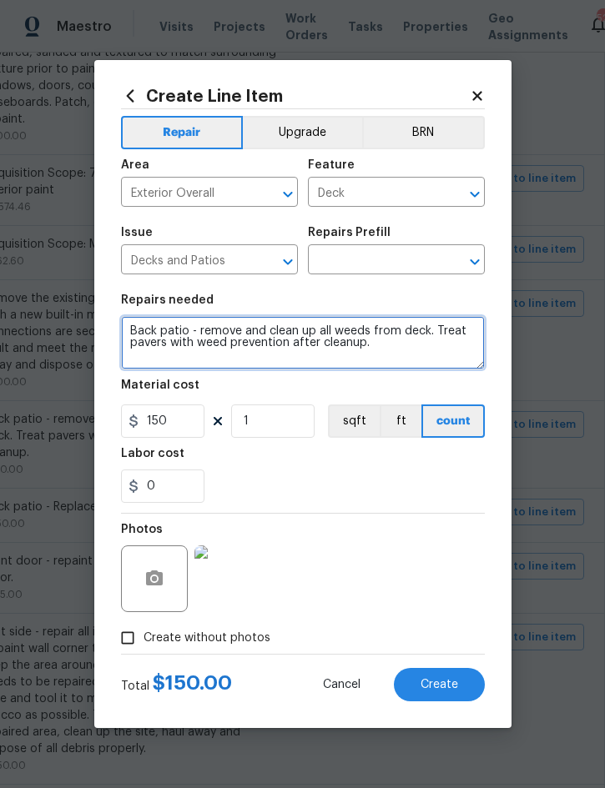
click at [136, 330] on textarea "Back patio - remove and clean up all weeds from deck. Treat pavers with weed pr…" at bounding box center [303, 342] width 364 height 53
click at [139, 329] on textarea "Back patio - remove and clean up all weeds from deck. Treat pavers with weed pr…" at bounding box center [303, 342] width 364 height 53
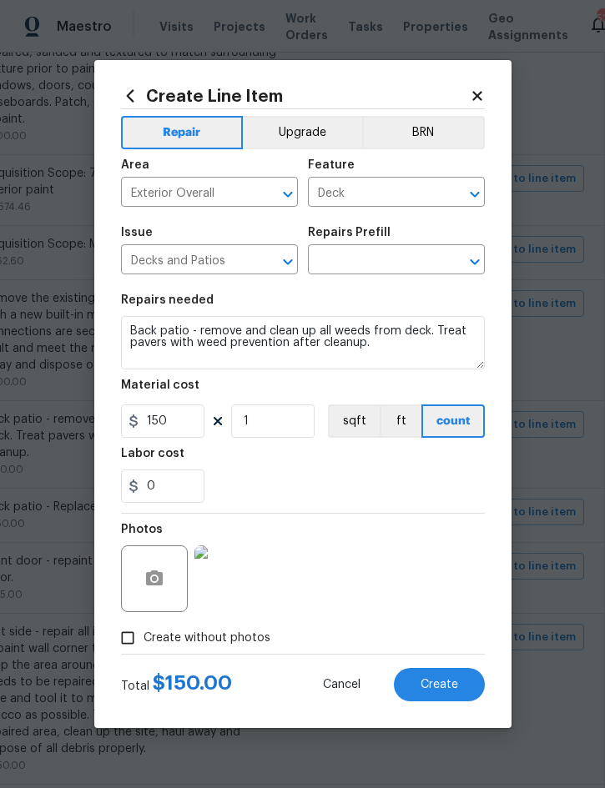
click at [353, 262] on input "text" at bounding box center [373, 262] width 130 height 26
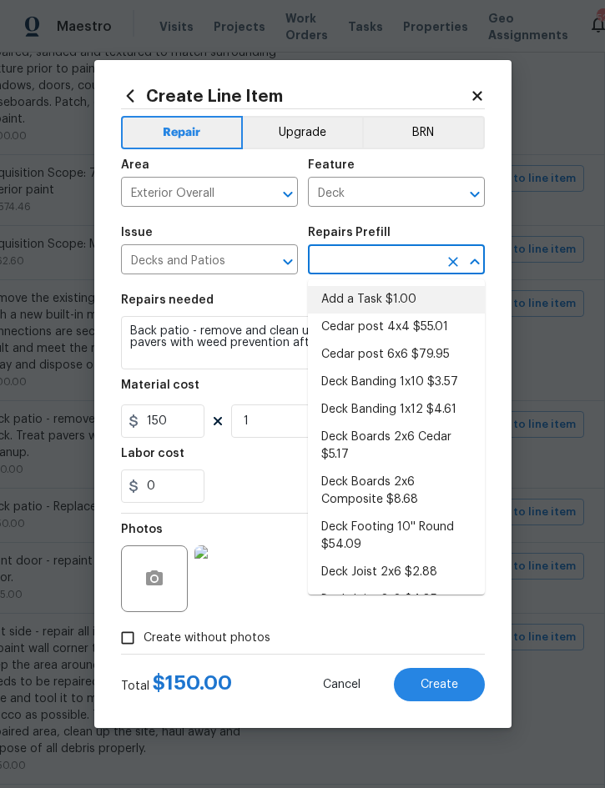
click at [400, 299] on li "Add a Task $1.00" at bounding box center [396, 300] width 177 height 28
type input "Add a Task $1.00"
type textarea "HPM to detail"
type input "Add a Task $1.00"
type input "1"
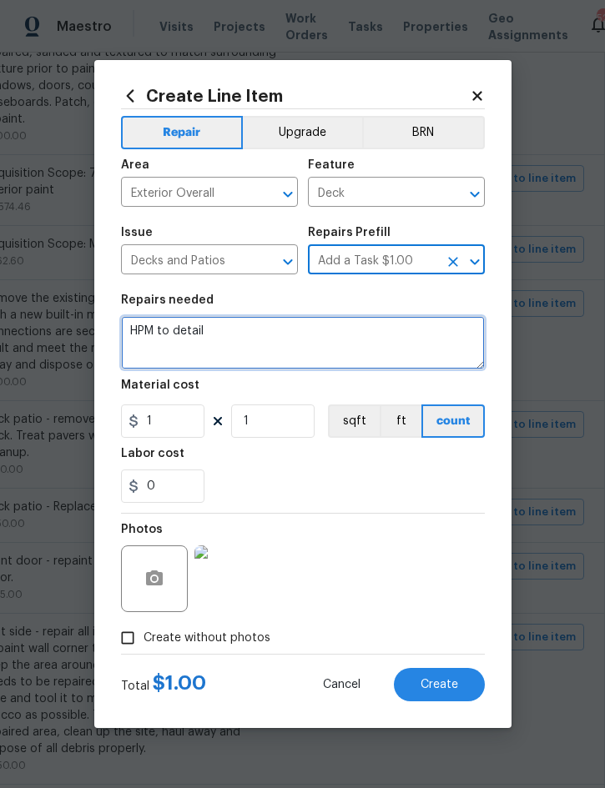
click at [147, 325] on textarea "HPM to detail" at bounding box center [303, 342] width 364 height 53
click at [139, 332] on textarea "HPM to detail" at bounding box center [303, 342] width 364 height 53
click at [138, 331] on textarea "HPM to detail" at bounding box center [303, 342] width 364 height 53
paste textarea "Back patio - remove and clean up all weeds from deck. Treat pavers with weed pr…"
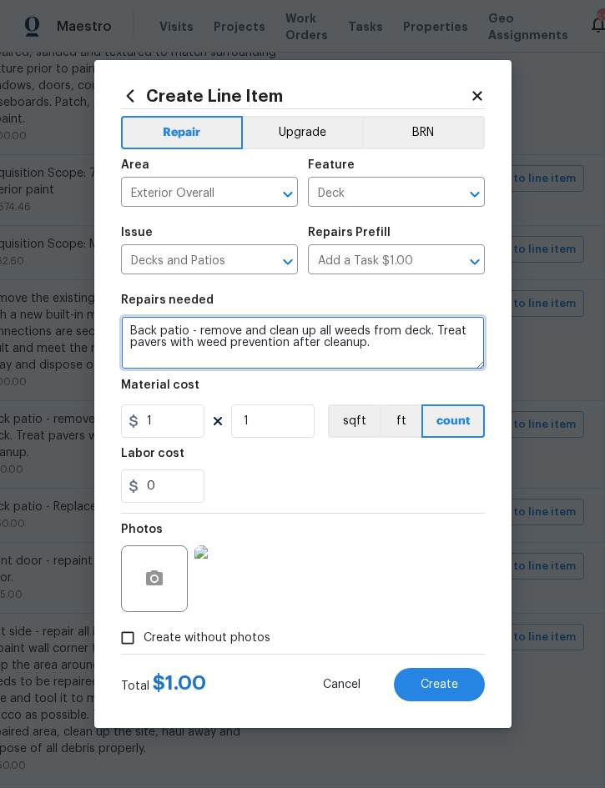
type textarea "Back patio - remove and clean up all weeds from deck. Treat pavers with weed pr…"
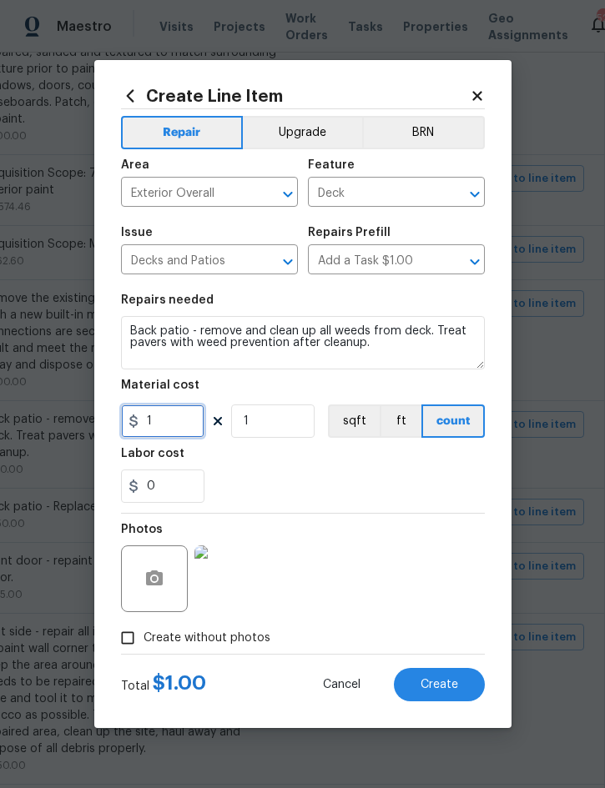
click at [179, 426] on input "1" at bounding box center [162, 421] width 83 height 33
type input "200"
click at [436, 677] on button "Create" at bounding box center [439, 684] width 91 height 33
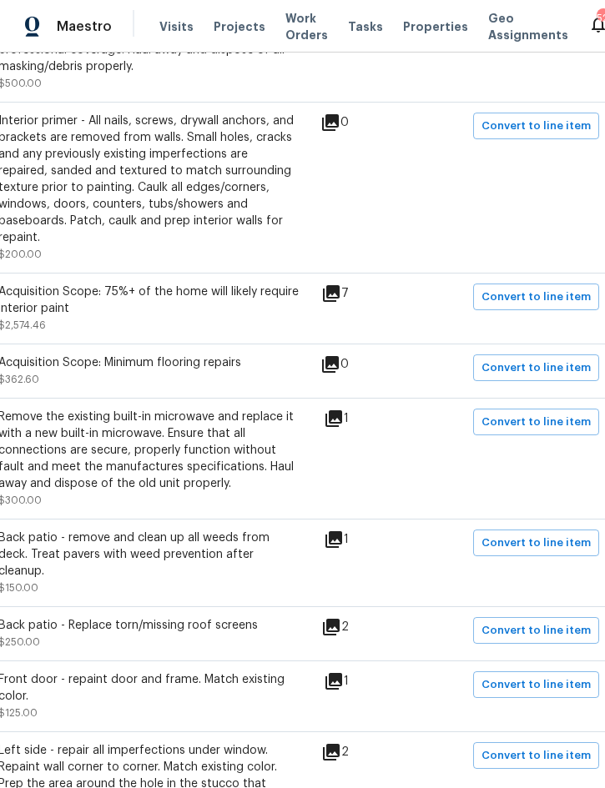
scroll to position [605, 328]
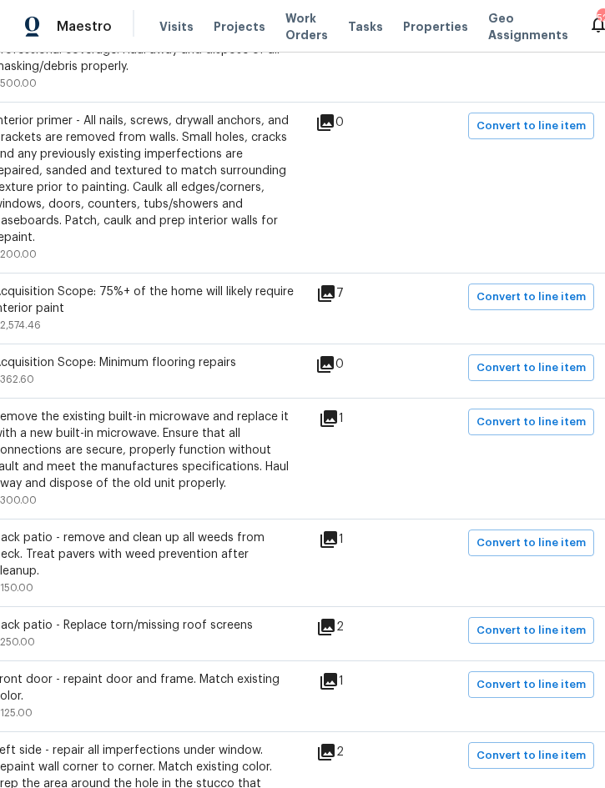
click at [542, 414] on span "Convert to line item" at bounding box center [530, 422] width 109 height 19
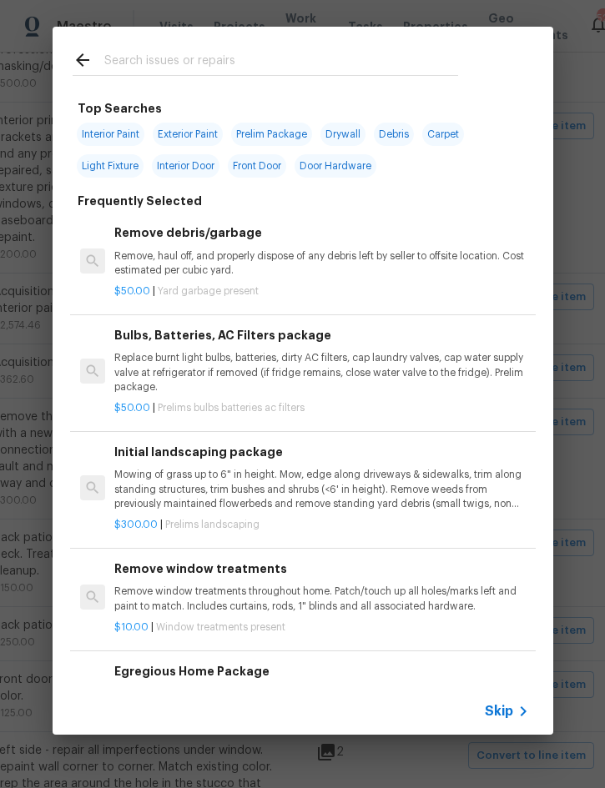
click at [495, 713] on span "Skip" at bounding box center [499, 711] width 28 height 17
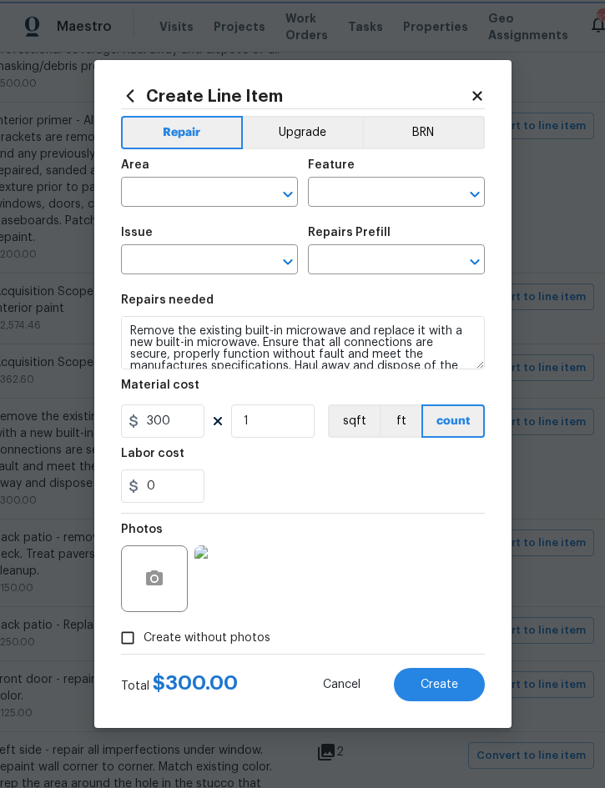
type input "Interior Overall"
type input "Appliances"
type input "Appliance Install"
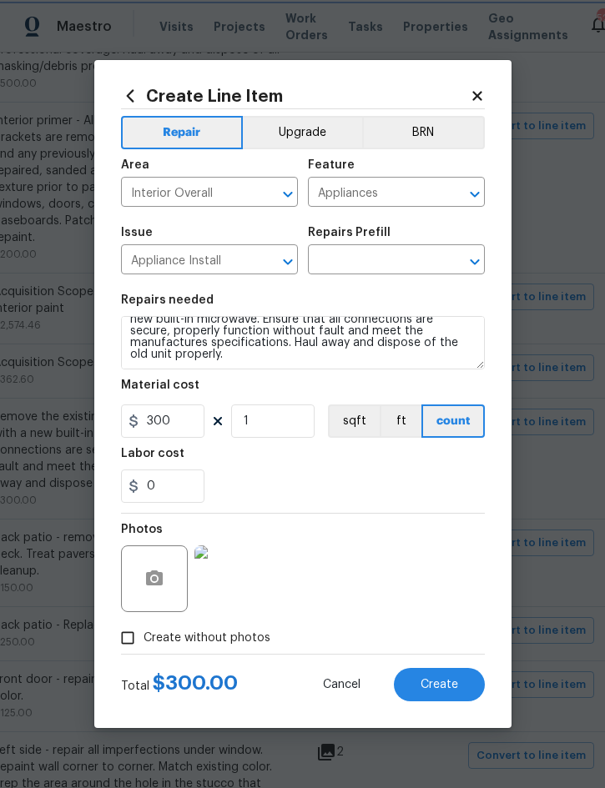
scroll to position [23, 0]
click at [372, 266] on input "text" at bounding box center [373, 262] width 130 height 26
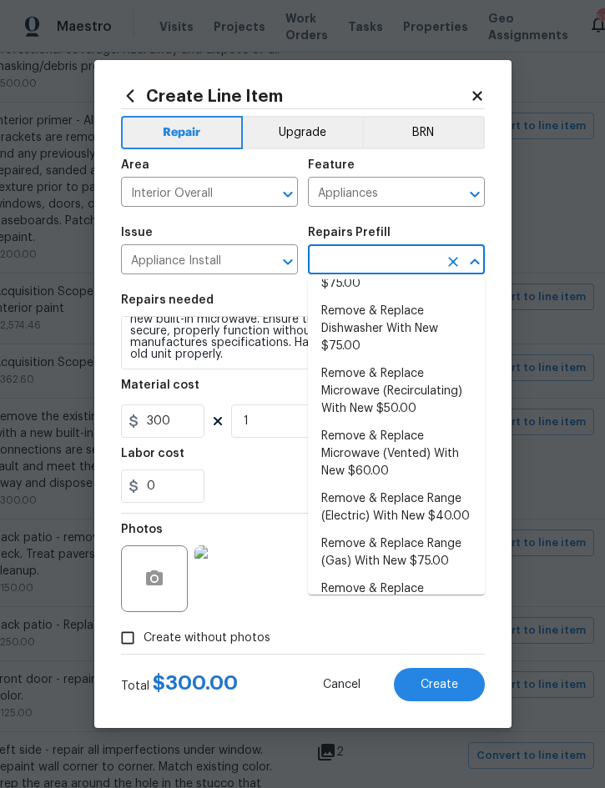
scroll to position [115, 0]
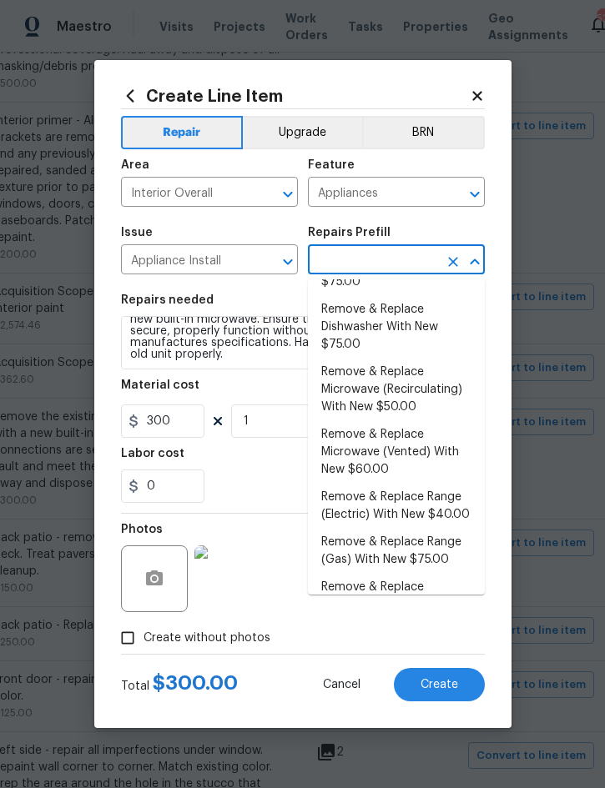
click at [395, 379] on li "Remove & Replace Microwave (Recirculating) With New $50.00" at bounding box center [396, 390] width 177 height 63
type input "Remove & Replace Microwave (Recirculating) With New $50.00"
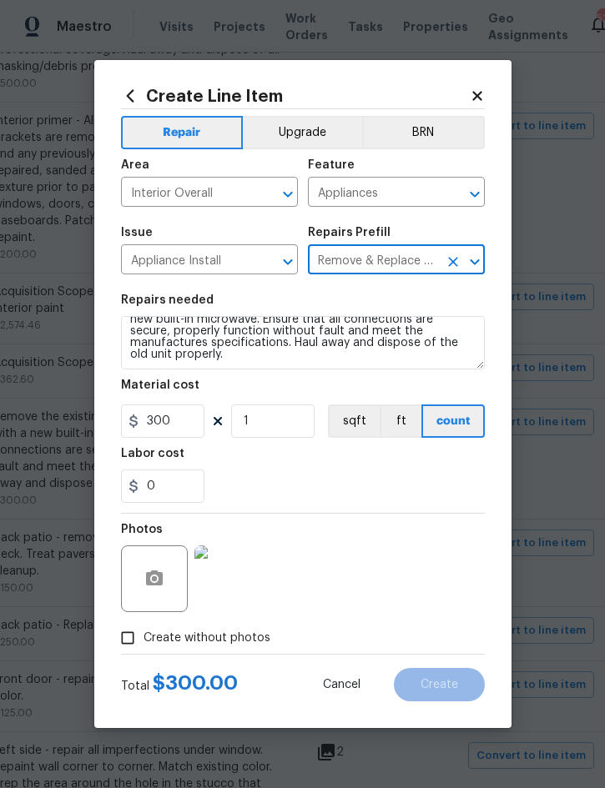
type textarea "Remove the existing microwave and replace it with a new recirculating microwave…"
type input "Remove & Replace Microwave (Recirculating) With New $50.00"
type input "50"
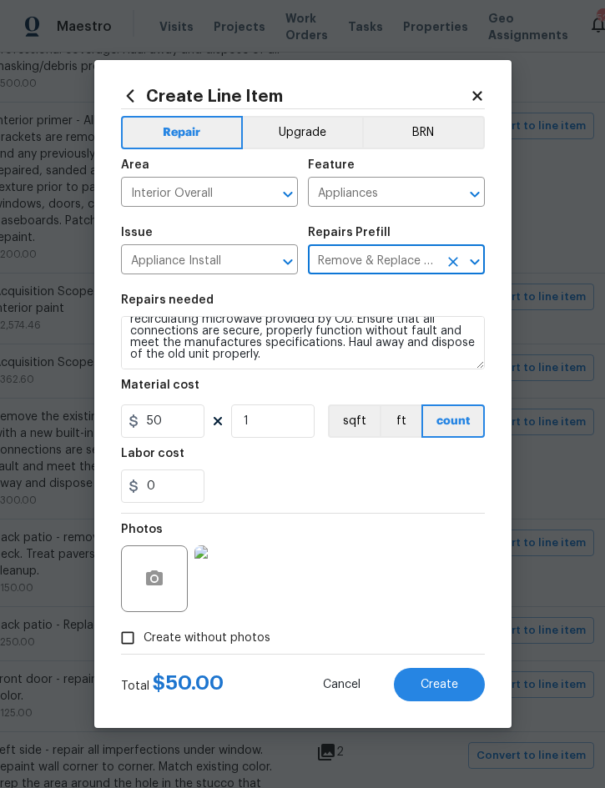
scroll to position [23, 0]
click at [451, 691] on span "Create" at bounding box center [440, 685] width 38 height 13
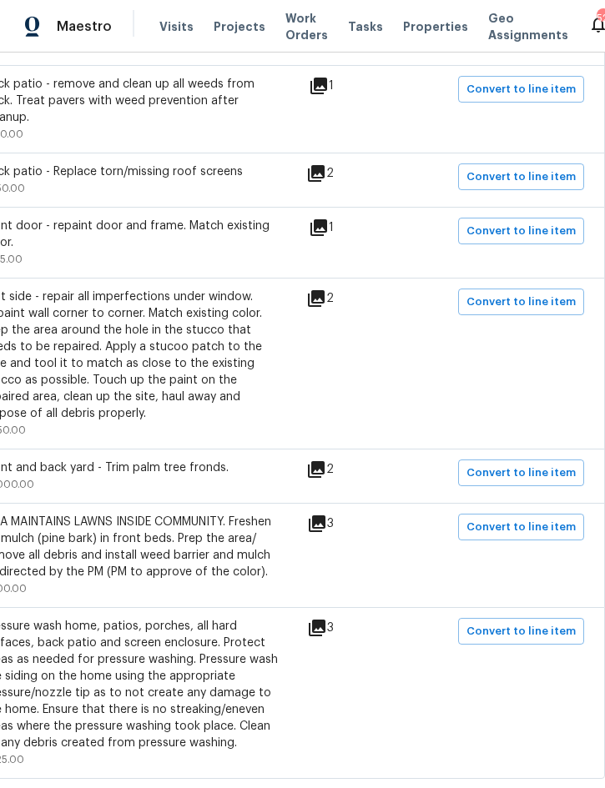
scroll to position [1059, 338]
click at [529, 464] on span "Convert to line item" at bounding box center [520, 473] width 109 height 19
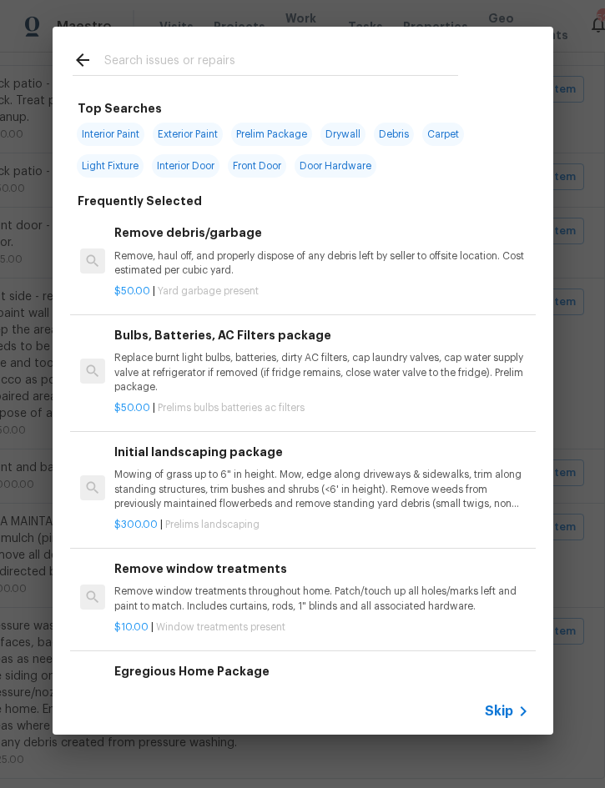
click at [507, 707] on span "Skip" at bounding box center [499, 711] width 28 height 17
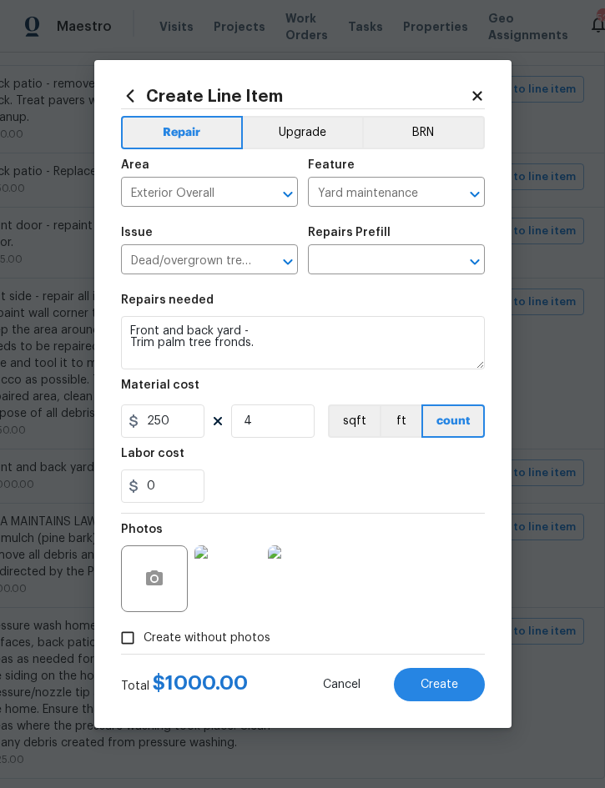
click at [367, 268] on input "text" at bounding box center [373, 262] width 130 height 26
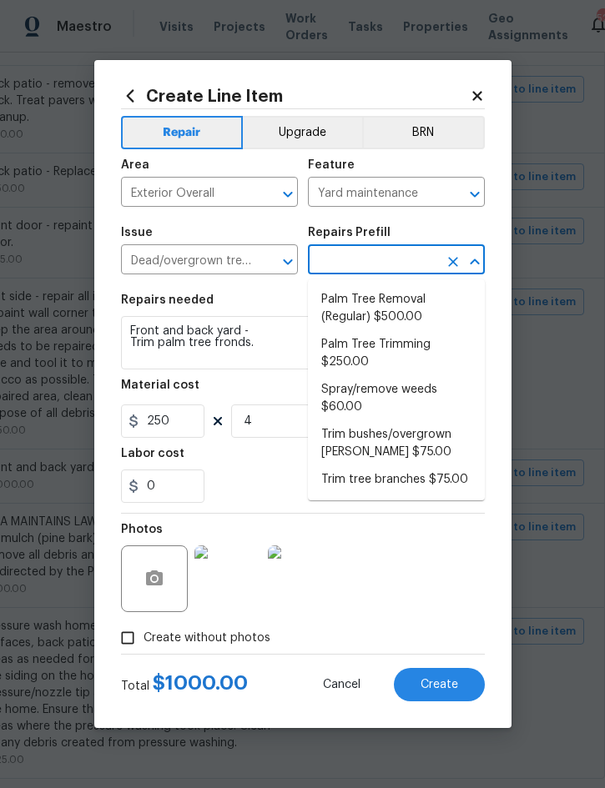
click at [353, 351] on li "Palm Tree Trimming $250.00" at bounding box center [396, 353] width 177 height 45
type input "Palm Tree Trimming $250.00"
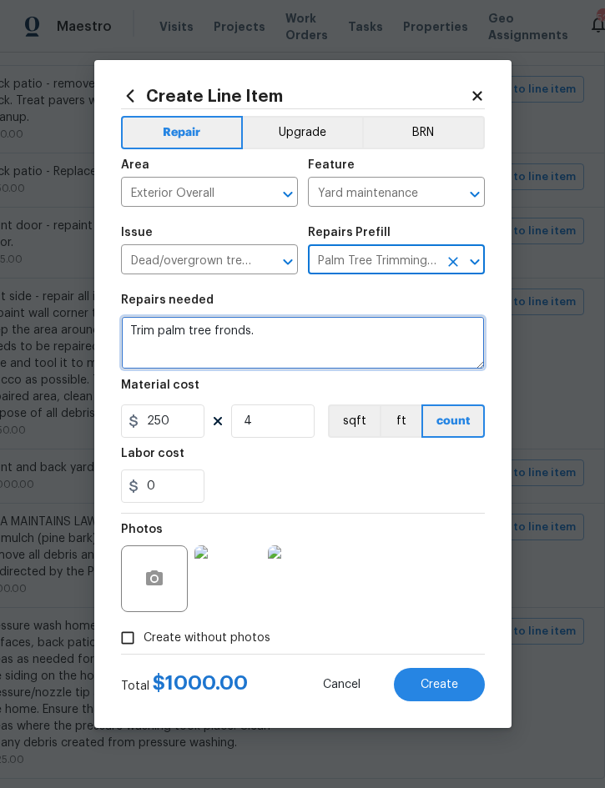
click at [127, 330] on textarea "Trim palm tree fronds." at bounding box center [303, 342] width 364 height 53
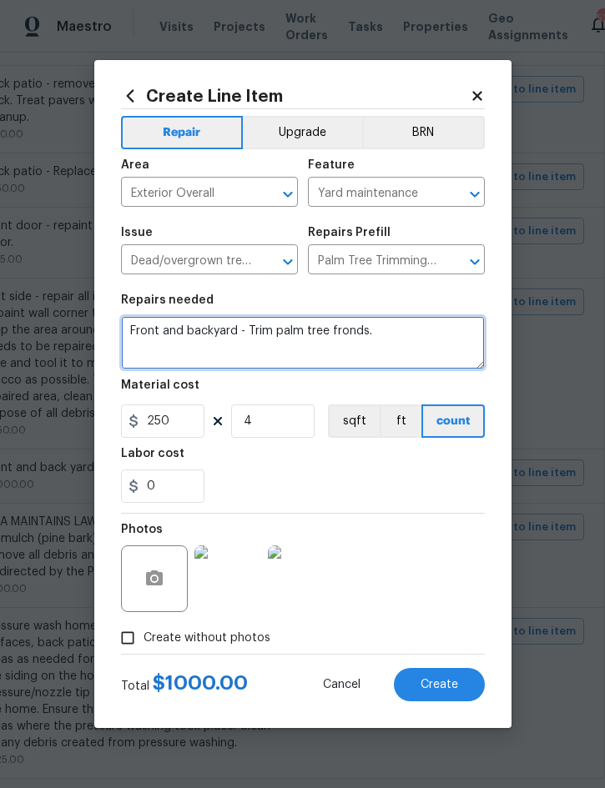
type textarea "Front and backyard - Trim palm tree fronds."
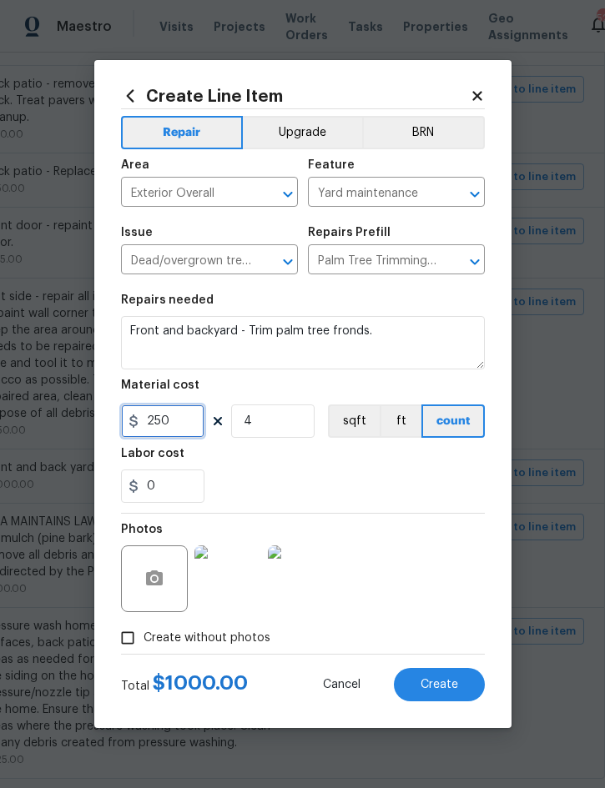
click at [184, 428] on input "250" at bounding box center [162, 421] width 83 height 33
type input "125"
click at [437, 683] on span "Create" at bounding box center [440, 685] width 38 height 13
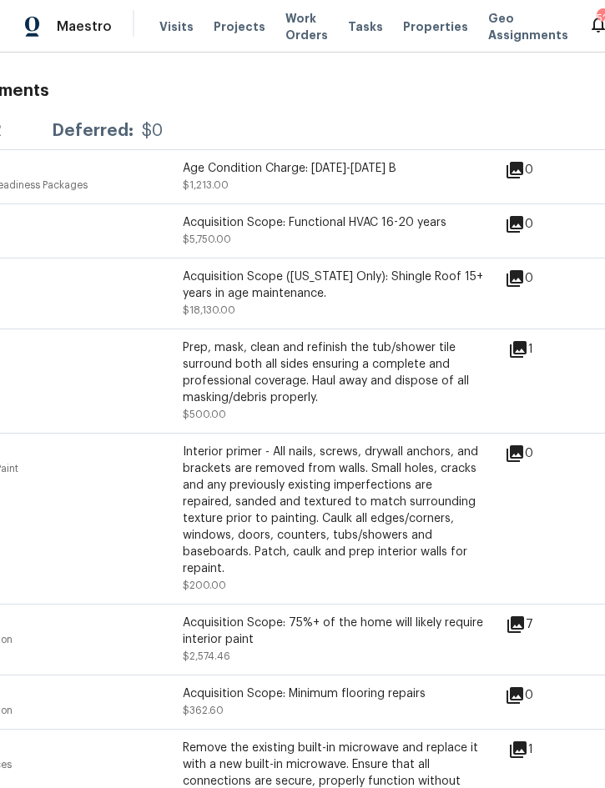
scroll to position [261, 139]
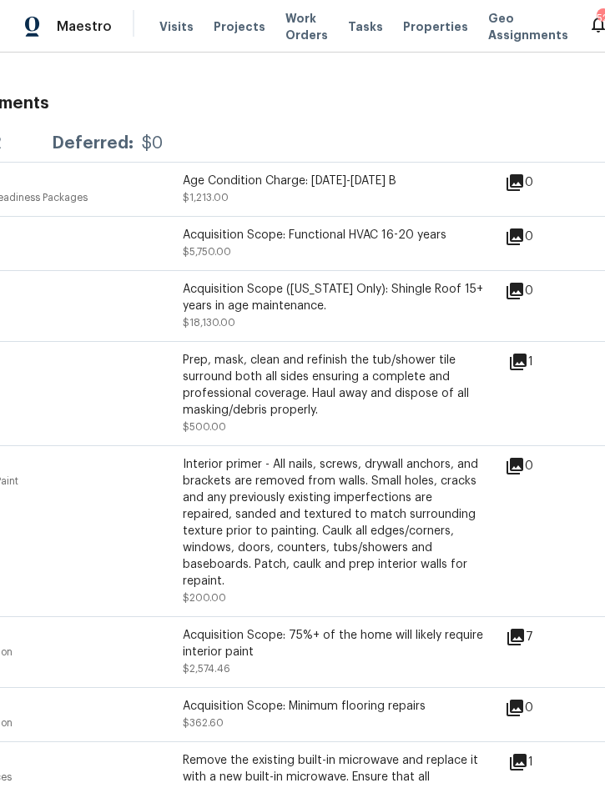
click at [526, 369] on icon at bounding box center [518, 362] width 17 height 17
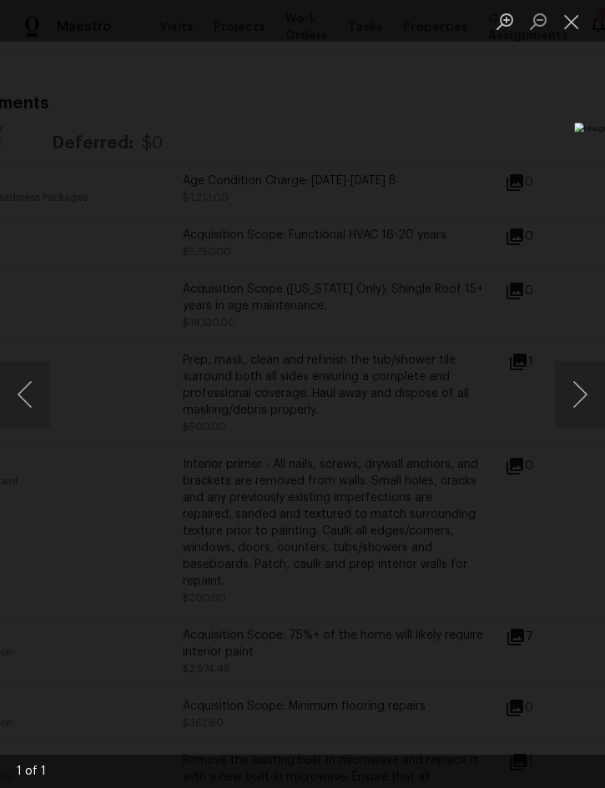
click at [579, 392] on button "Next image" at bounding box center [580, 394] width 50 height 67
click at [572, 390] on button "Next image" at bounding box center [580, 394] width 50 height 67
click at [571, 22] on button "Close lightbox" at bounding box center [571, 21] width 33 height 29
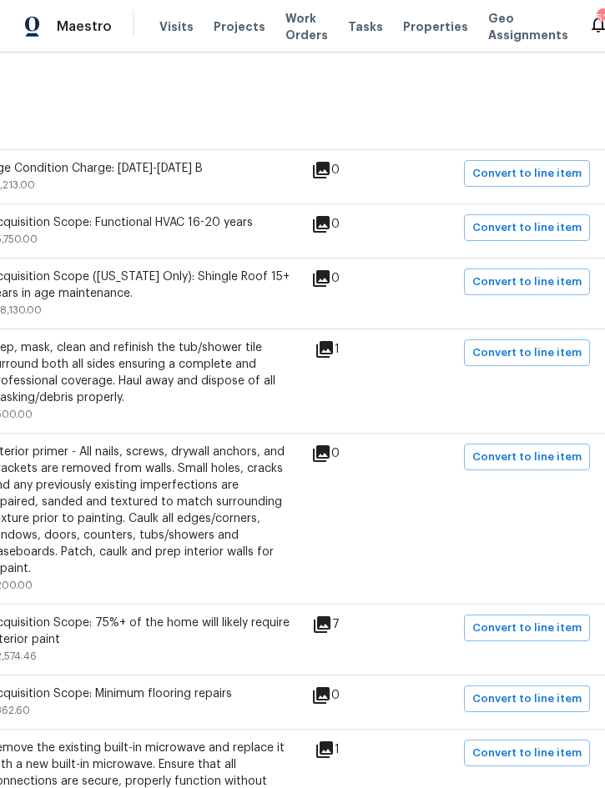
scroll to position [274, 333]
click at [548, 356] on span "Convert to line item" at bounding box center [525, 353] width 109 height 19
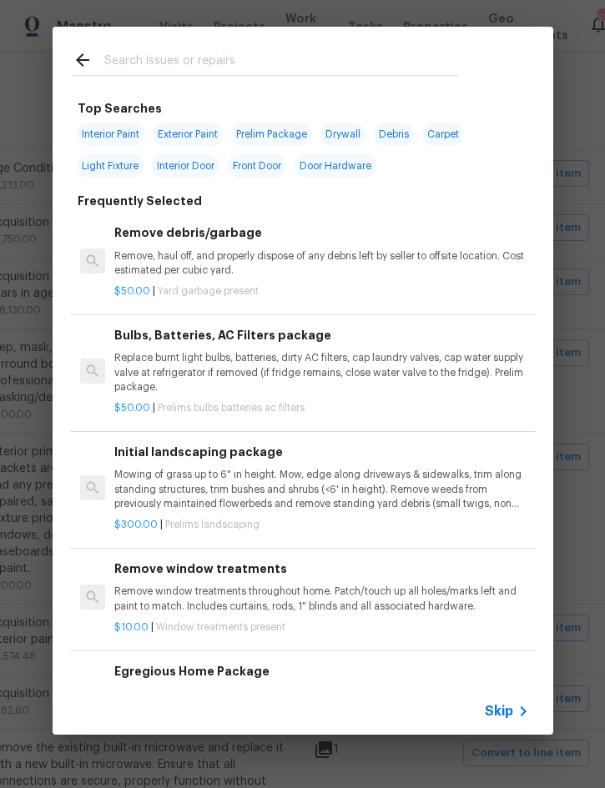
click at [513, 711] on icon at bounding box center [523, 712] width 20 height 20
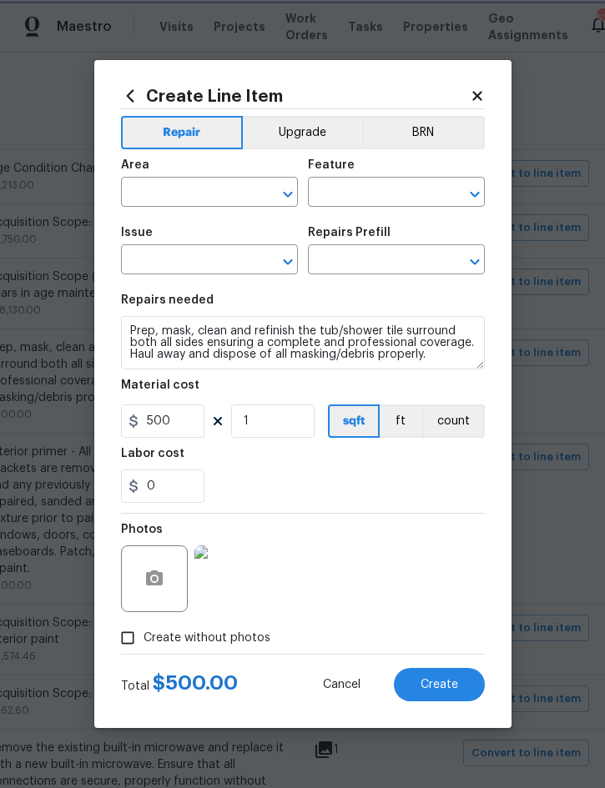
type input "Bathroom"
type input "Plumbing"
type input "Bathroom Plumbing"
click at [385, 269] on input "text" at bounding box center [373, 262] width 130 height 26
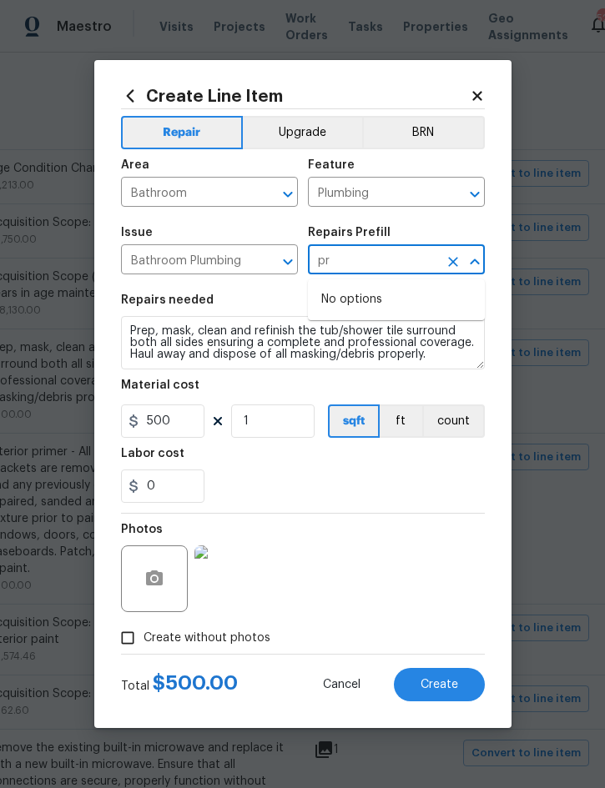
type input "p"
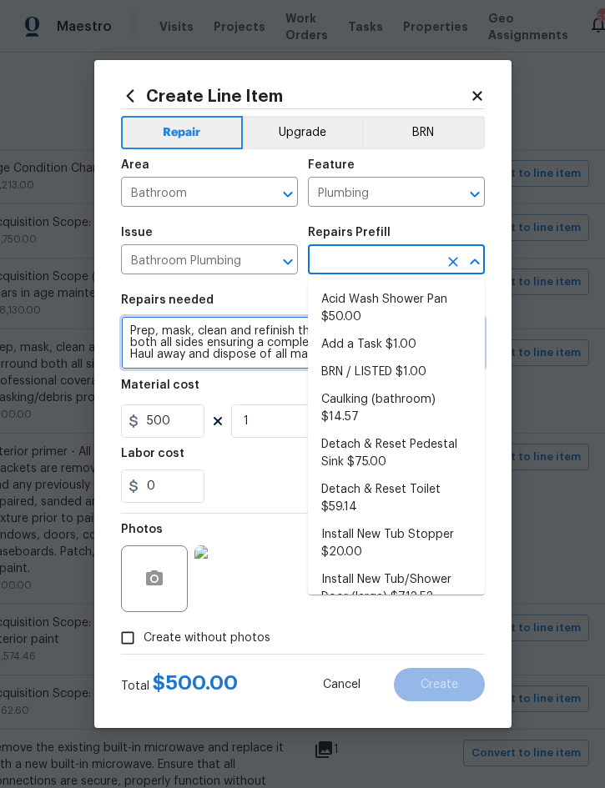
click at [160, 326] on textarea "Prep, mask, clean and refinish the tub/shower tile surround both all sides ensu…" at bounding box center [303, 342] width 364 height 53
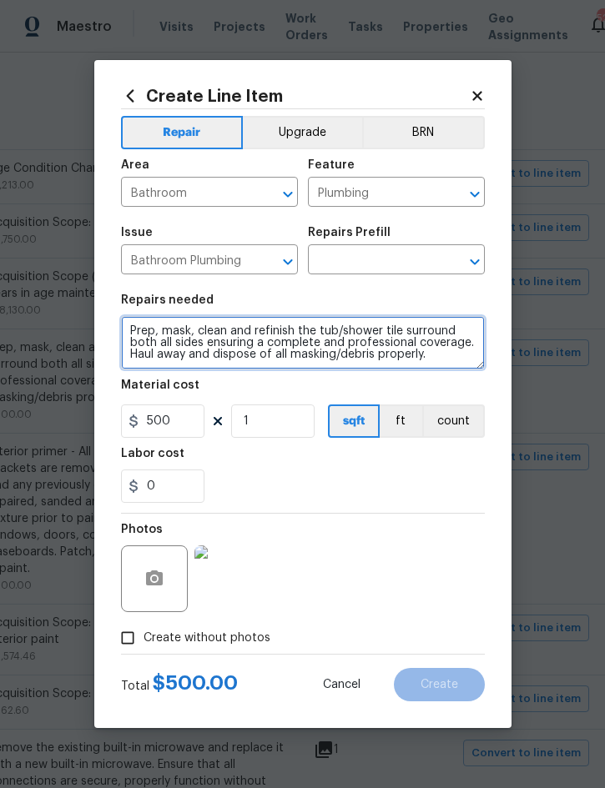
click at [136, 330] on textarea "Prep, mask, clean and refinish the tub/shower tile surround both all sides ensu…" at bounding box center [303, 342] width 364 height 53
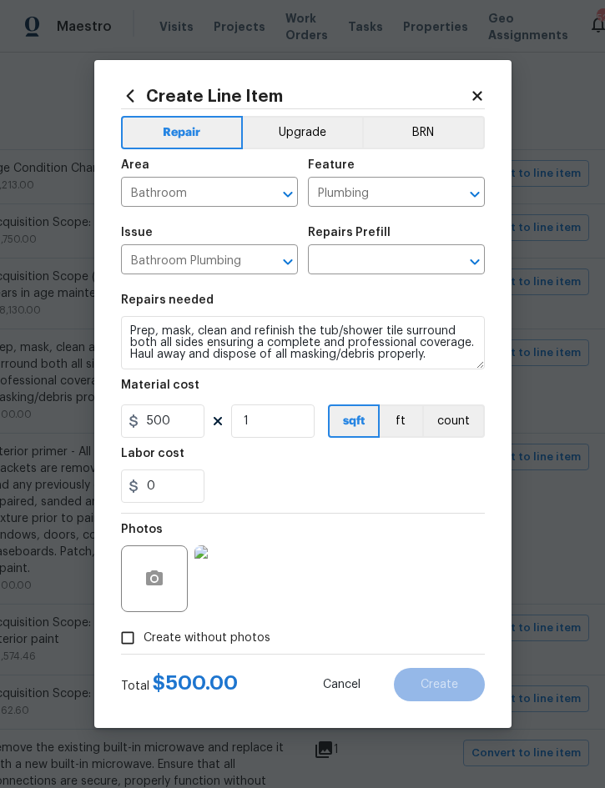
click at [403, 259] on input "text" at bounding box center [373, 262] width 130 height 26
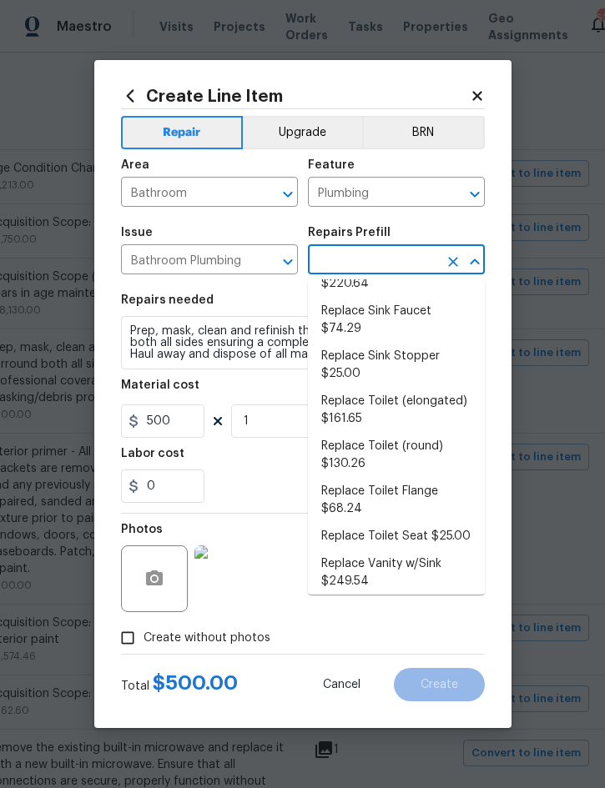
scroll to position [783, 0]
click at [398, 597] on li "Tub/Shower Surround Refinish $6.38" at bounding box center [396, 619] width 177 height 45
type input "Tub/Shower Surround Refinish $6.38"
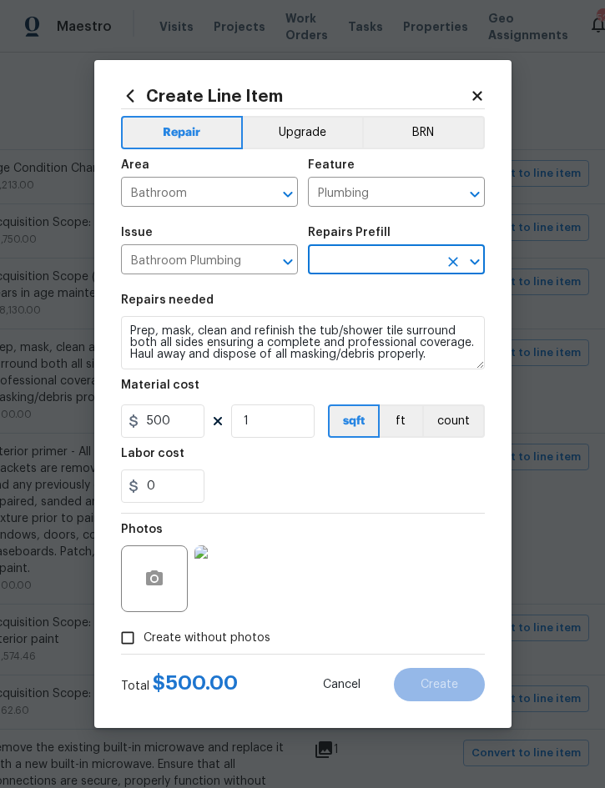
type input "Tub/Shower Surround Refinish $6.38"
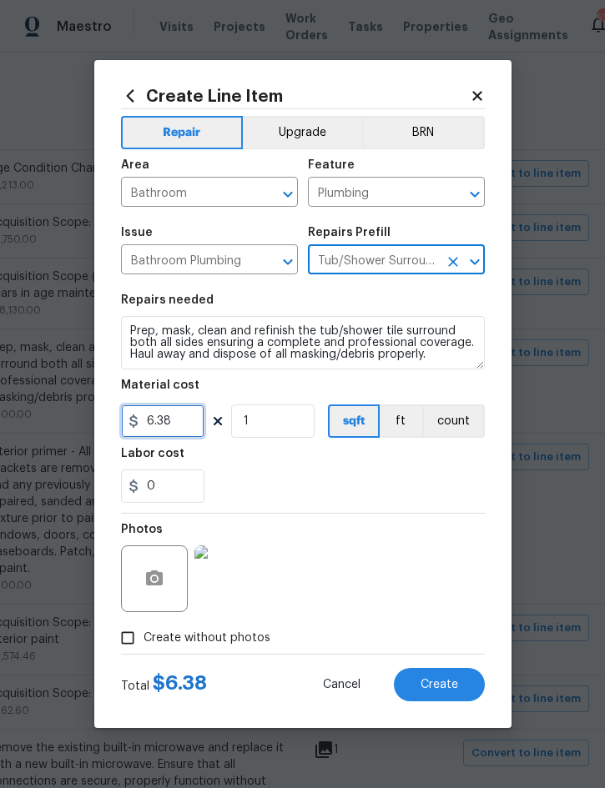
click at [189, 428] on input "6.38" at bounding box center [162, 421] width 83 height 33
type input "300"
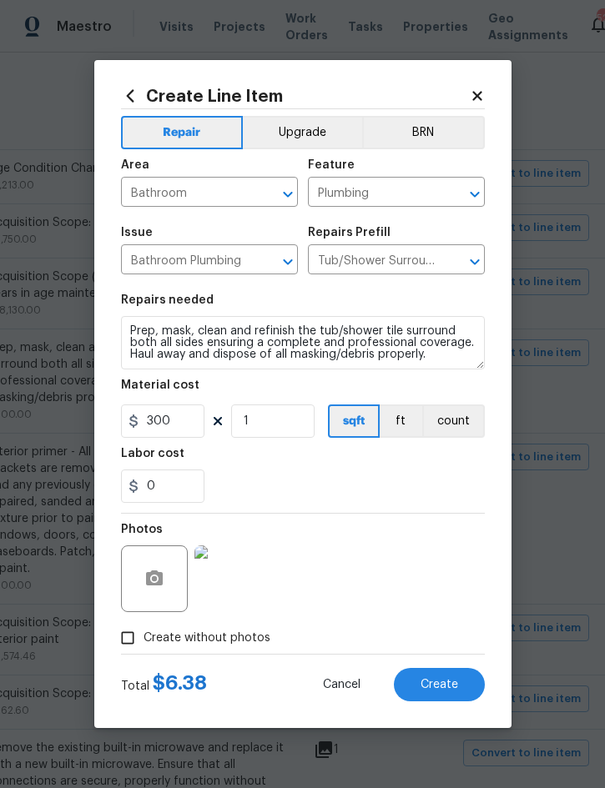
click at [440, 686] on span "Create" at bounding box center [440, 685] width 38 height 13
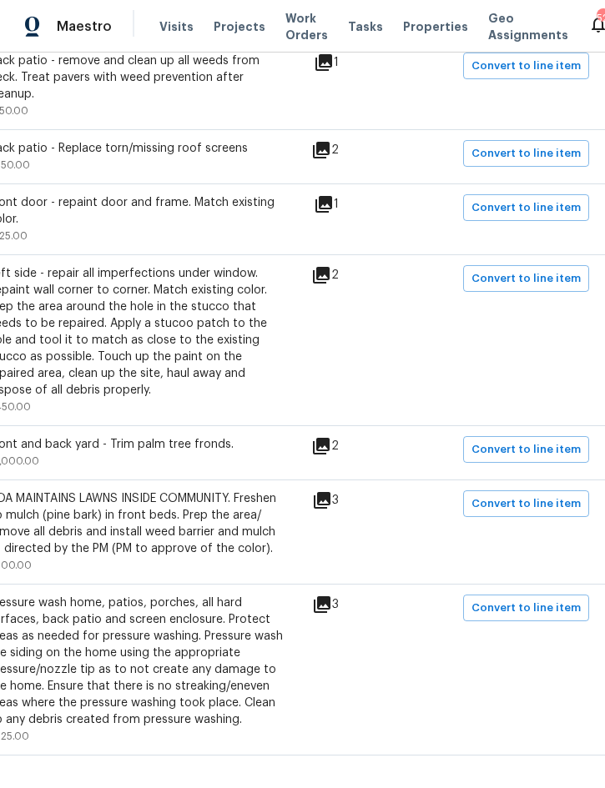
scroll to position [1082, 335]
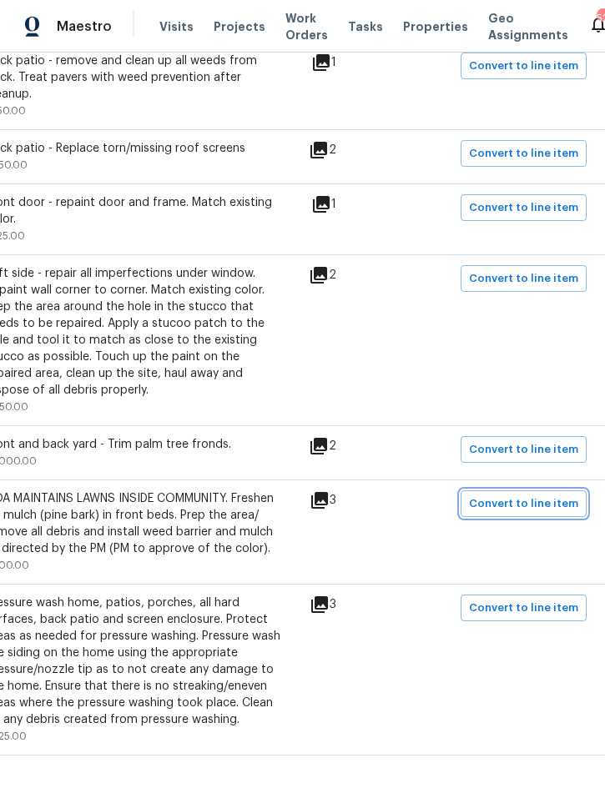
click at [534, 495] on span "Convert to line item" at bounding box center [523, 504] width 109 height 19
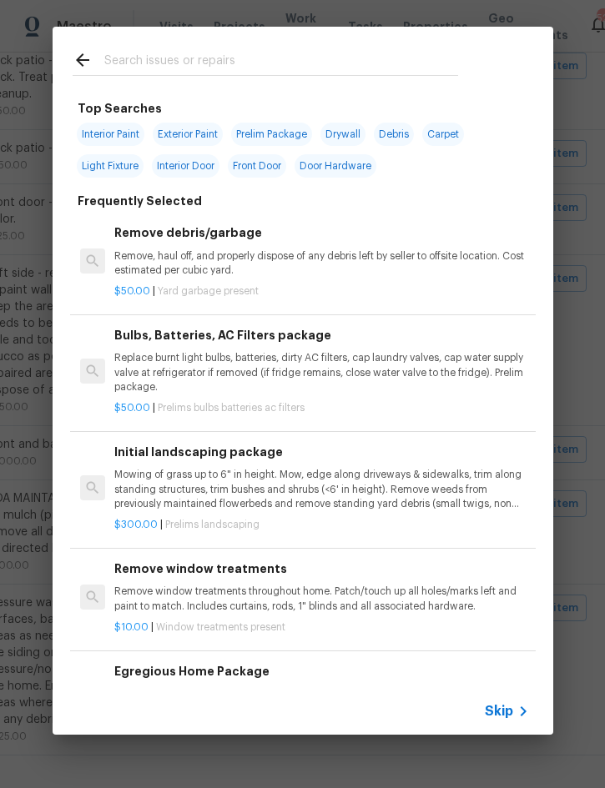
click at [501, 713] on span "Skip" at bounding box center [499, 711] width 28 height 17
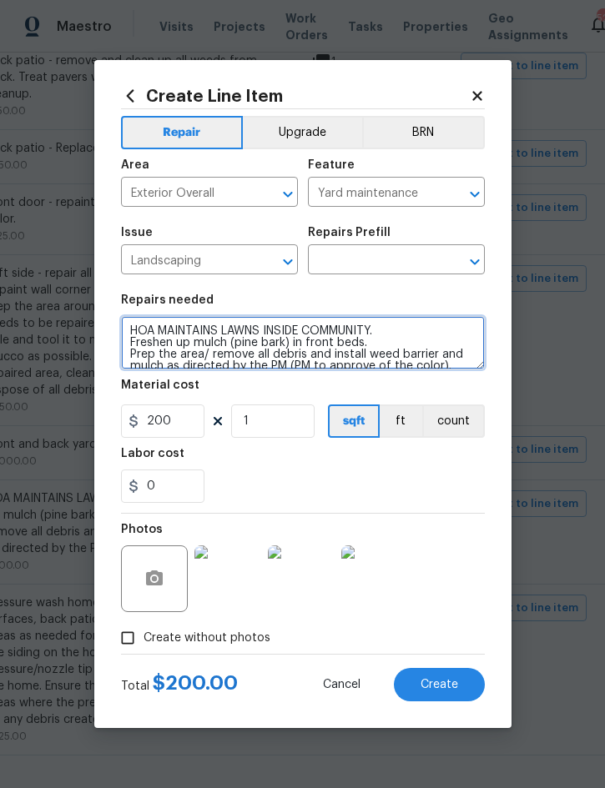
click at [141, 330] on textarea "HOA MAINTAINS LAWNS INSIDE COMMUNITY. Freshen up mulch (pine bark) in front bed…" at bounding box center [303, 342] width 364 height 53
click at [139, 328] on textarea "HOA MAINTAINS LAWNS INSIDE COMMUNITY. Freshen up mulch (pine bark) in front bed…" at bounding box center [303, 342] width 364 height 53
click at [139, 327] on textarea "HOA MAINTAINS LAWNS INSIDE COMMUNITY. Freshen up mulch (pine bark) in front bed…" at bounding box center [303, 342] width 364 height 53
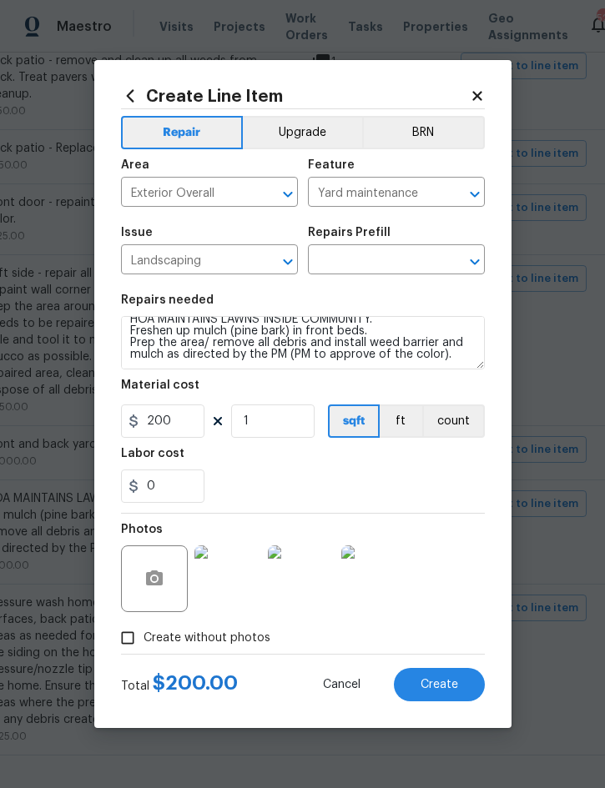
click at [370, 264] on input "text" at bounding box center [373, 262] width 130 height 26
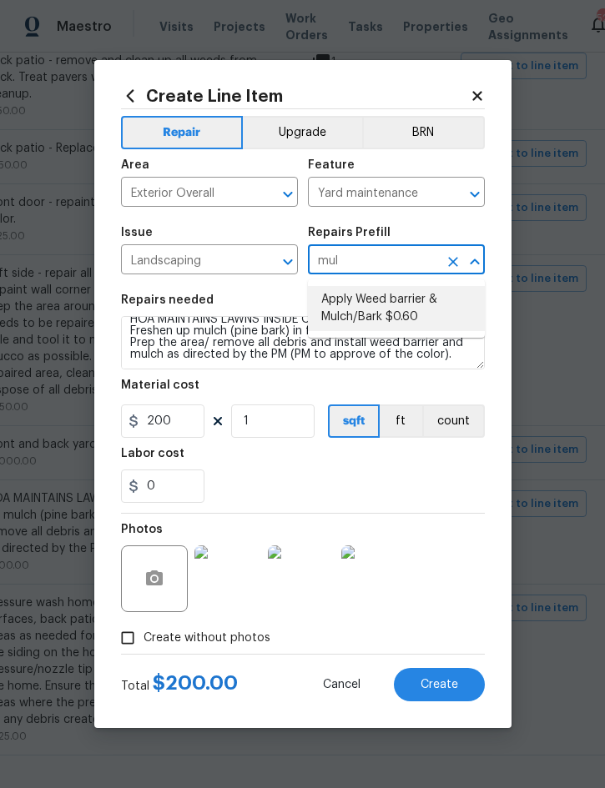
click at [398, 301] on li "Apply Weed barrier & Mulch/Bark $0.60" at bounding box center [396, 308] width 177 height 45
type input "Apply Weed barrier & Mulch/Bark $0.60"
type textarea "Prep the area/ remove all debris and install weed barrier and mulch as directed…"
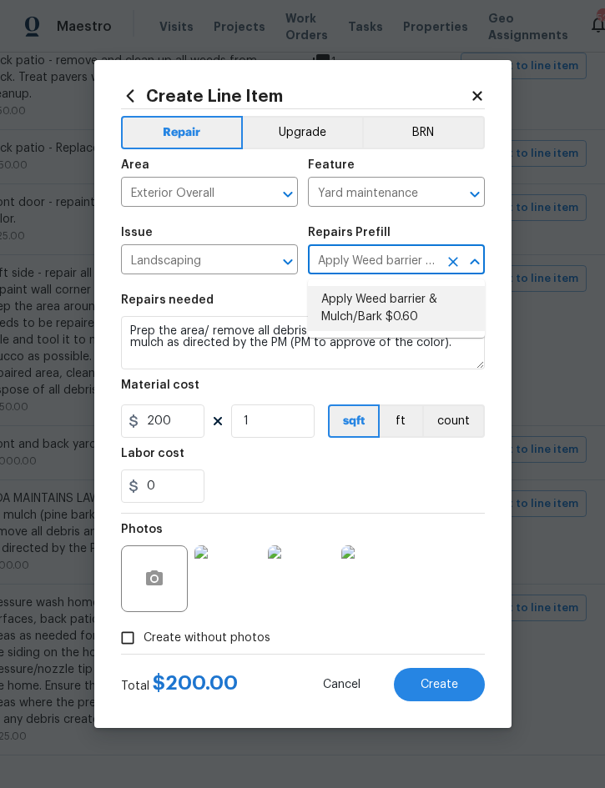
type input "0.6"
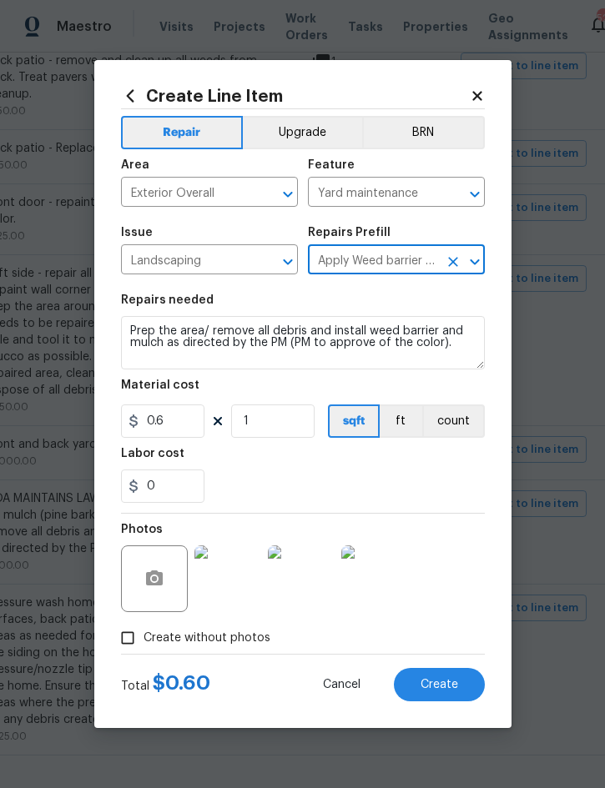
scroll to position [0, 0]
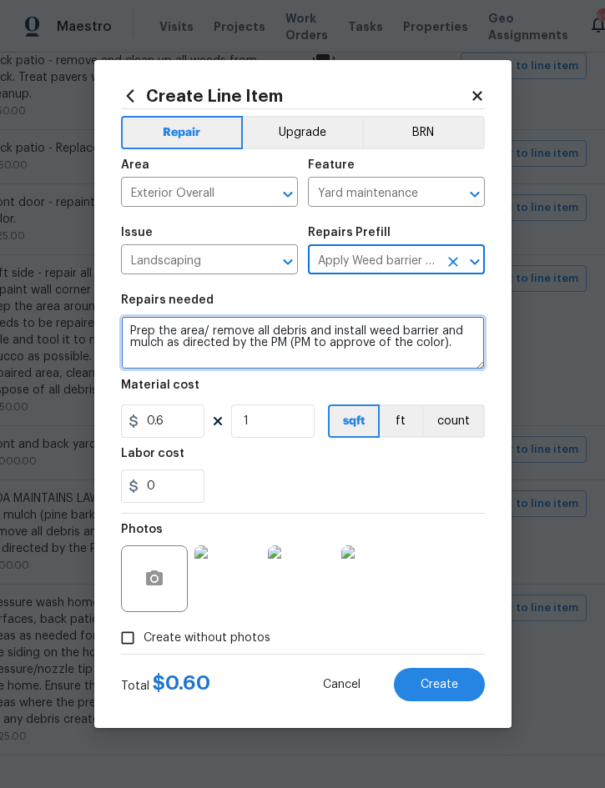
click at [133, 333] on textarea "Prep the area/ remove all debris and install weed barrier and mulch as directed…" at bounding box center [303, 342] width 364 height 53
paste textarea "HOA MAINTAINS LAWNS INSIDE COMMUNITY. Freshen up mulch (pine bark) in front bed…"
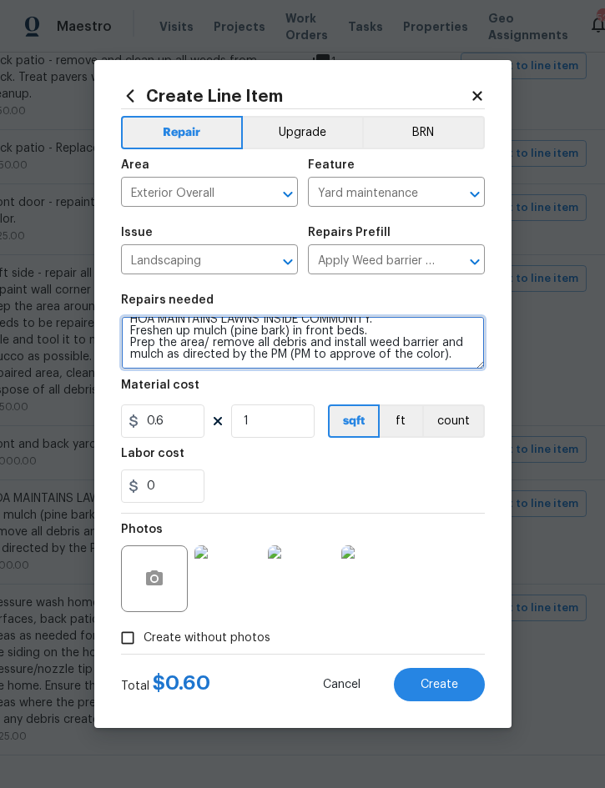
scroll to position [12, 0]
type textarea "HOA MAINTAINS LAWNS INSIDE COMMUNITY. Freshen up mulch (pine bark) in front bed…"
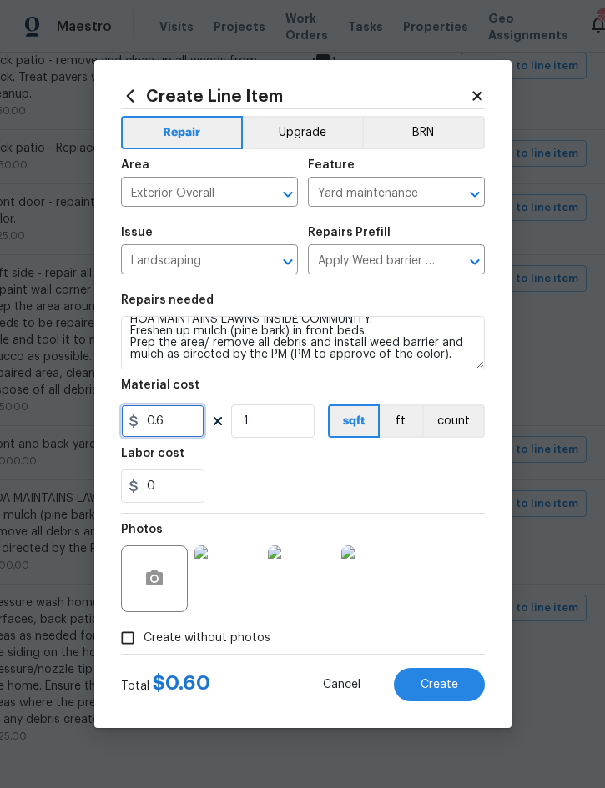
click at [182, 422] on input "0.6" at bounding box center [162, 421] width 83 height 33
type input "175"
click at [440, 686] on span "Create" at bounding box center [440, 685] width 38 height 13
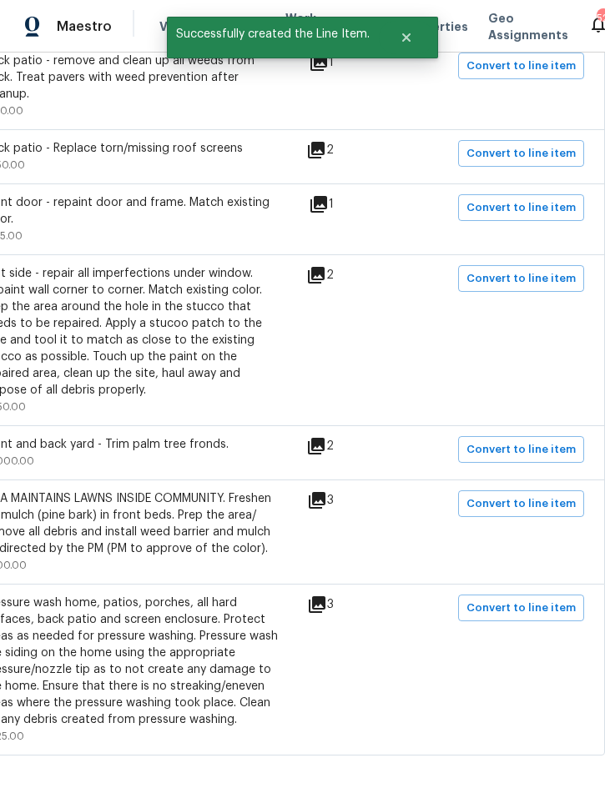
scroll to position [1082, 338]
click at [521, 599] on span "Convert to line item" at bounding box center [520, 608] width 109 height 19
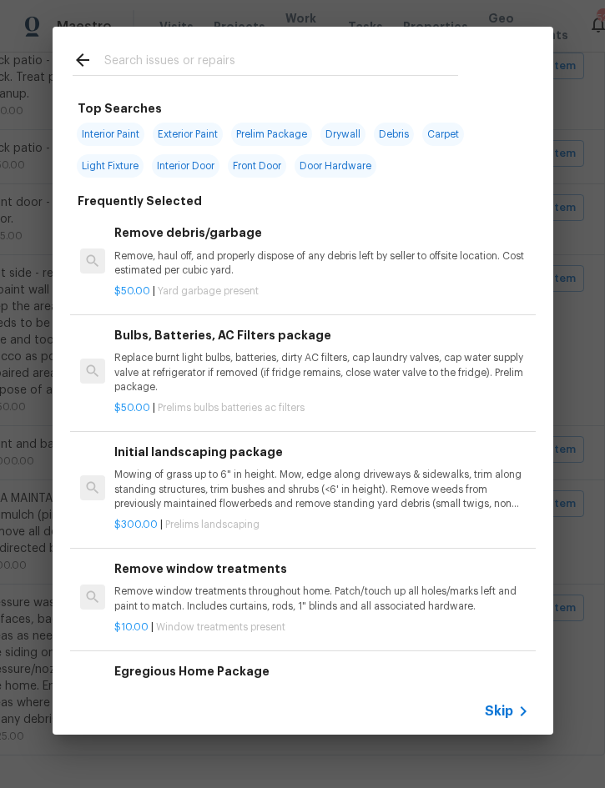
click at [500, 710] on span "Skip" at bounding box center [499, 711] width 28 height 17
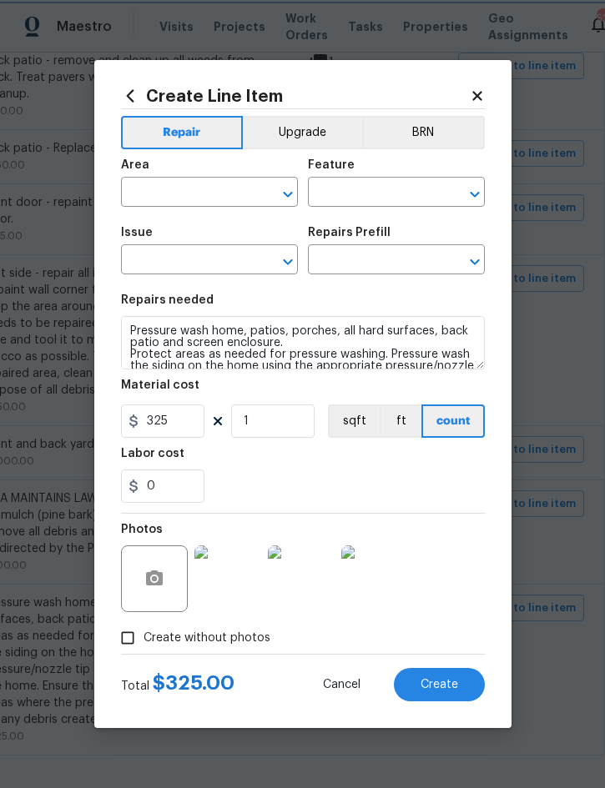
type input "Exterior Overall"
type input "Siding"
type input "Pressure Washing"
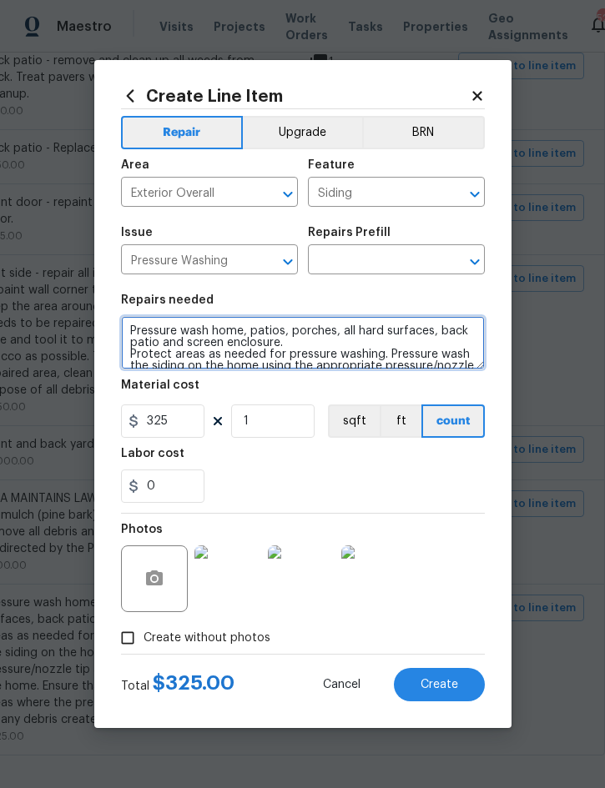
click at [142, 336] on textarea "Pressure wash home, patios, porches, all hard surfaces, back patio and screen e…" at bounding box center [303, 342] width 364 height 53
click at [135, 331] on textarea "Pressure wash home, patios, porches, all hard surfaces, back patio and screen e…" at bounding box center [303, 342] width 364 height 53
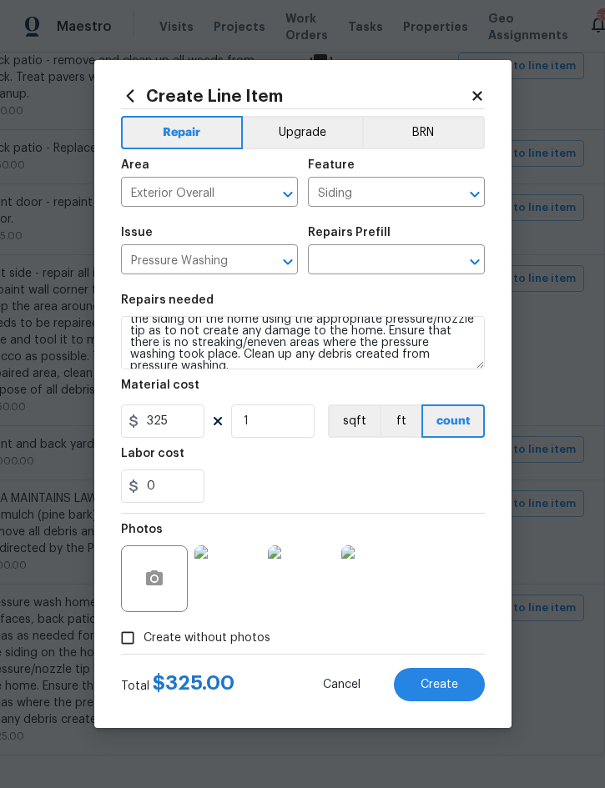
click at [375, 264] on input "text" at bounding box center [373, 262] width 130 height 26
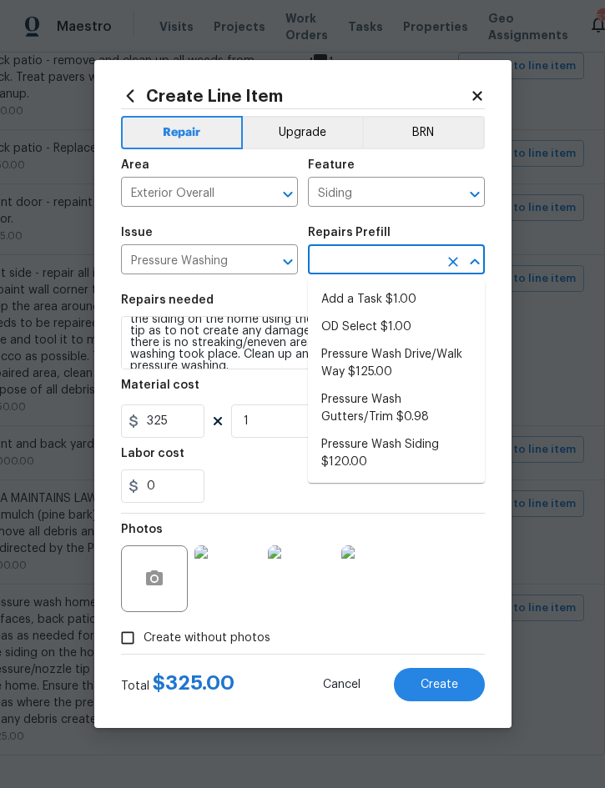
click at [387, 451] on li "Pressure Wash Siding $120.00" at bounding box center [396, 453] width 177 height 45
type input "Pressure Wash Siding $120.00"
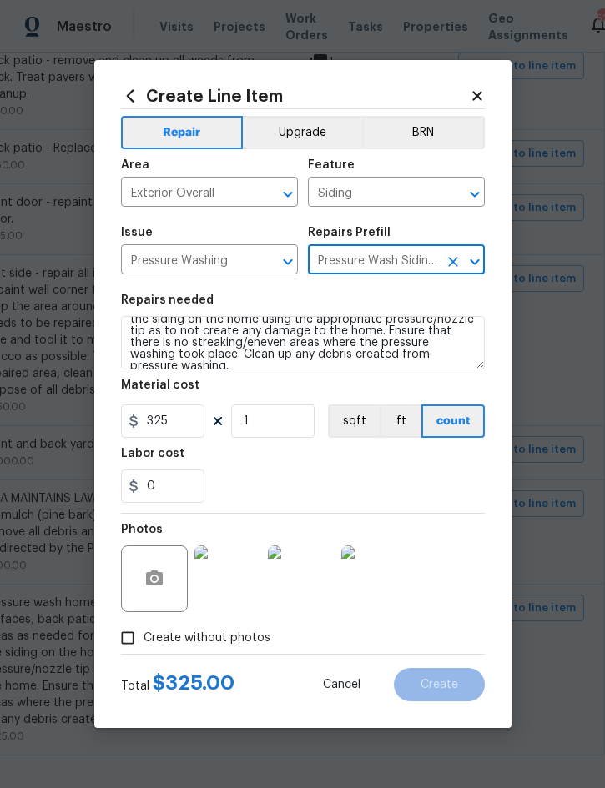
type textarea "Protect areas as needed for pressure washing. Pressure wash the siding on the h…"
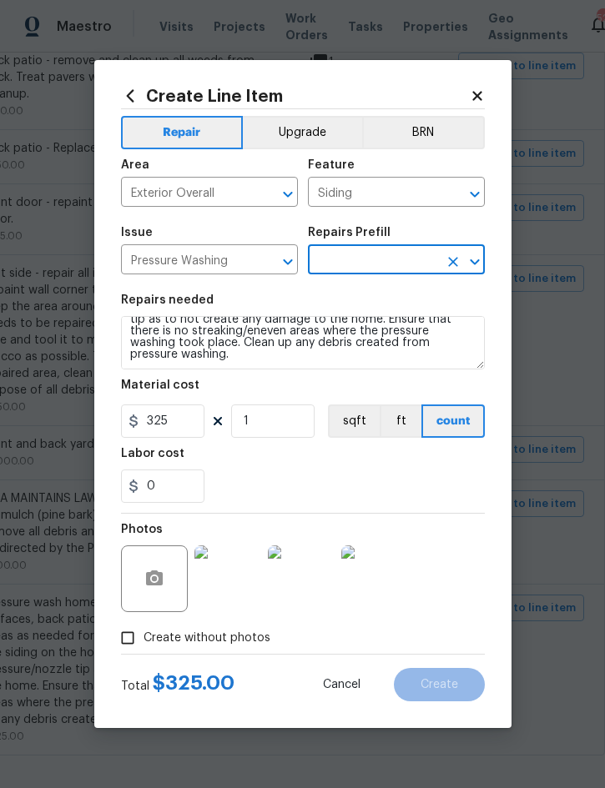
type input "Pressure Wash Siding $120.00"
type input "120"
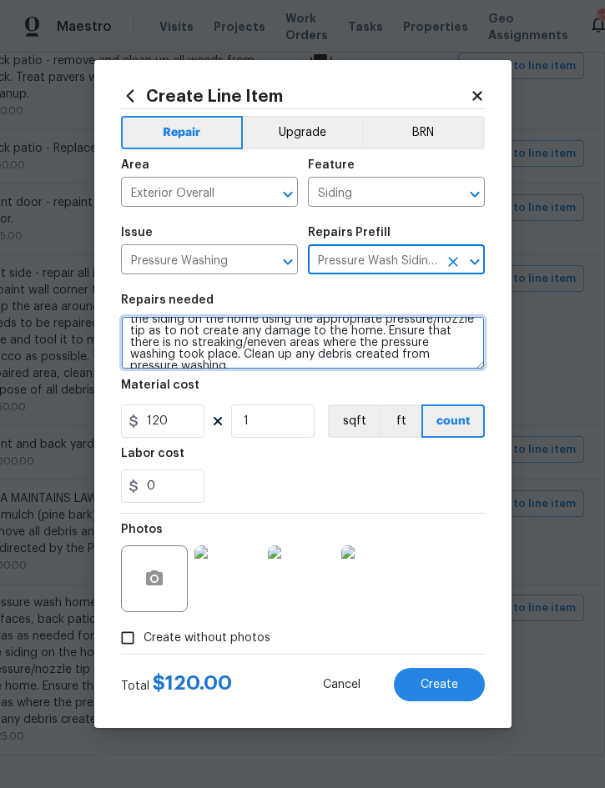
click at [135, 320] on textarea "Protect areas as needed for pressure washing. Pressure wash the siding on the h…" at bounding box center [303, 342] width 364 height 53
paste textarea "Pressure wash home, patios, porches, all hard surfaces, back patio and screen e…"
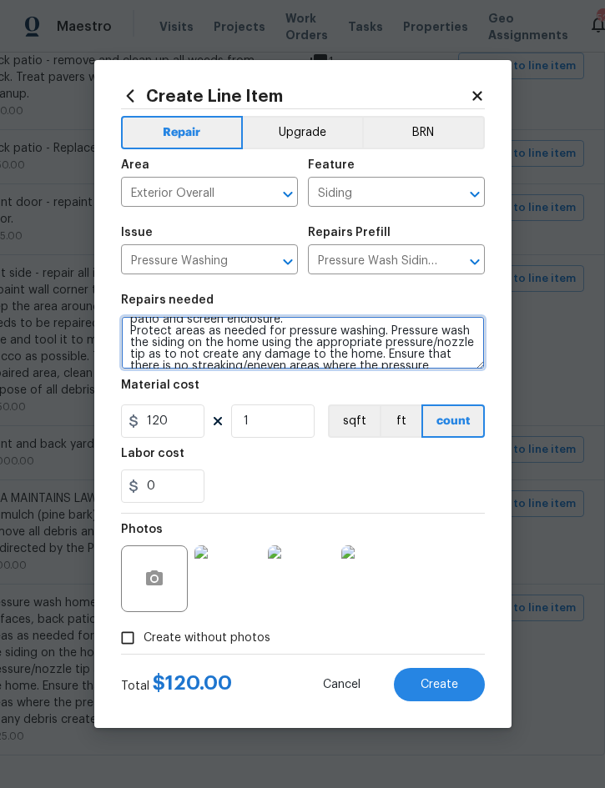
scroll to position [47, 0]
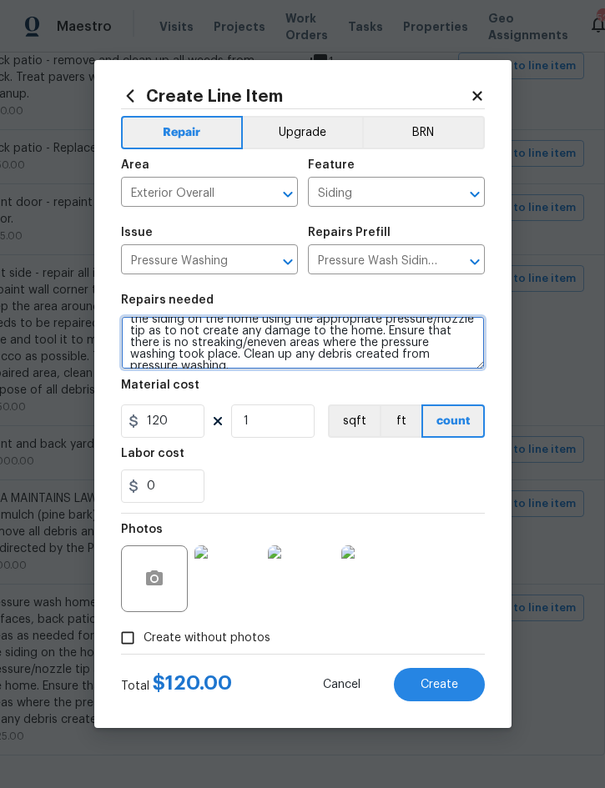
type textarea "Pressure wash home, patios, porches, all hard surfaces, back patio and screen e…"
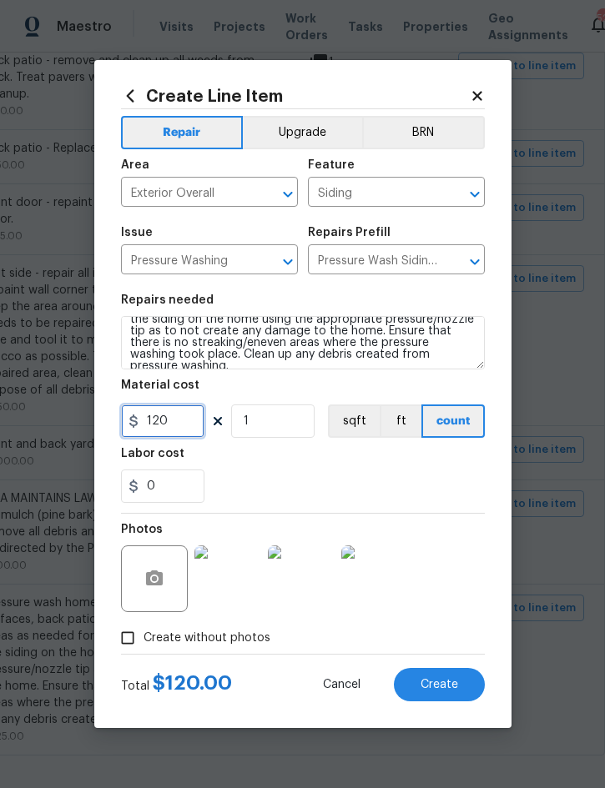
click at [179, 429] on input "120" at bounding box center [162, 421] width 83 height 33
type input "300"
click at [448, 688] on span "Create" at bounding box center [440, 685] width 38 height 13
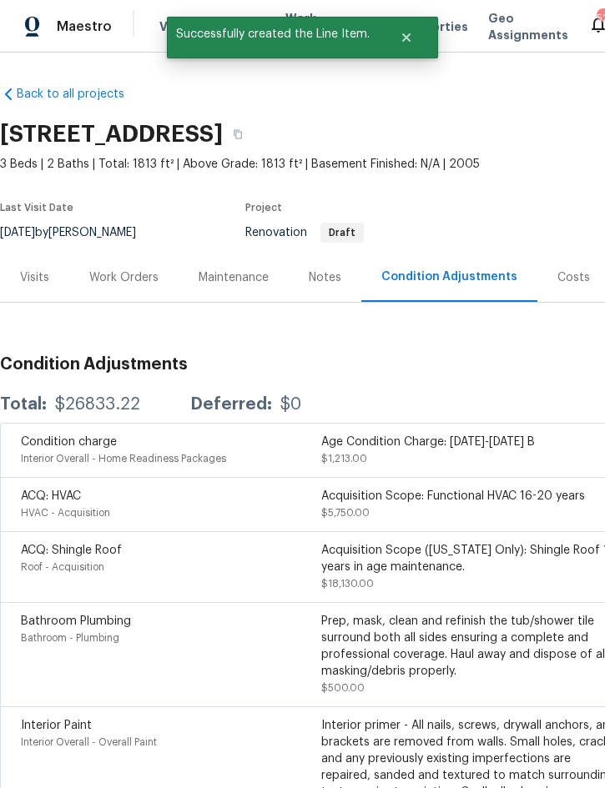
scroll to position [0, 0]
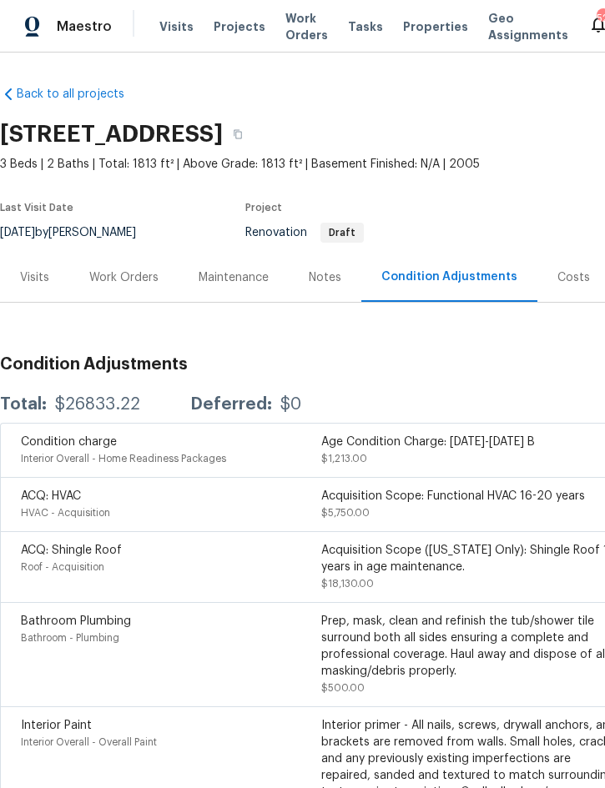
click at [119, 275] on div "Work Orders" at bounding box center [123, 277] width 69 height 17
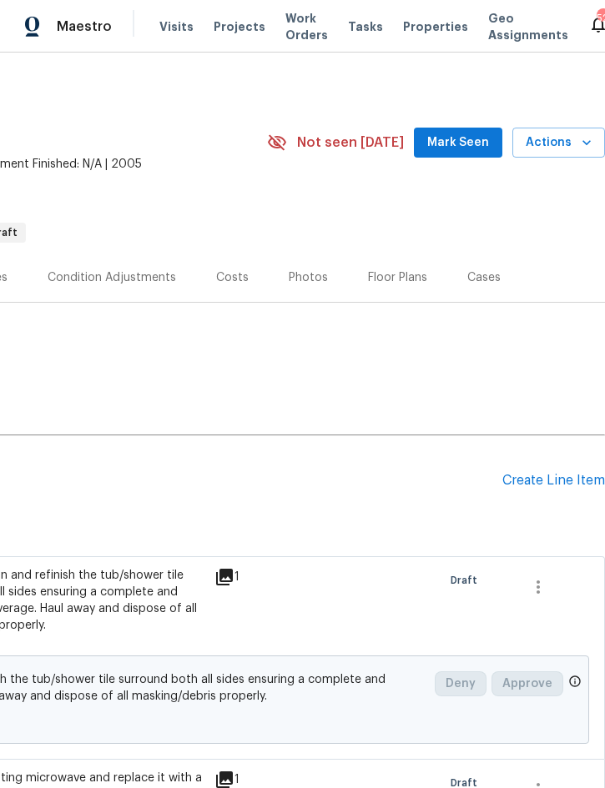
scroll to position [0, 338]
click at [570, 481] on div "Create Line Item" at bounding box center [553, 481] width 103 height 16
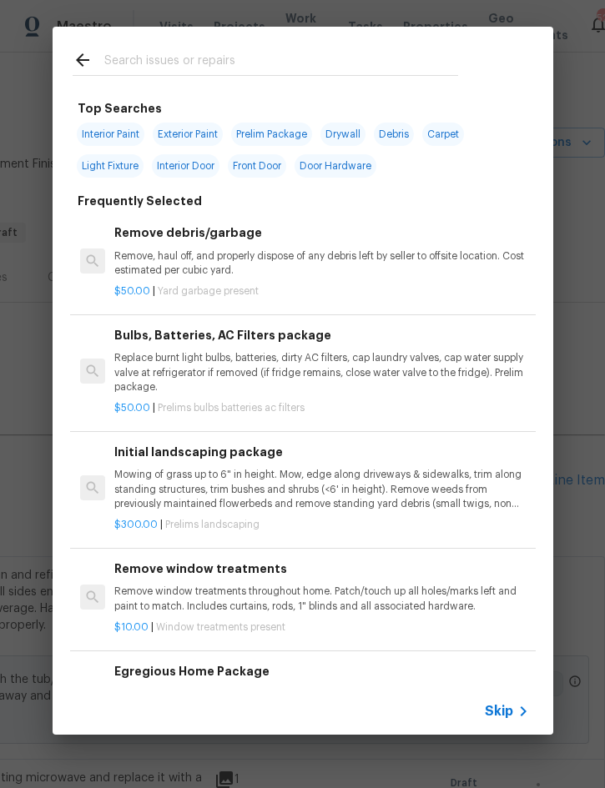
click at [244, 67] on input "text" at bounding box center [281, 62] width 354 height 25
type input "Cleaning"
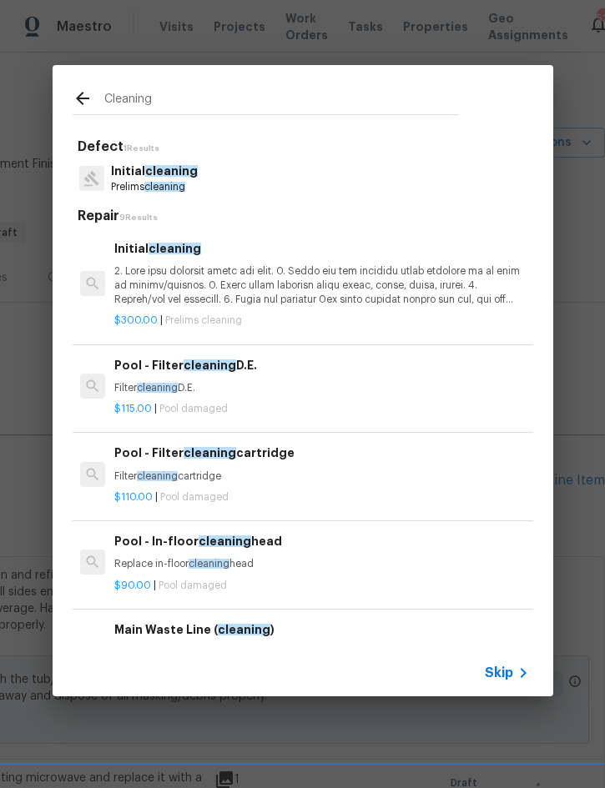
click at [234, 281] on p at bounding box center [321, 285] width 414 height 43
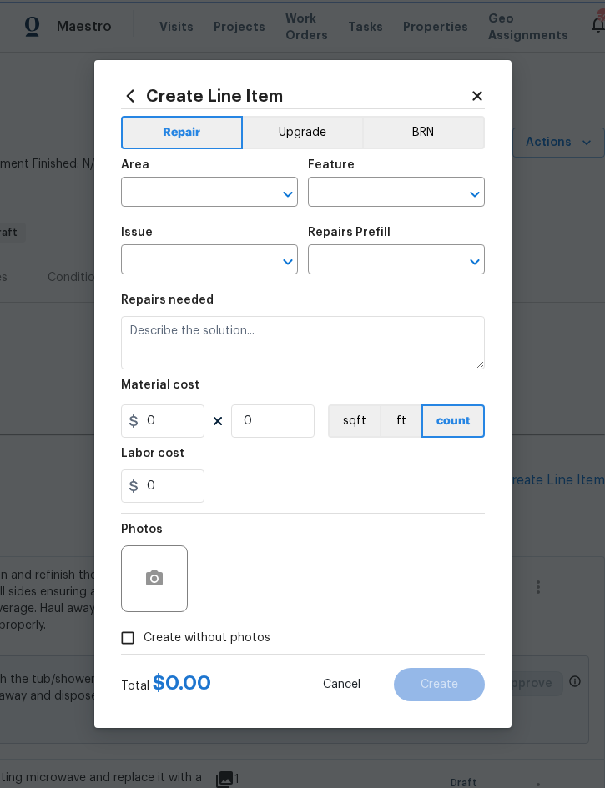
type input "Home Readiness Packages"
type input "Initial cleaning"
type input "Initial cleaning $300.00"
type textarea "1. Wipe down exterior doors and trim. 2. Clean out all exterior light fixtures …"
type input "300"
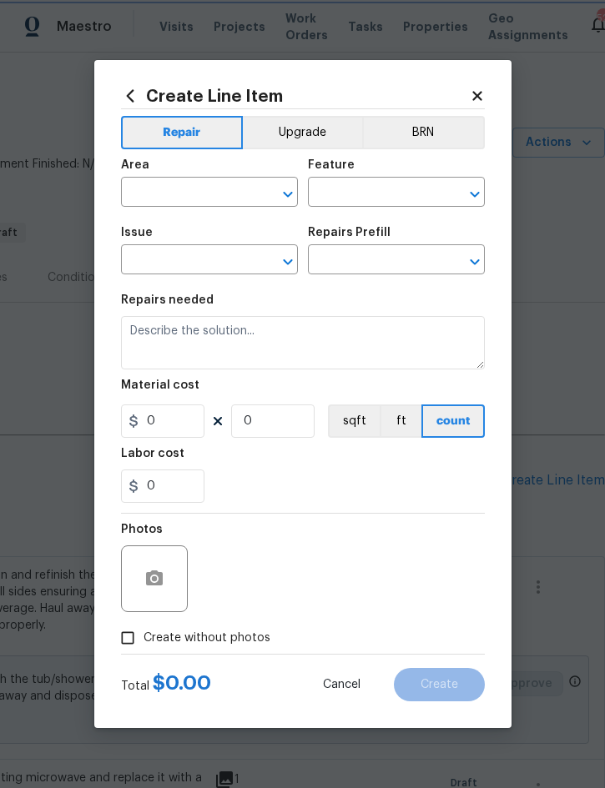
type input "1"
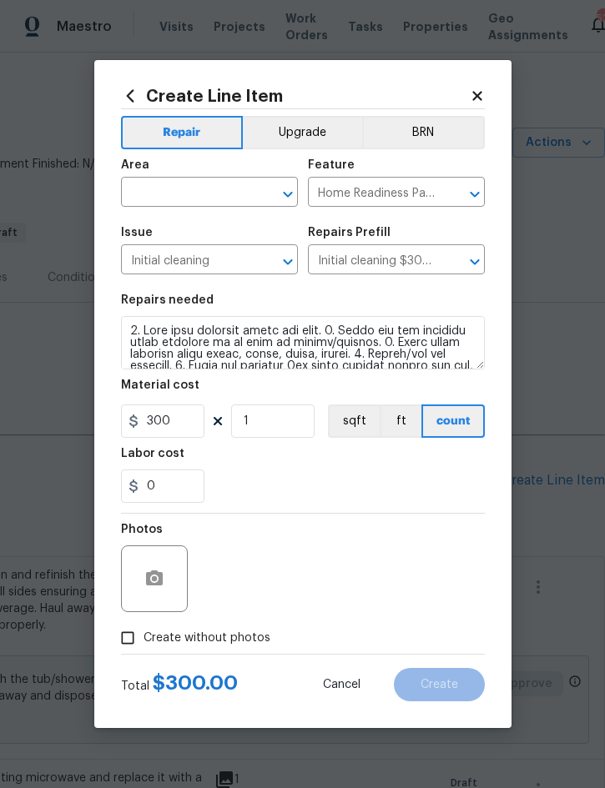
click at [196, 196] on input "text" at bounding box center [186, 194] width 130 height 26
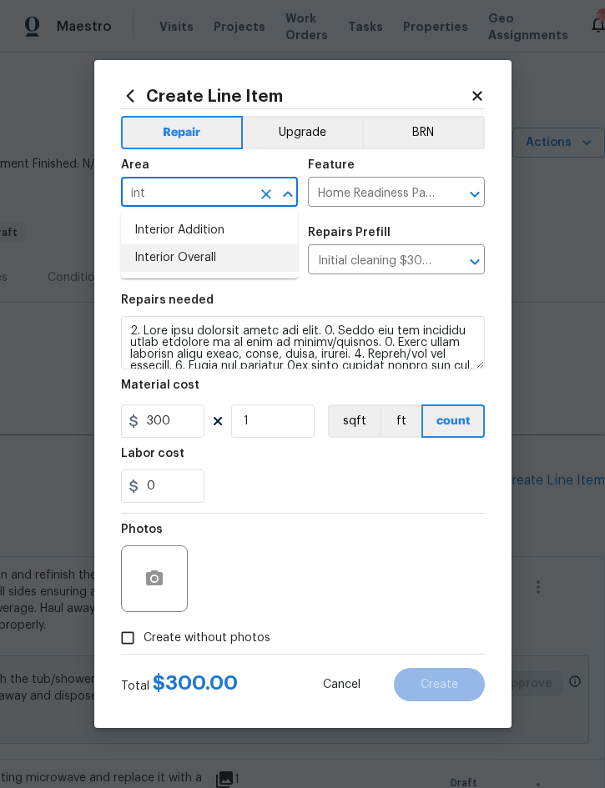
click at [211, 264] on li "Interior Overall" at bounding box center [209, 258] width 177 height 28
type input "Interior Overall"
click at [239, 639] on span "Create without photos" at bounding box center [207, 639] width 127 height 18
click at [144, 639] on input "Create without photos" at bounding box center [128, 638] width 32 height 32
checkbox input "true"
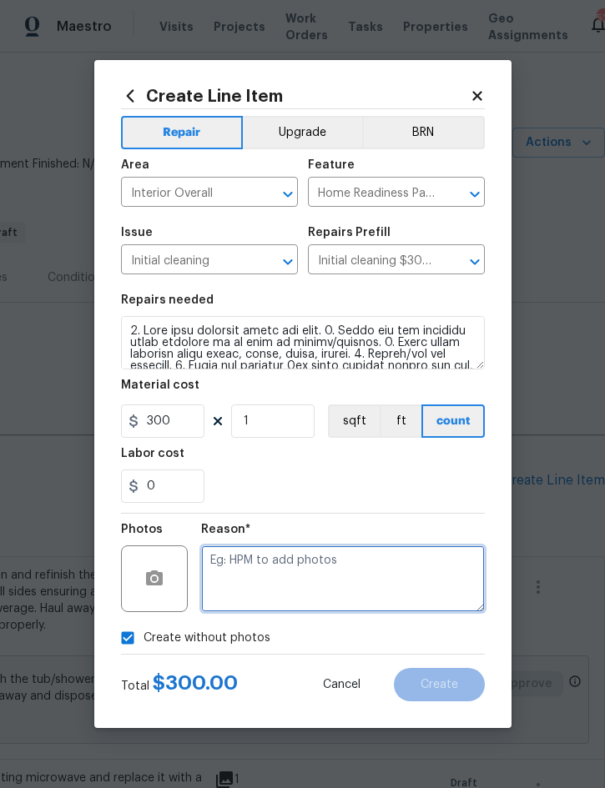
click at [356, 572] on textarea at bounding box center [343, 579] width 284 height 67
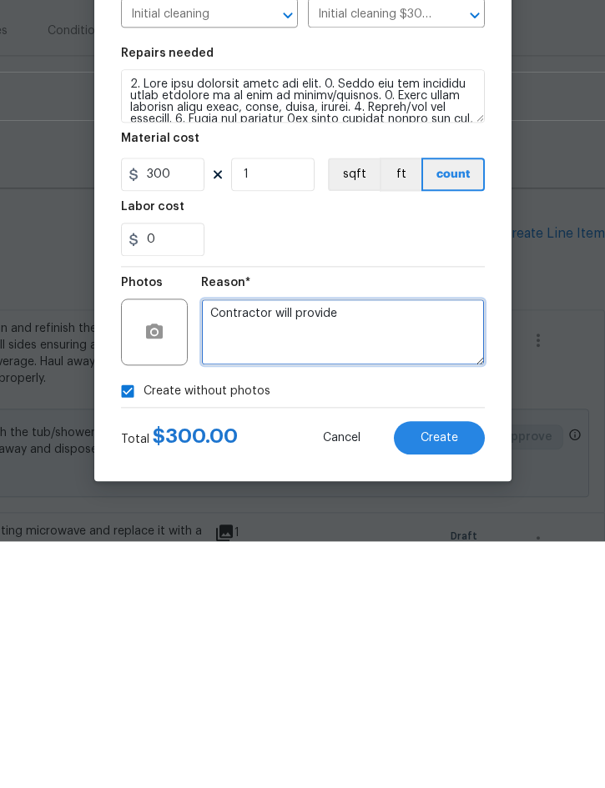
type textarea "Contractor will provide"
click at [436, 679] on span "Create" at bounding box center [440, 685] width 38 height 13
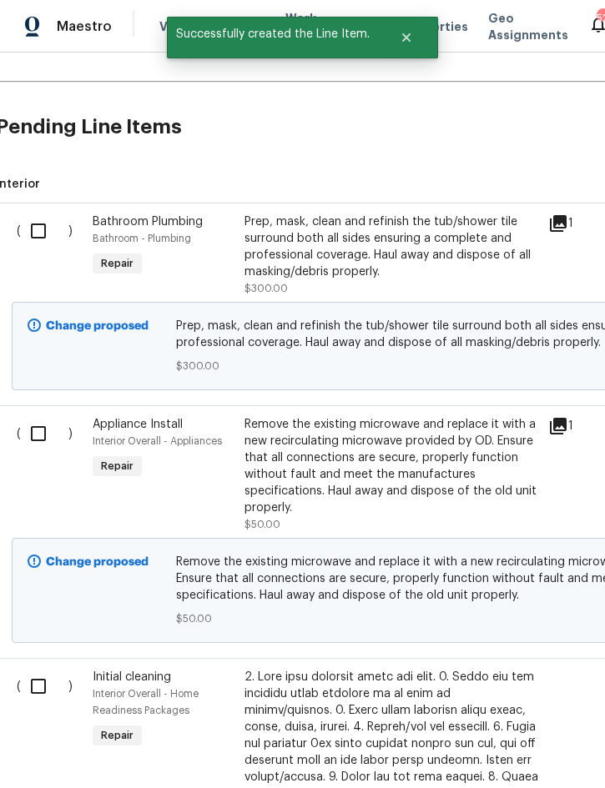
scroll to position [353, 5]
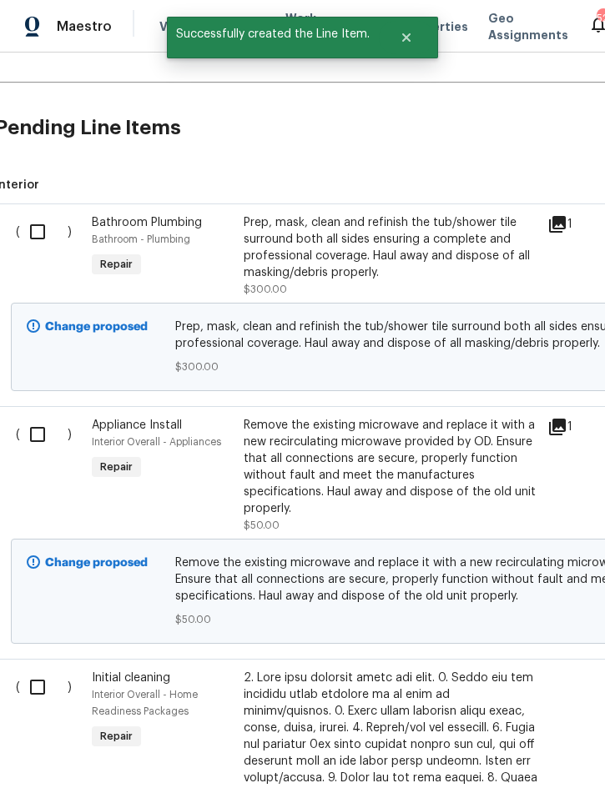
click at [28, 214] on input "checkbox" at bounding box center [44, 231] width 48 height 35
checkbox input "true"
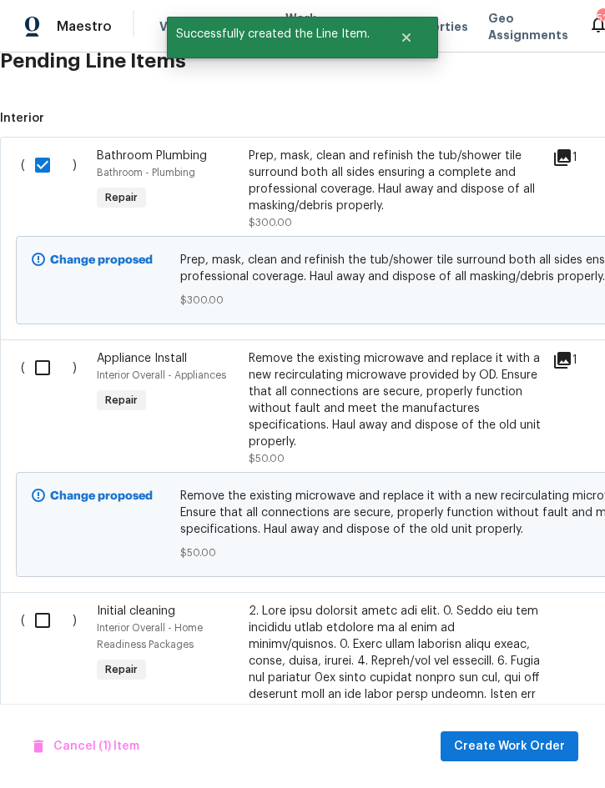
scroll to position [419, 0]
click at [44, 351] on input "checkbox" at bounding box center [49, 368] width 48 height 35
checkbox input "true"
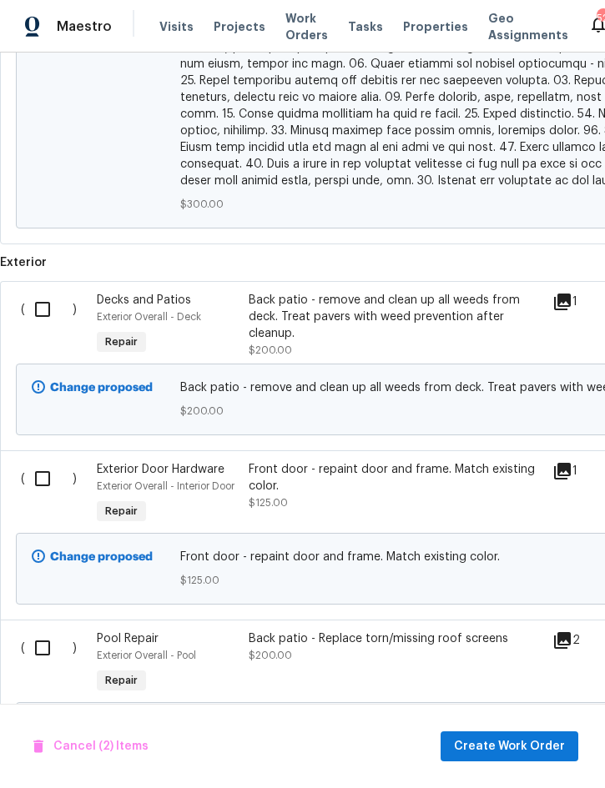
scroll to position [1539, 0]
click at [33, 461] on input "checkbox" at bounding box center [49, 478] width 48 height 35
checkbox input "true"
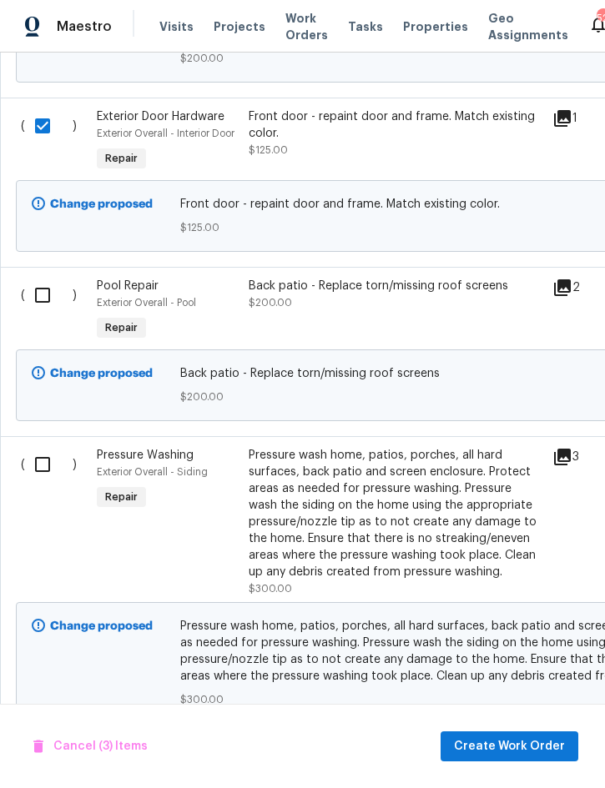
scroll to position [1896, 0]
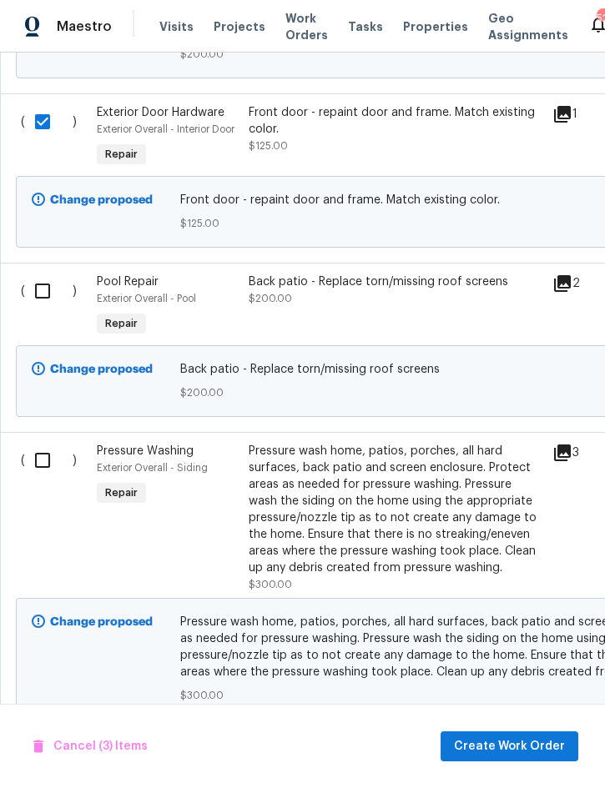
click at [39, 274] on input "checkbox" at bounding box center [49, 291] width 48 height 35
checkbox input "true"
click at [33, 443] on input "checkbox" at bounding box center [49, 460] width 48 height 35
checkbox input "true"
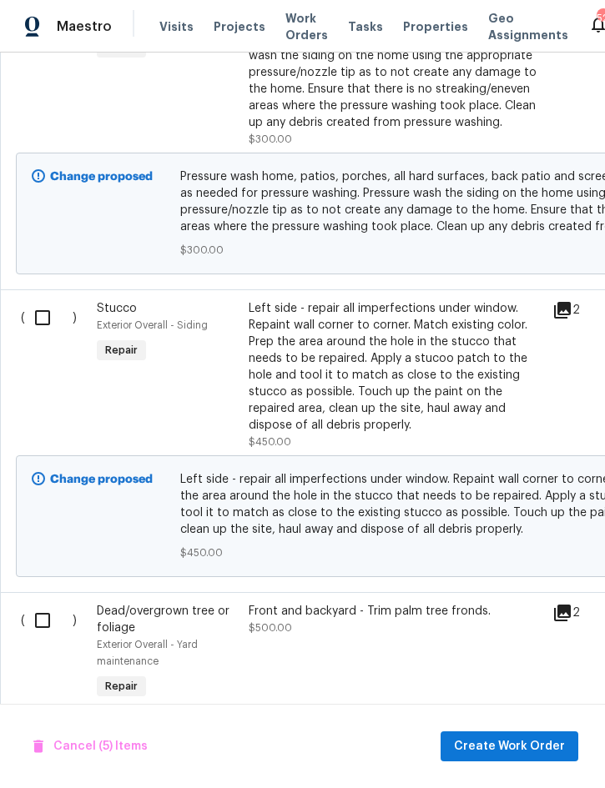
scroll to position [2342, 0]
click at [41, 300] on input "checkbox" at bounding box center [49, 317] width 48 height 35
checkbox input "true"
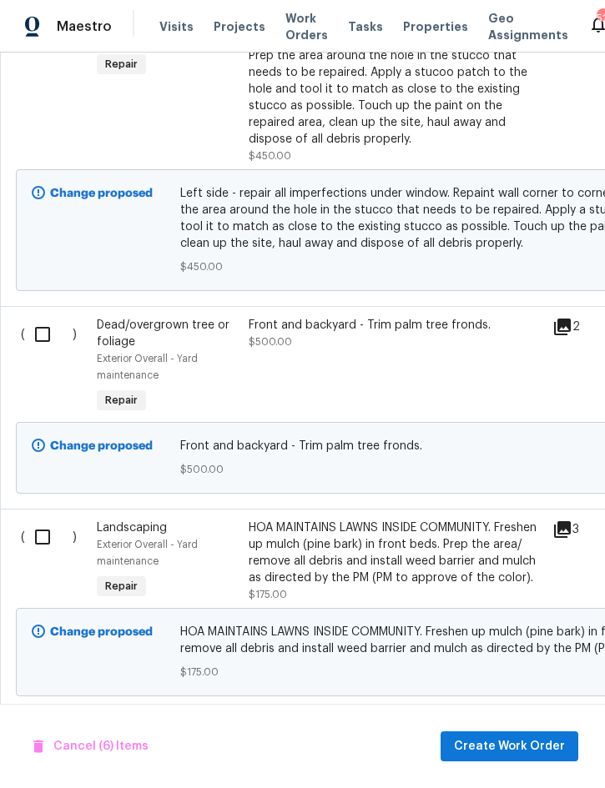
scroll to position [0, 0]
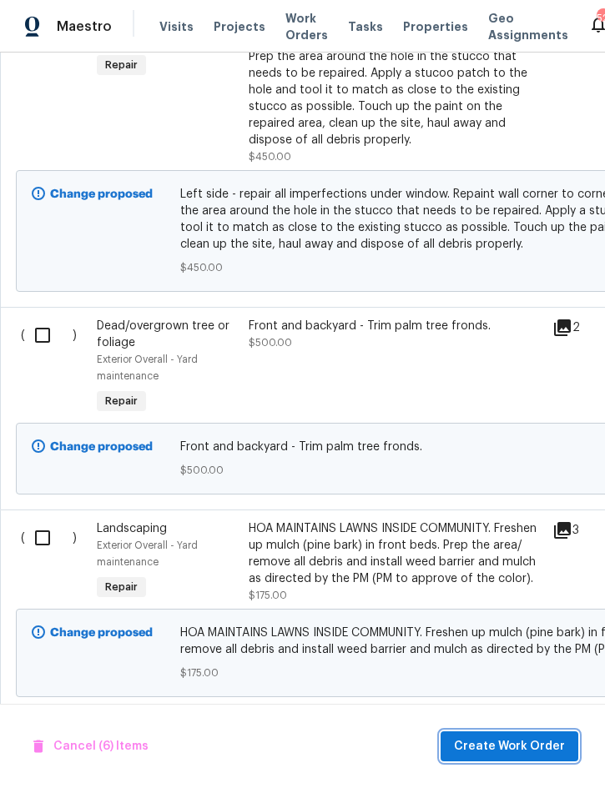
click at [507, 744] on span "Create Work Order" at bounding box center [509, 747] width 111 height 21
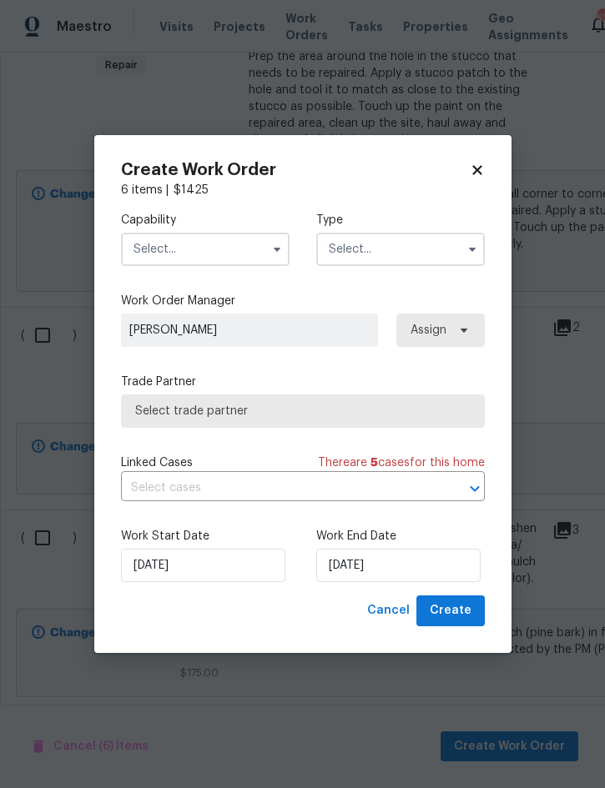
click at [226, 244] on input "text" at bounding box center [205, 249] width 169 height 33
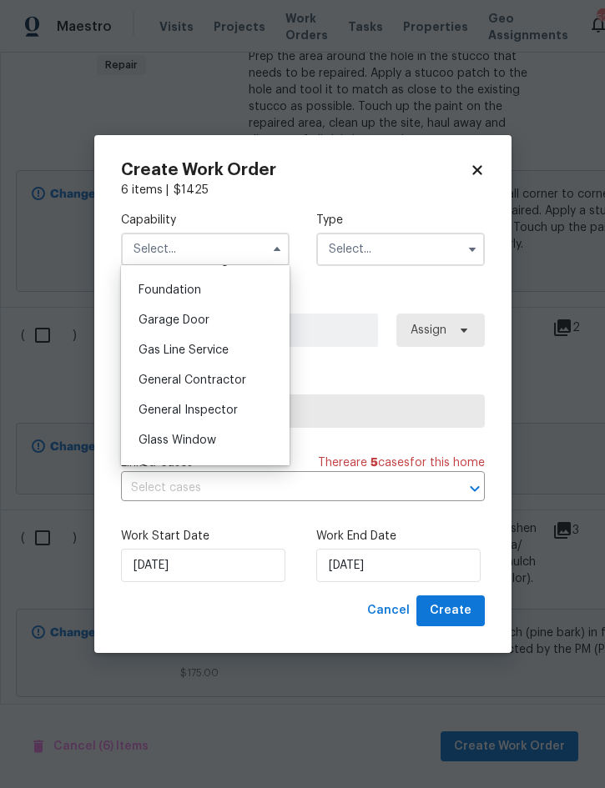
scroll to position [718, 0]
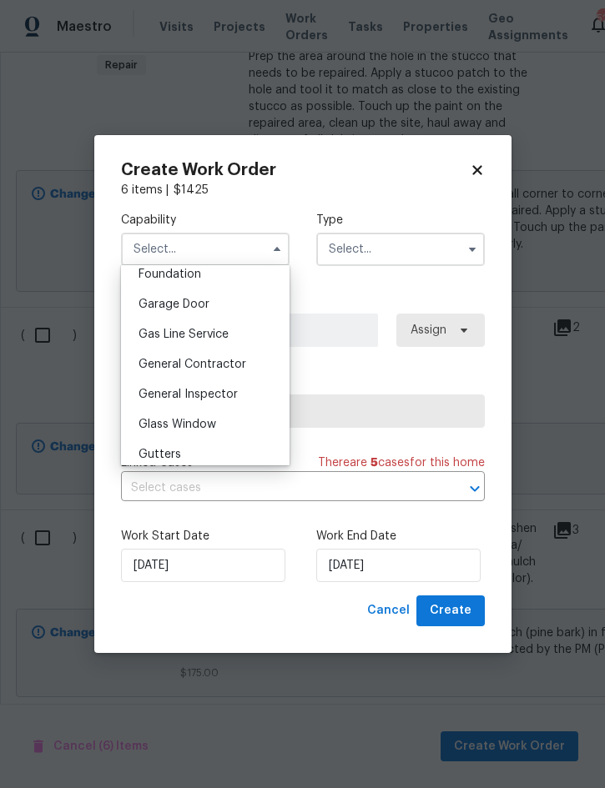
click at [229, 361] on span "General Contractor" at bounding box center [193, 365] width 108 height 12
type input "General Contractor"
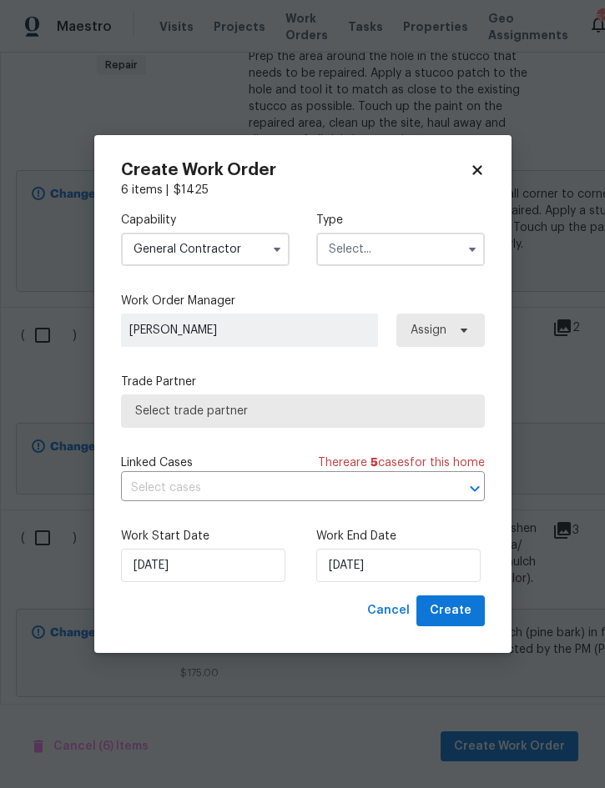
click at [392, 251] on input "text" at bounding box center [400, 249] width 169 height 33
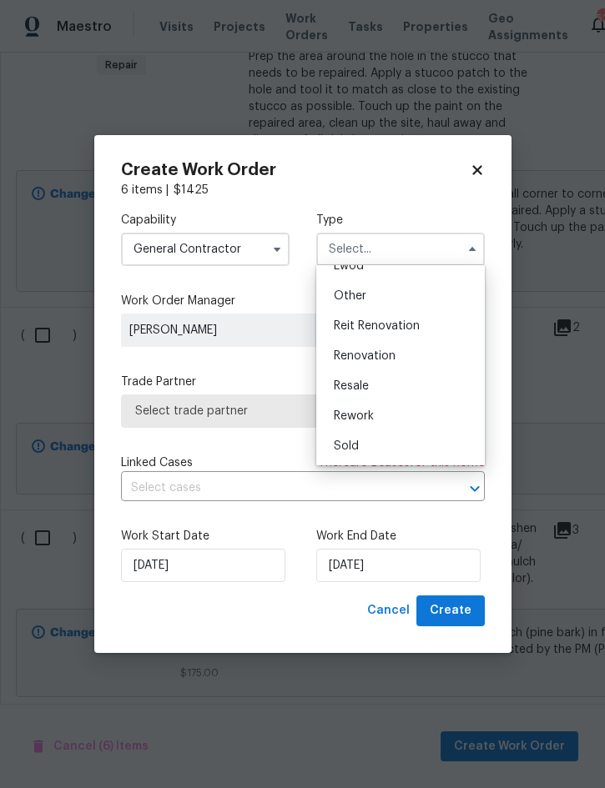
scroll to position [199, 0]
click at [392, 360] on span "Renovation" at bounding box center [365, 356] width 62 height 12
type input "Renovation"
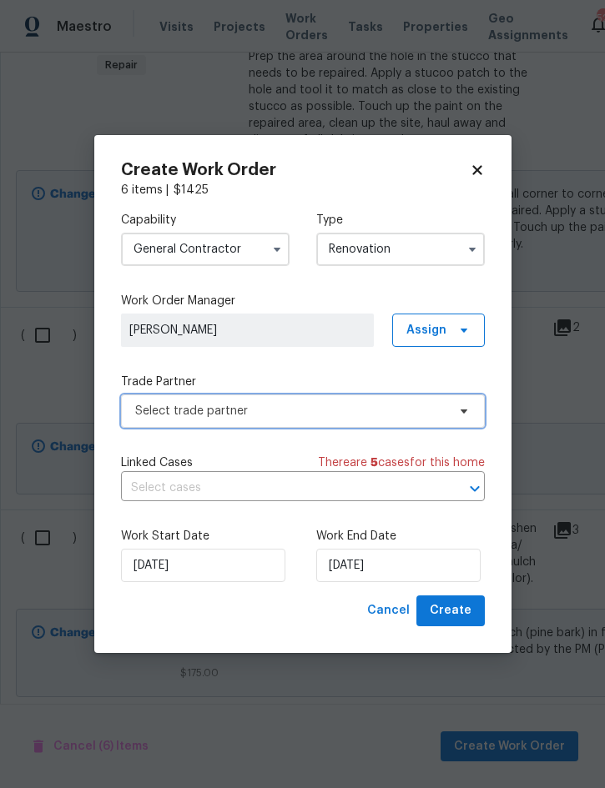
click at [337, 411] on span "Select trade partner" at bounding box center [290, 411] width 311 height 17
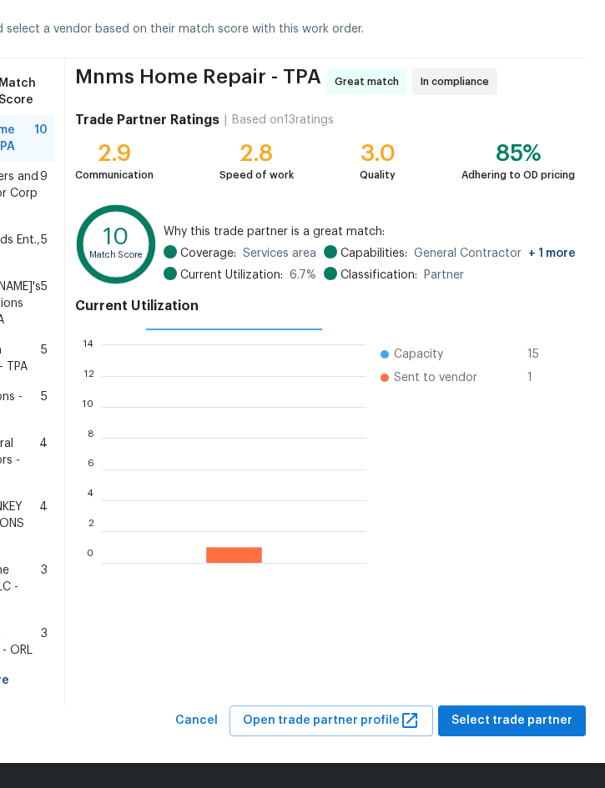
scroll to position [120, 41]
click at [502, 720] on span "Select trade partner" at bounding box center [511, 721] width 121 height 21
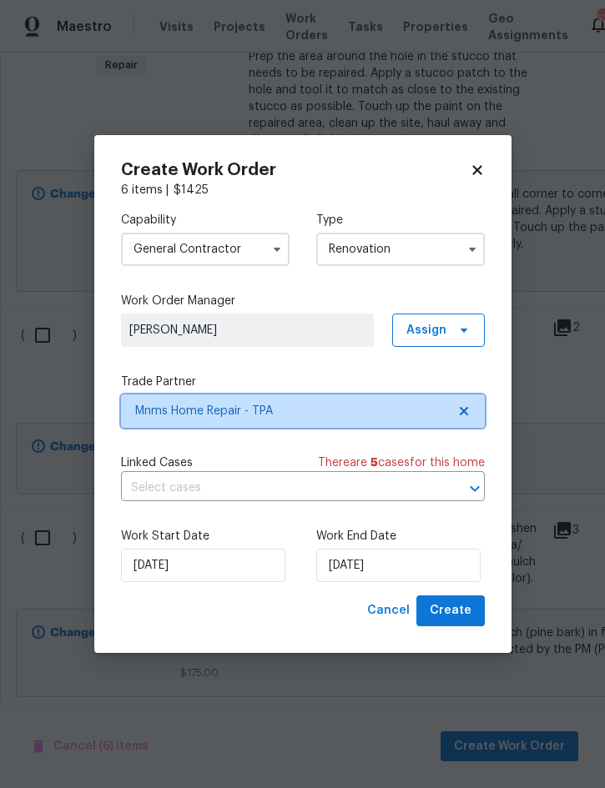
scroll to position [0, 0]
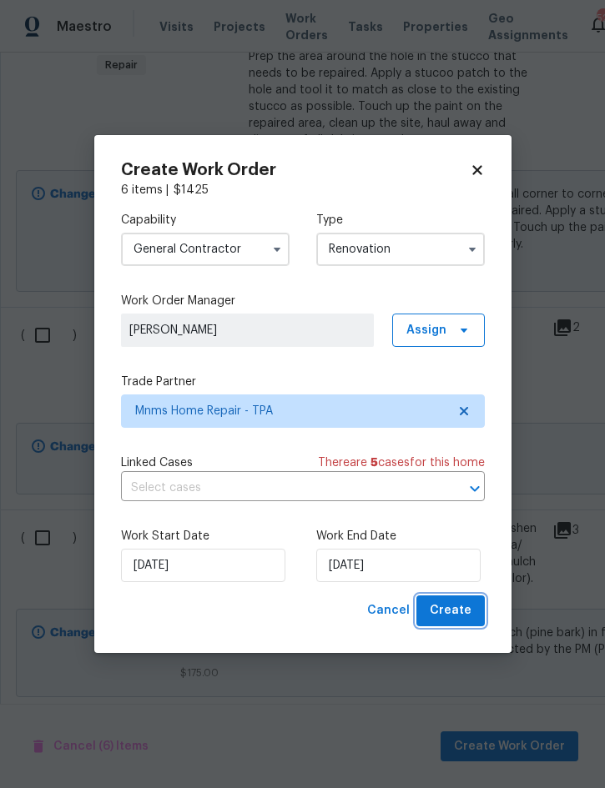
click at [453, 612] on span "Create" at bounding box center [451, 611] width 42 height 21
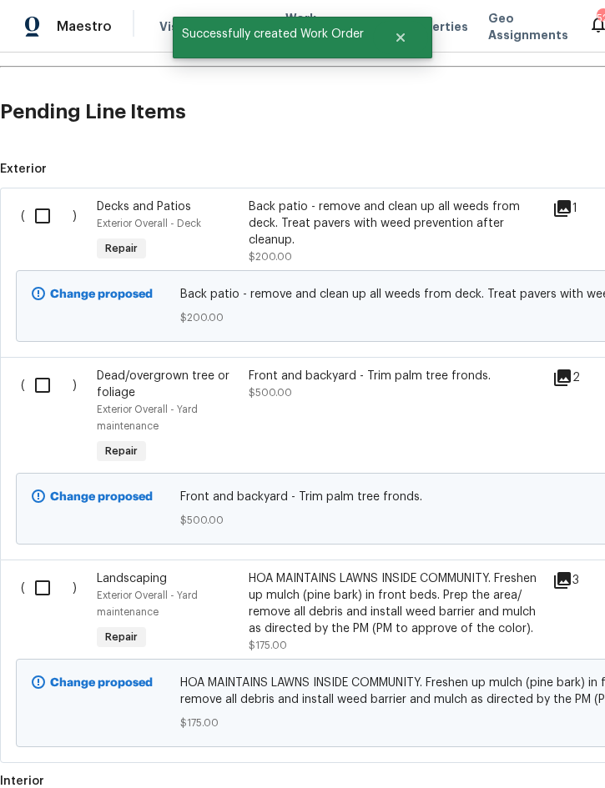
scroll to position [413, 0]
click at [40, 221] on input "checkbox" at bounding box center [49, 216] width 48 height 35
checkbox input "true"
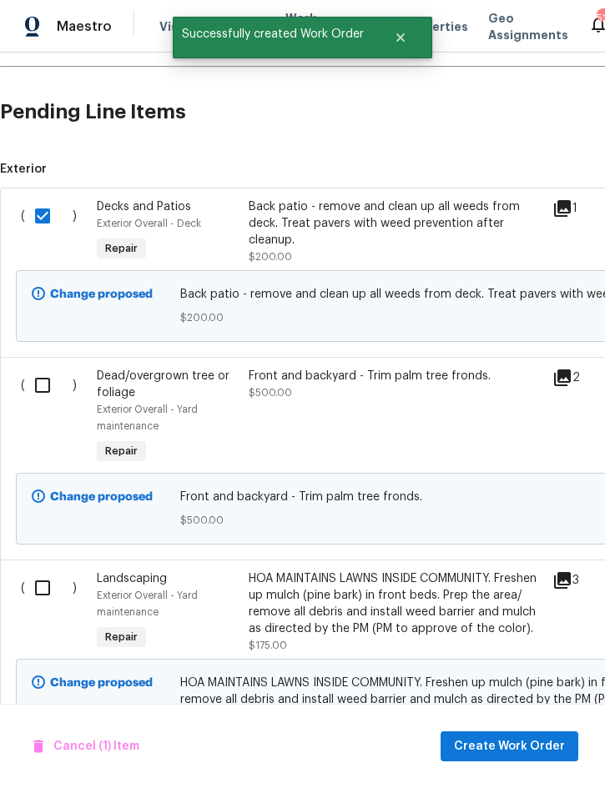
click at [45, 385] on input "checkbox" at bounding box center [49, 385] width 48 height 35
checkbox input "true"
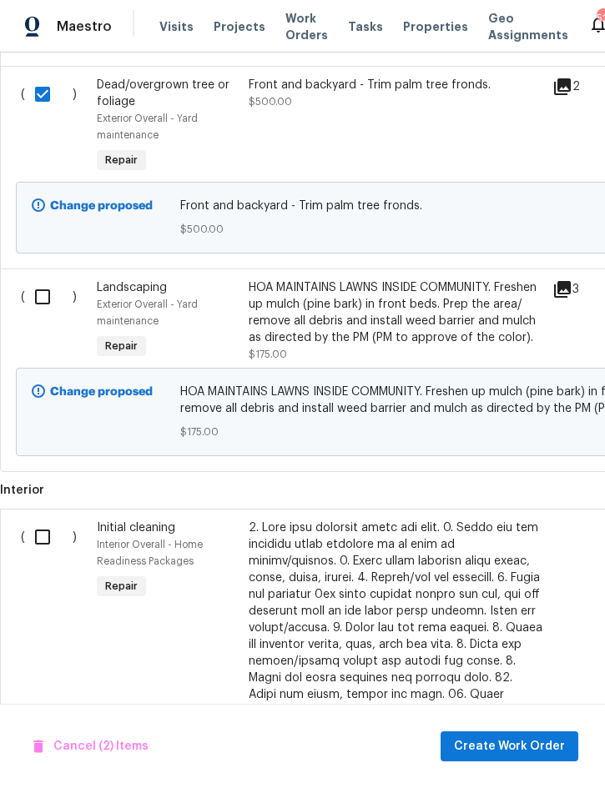
scroll to position [704, 0]
click at [44, 299] on input "checkbox" at bounding box center [49, 297] width 48 height 35
checkbox input "true"
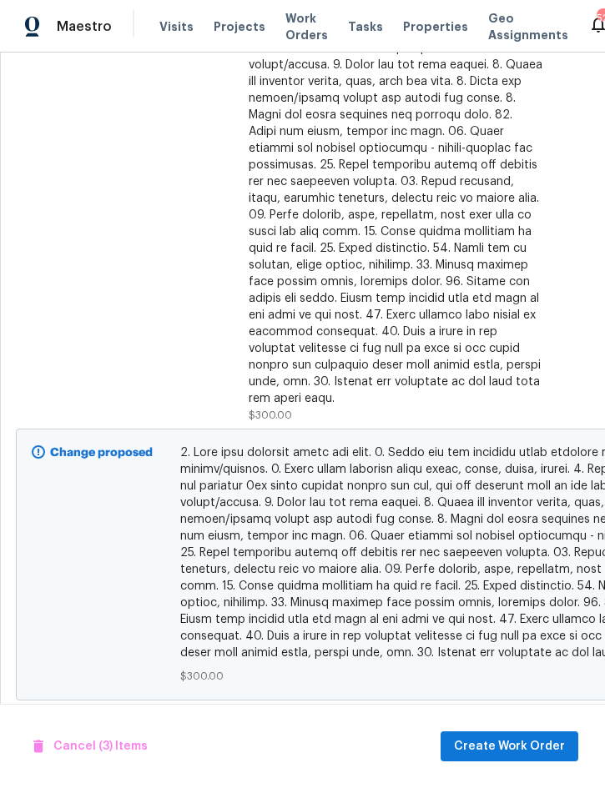
scroll to position [1266, 0]
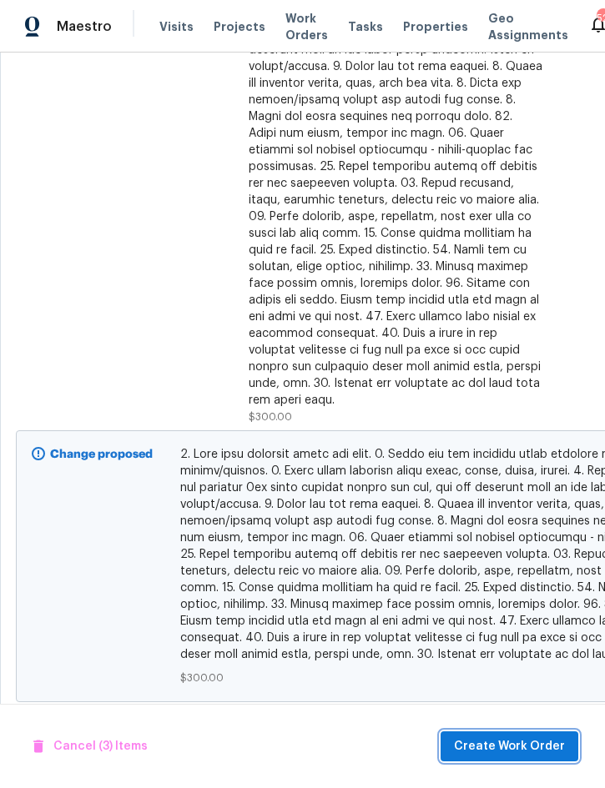
click at [500, 753] on span "Create Work Order" at bounding box center [509, 747] width 111 height 21
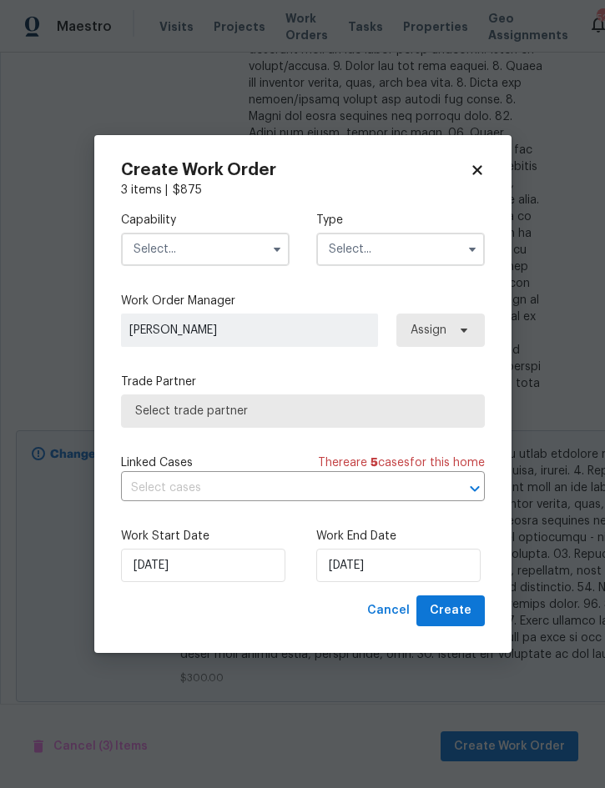
click at [211, 257] on input "text" at bounding box center [205, 249] width 169 height 33
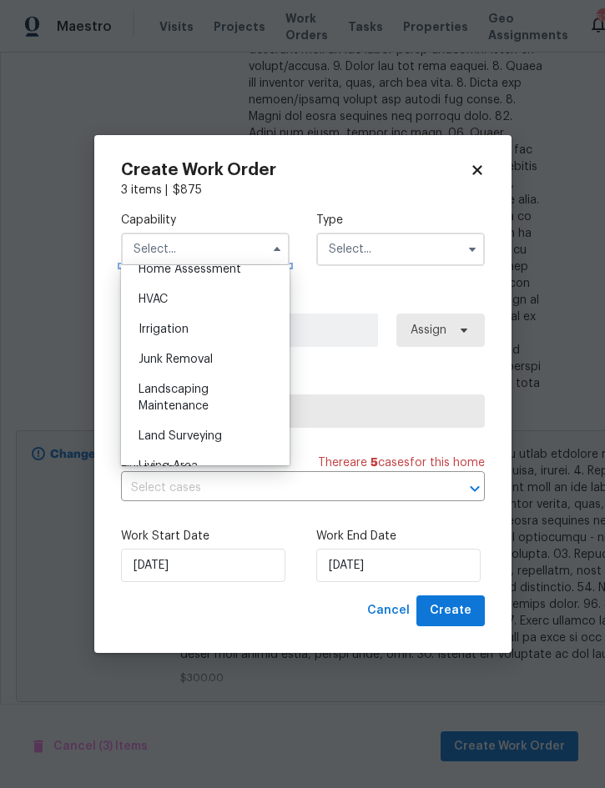
scroll to position [992, 0]
click at [192, 399] on div "Landscaping Maintenance" at bounding box center [205, 398] width 160 height 47
type input "Landscaping Maintenance"
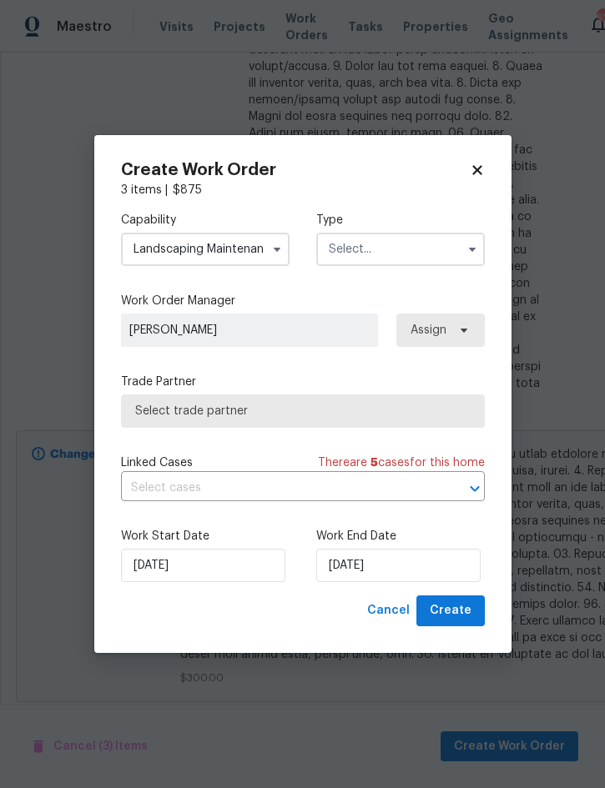
click at [402, 252] on input "text" at bounding box center [400, 249] width 169 height 33
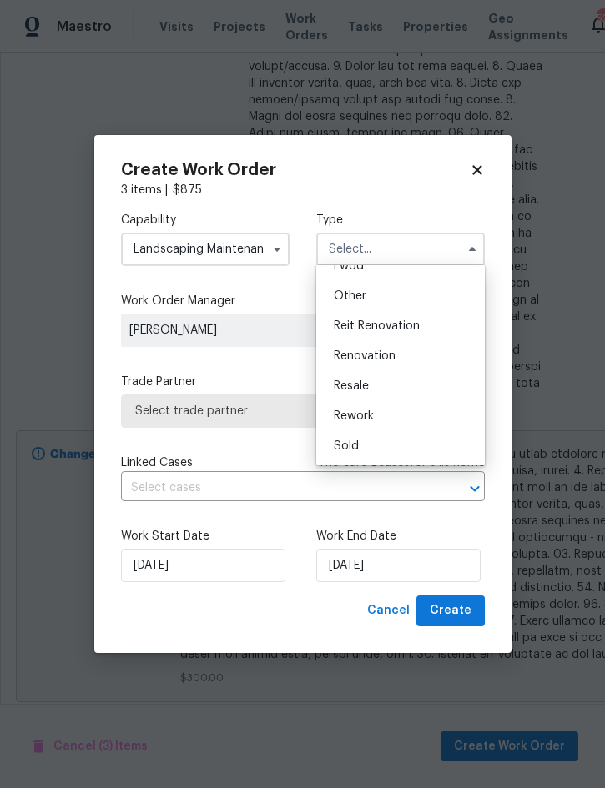
scroll to position [199, 0]
click at [399, 357] on div "Renovation" at bounding box center [400, 356] width 160 height 30
type input "Renovation"
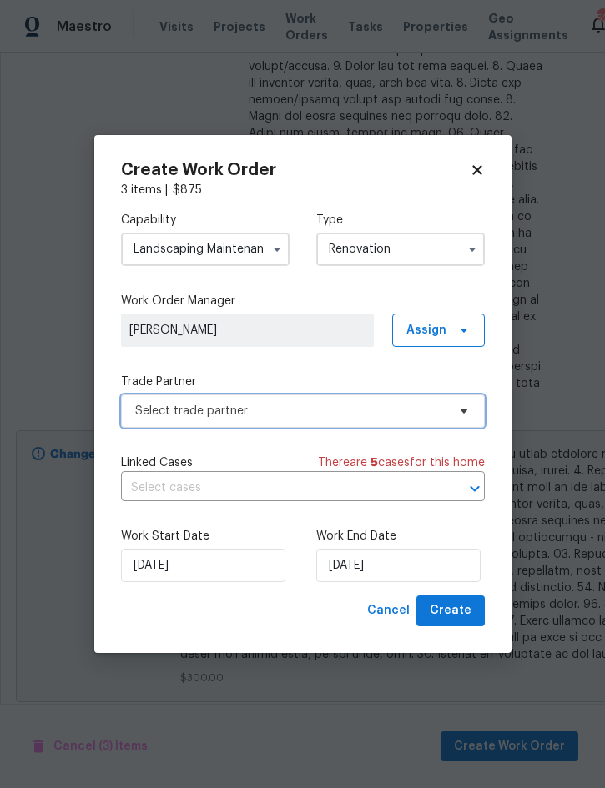
click at [308, 408] on span "Select trade partner" at bounding box center [290, 411] width 311 height 17
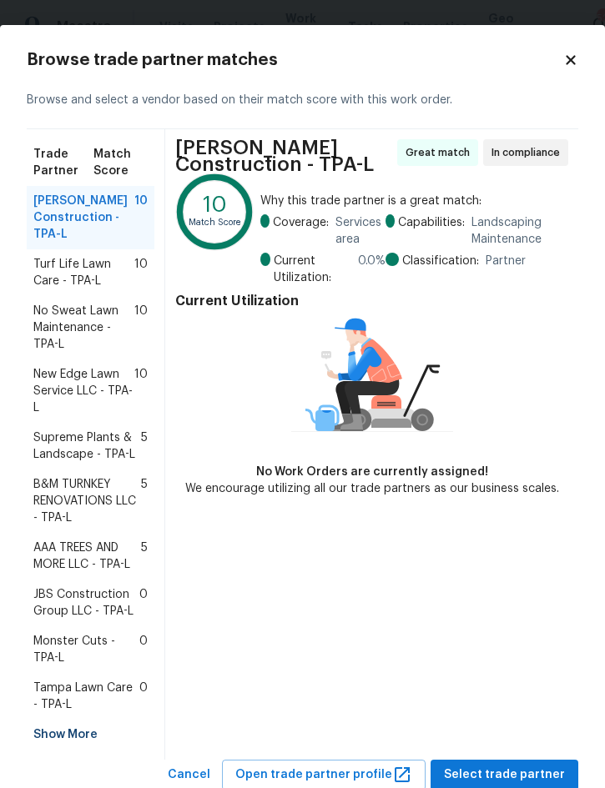
click at [84, 328] on span "No Sweat Lawn Maintenance - TPA-L" at bounding box center [83, 328] width 101 height 50
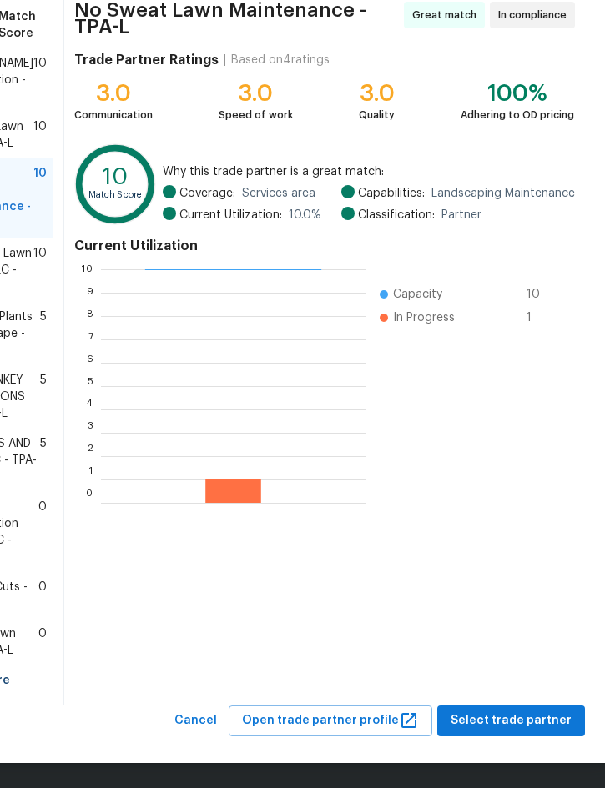
scroll to position [170, 40]
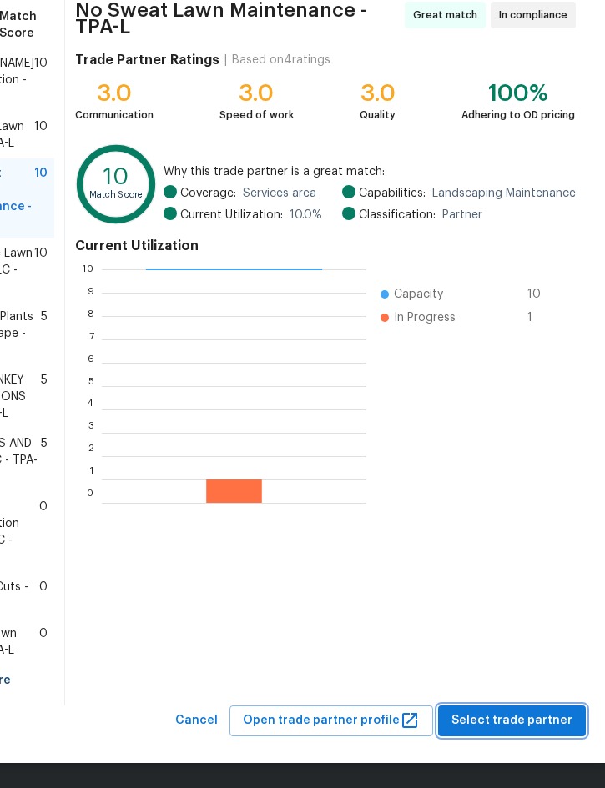
click at [514, 717] on span "Select trade partner" at bounding box center [511, 721] width 121 height 21
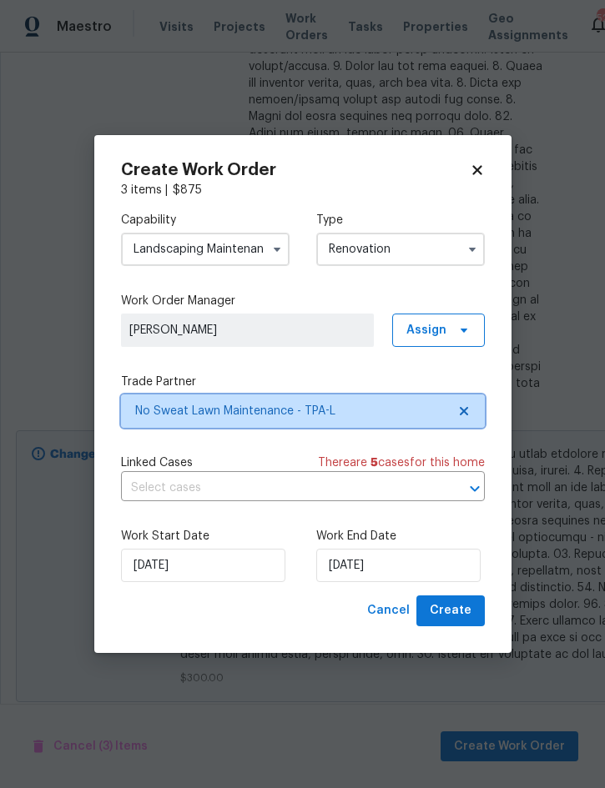
scroll to position [0, 0]
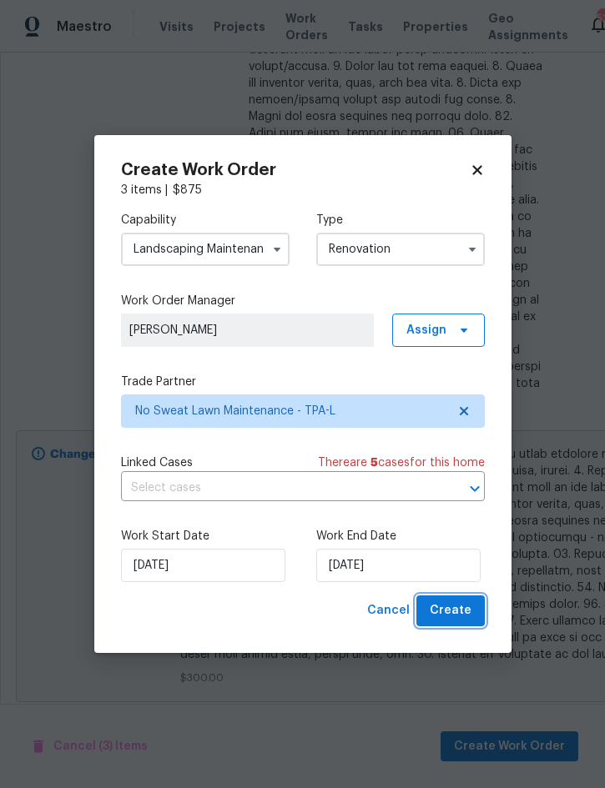
click at [455, 617] on span "Create" at bounding box center [451, 611] width 42 height 21
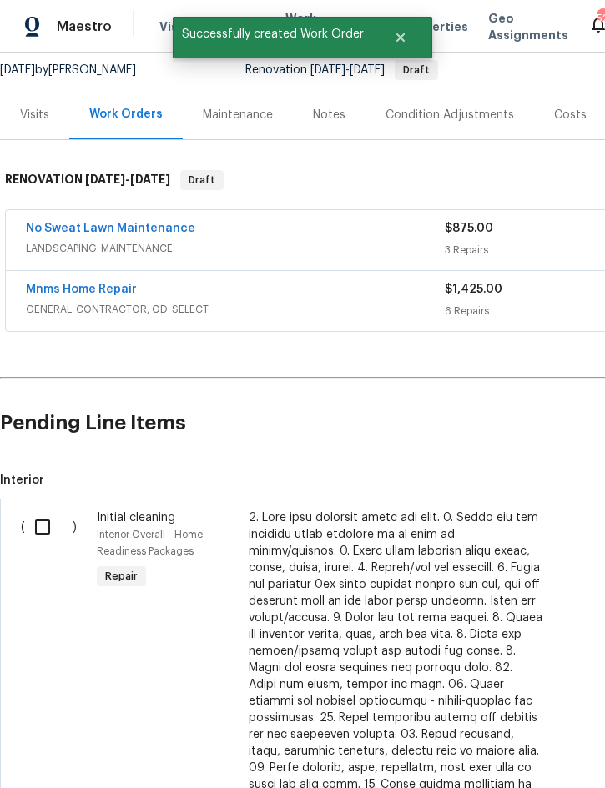
scroll to position [164, 0]
click at [40, 529] on input "checkbox" at bounding box center [49, 526] width 48 height 35
checkbox input "true"
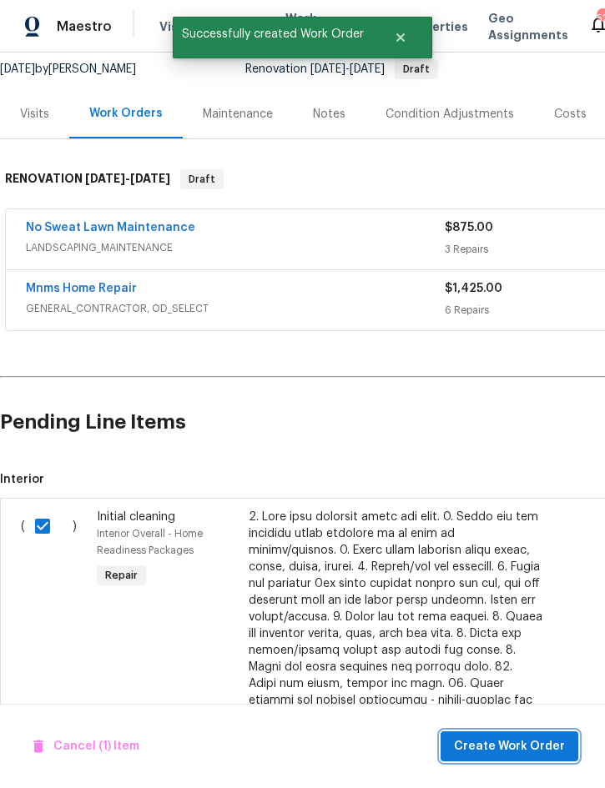
click at [499, 744] on span "Create Work Order" at bounding box center [509, 747] width 111 height 21
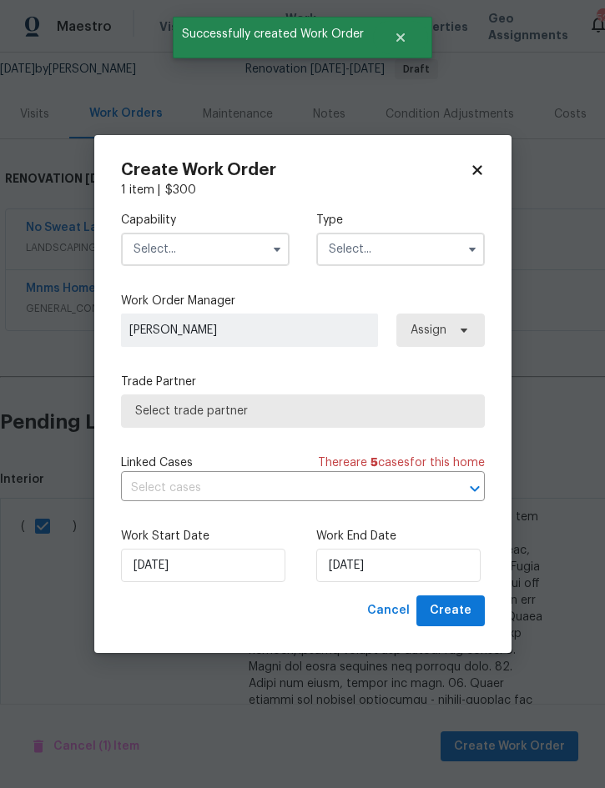
click at [224, 250] on input "text" at bounding box center [205, 249] width 169 height 33
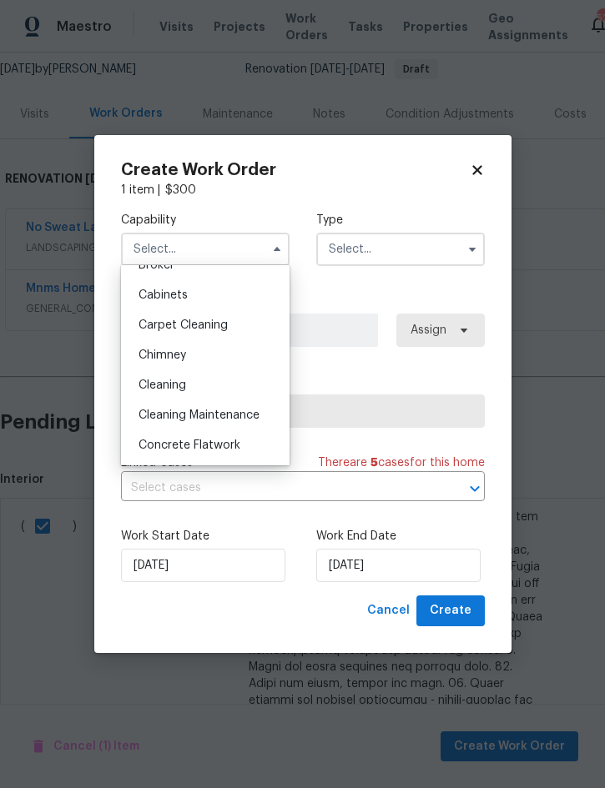
scroll to position [138, 0]
click at [197, 385] on div "Cleaning" at bounding box center [205, 387] width 160 height 30
type input "Cleaning"
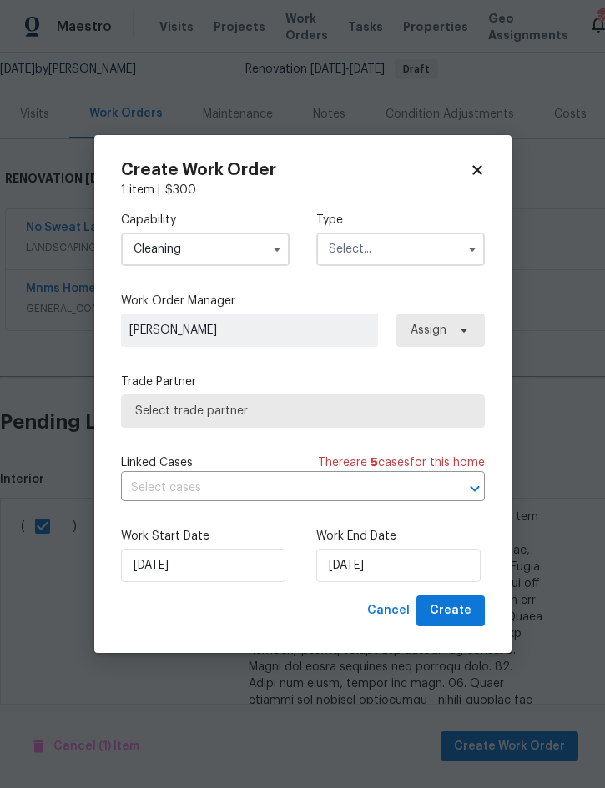
click at [411, 253] on input "text" at bounding box center [400, 249] width 169 height 33
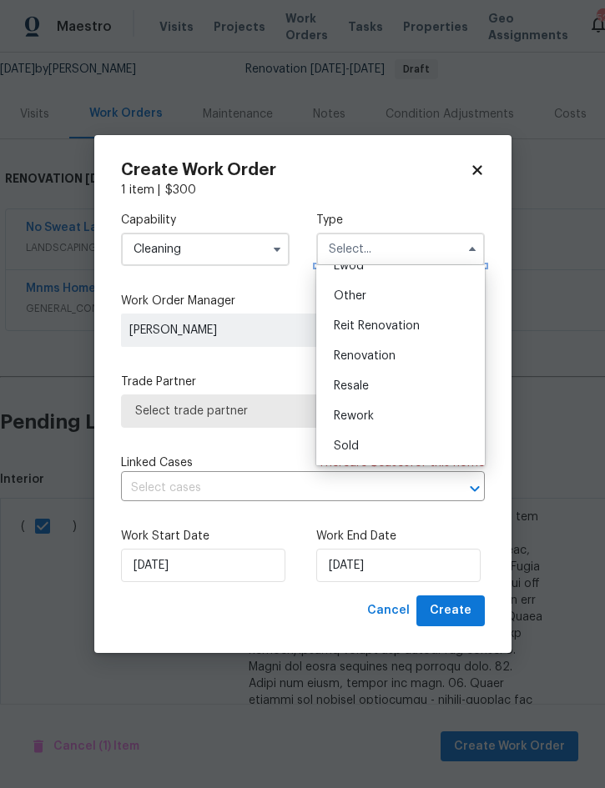
scroll to position [199, 0]
click at [390, 359] on span "Renovation" at bounding box center [365, 356] width 62 height 12
type input "Renovation"
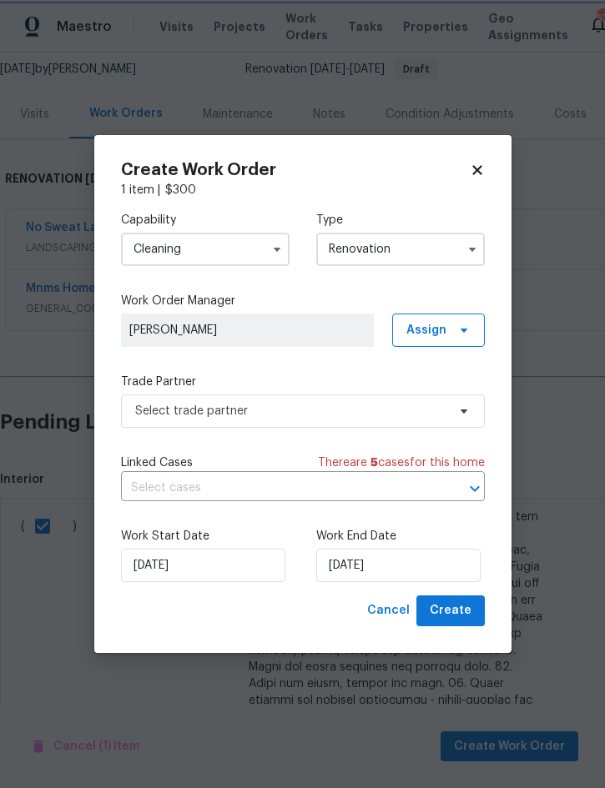
scroll to position [0, 0]
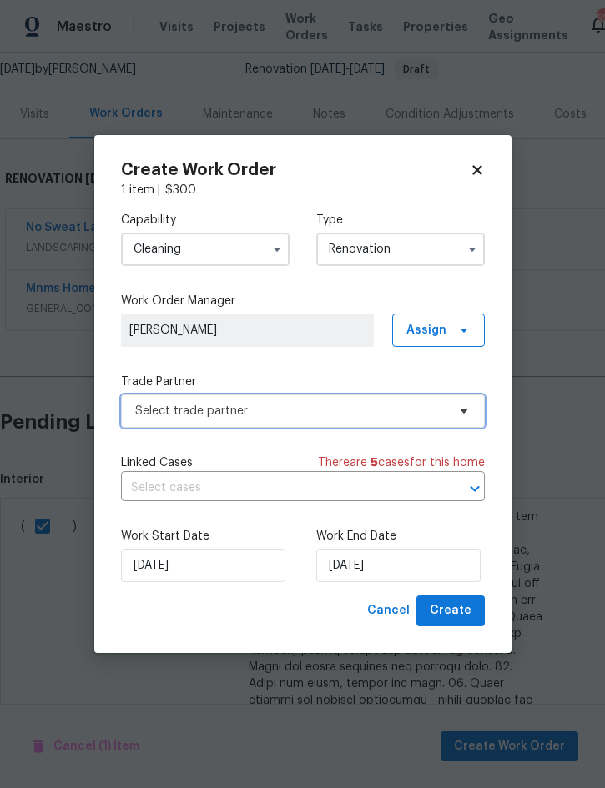
click at [353, 416] on span "Select trade partner" at bounding box center [290, 411] width 311 height 17
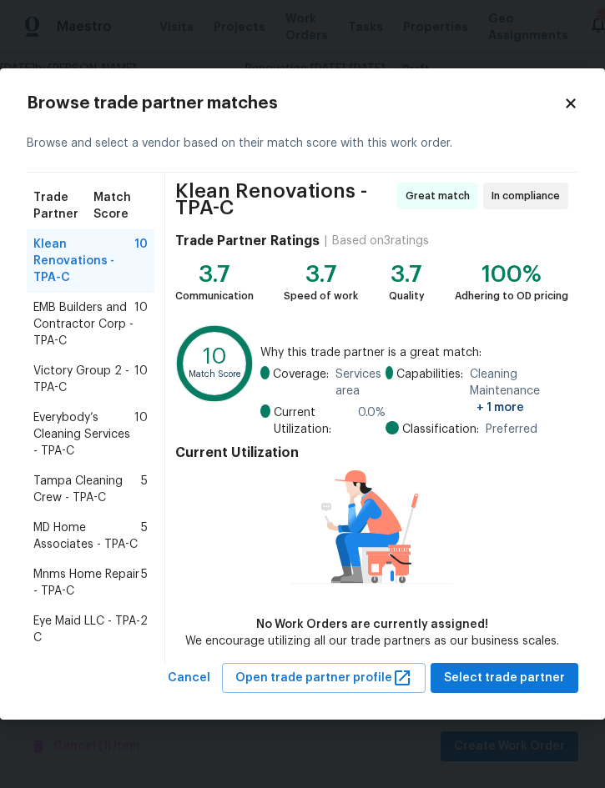
click at [73, 430] on span "Everybody’s Cleaning Services - TPA-C" at bounding box center [83, 435] width 101 height 50
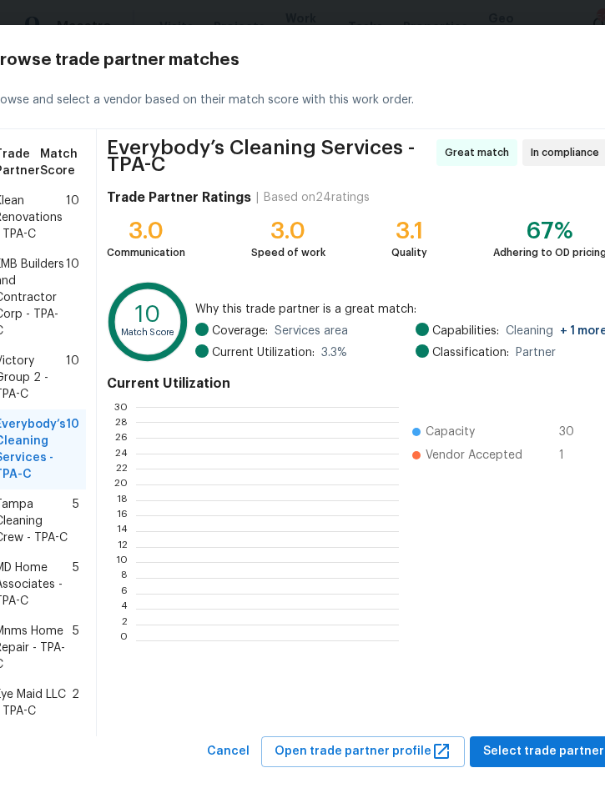
scroll to position [234, 262]
click at [536, 763] on span "Select trade partner" at bounding box center [543, 752] width 121 height 21
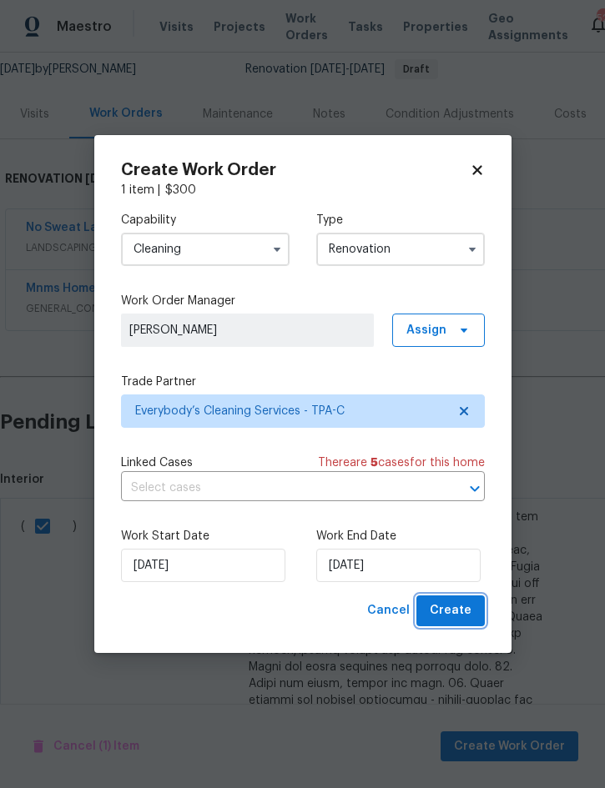
click at [455, 616] on span "Create" at bounding box center [451, 611] width 42 height 21
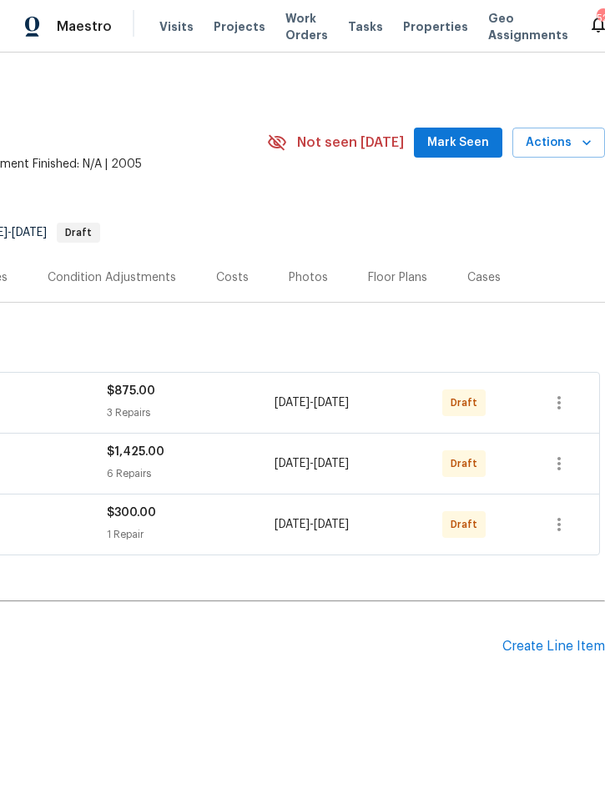
scroll to position [0, 338]
click at [560, 408] on icon "button" at bounding box center [558, 402] width 3 height 13
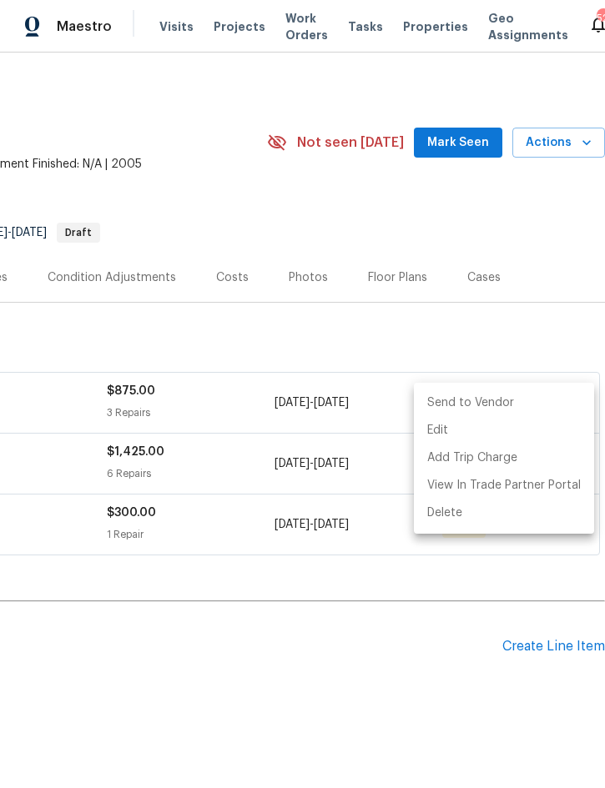
click at [525, 406] on li "Send to Vendor" at bounding box center [504, 404] width 180 height 28
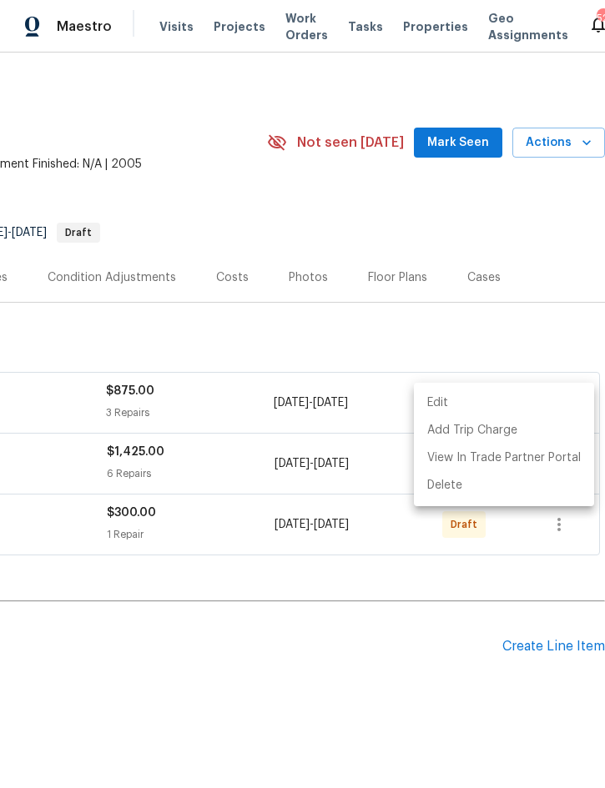
click at [434, 612] on div at bounding box center [302, 394] width 605 height 788
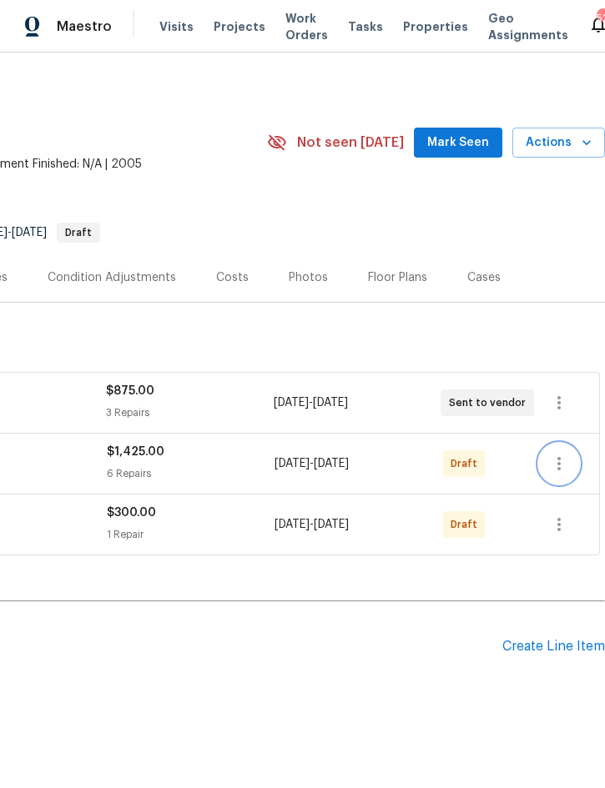
click at [558, 465] on icon "button" at bounding box center [558, 463] width 3 height 13
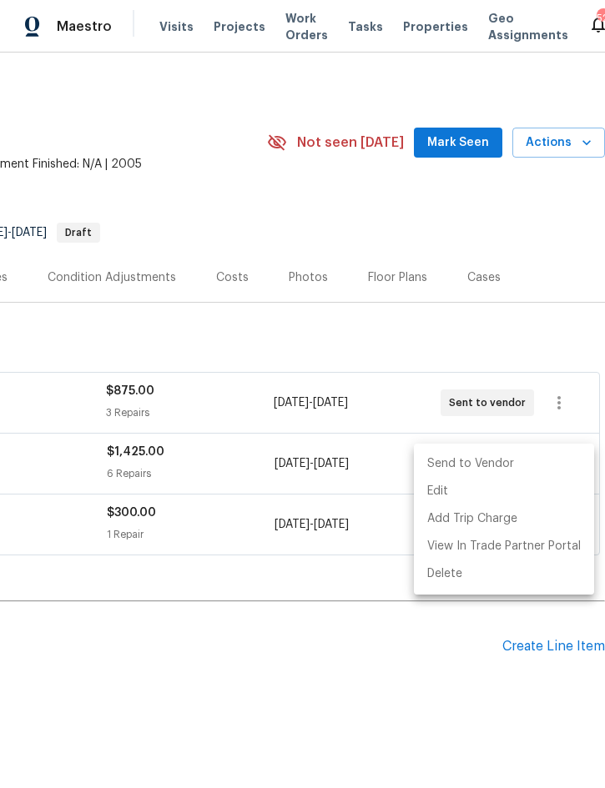
click at [530, 469] on li "Send to Vendor" at bounding box center [504, 465] width 180 height 28
click at [380, 648] on div at bounding box center [302, 394] width 605 height 788
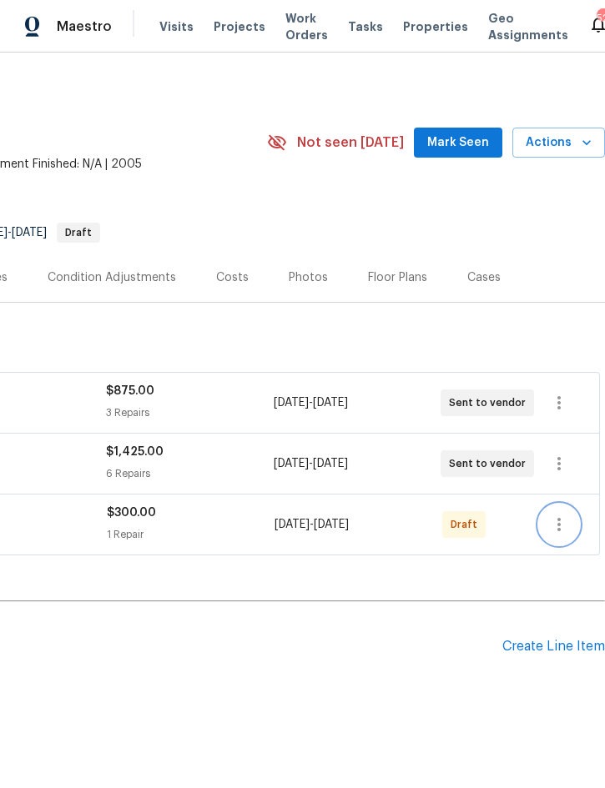
click at [563, 530] on icon "button" at bounding box center [559, 525] width 20 height 20
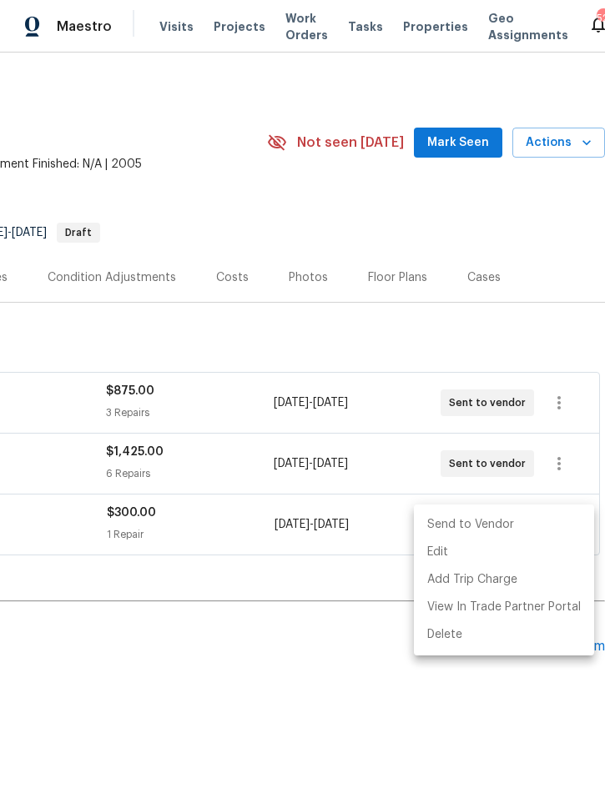
click at [520, 530] on li "Send to Vendor" at bounding box center [504, 525] width 180 height 28
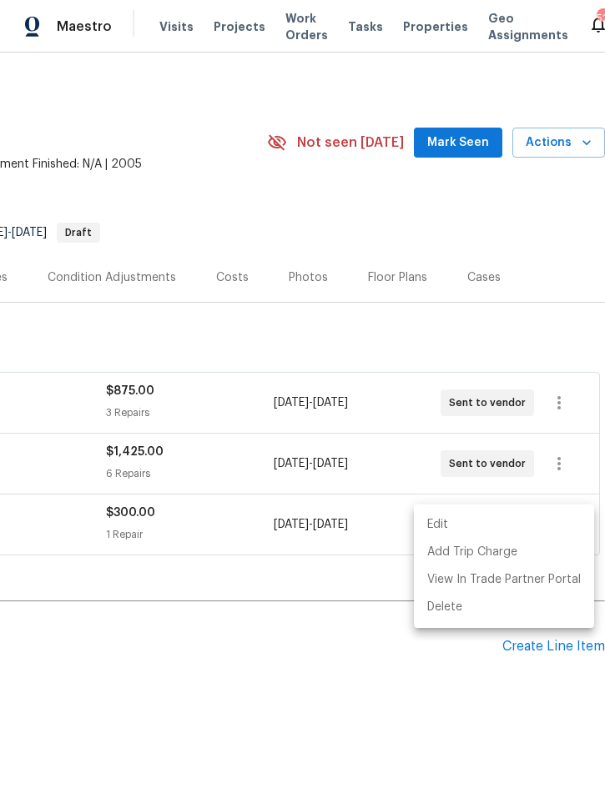
click at [353, 680] on div at bounding box center [302, 394] width 605 height 788
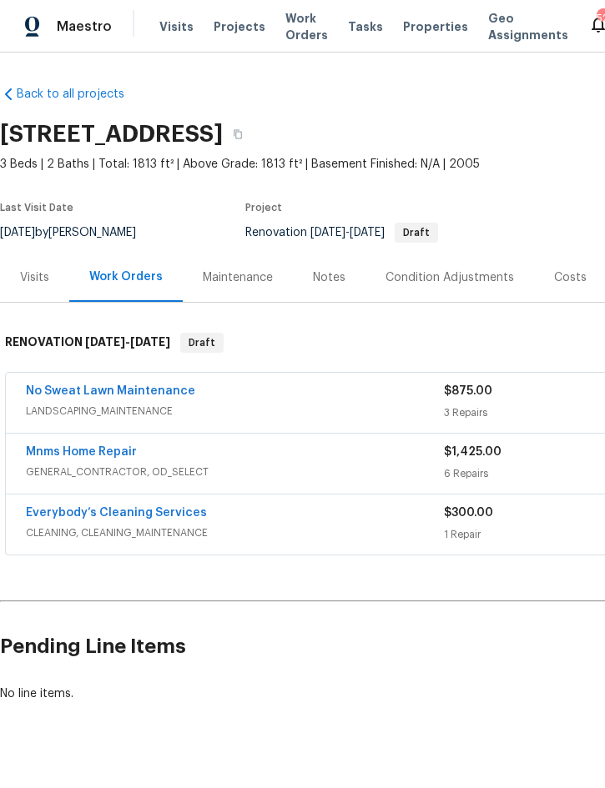
scroll to position [0, 0]
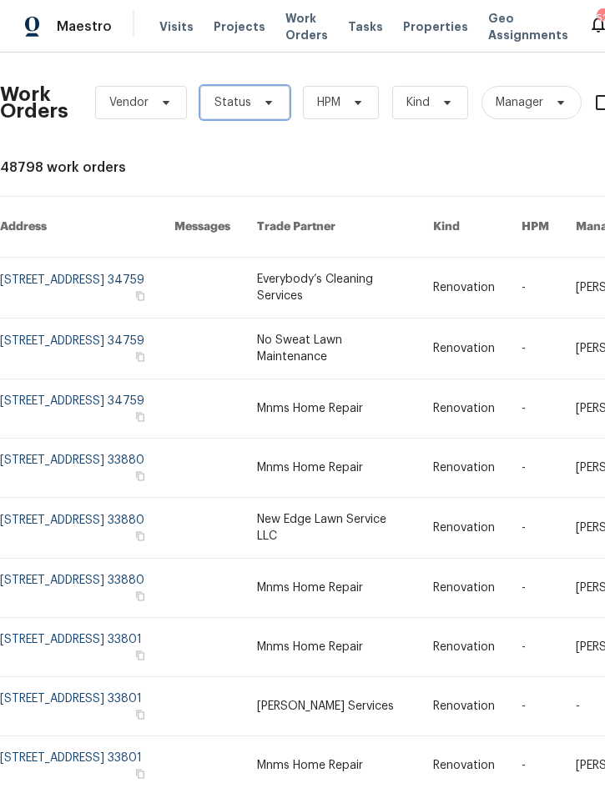
click at [262, 107] on icon at bounding box center [268, 102] width 13 height 13
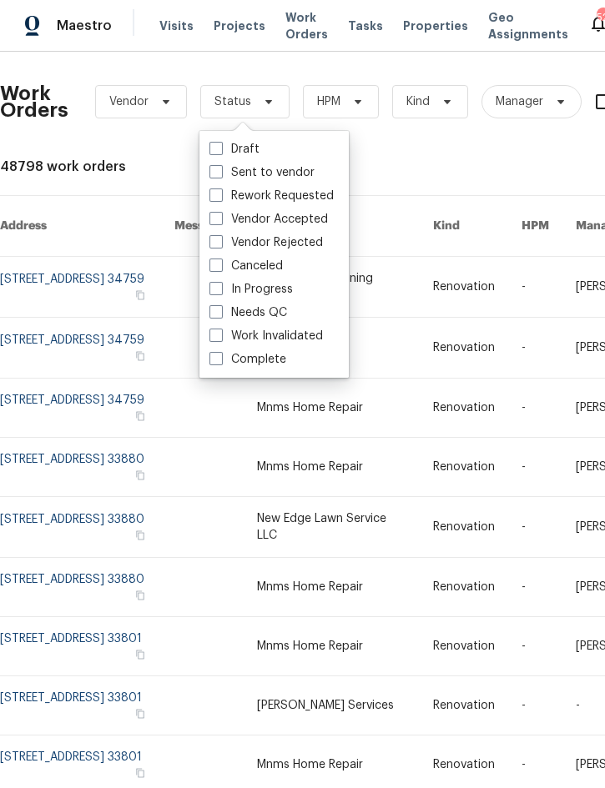
scroll to position [46, 0]
click at [284, 305] on label "Needs QC" at bounding box center [248, 313] width 78 height 17
click at [220, 305] on input "Needs QC" at bounding box center [214, 310] width 11 height 11
checkbox input "true"
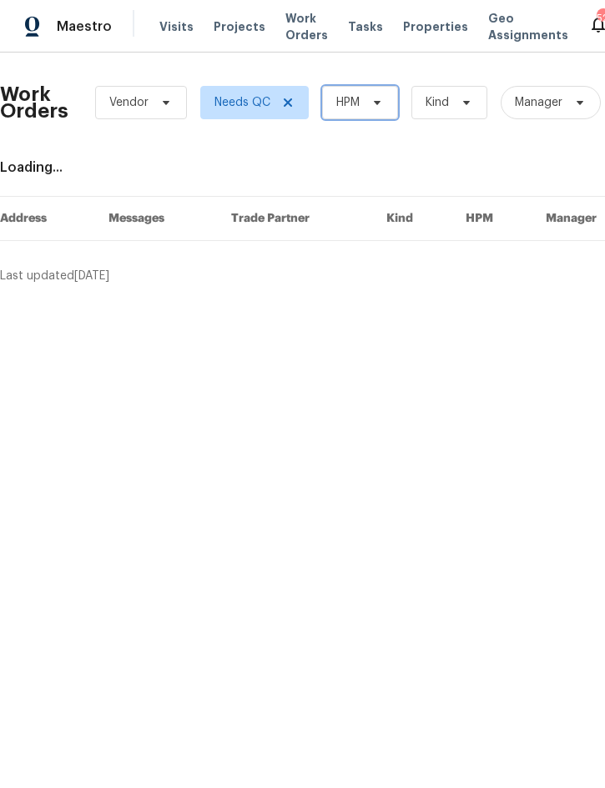
click at [365, 102] on span at bounding box center [374, 102] width 18 height 13
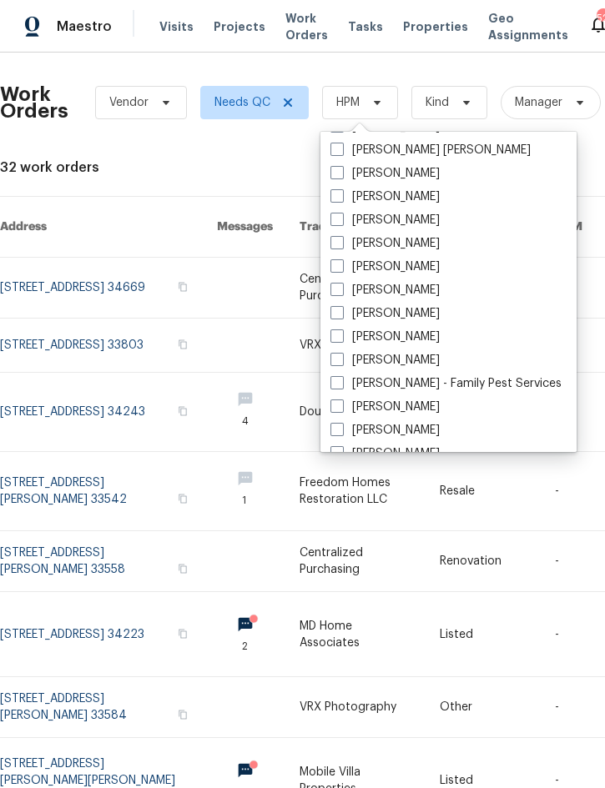
scroll to position [139, 0]
click at [417, 364] on label "[PERSON_NAME]" at bounding box center [384, 361] width 109 height 17
click at [341, 364] on input "[PERSON_NAME]" at bounding box center [335, 358] width 11 height 11
checkbox input "true"
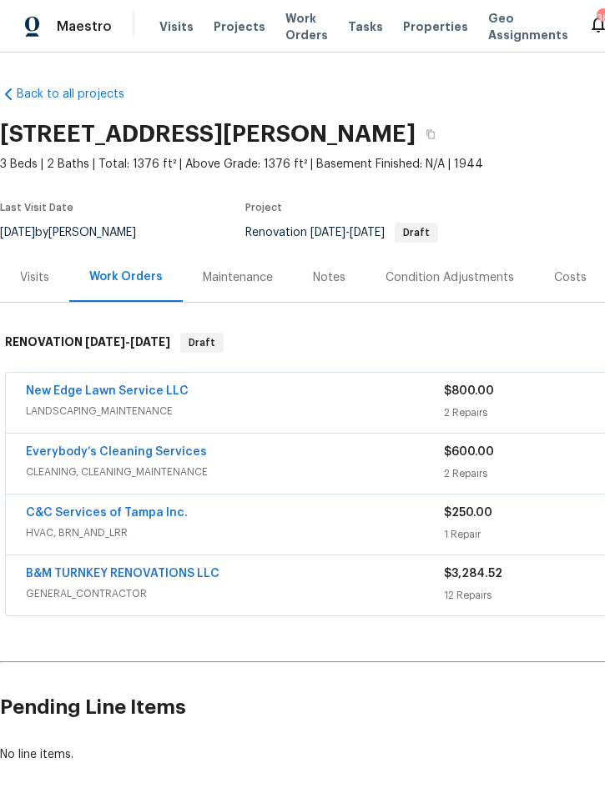
scroll to position [-154, -113]
click at [228, 30] on span "Projects" at bounding box center [240, 26] width 52 height 17
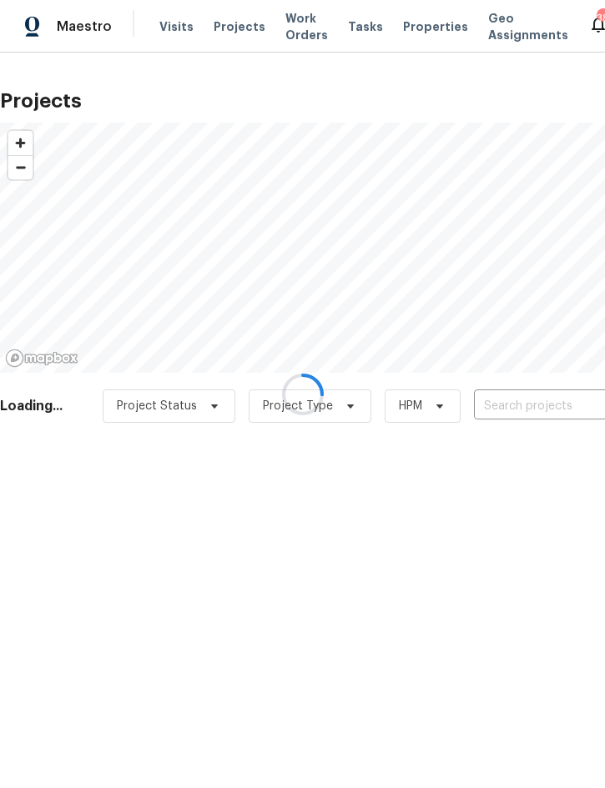
click at [526, 407] on div at bounding box center [302, 394] width 605 height 788
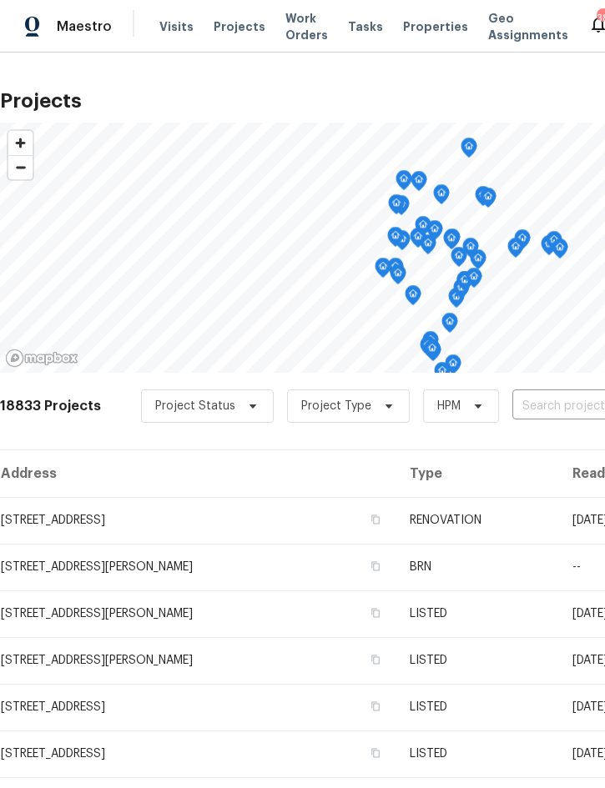
click at [554, 404] on input "text" at bounding box center [607, 407] width 191 height 26
type input "6585"
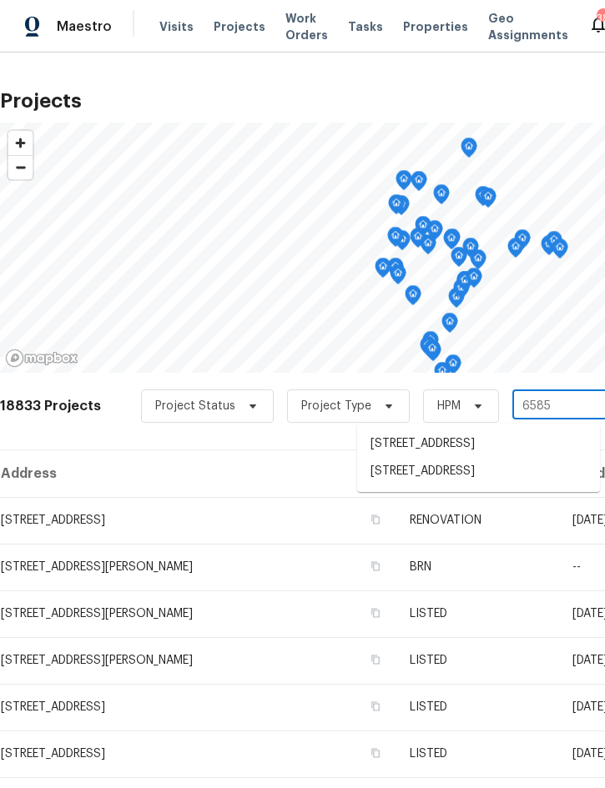
click at [451, 480] on li "6585 Crews Vue Loop, Lakeland, FL 33813" at bounding box center [478, 472] width 243 height 28
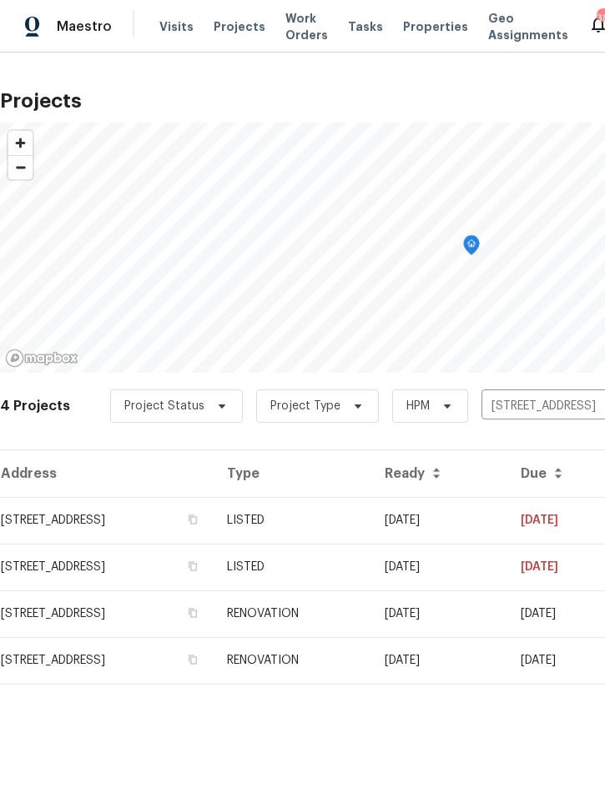
click at [371, 523] on td "LISTED" at bounding box center [293, 520] width 158 height 47
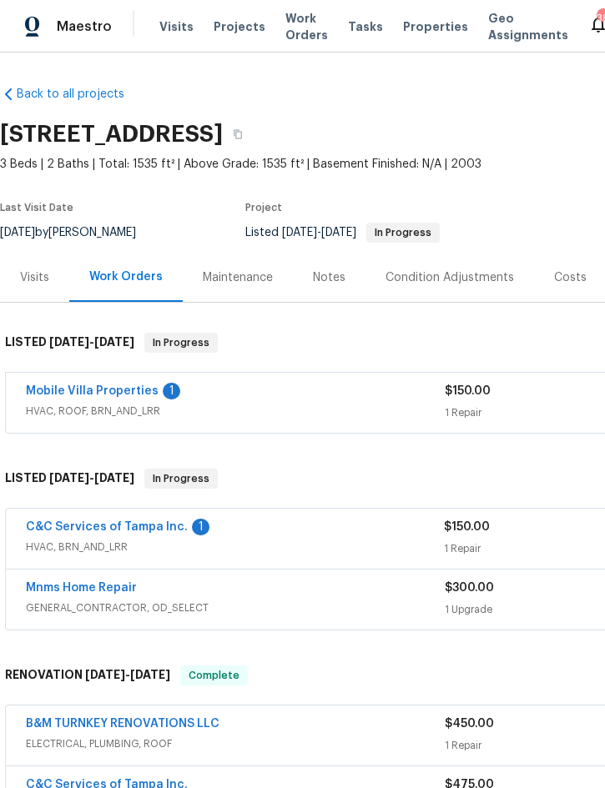
click at [86, 392] on link "Mobile Villa Properties" at bounding box center [92, 391] width 133 height 12
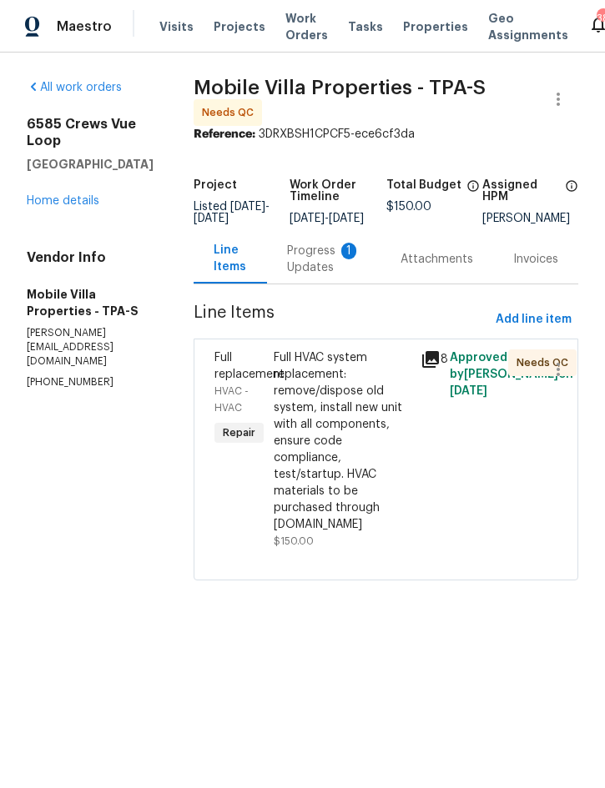
click at [287, 276] on div "Progress Updates 1" at bounding box center [323, 259] width 73 height 33
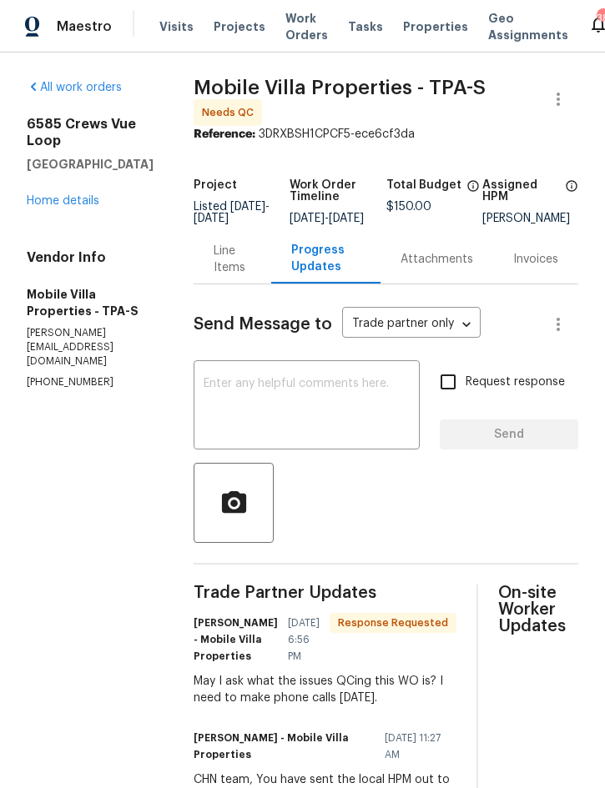
click at [214, 266] on div "Line Items" at bounding box center [233, 259] width 38 height 33
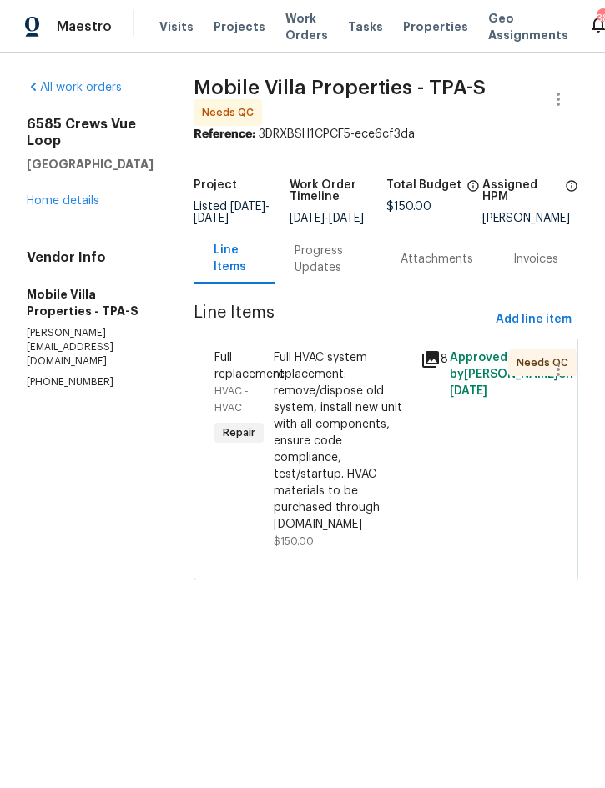
click at [422, 364] on icon at bounding box center [430, 359] width 17 height 17
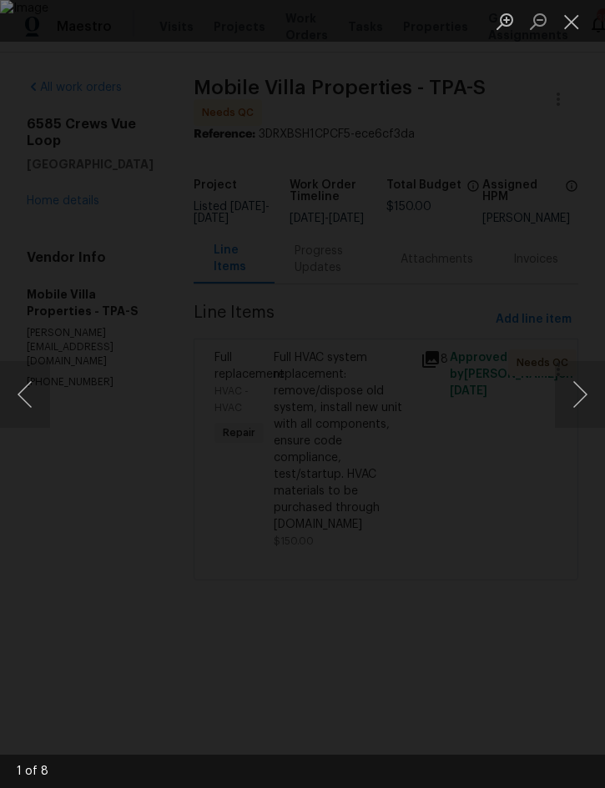
click at [583, 398] on button "Next image" at bounding box center [580, 394] width 50 height 67
click at [582, 396] on button "Next image" at bounding box center [580, 394] width 50 height 67
click at [584, 392] on button "Next image" at bounding box center [580, 394] width 50 height 67
click at [584, 393] on button "Next image" at bounding box center [580, 394] width 50 height 67
click at [579, 27] on button "Close lightbox" at bounding box center [571, 21] width 33 height 29
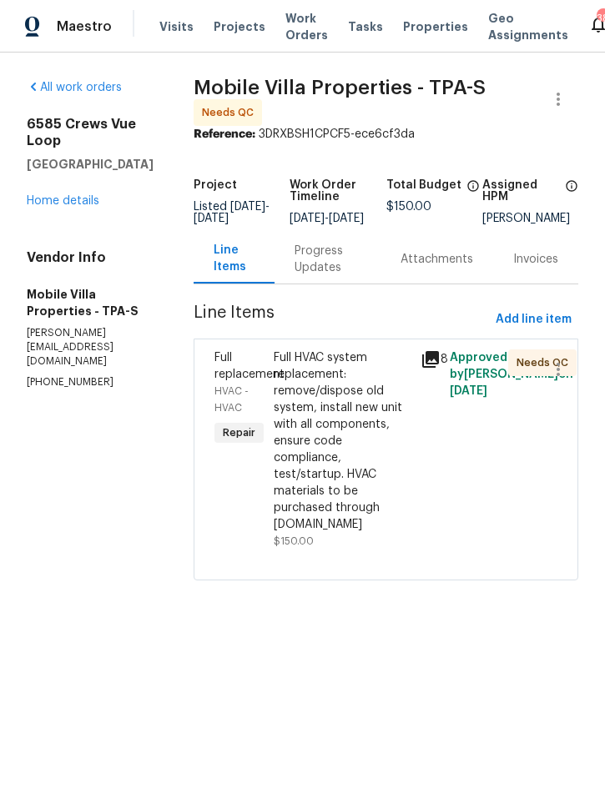
click at [284, 436] on div "Full HVAC system replacement: remove/dispose old system, install new unit with …" at bounding box center [342, 442] width 137 height 184
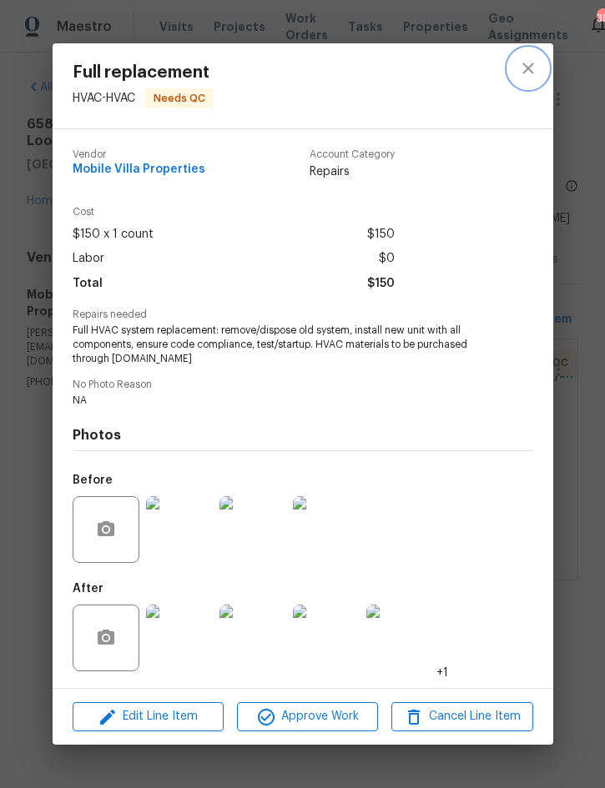
click at [524, 70] on icon "close" at bounding box center [527, 68] width 11 height 11
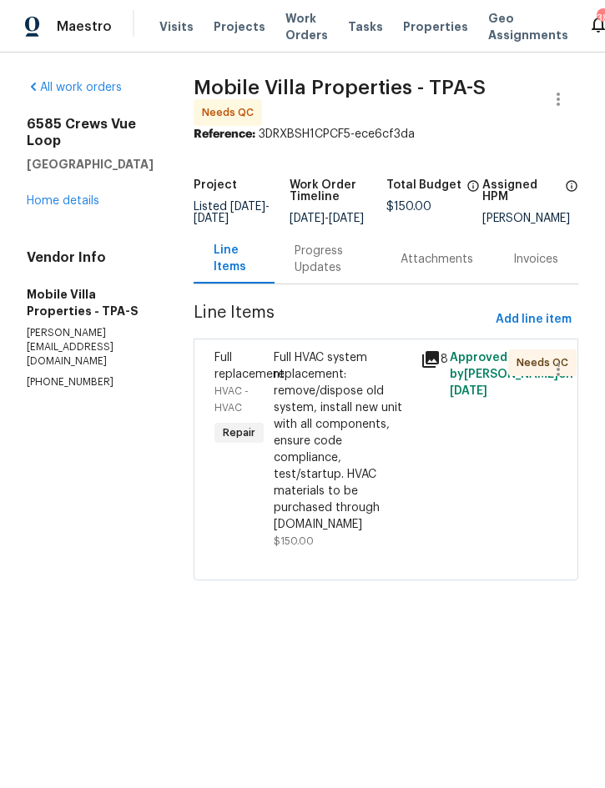
click at [300, 273] on div "Progress Updates" at bounding box center [328, 259] width 67 height 33
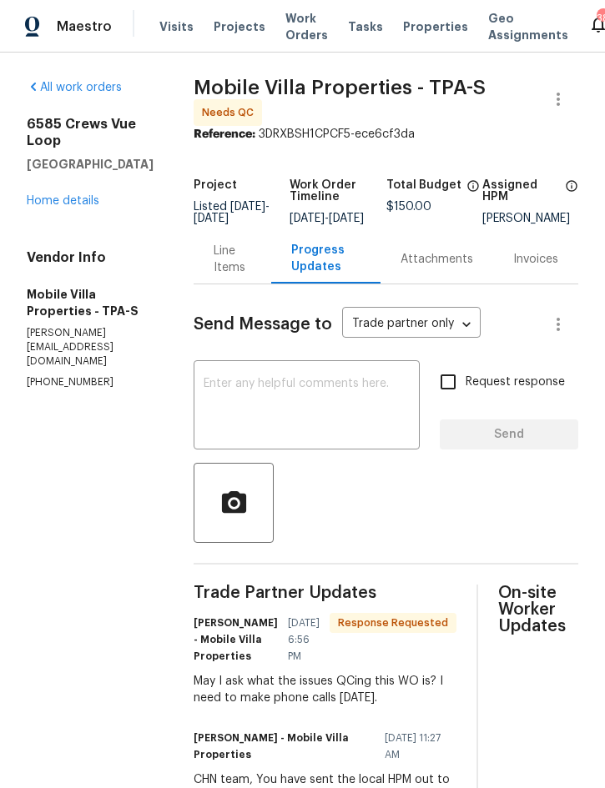
click at [214, 243] on div "Line Items" at bounding box center [233, 259] width 38 height 33
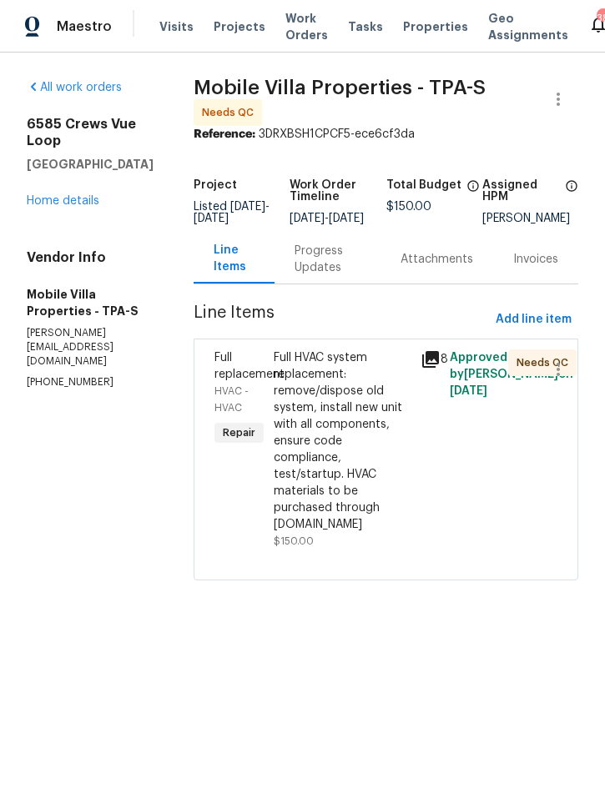
click at [323, 422] on div "Full HVAC system replacement: remove/dispose old system, install new unit with …" at bounding box center [342, 442] width 137 height 184
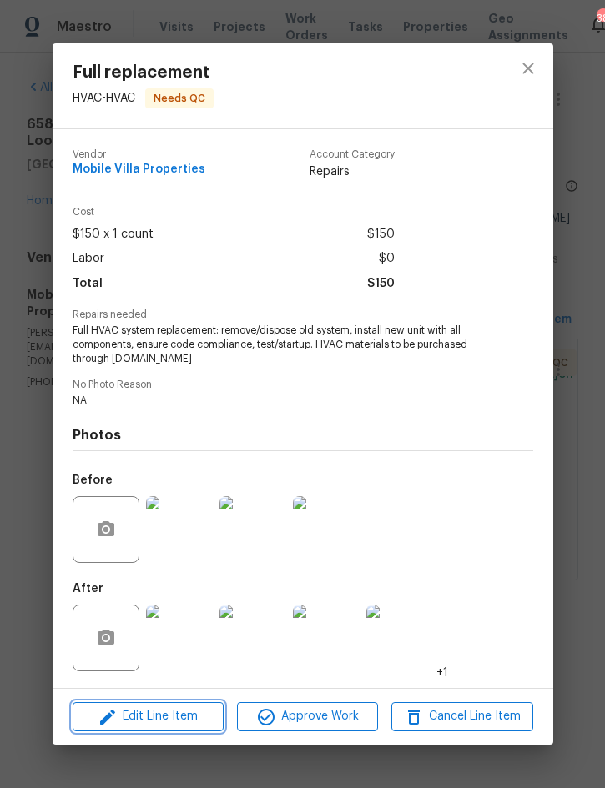
click at [162, 715] on span "Edit Line Item" at bounding box center [148, 717] width 141 height 21
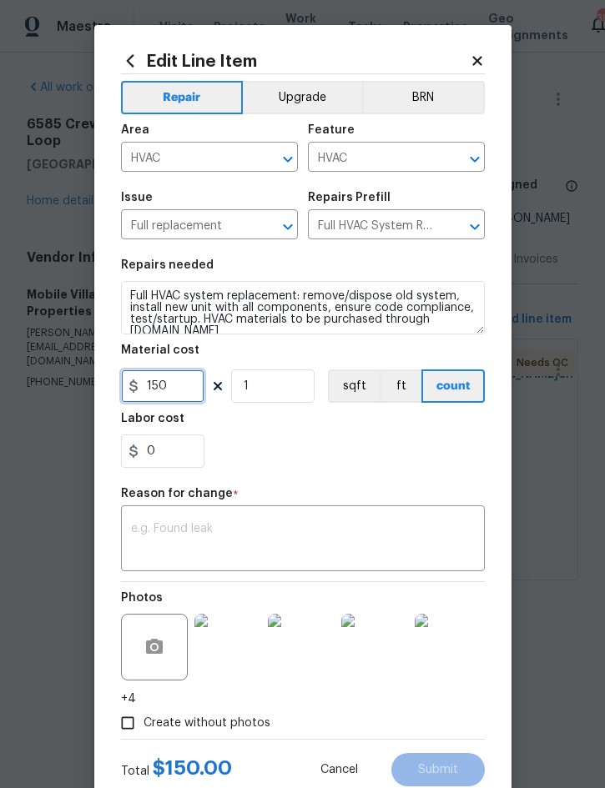
click at [188, 394] on input "150" at bounding box center [162, 386] width 83 height 33
type input "4575"
click at [315, 534] on textarea at bounding box center [303, 540] width 344 height 35
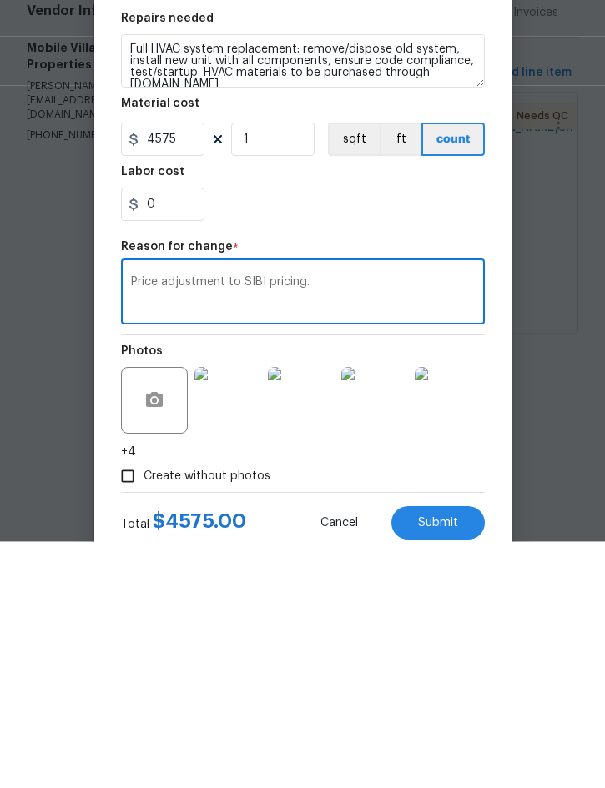
type textarea "Price adjustment to SIBI pricing."
click at [433, 764] on span "Submit" at bounding box center [438, 770] width 40 height 13
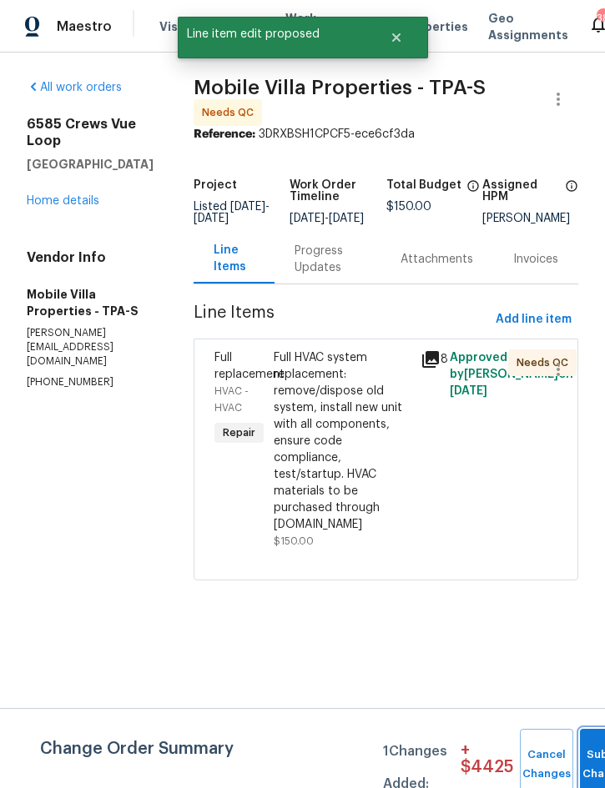
click at [585, 750] on button "Submit Changes" at bounding box center [606, 765] width 53 height 72
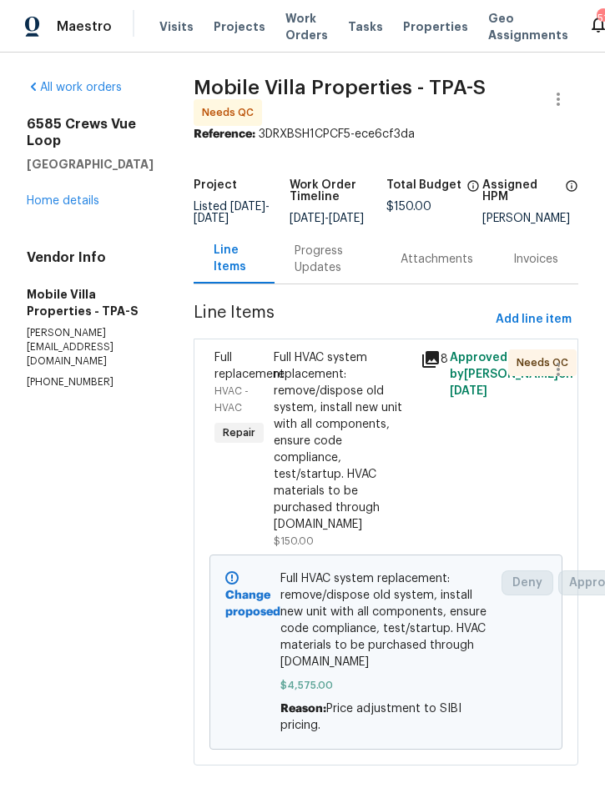
click at [306, 433] on div "Full HVAC system replacement: remove/dispose old system, install new unit with …" at bounding box center [342, 442] width 137 height 184
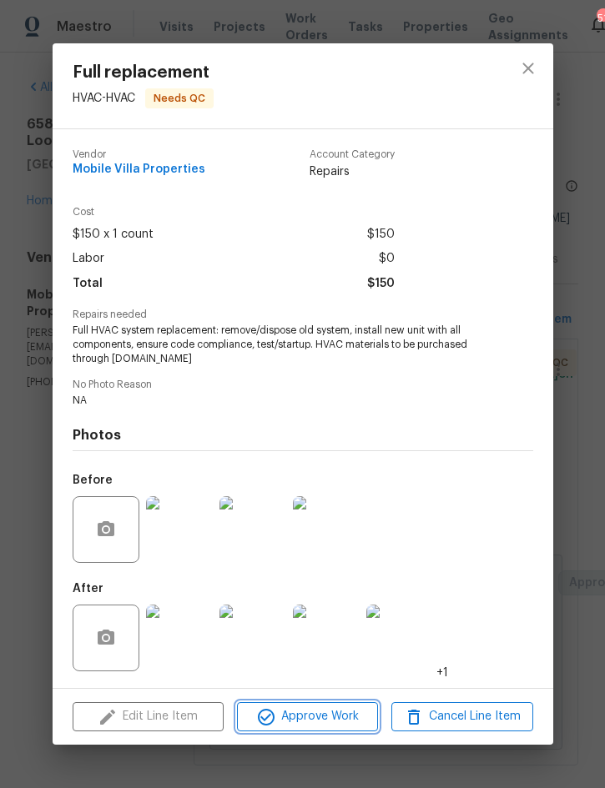
click at [313, 714] on span "Approve Work" at bounding box center [307, 717] width 131 height 21
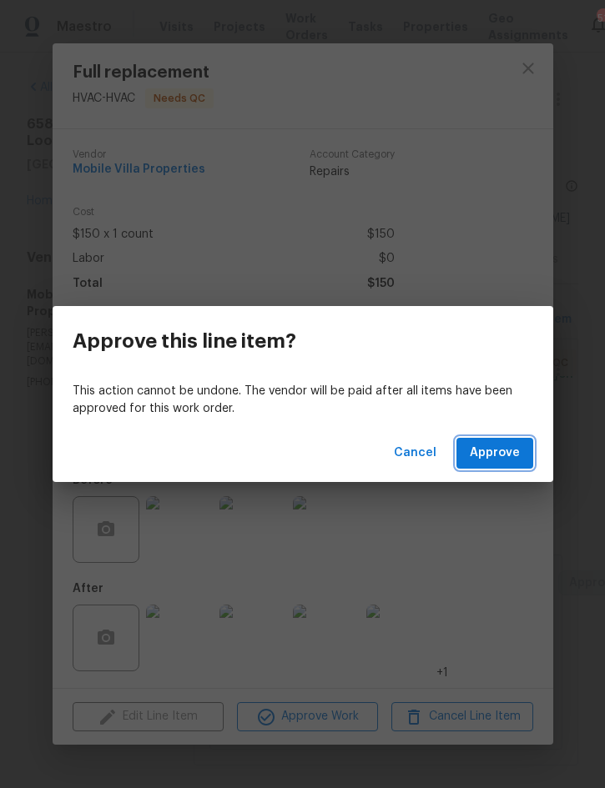
click at [490, 456] on span "Approve" at bounding box center [495, 453] width 50 height 21
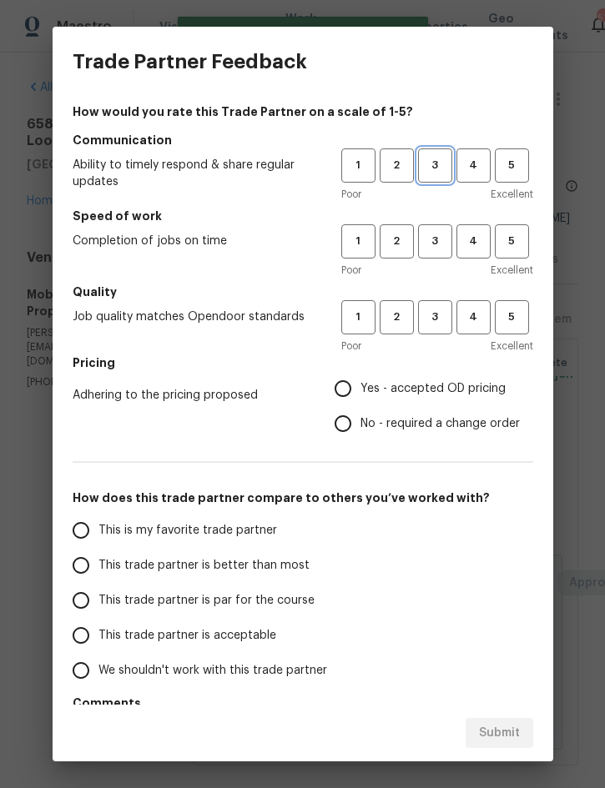
click at [442, 161] on span "3" at bounding box center [435, 165] width 31 height 19
click at [438, 238] on span "3" at bounding box center [435, 241] width 31 height 19
click at [435, 327] on button "3" at bounding box center [435, 317] width 34 height 34
click at [434, 395] on span "Yes - accepted OD pricing" at bounding box center [432, 389] width 145 height 18
click at [360, 395] on input "Yes - accepted OD pricing" at bounding box center [342, 388] width 35 height 35
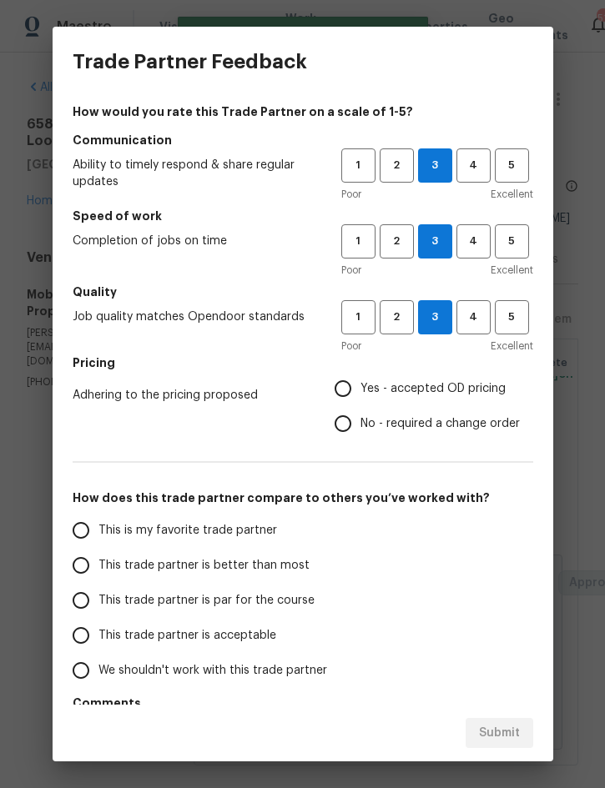
radio input "true"
click at [259, 569] on span "This trade partner is better than most" at bounding box center [203, 566] width 211 height 18
click at [98, 569] on input "This trade partner is better than most" at bounding box center [80, 565] width 35 height 35
click at [508, 734] on span "Submit" at bounding box center [499, 733] width 41 height 21
radio input "true"
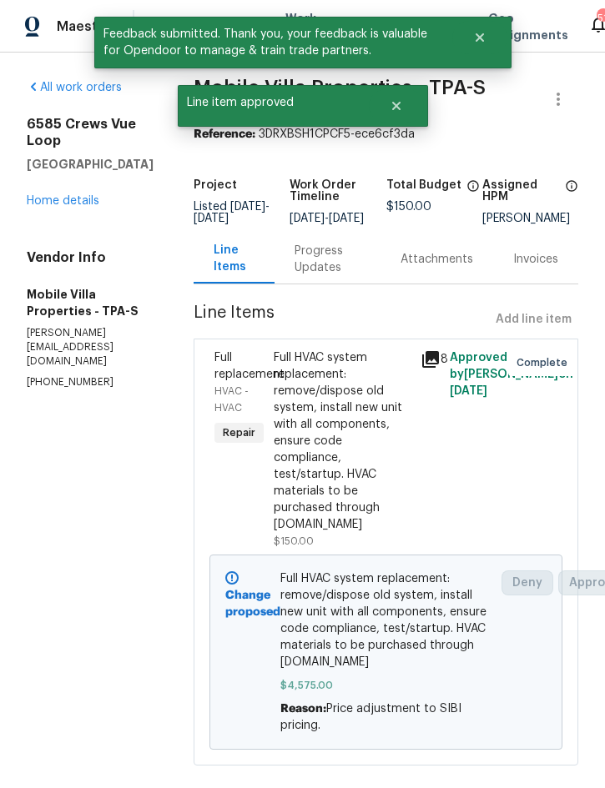
click at [315, 260] on div "Progress Updates" at bounding box center [328, 259] width 67 height 33
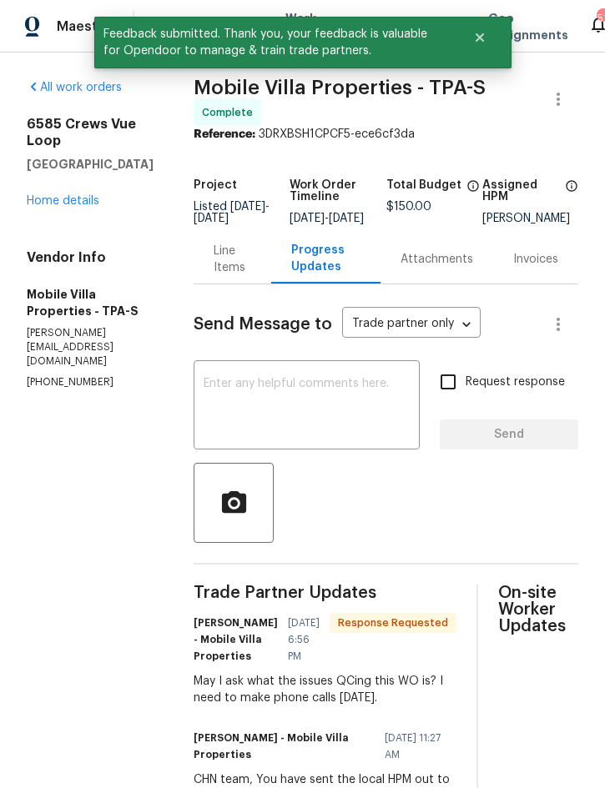
click at [255, 400] on textarea at bounding box center [307, 407] width 206 height 58
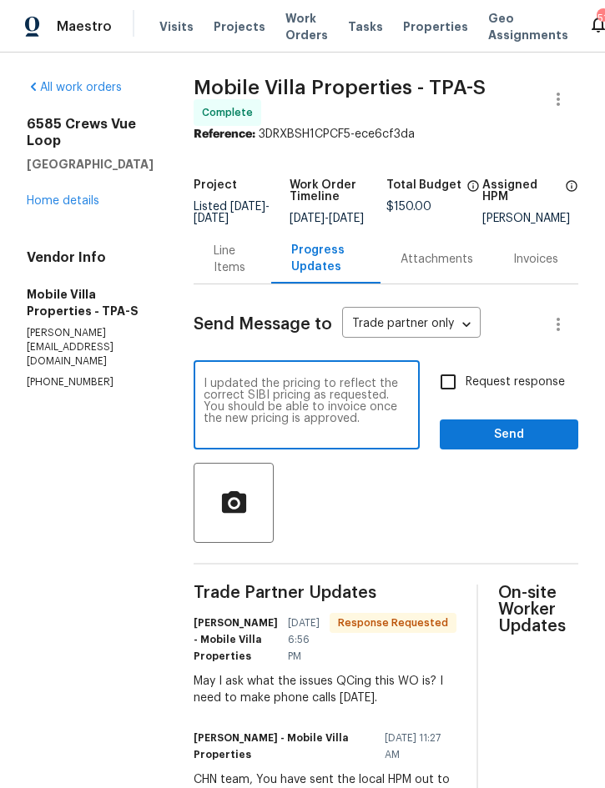
type textarea "I updated the pricing to reflect the correct SIBI pricing as requested. You sho…"
click at [503, 443] on span "Send" at bounding box center [509, 435] width 112 height 21
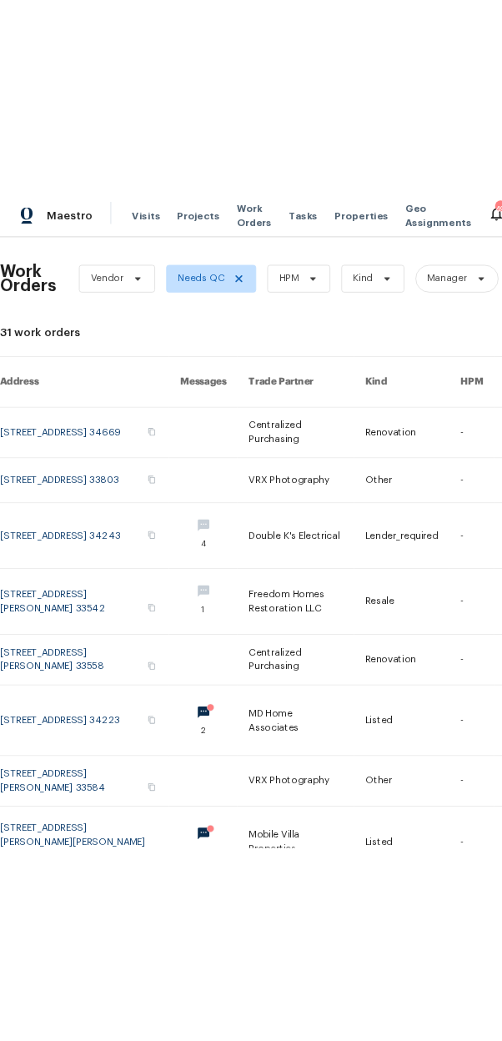
scroll to position [0, 118]
